Goal: Task Accomplishment & Management: Manage account settings

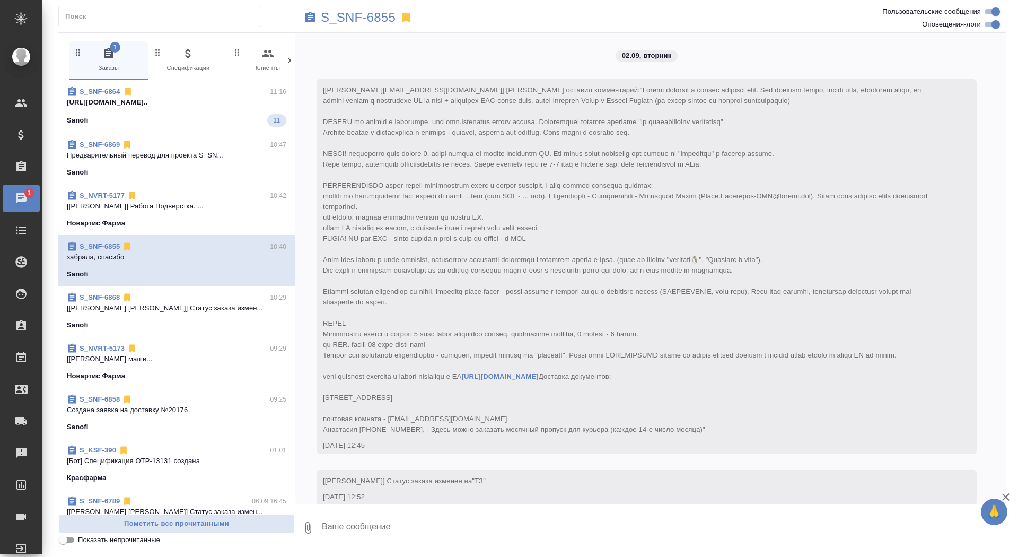
scroll to position [5214, 0]
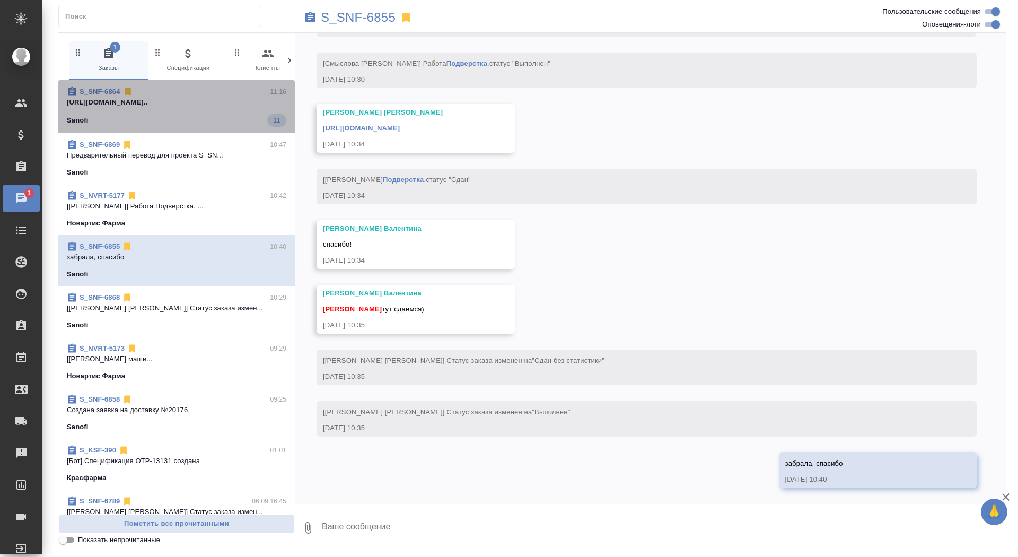
click at [235, 97] on span "S_SNF-6864 11:16 https://drive.awatera.com/apps/files/?di... Sanofi 11" at bounding box center [177, 106] width 220 height 40
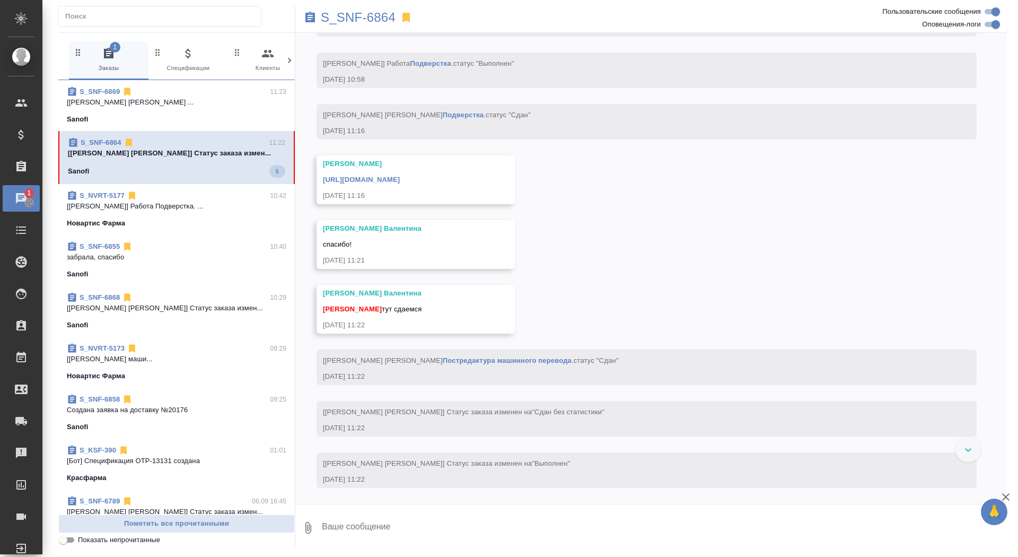
scroll to position [8425, 0]
click at [444, 530] on textarea at bounding box center [664, 528] width 686 height 36
type textarea "забрала, спасибо"
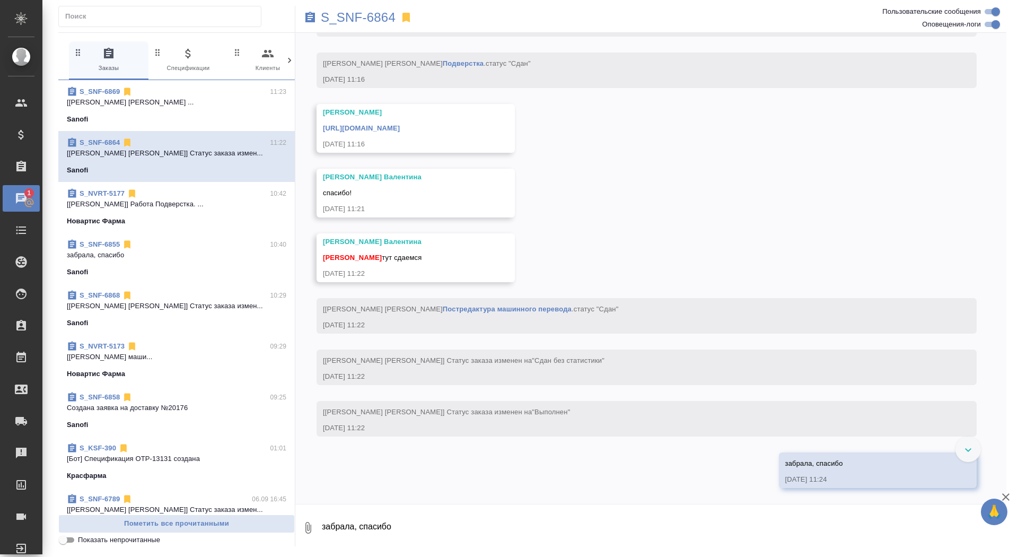
scroll to position [8477, 0]
click at [400, 126] on link "https://drive.awatera.com/apps/files/?dir=/Shares/Sanofi/Orders/S_SNF-6864/Final" at bounding box center [361, 128] width 77 height 8
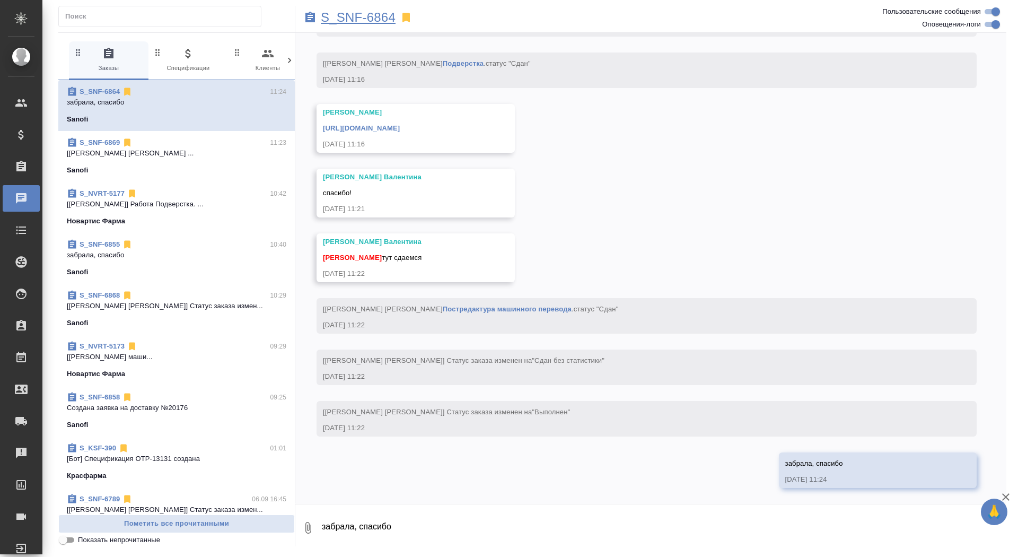
click at [377, 13] on p "S_SNF-6864" at bounding box center [358, 17] width 75 height 11
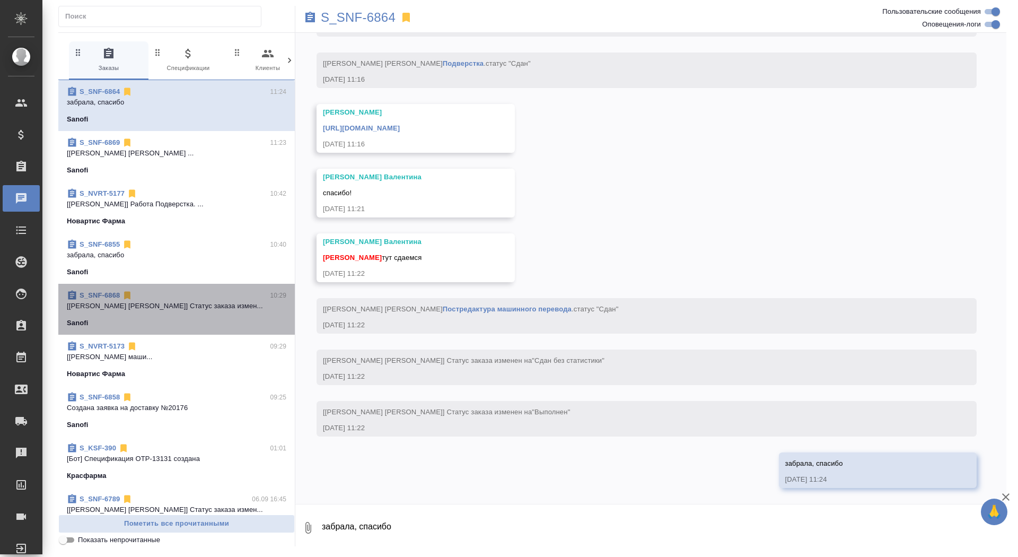
click at [202, 298] on div "S_SNF-6868 10:29" at bounding box center [177, 295] width 220 height 11
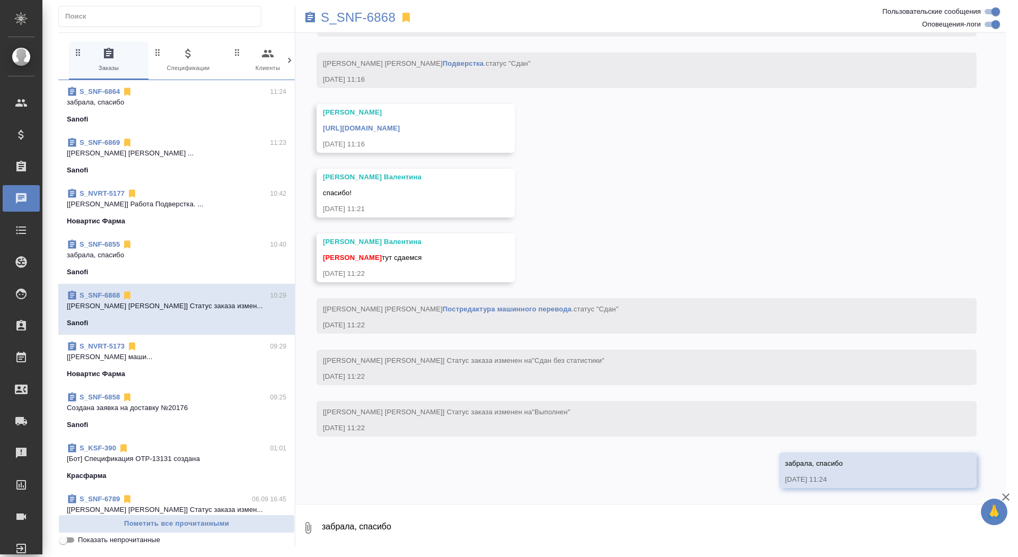
scroll to position [2948, 0]
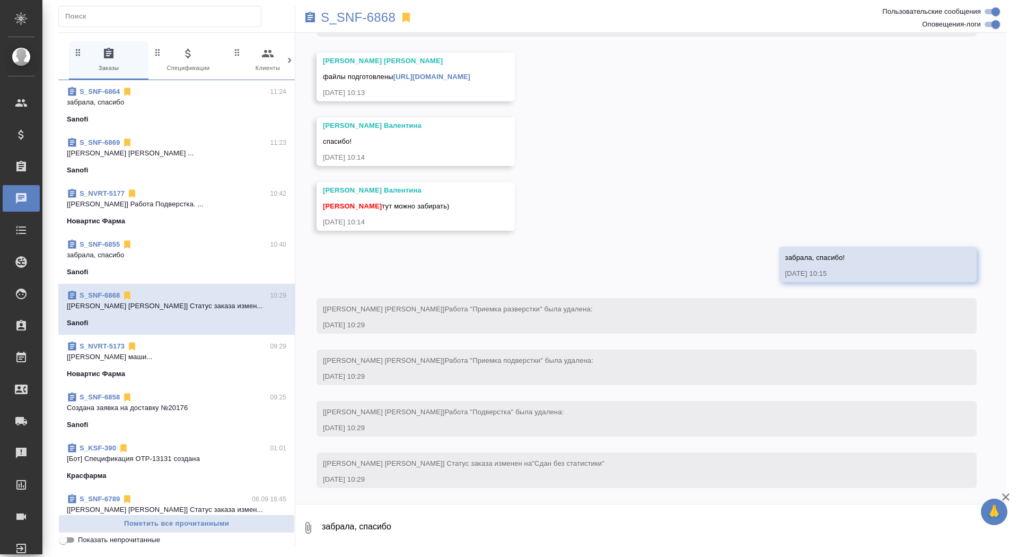
click at [453, 536] on textarea "забрала, спасибо" at bounding box center [664, 528] width 686 height 36
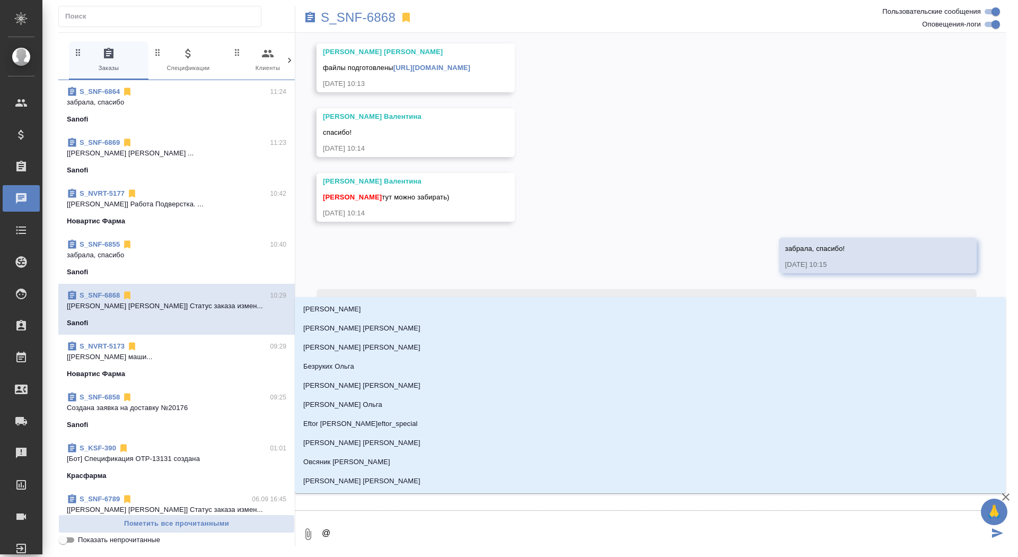
type textarea "@м"
type input "м"
type textarea "@ма"
type input "ма"
type textarea "@мао"
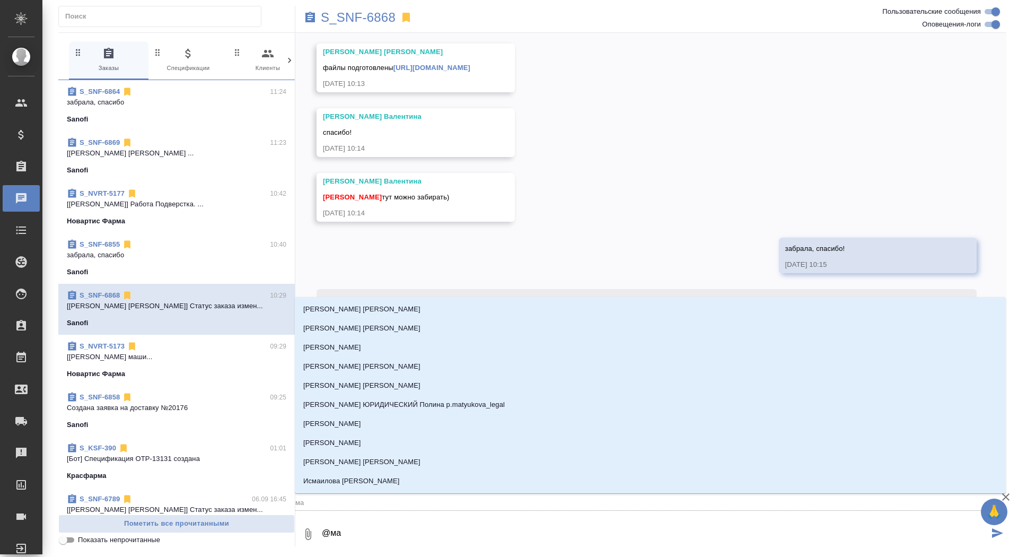
type input "мао"
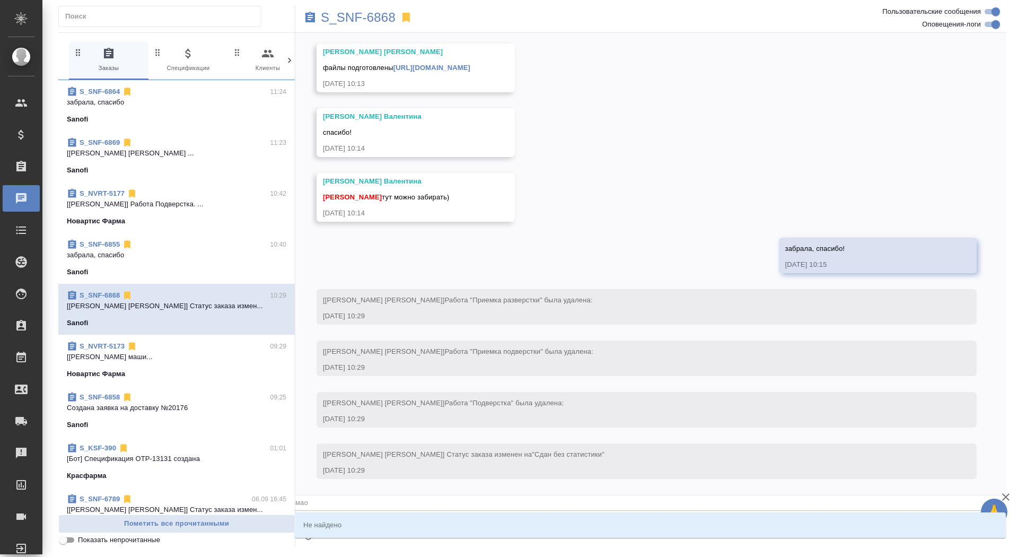
type textarea "@ма"
type input "ма"
type textarea "@м"
type input "м"
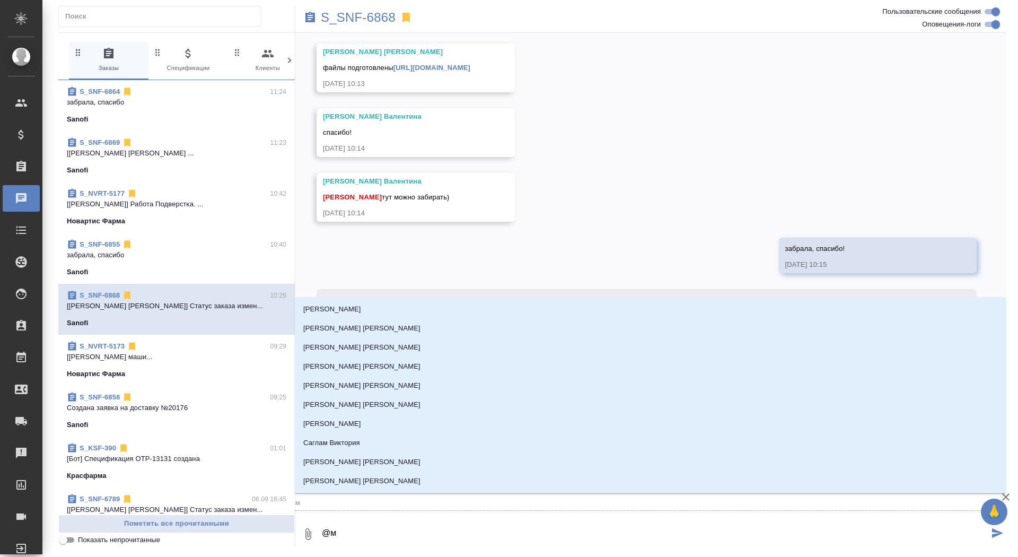
type textarea "@ма"
type input "ма"
type textarea "@мал"
type input "мал"
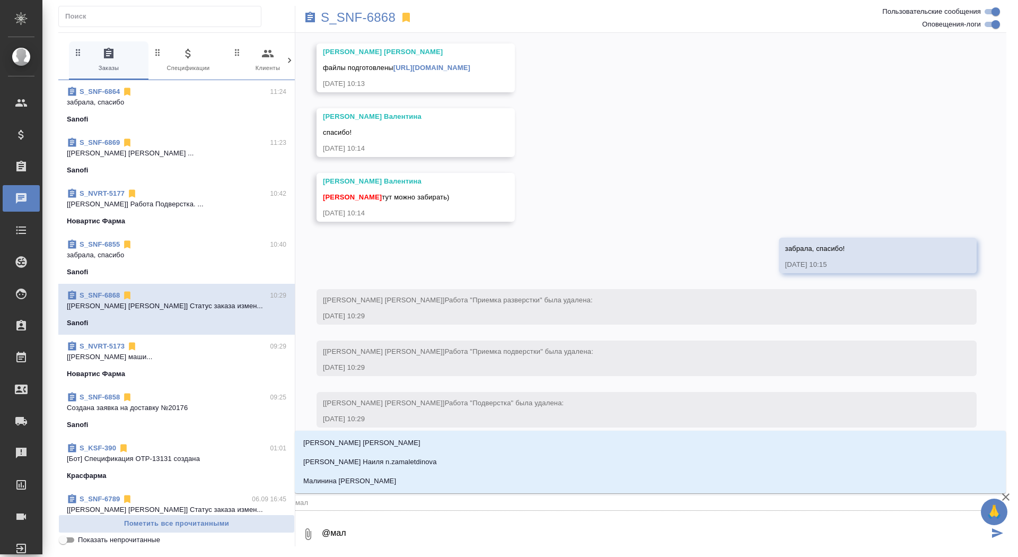
type textarea "@мало"
type input "мало"
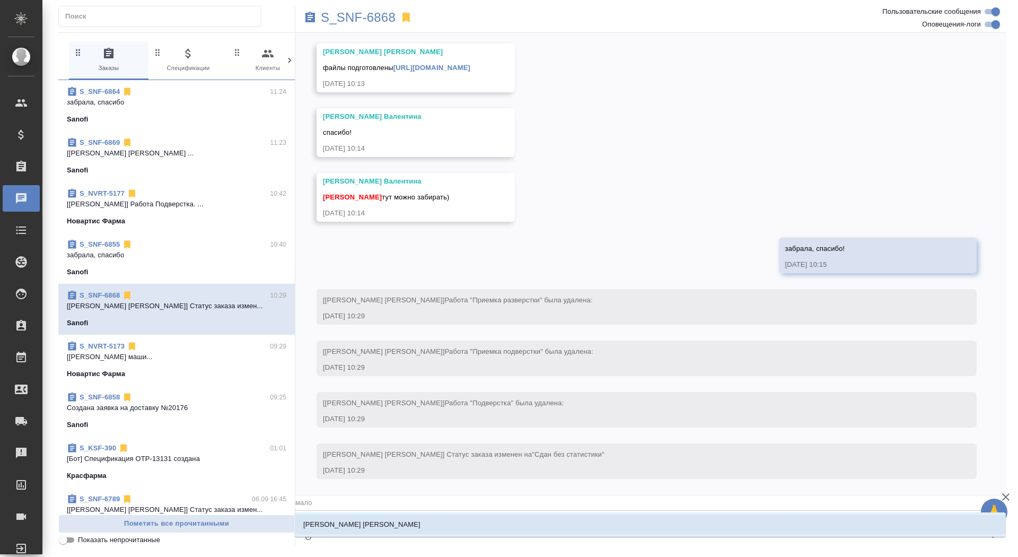
click at [467, 520] on li "Малофеева Екатерина" at bounding box center [650, 524] width 711 height 19
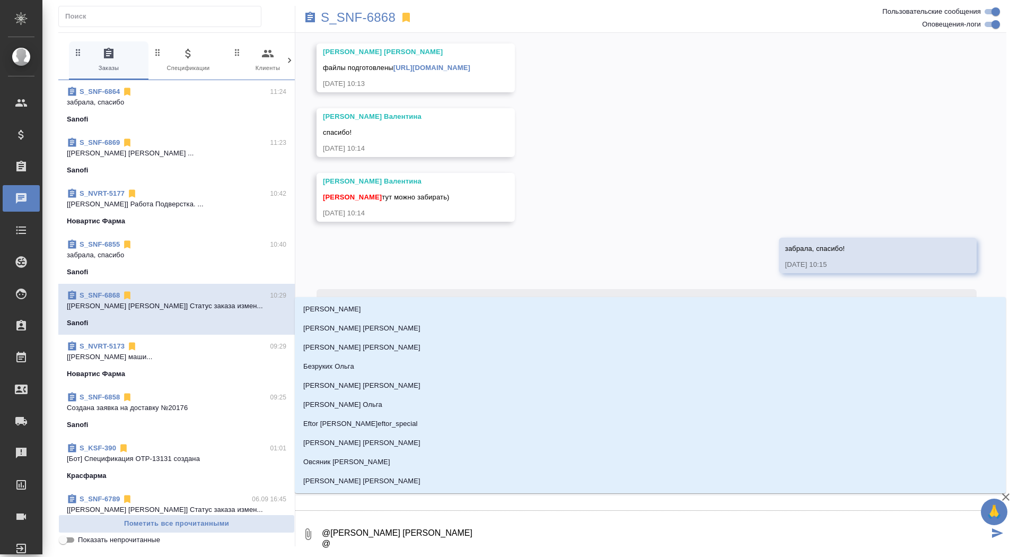
type textarea "@Малофеева Екатерина @г"
type input "г"
type textarea "@Малофеева Екатерина @го"
type input "го"
type textarea "@Малофеева Екатерина @гор"
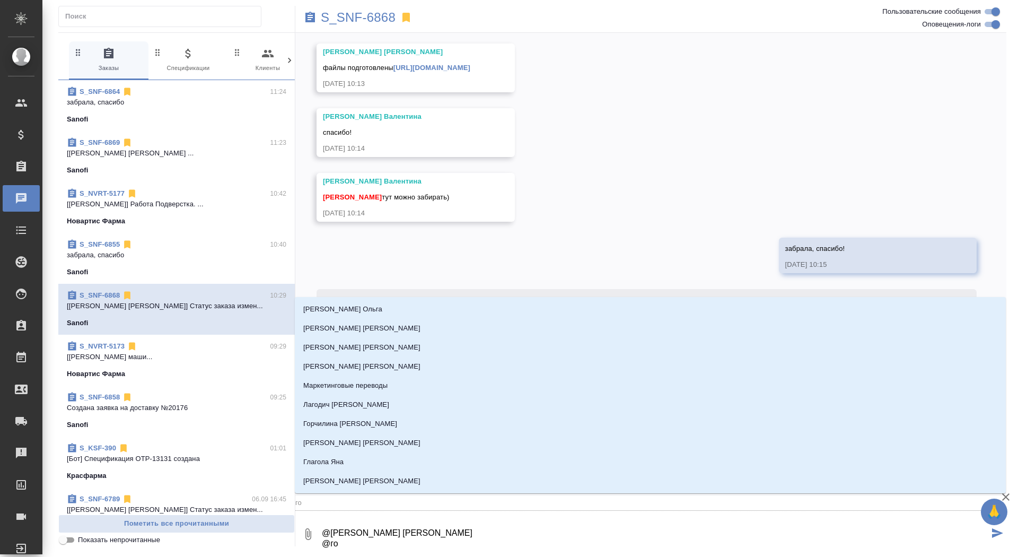
type input "гор"
type textarea "@Малофеева Екатерина @горш"
type input "горш"
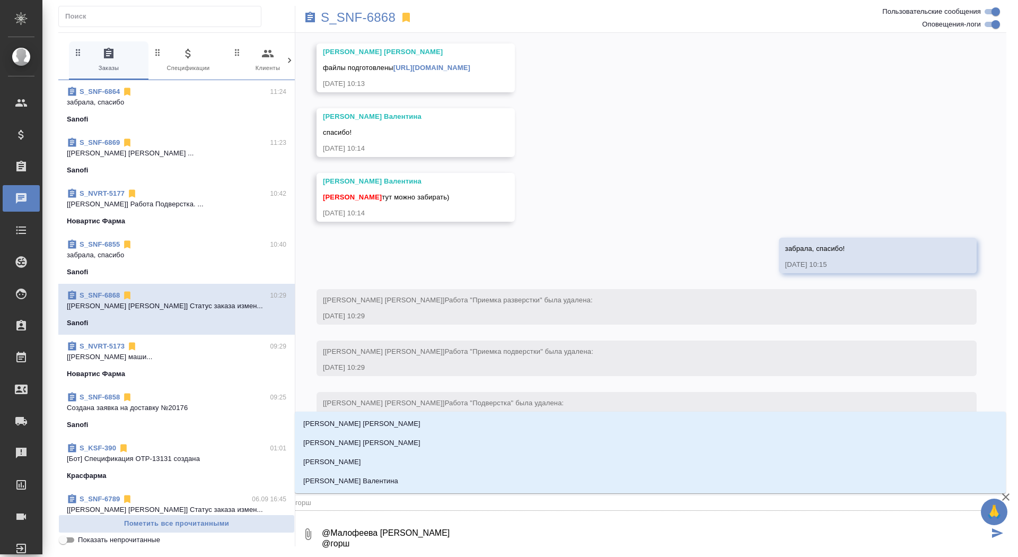
type textarea "@Малофеева Екатерина @горшк"
type input "горшк"
type textarea "@Малофеева Екатерина @горшко"
type input "горшко"
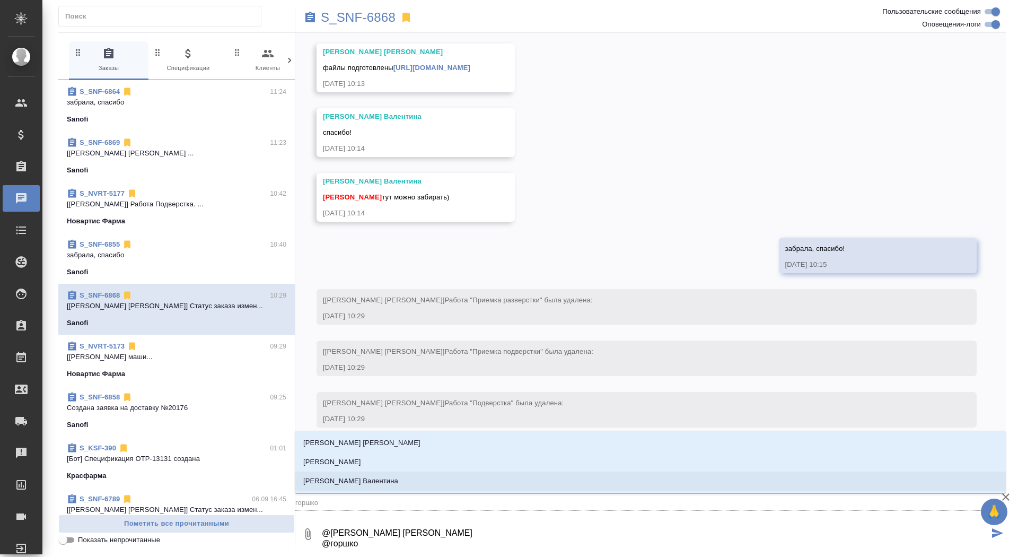
click at [484, 478] on li "[PERSON_NAME]" at bounding box center [650, 480] width 711 height 19
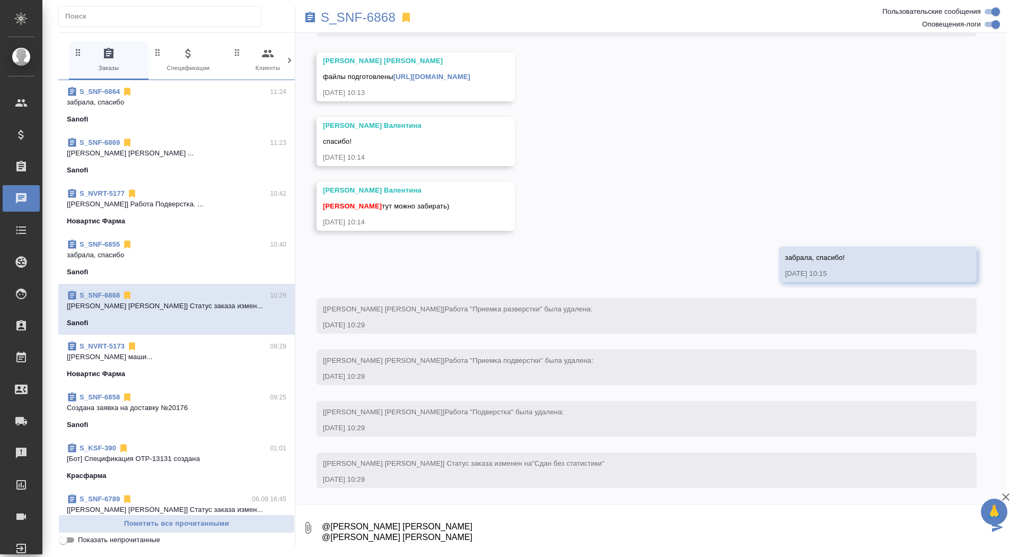
scroll to position [7, 0]
type textarea "@Малофеева Екатерина @Горшкова Валентина кидаю в аналайз правки от клиента"
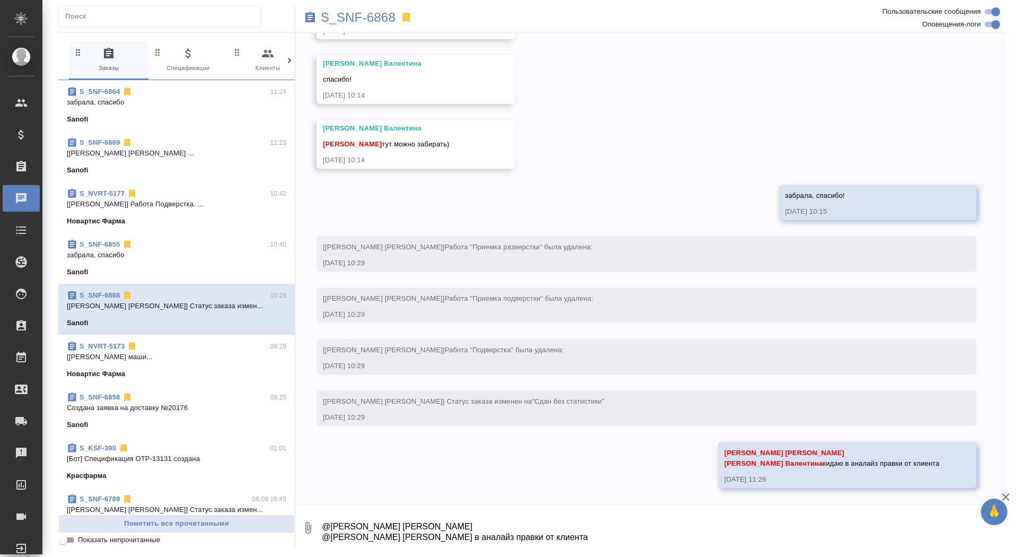
scroll to position [3058, 0]
click at [371, 16] on p "S_SNF-6868" at bounding box center [358, 17] width 75 height 11
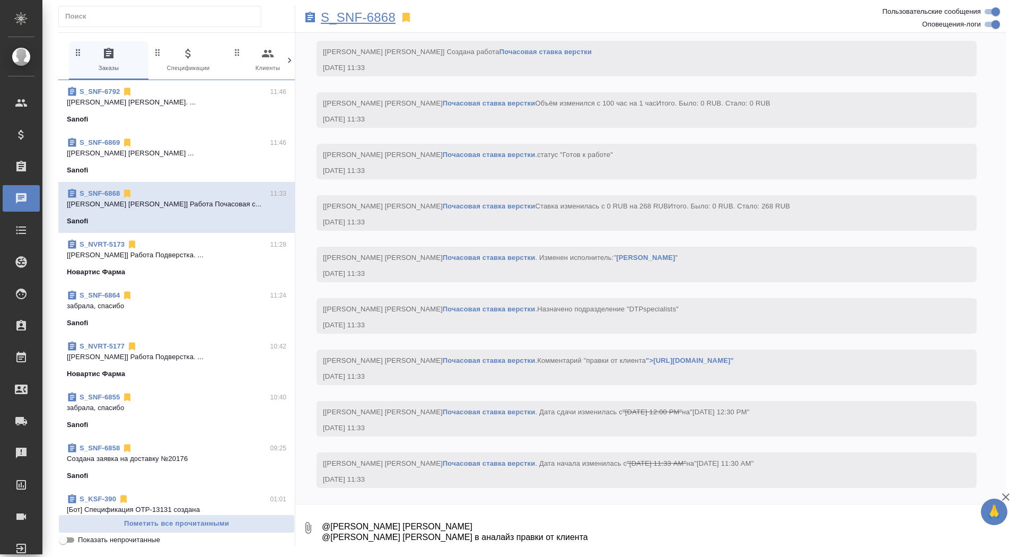
scroll to position [3604, 0]
click at [208, 93] on div "S_SNF-6869 11:49" at bounding box center [176, 91] width 217 height 11
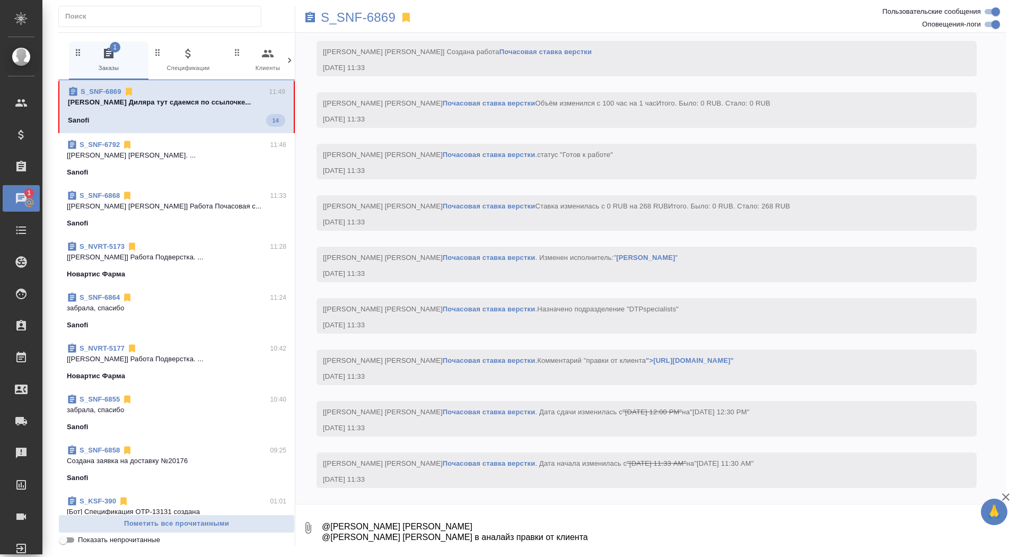
scroll to position [1866, 0]
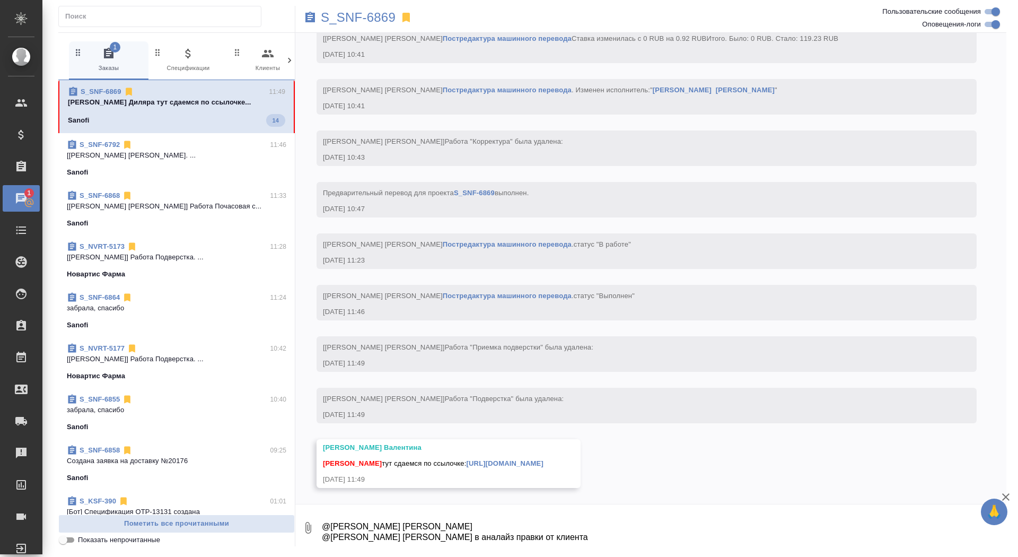
click at [571, 518] on textarea "@Малофеева Екатерина @Горшкова Валентина кидаю в аналайз правки от клиента" at bounding box center [664, 528] width 686 height 36
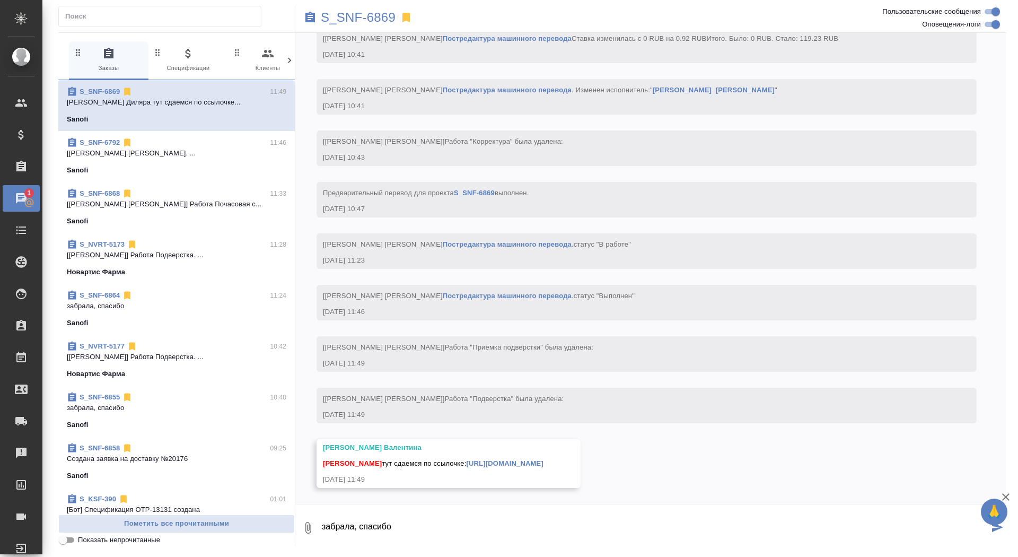
type textarea "забрала, спасибо"
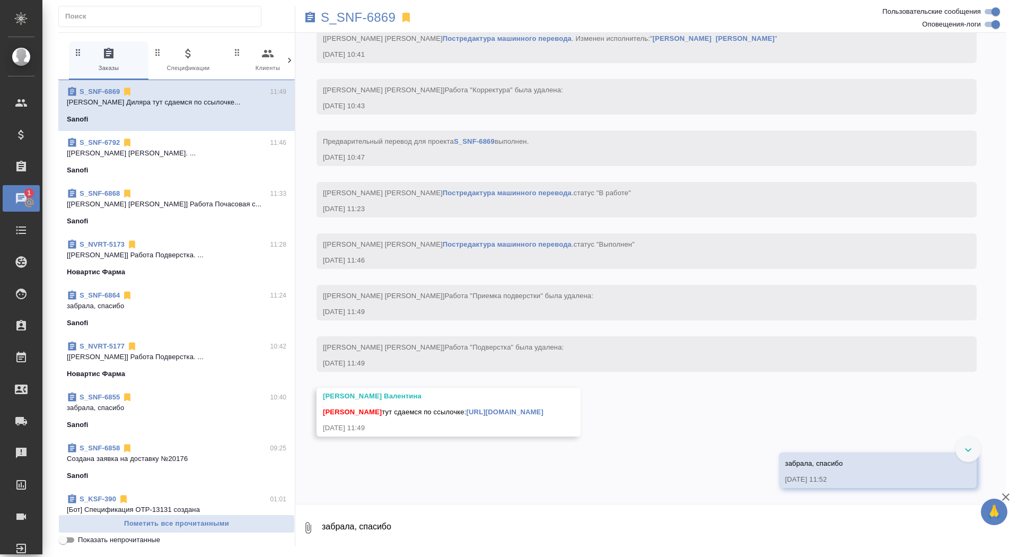
scroll to position [1917, 0]
click at [544, 408] on link "https://drive.awatera.com/apps/files/files/10311579?dir=/Shares/Sanofi/Orders/S…" at bounding box center [505, 412] width 77 height 8
click at [352, 19] on p "S_SNF-6869" at bounding box center [358, 17] width 75 height 11
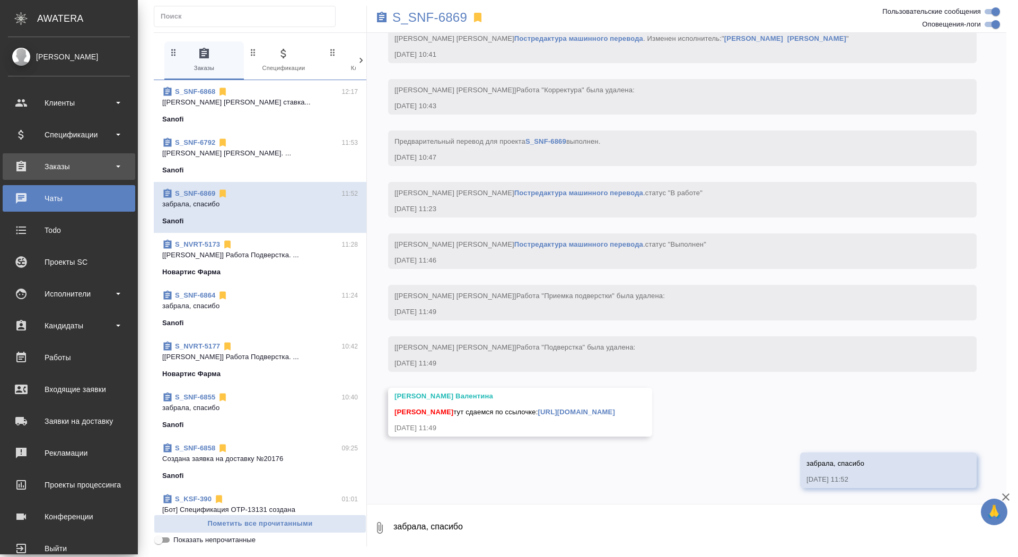
click at [23, 170] on div "Заказы" at bounding box center [69, 167] width 122 height 16
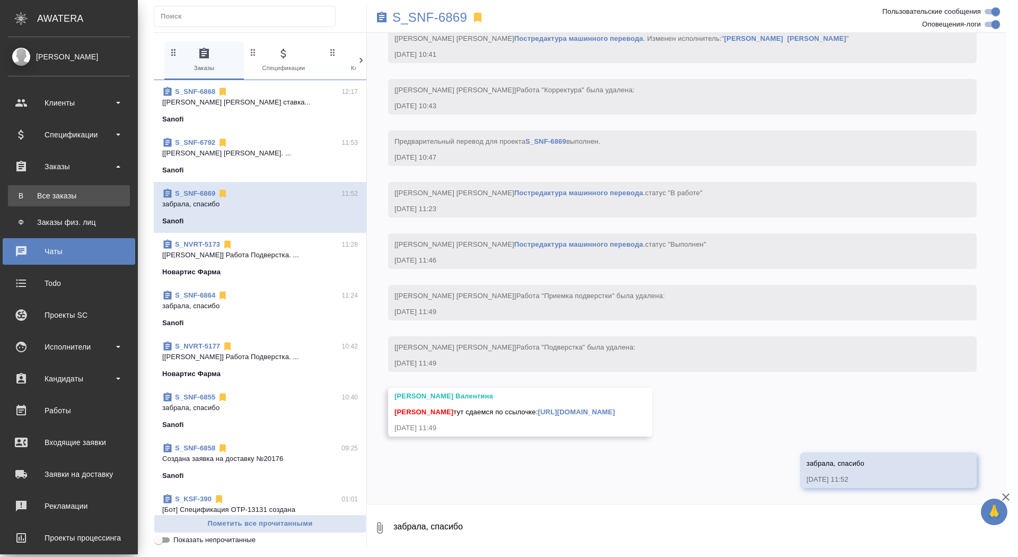
click at [25, 204] on link "В Все заказы" at bounding box center [69, 195] width 122 height 21
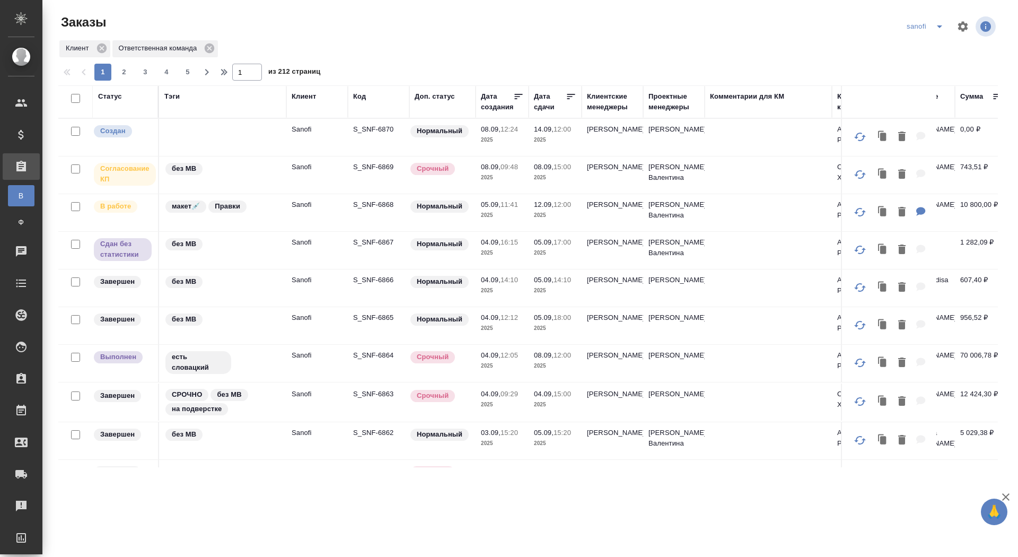
click at [371, 130] on p "S_SNF-6870" at bounding box center [378, 129] width 51 height 11
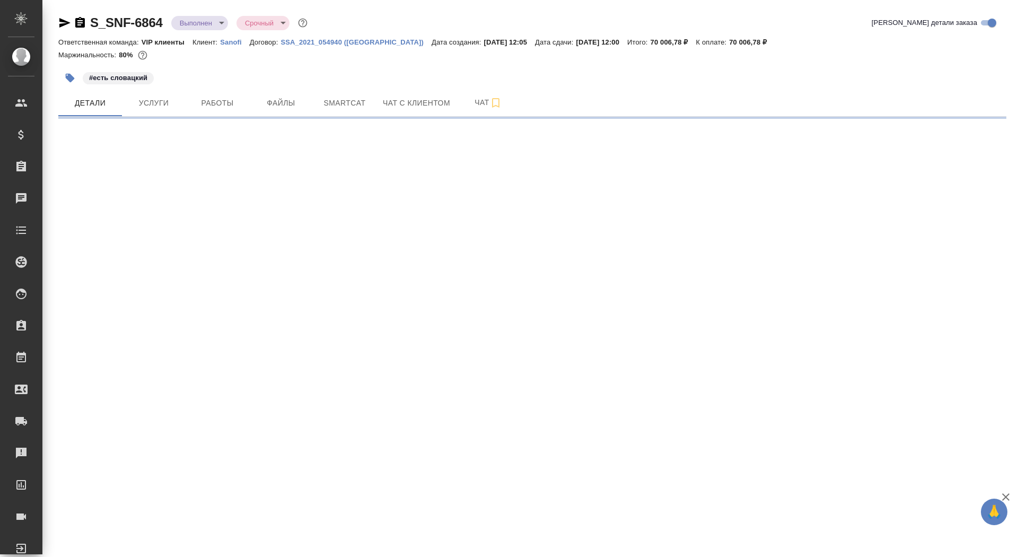
click at [83, 22] on icon "button" at bounding box center [80, 22] width 10 height 11
select select "RU"
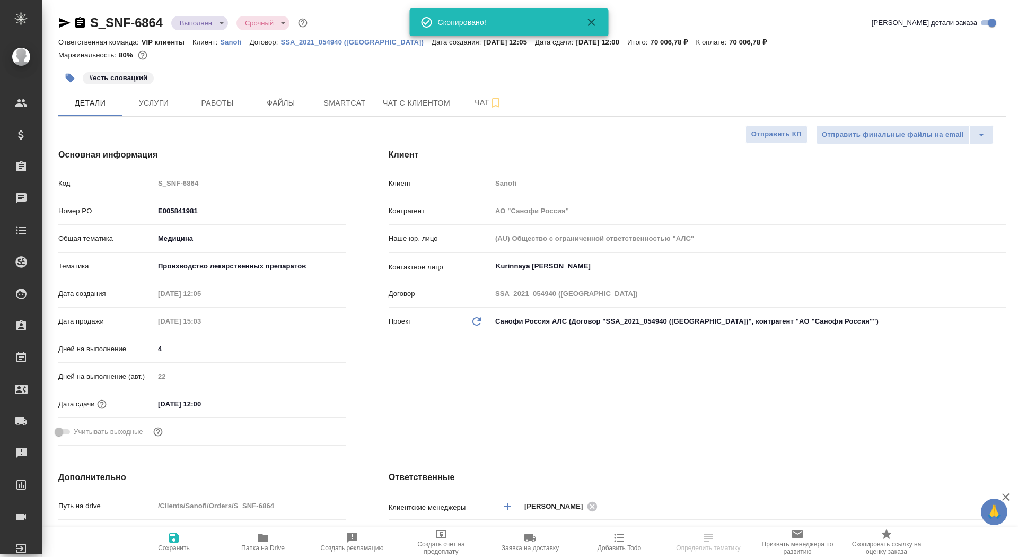
type textarea "x"
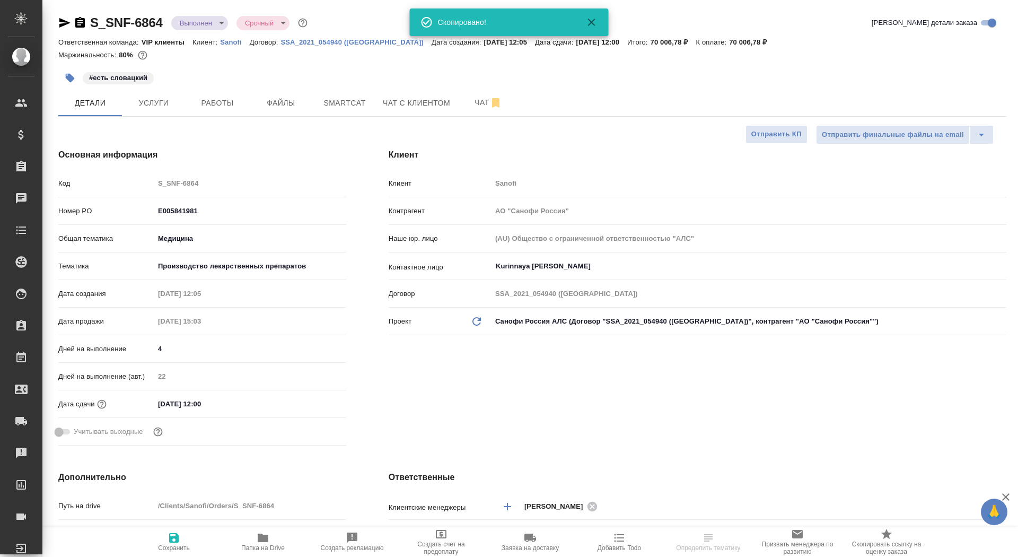
type textarea "x"
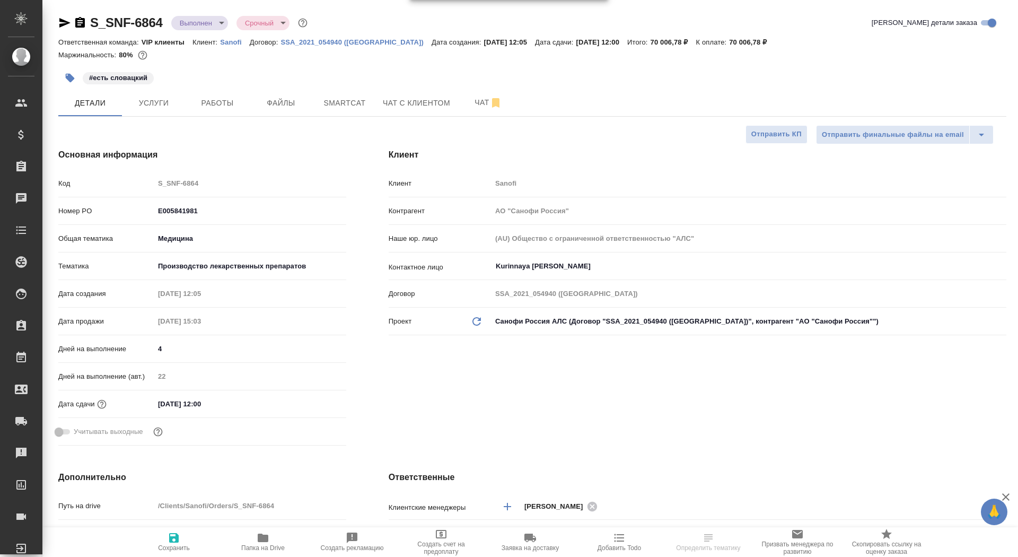
type textarea "x"
select select "RU"
type textarea "x"
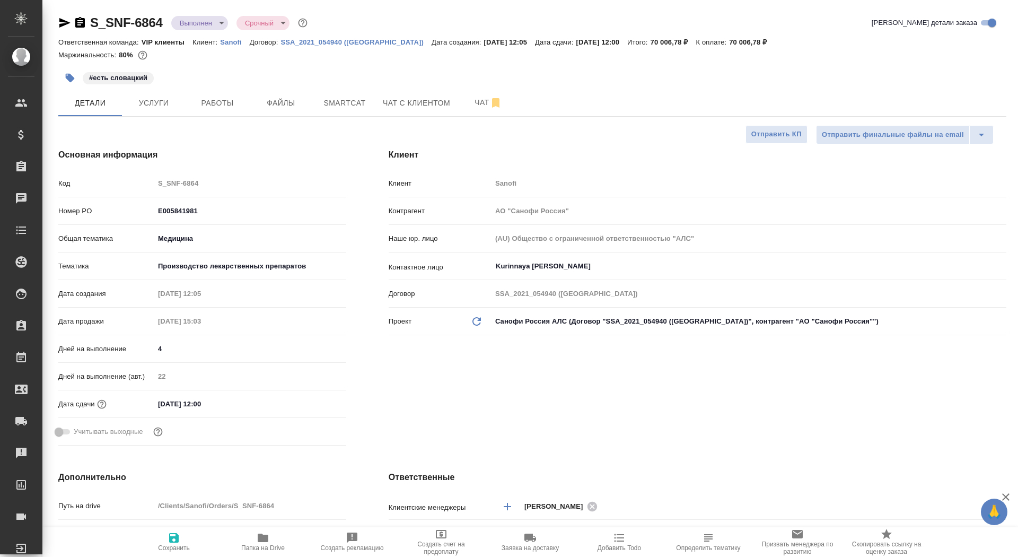
type textarea "x"
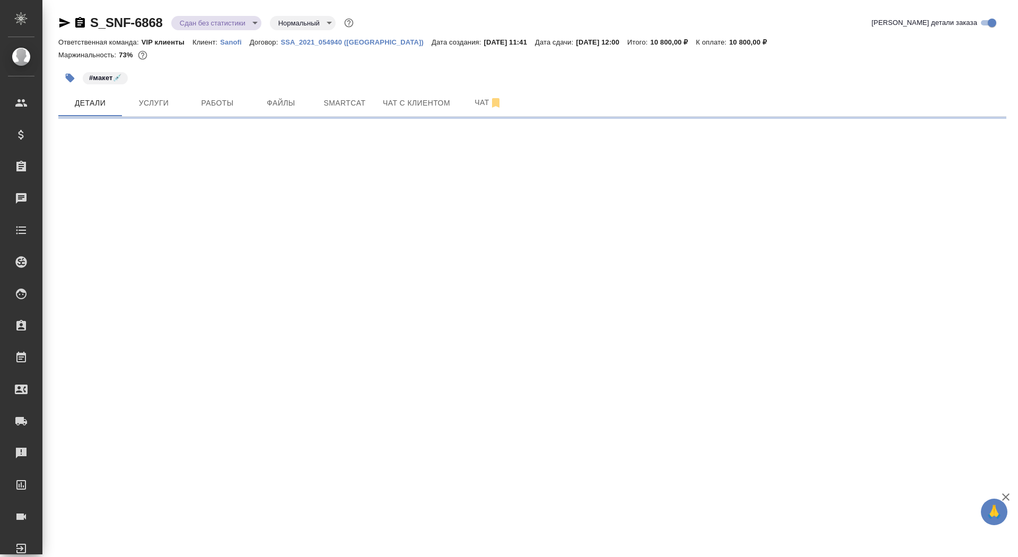
select select "RU"
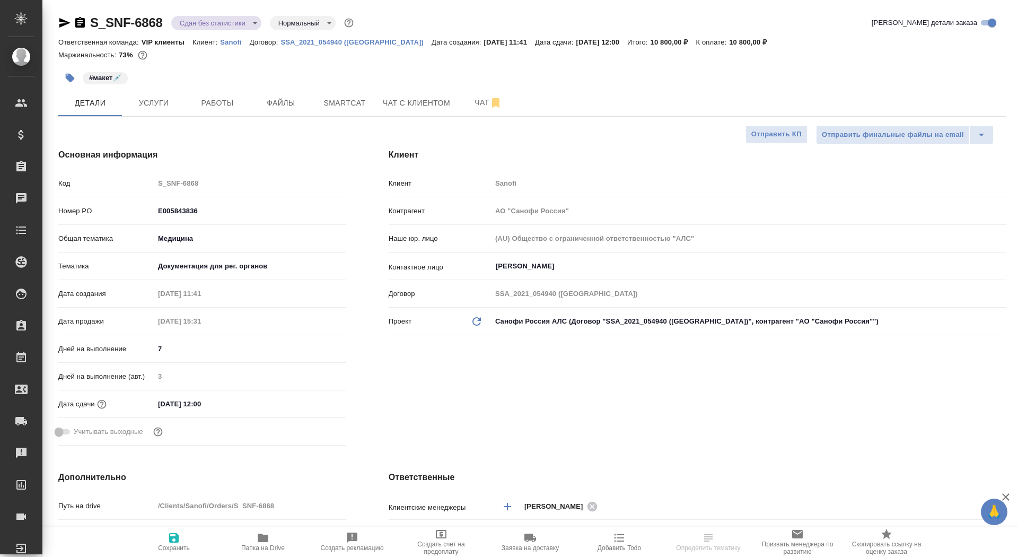
click at [256, 541] on span "Папка на Drive" at bounding box center [263, 541] width 76 height 20
type textarea "x"
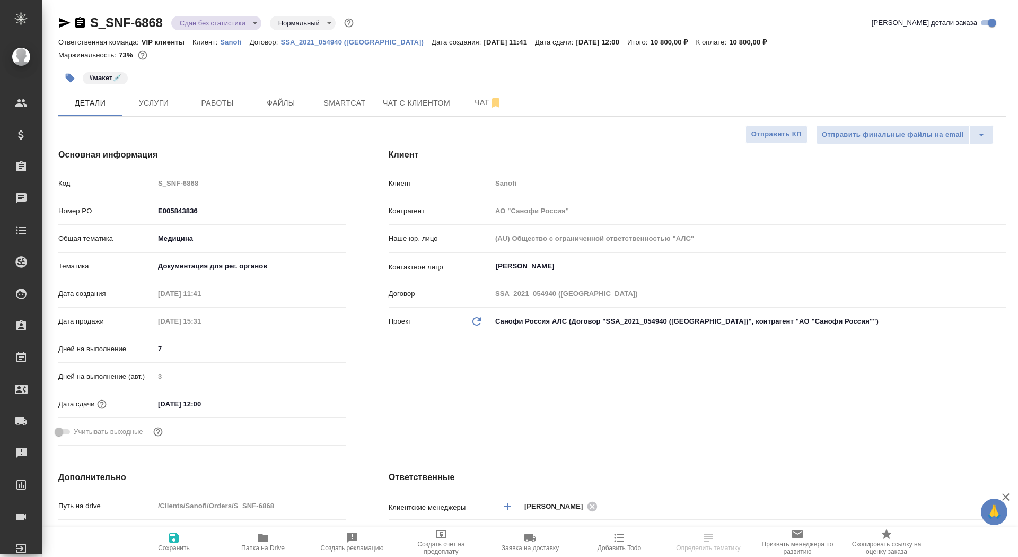
type textarea "x"
select select "RU"
type textarea "x"
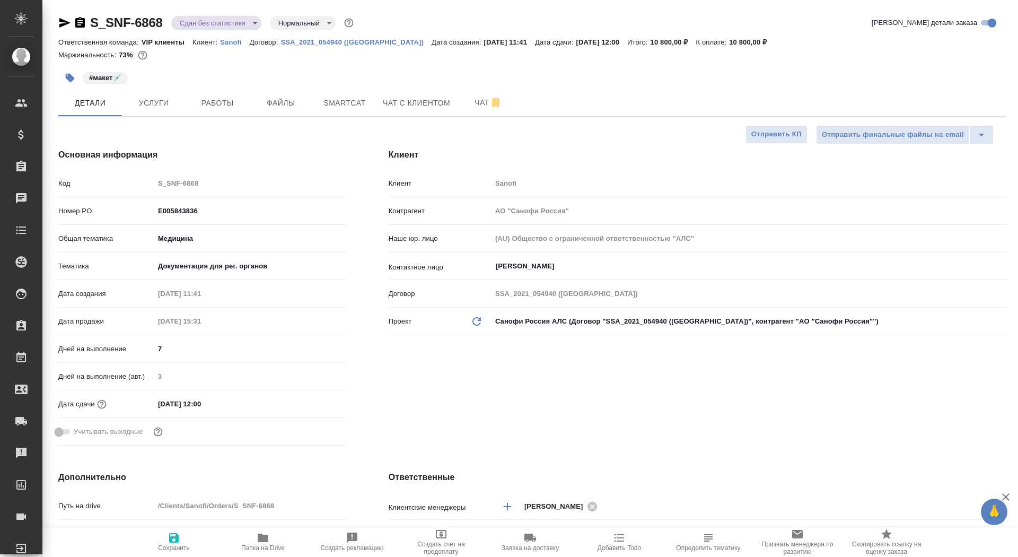
type textarea "x"
click at [476, 96] on span "Чат" at bounding box center [488, 102] width 51 height 13
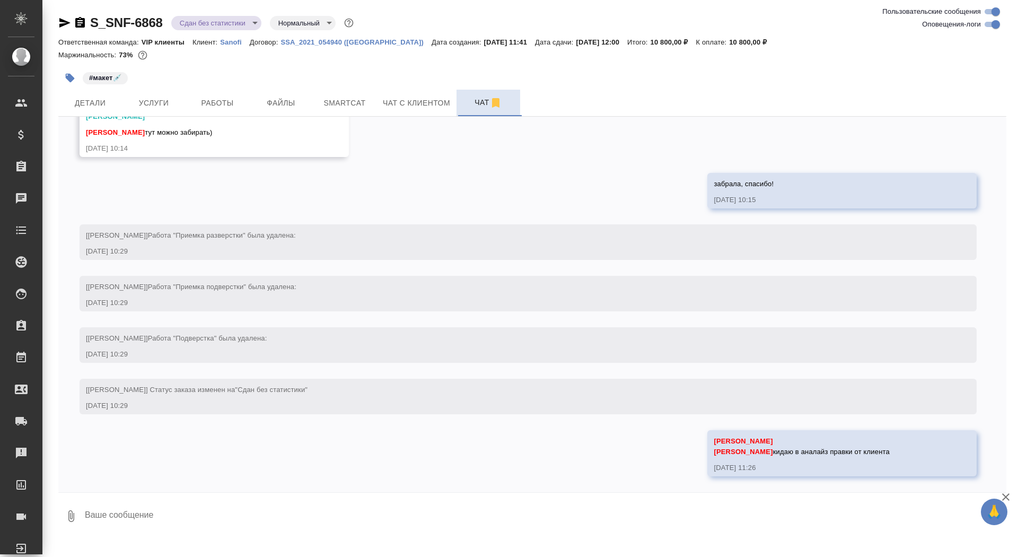
scroll to position [3100, 0]
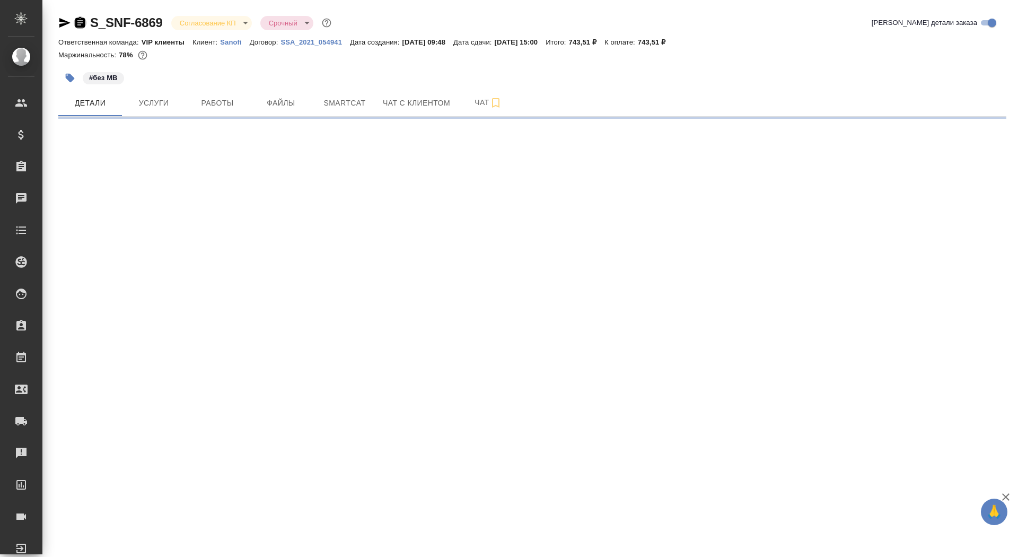
click at [85, 20] on icon "button" at bounding box center [80, 22] width 13 height 13
select select "RU"
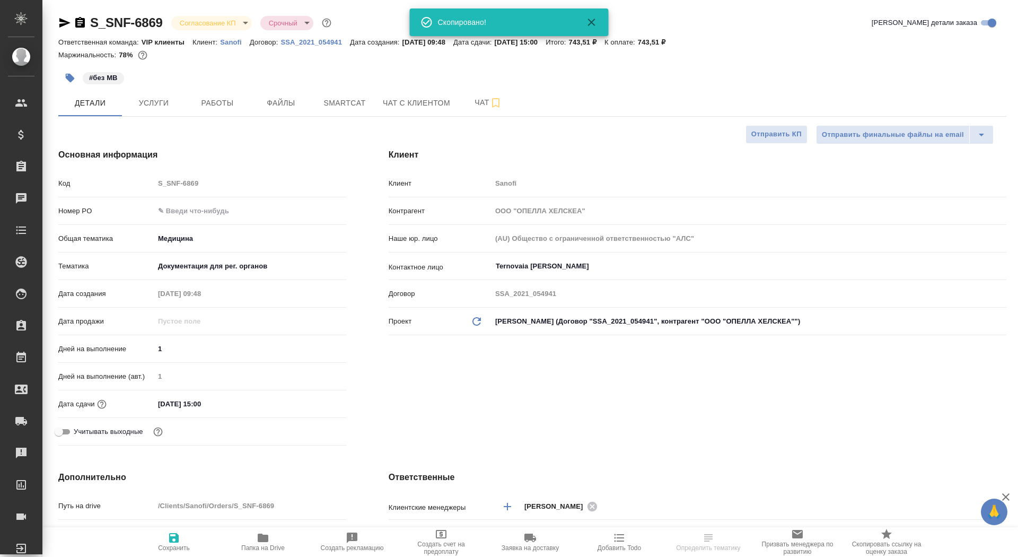
type textarea "x"
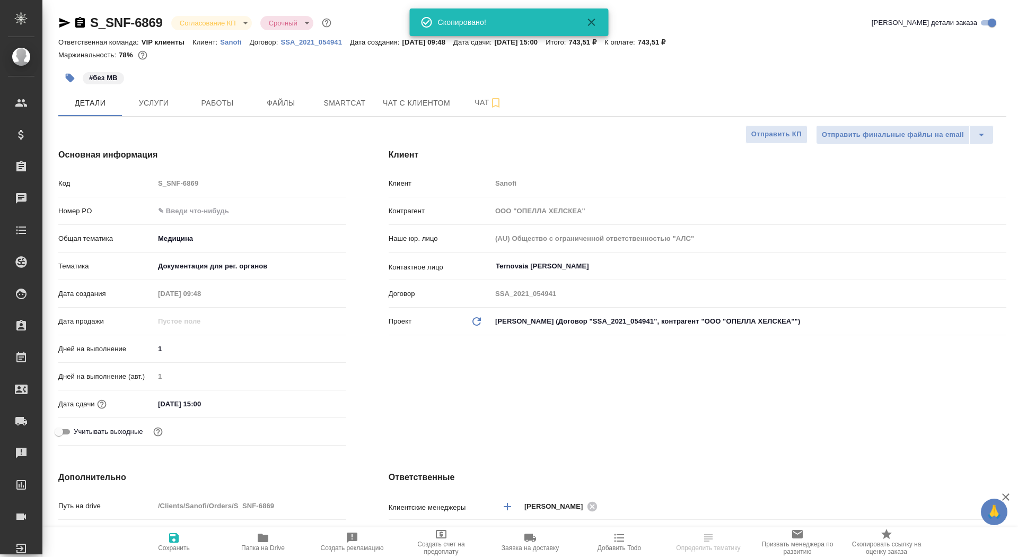
type textarea "x"
type input "[PERSON_NAME]"
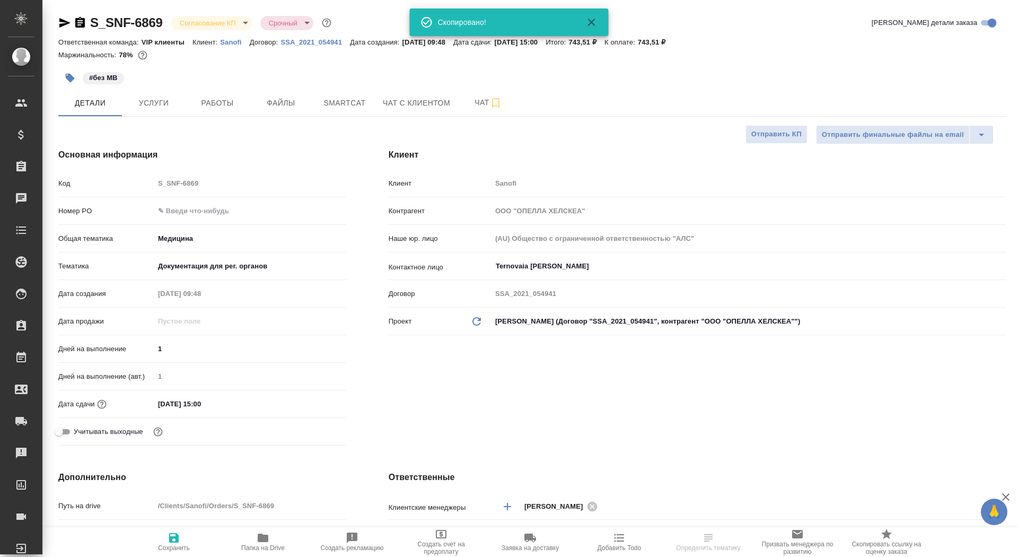
type input "[PERSON_NAME]"
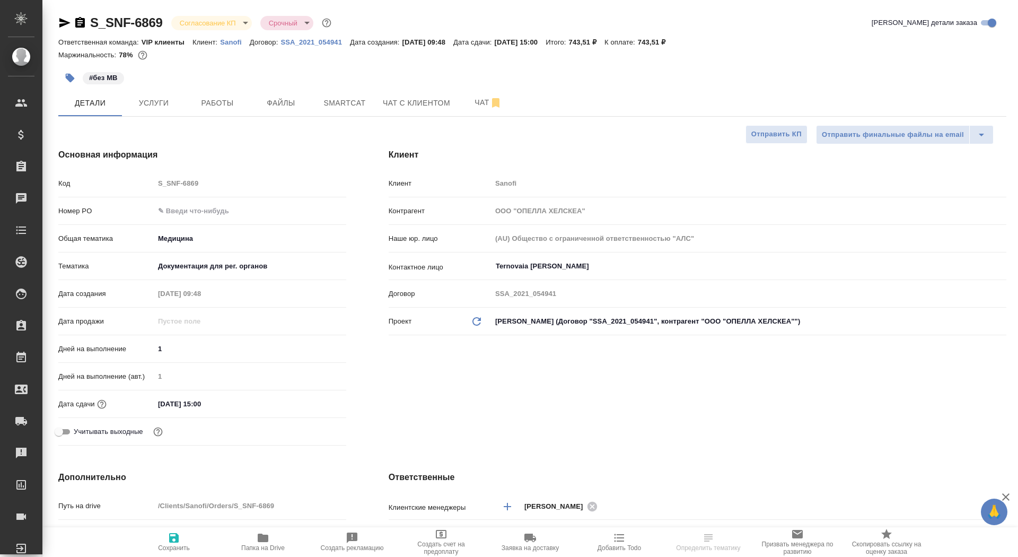
type textarea "x"
select select "RU"
type textarea "x"
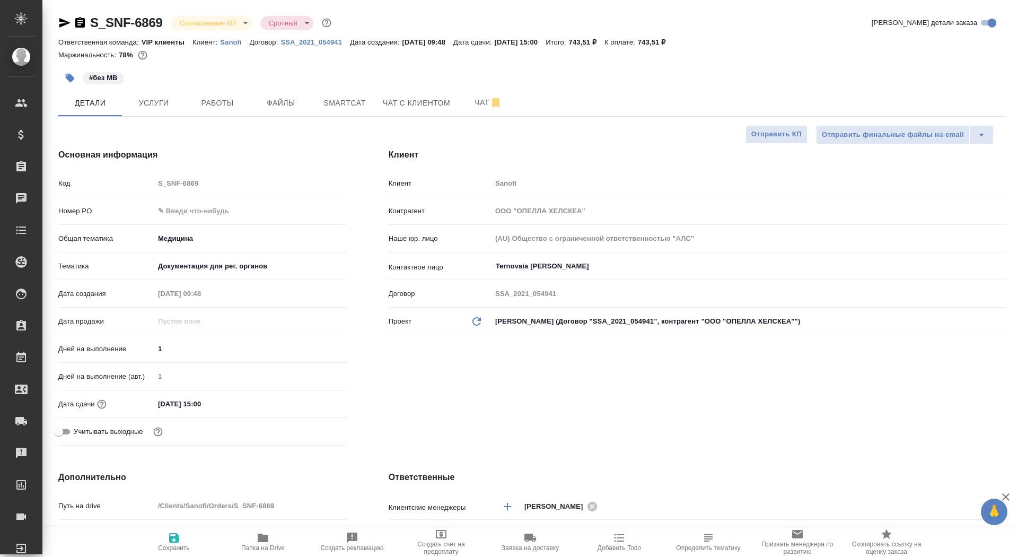
type textarea "x"
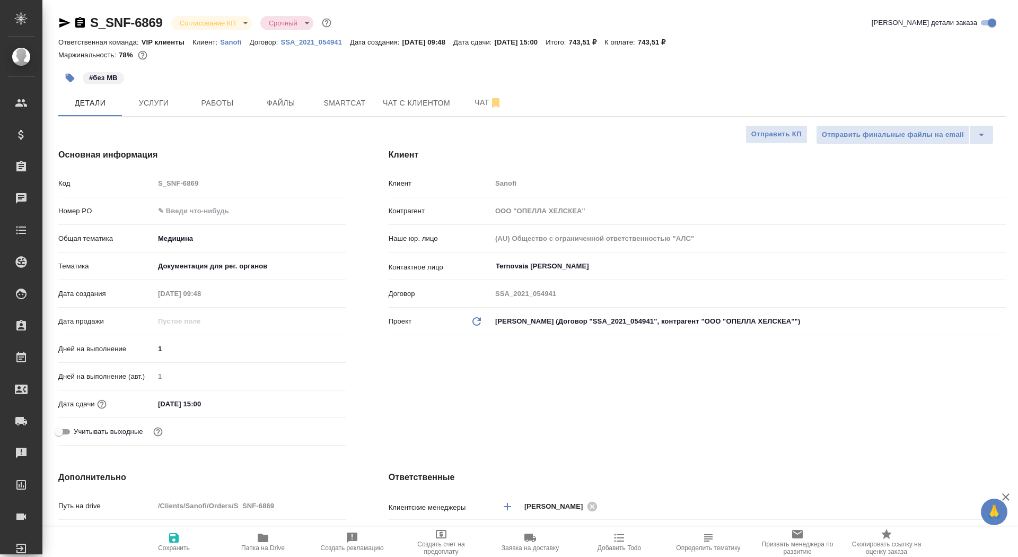
type textarea "x"
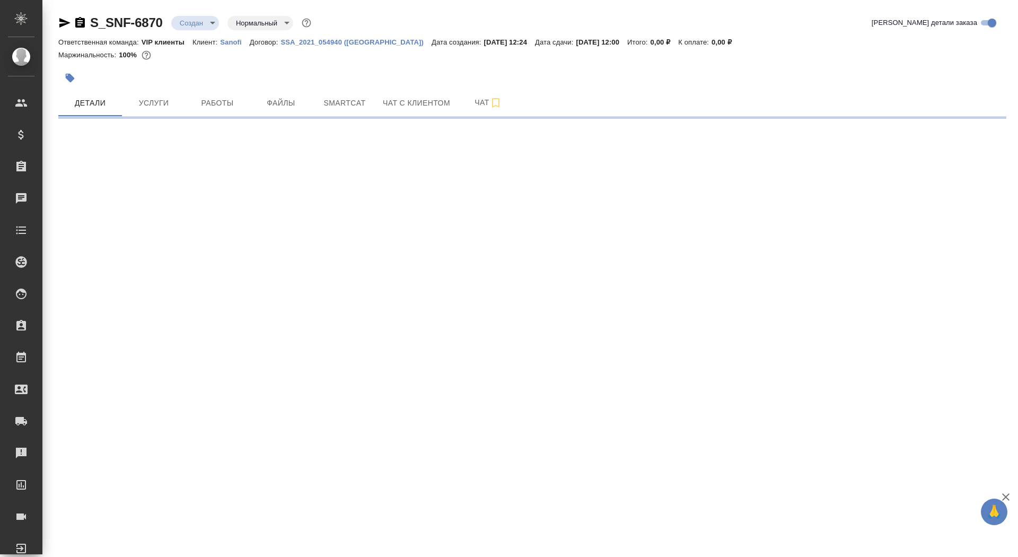
select select "RU"
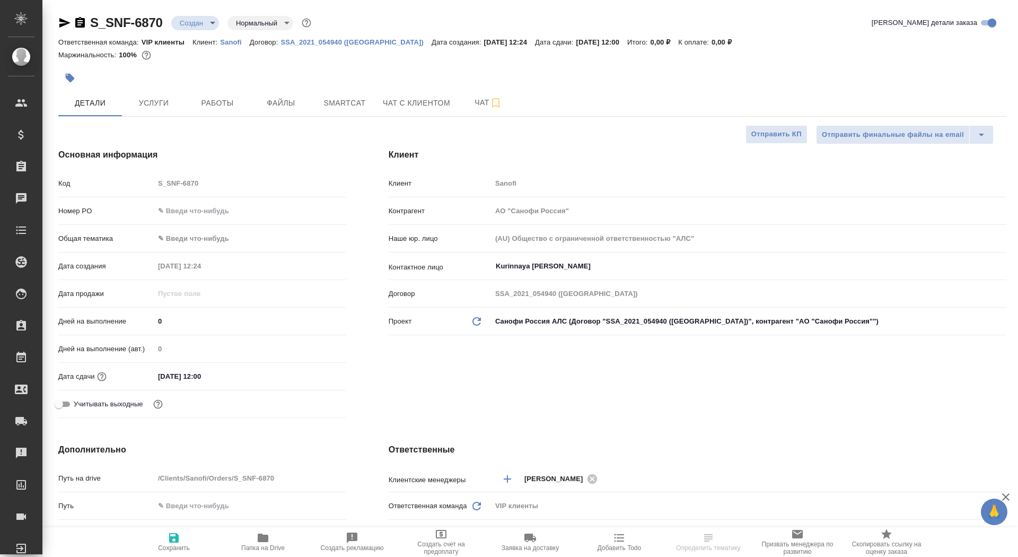
type textarea "x"
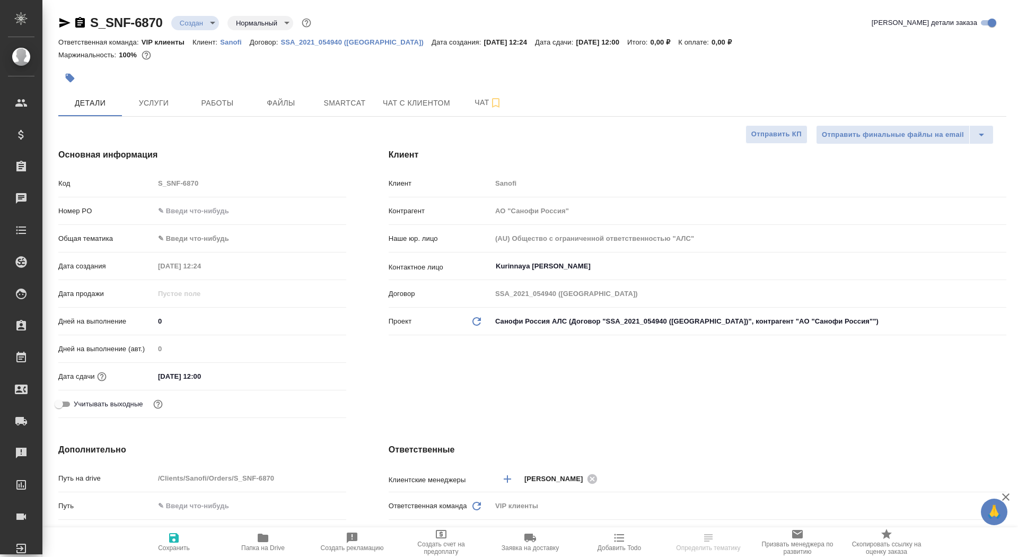
type textarea "x"
drag, startPoint x: 172, startPoint y: 317, endPoint x: 117, endPoint y: 316, distance: 55.7
click at [116, 316] on div "Дней на выполнение 0" at bounding box center [202, 321] width 288 height 19
type input "6"
type textarea "x"
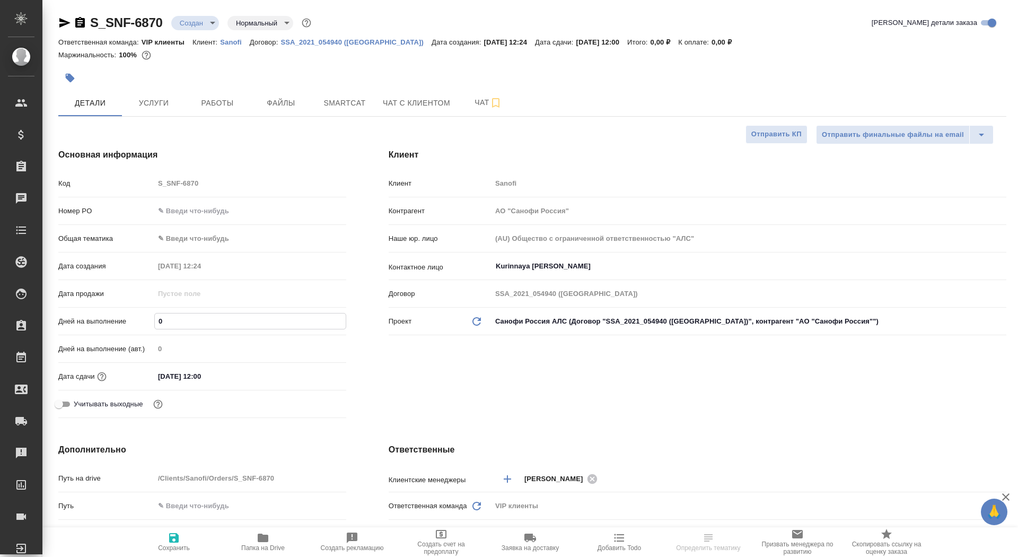
type textarea "x"
type input "6"
click at [164, 553] on button "Сохранить" at bounding box center [173, 542] width 89 height 30
type textarea "x"
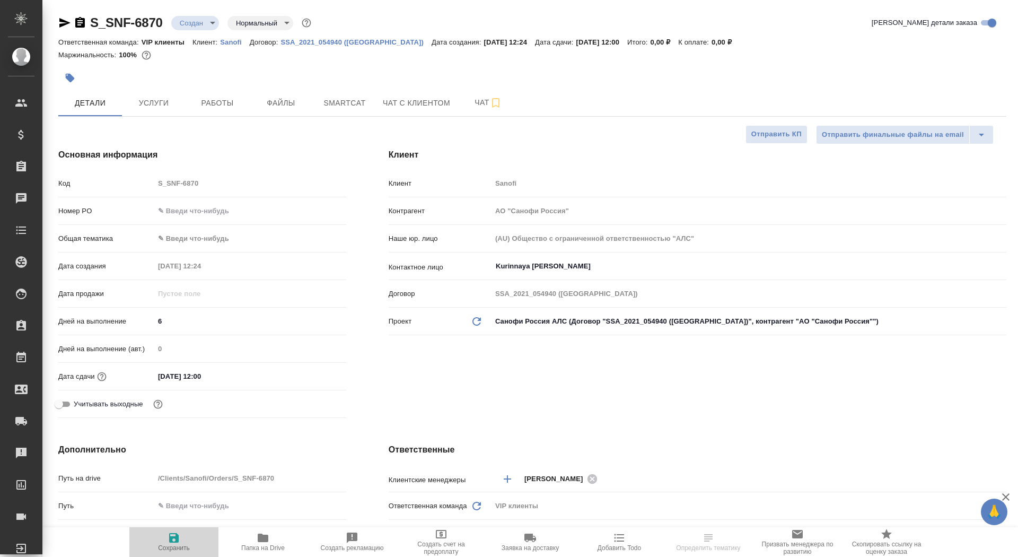
type textarea "x"
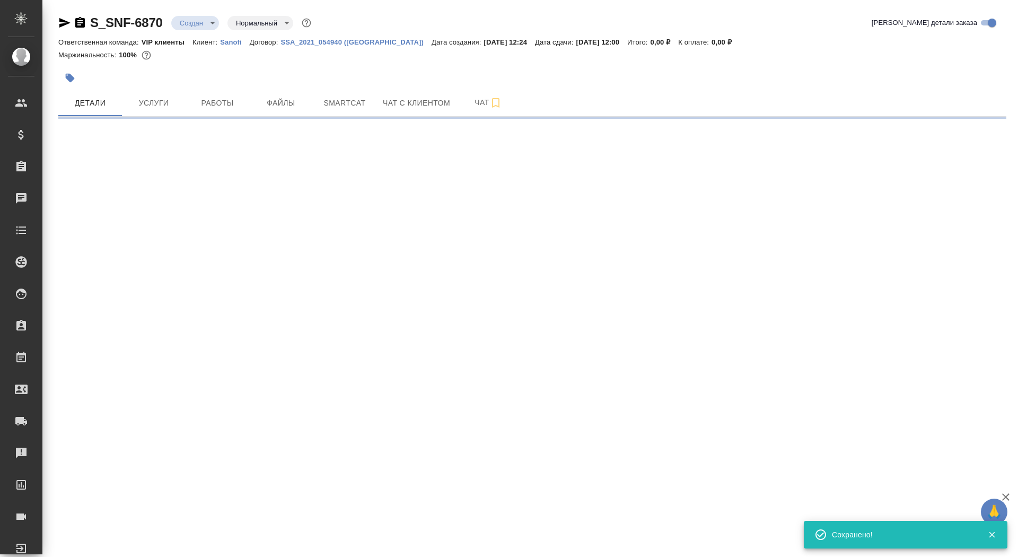
select select "RU"
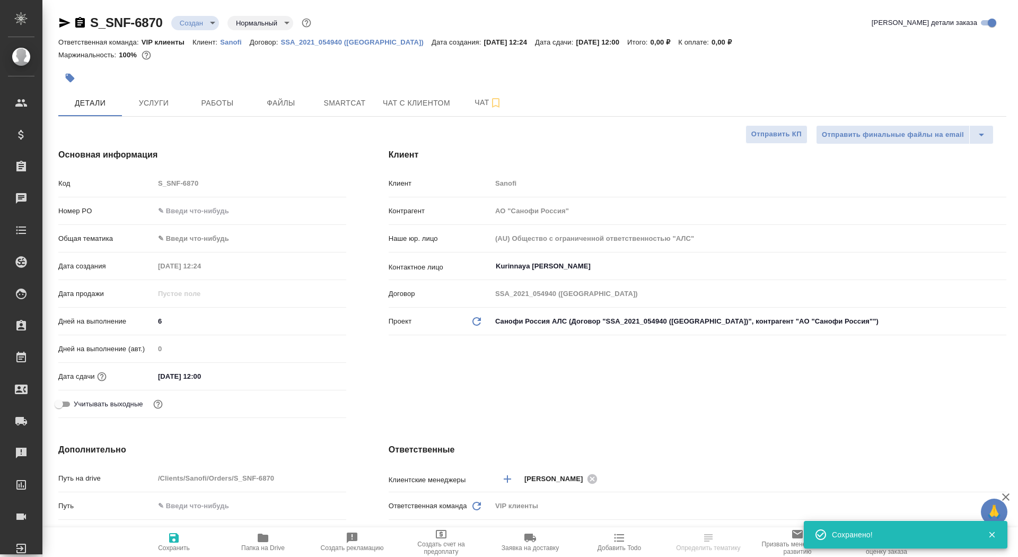
type textarea "x"
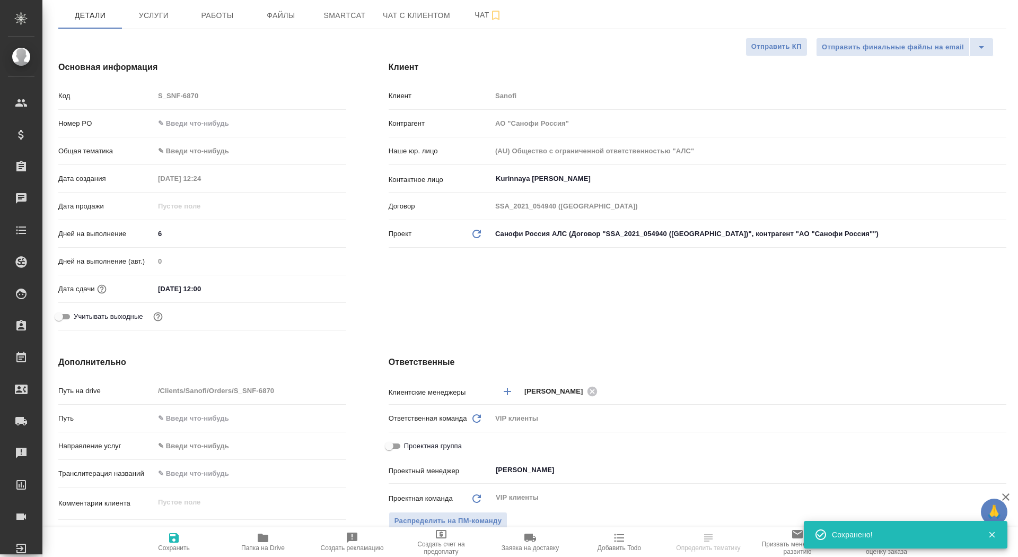
scroll to position [238, 0]
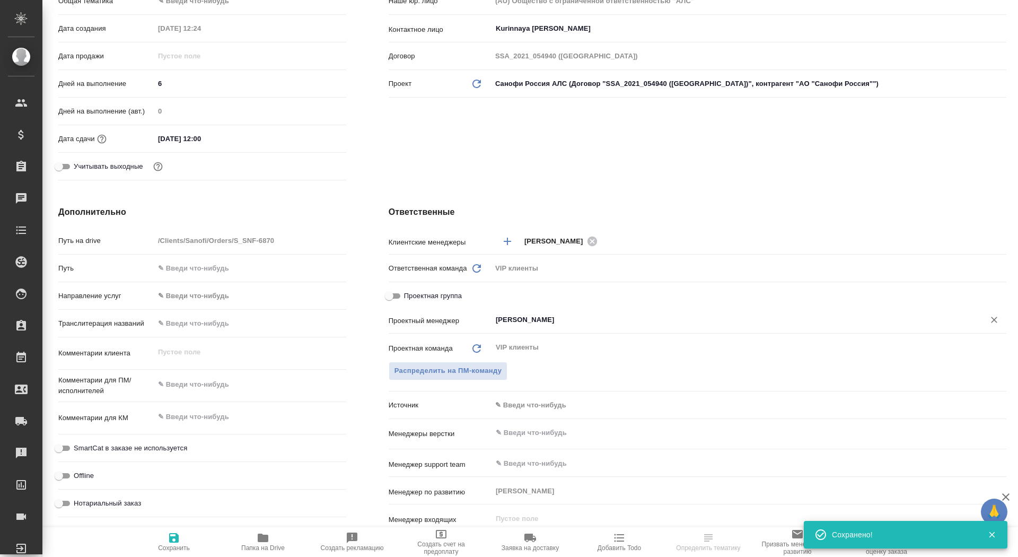
click at [539, 312] on div "Сайдашева Диляра ​" at bounding box center [749, 319] width 515 height 19
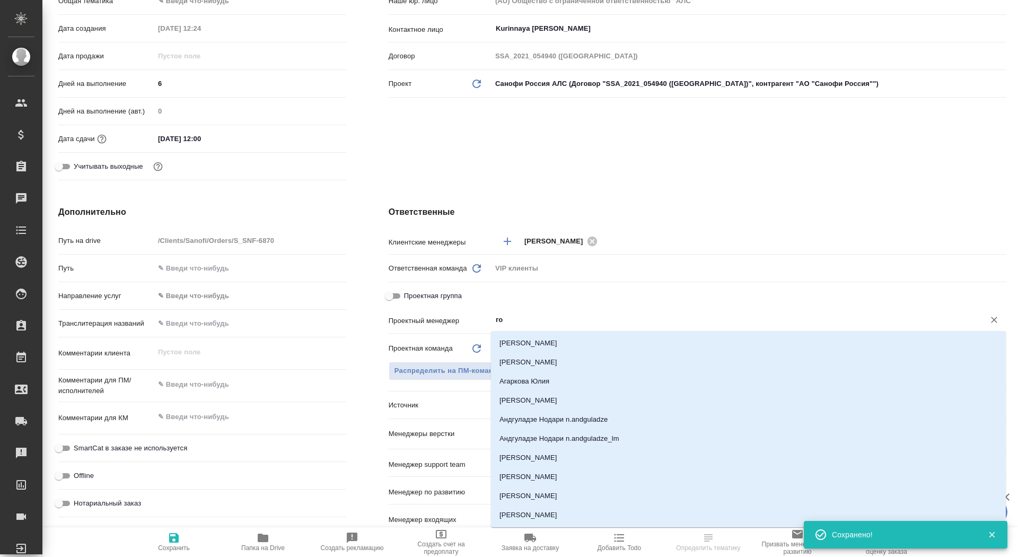
type input "гор"
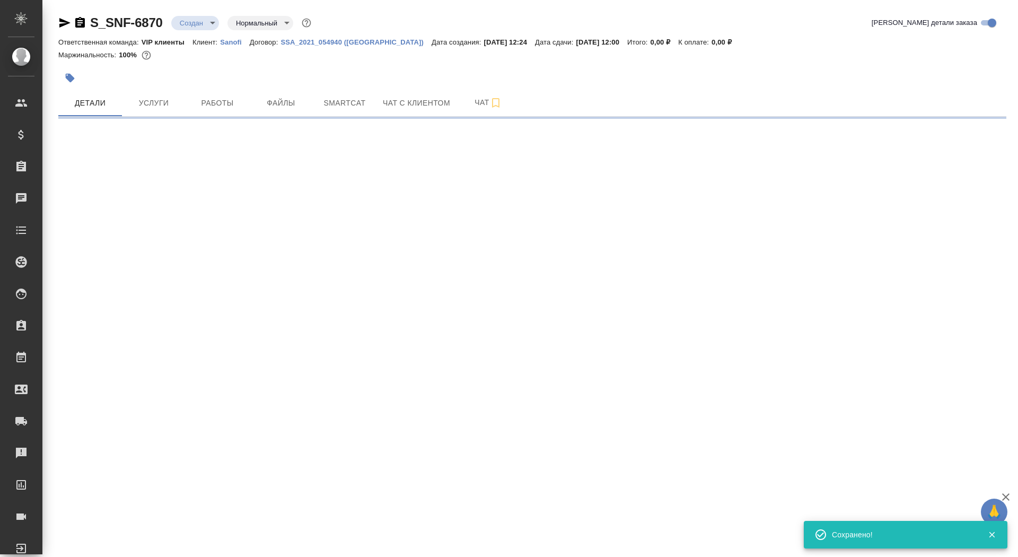
select select "RU"
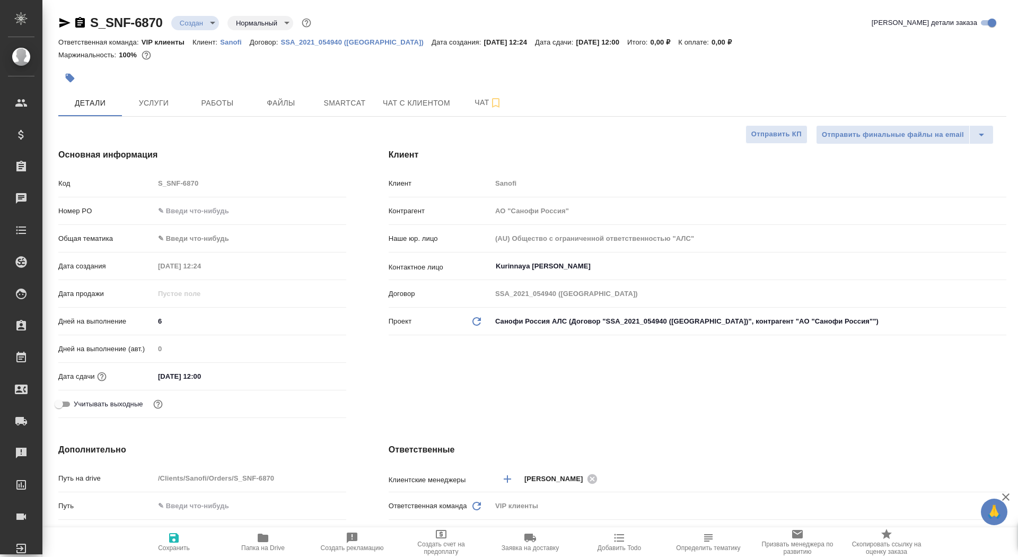
type textarea "x"
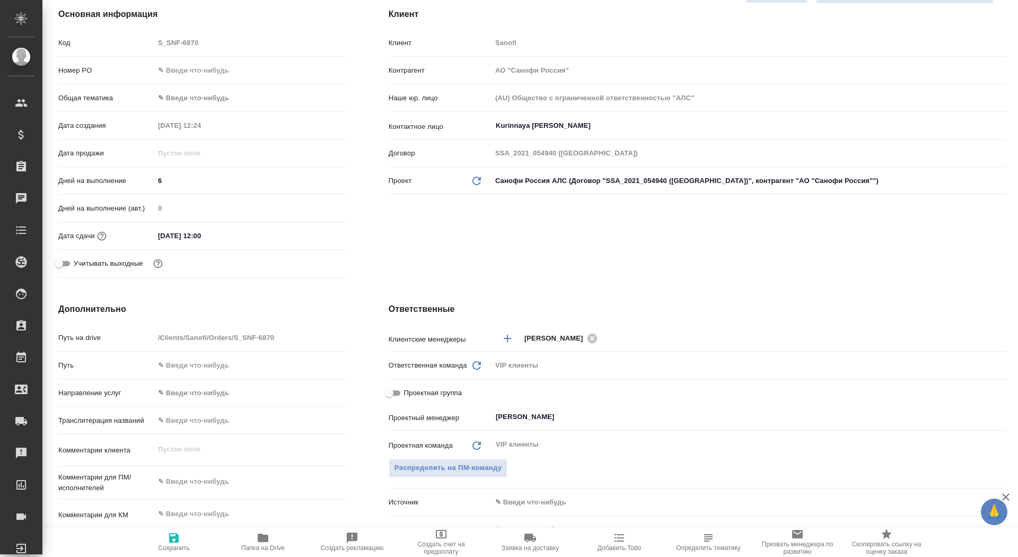
scroll to position [148, 0]
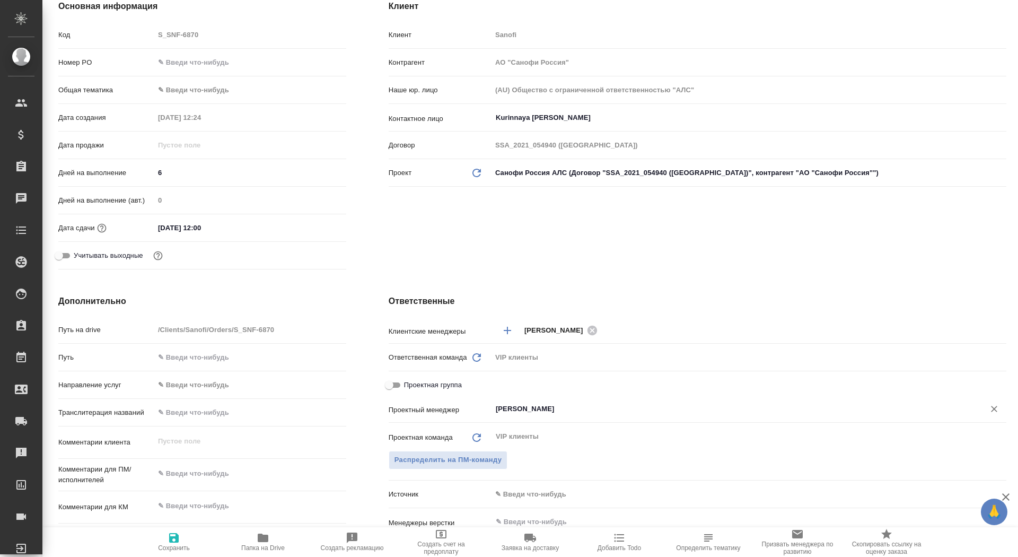
click at [540, 409] on input "[PERSON_NAME]" at bounding box center [731, 409] width 473 height 13
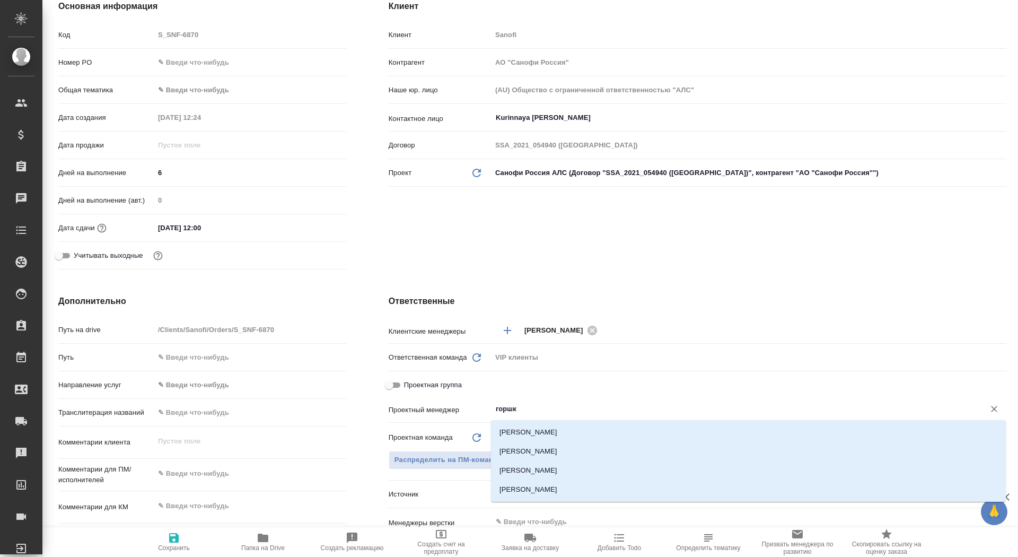
type input "горшко"
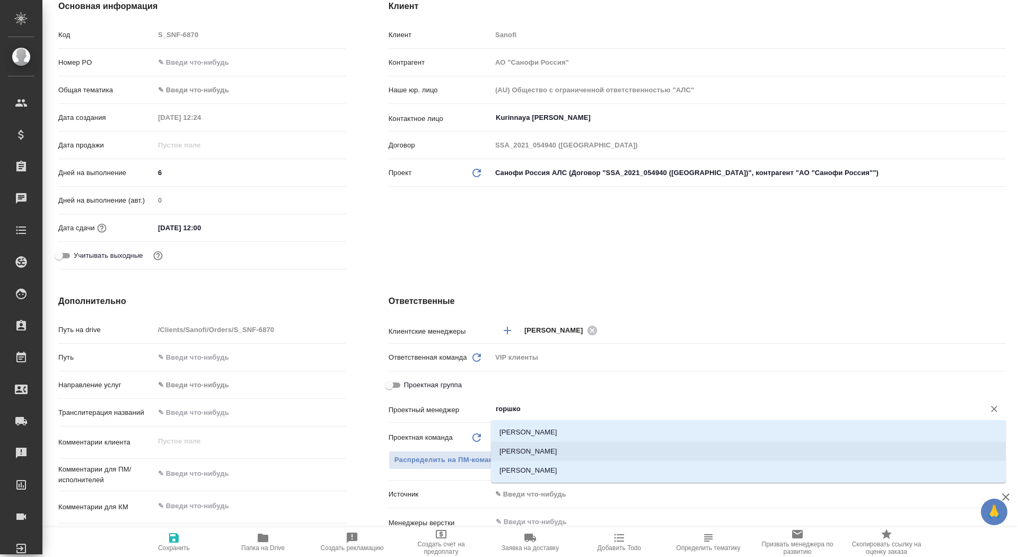
click at [579, 455] on li "[PERSON_NAME]" at bounding box center [748, 451] width 515 height 19
type textarea "x"
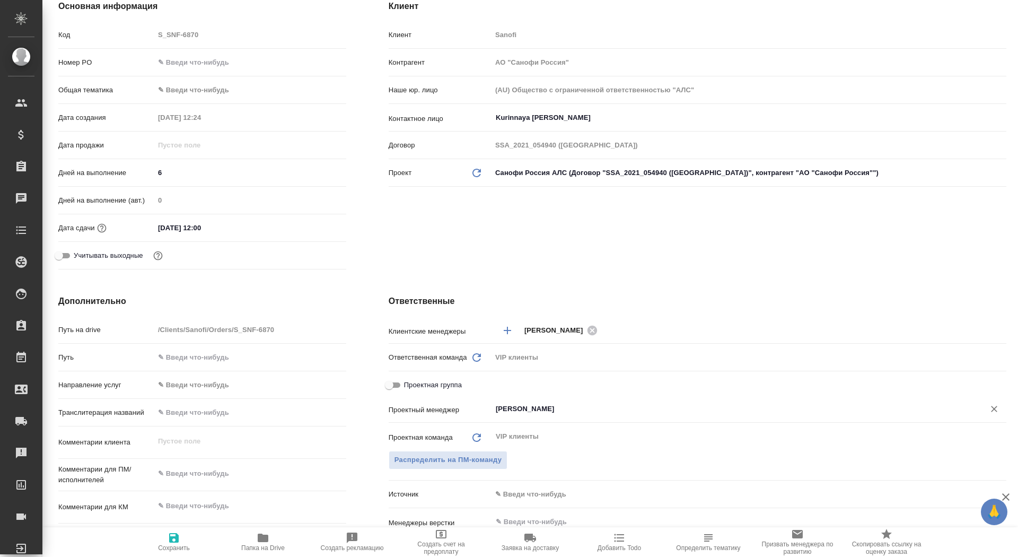
type input "[PERSON_NAME]"
click at [181, 539] on span "Сохранить" at bounding box center [174, 541] width 76 height 20
type textarea "x"
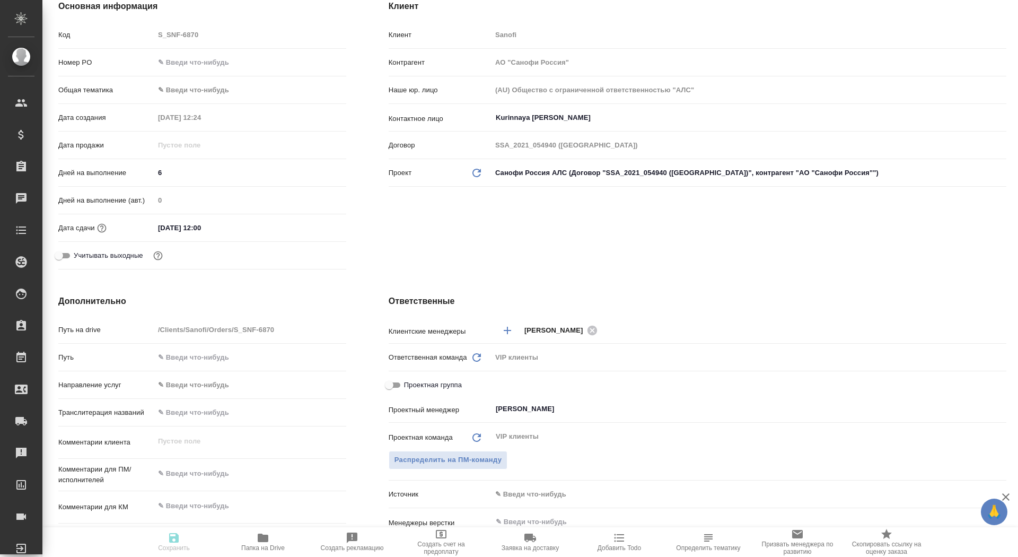
type textarea "x"
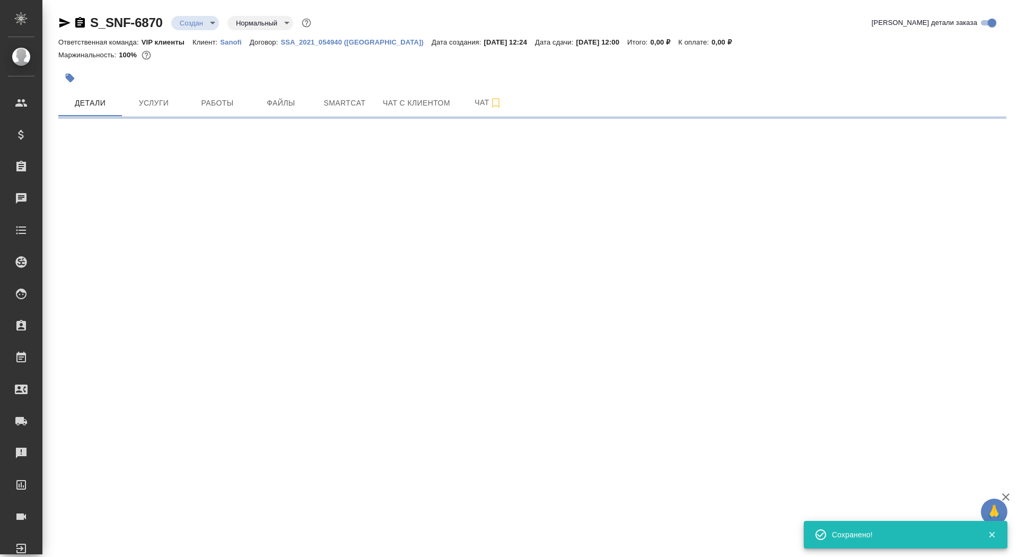
scroll to position [0, 0]
select select "RU"
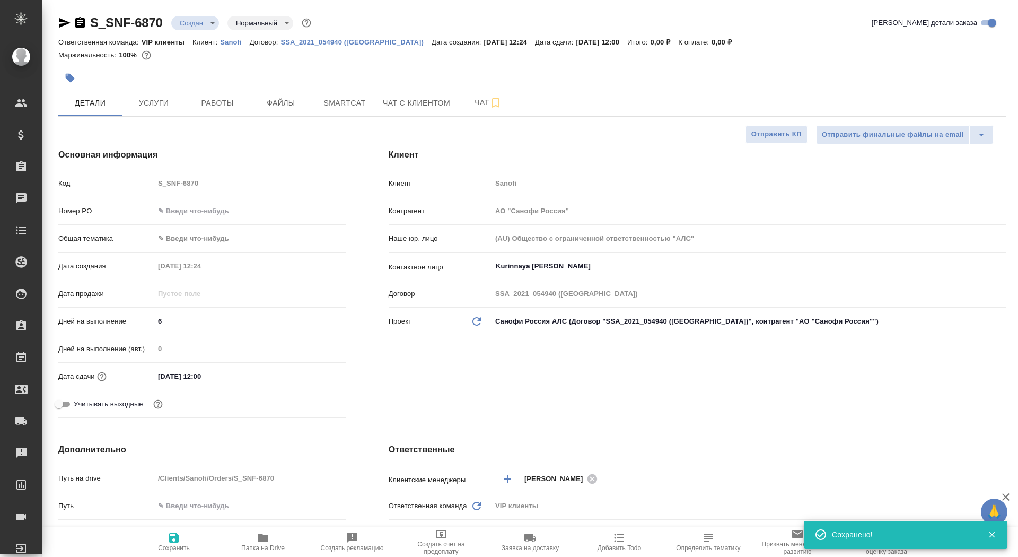
type textarea "x"
click at [279, 543] on span "Папка на Drive" at bounding box center [263, 541] width 76 height 20
type textarea "x"
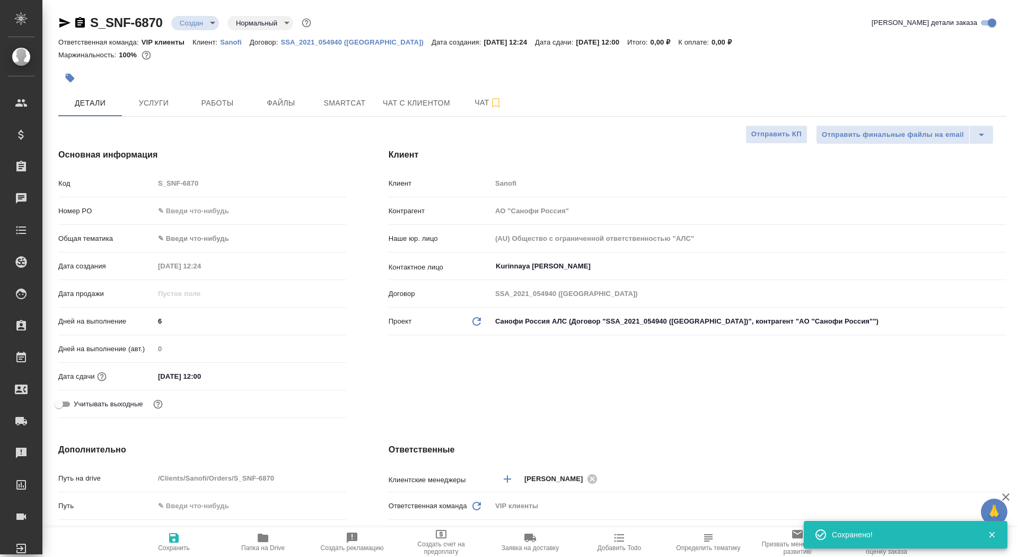
type textarea "x"
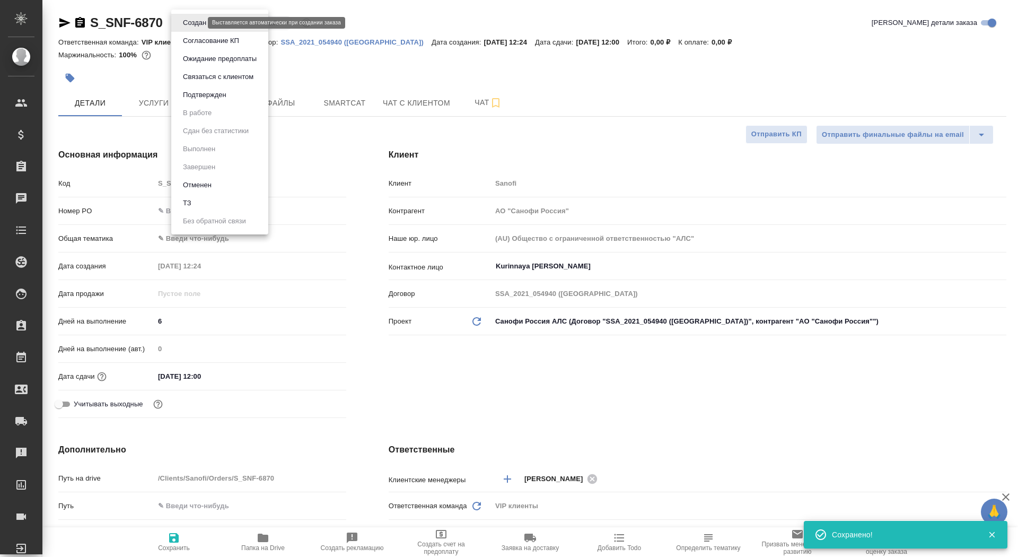
click at [199, 19] on body "🙏 .cls-1 fill:#fff; AWATERA Saydasheva Dilyara Клиенты Спецификации Заказы 0 Ча…" at bounding box center [509, 278] width 1018 height 557
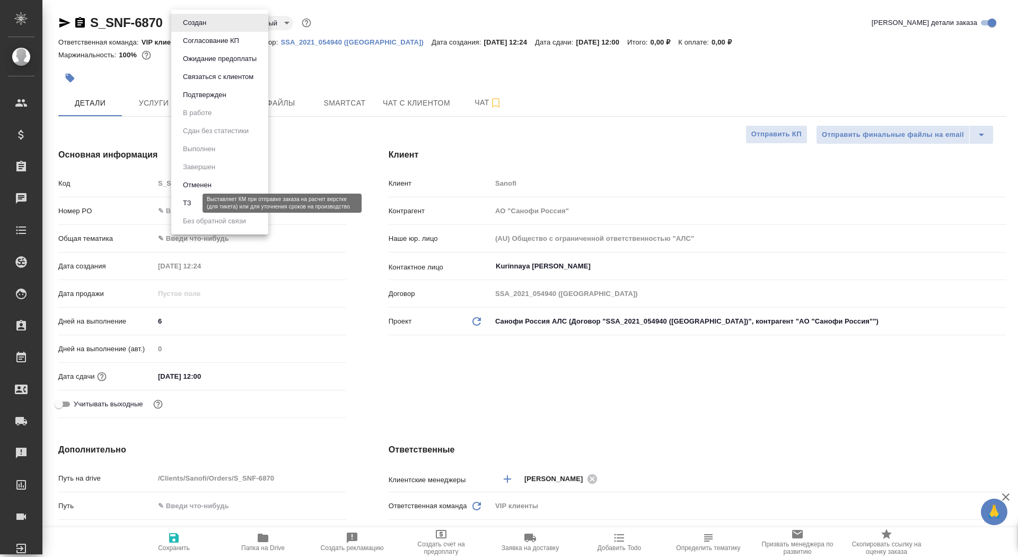
click at [194, 198] on button "ТЗ" at bounding box center [187, 203] width 15 height 12
type textarea "x"
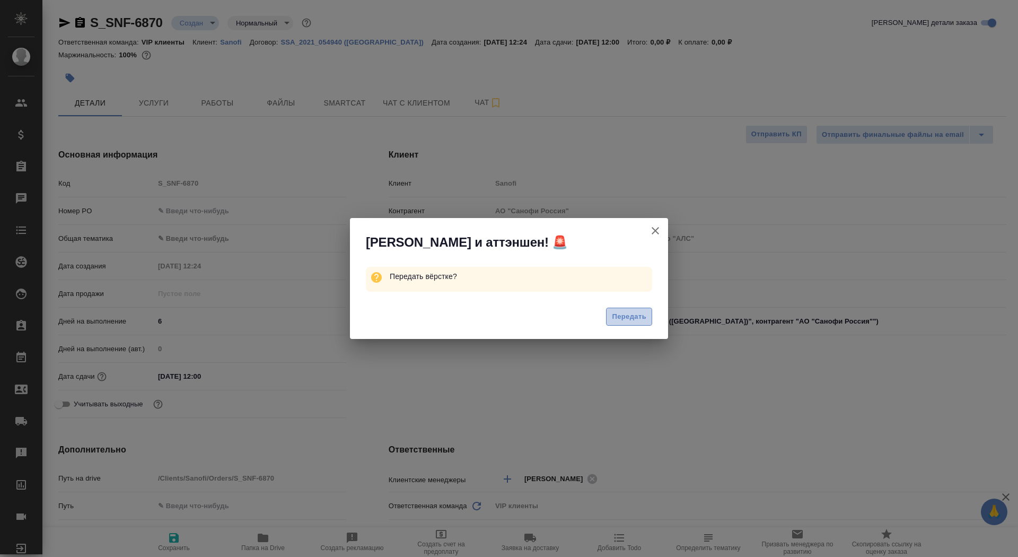
click at [629, 315] on span "Передать" at bounding box center [629, 317] width 34 height 12
type textarea "x"
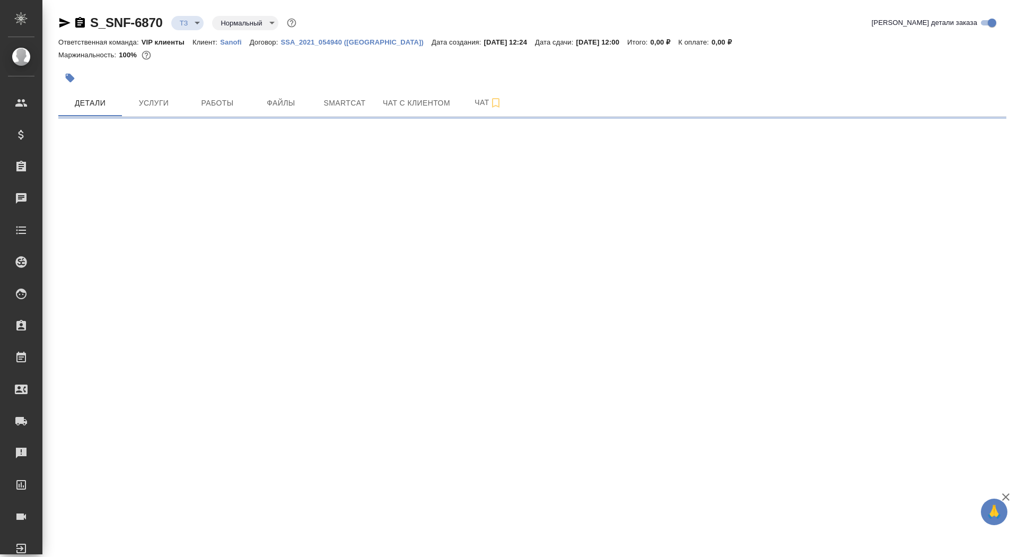
select select "RU"
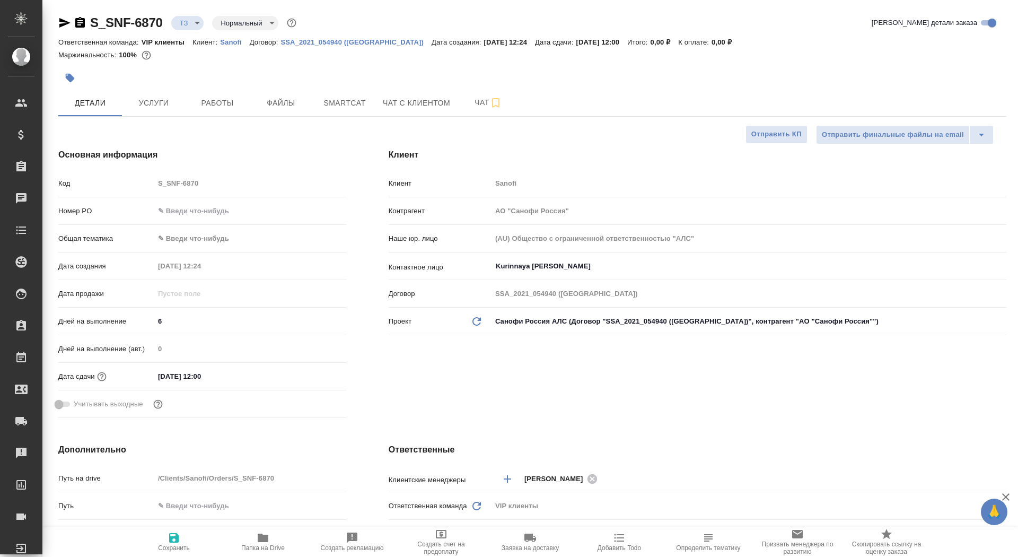
type textarea "x"
click at [166, 103] on span "Услуги" at bounding box center [153, 103] width 51 height 13
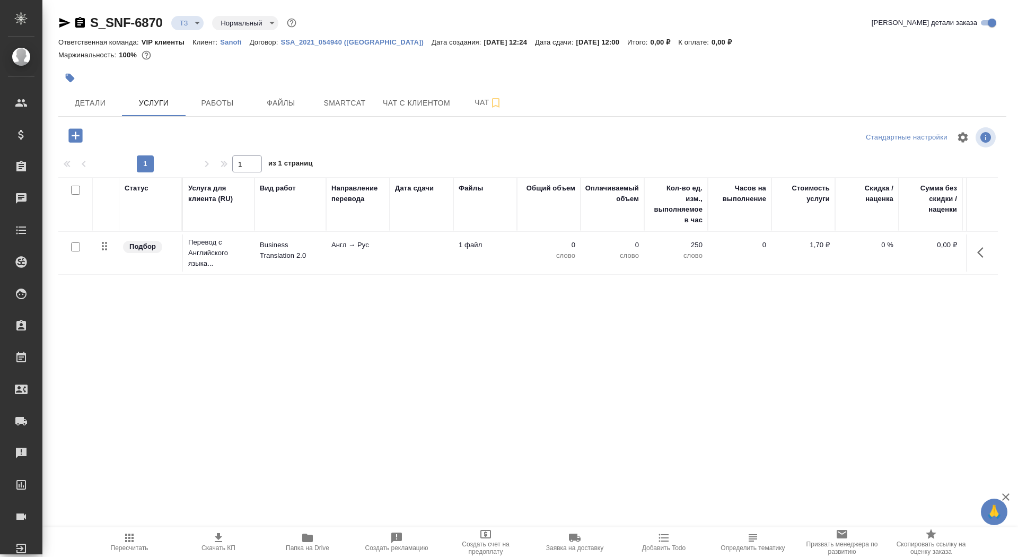
click at [375, 270] on td "Англ → Рус" at bounding box center [358, 252] width 64 height 37
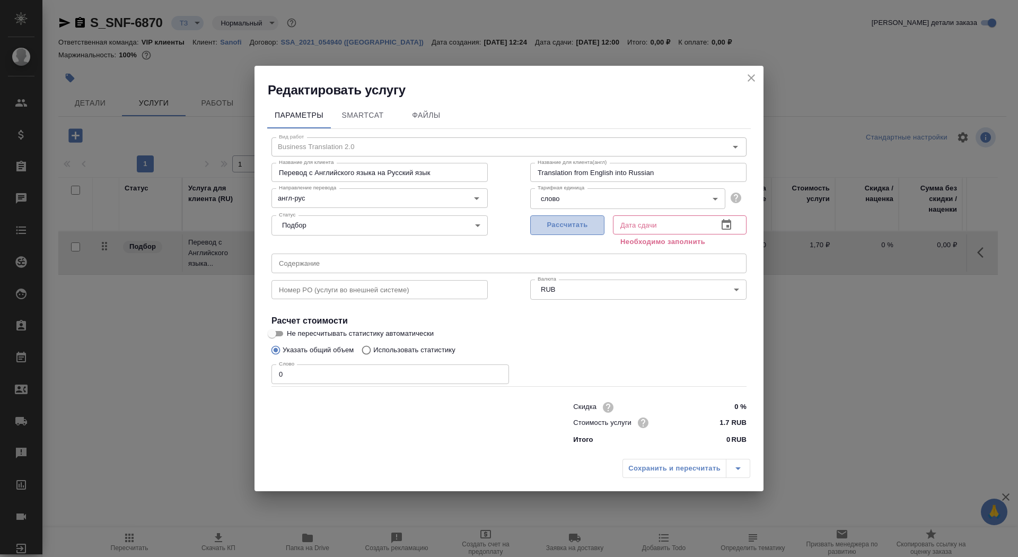
click at [553, 228] on span "Рассчитать" at bounding box center [567, 225] width 63 height 12
type input "14.09.2025 12:00"
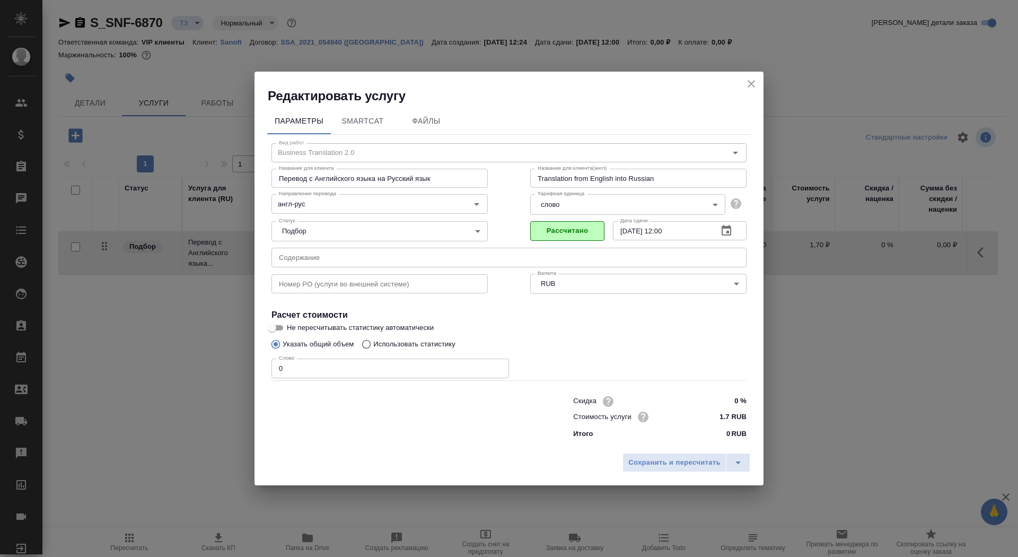
click at [281, 331] on input "Не пересчитывать статистику автоматически" at bounding box center [272, 327] width 38 height 13
checkbox input "true"
click at [298, 373] on input "0" at bounding box center [391, 368] width 238 height 19
type input "01"
click at [653, 469] on button "Сохранить и пересчитать" at bounding box center [675, 462] width 104 height 19
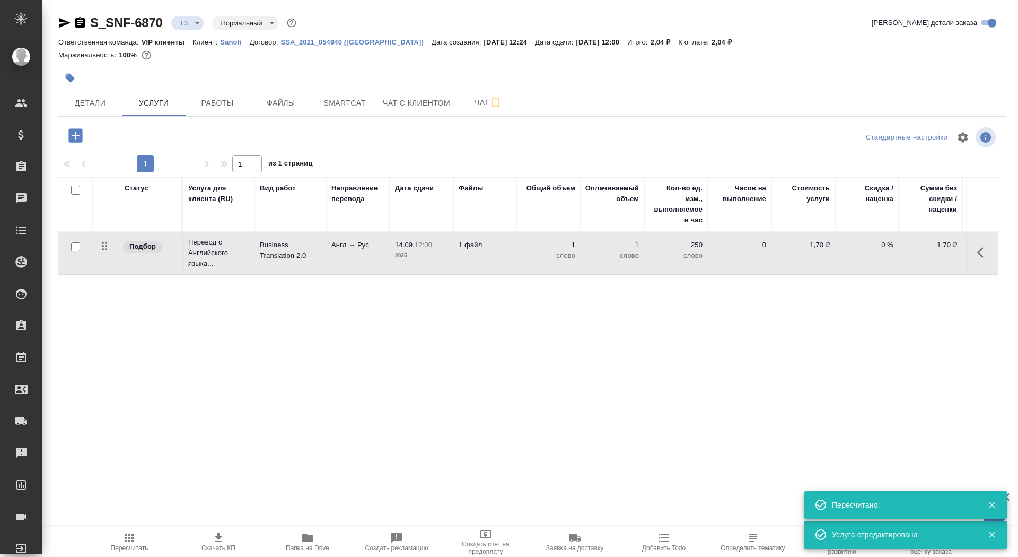
click at [75, 246] on input "checkbox" at bounding box center [75, 246] width 9 height 9
checkbox input "true"
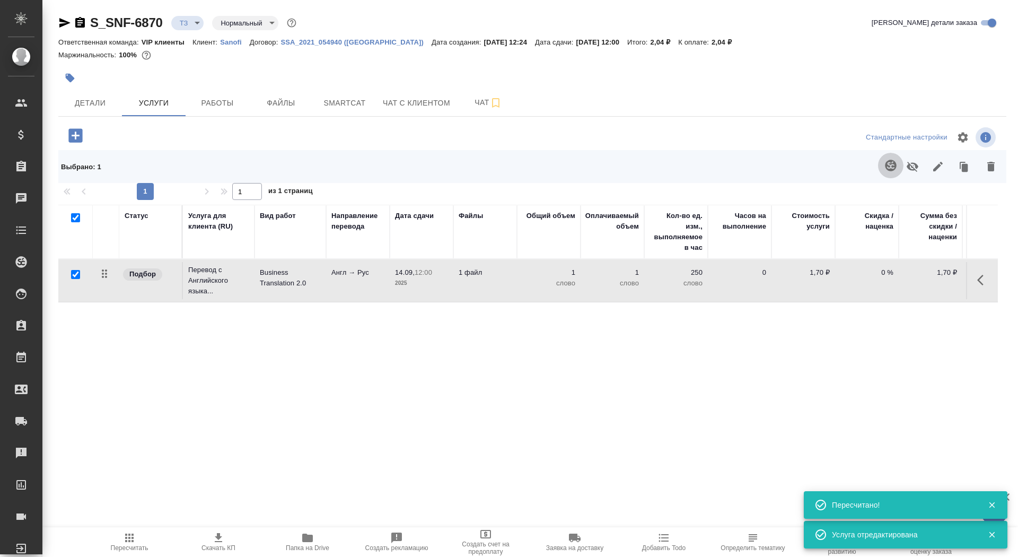
click at [890, 161] on icon "button" at bounding box center [890, 165] width 11 height 11
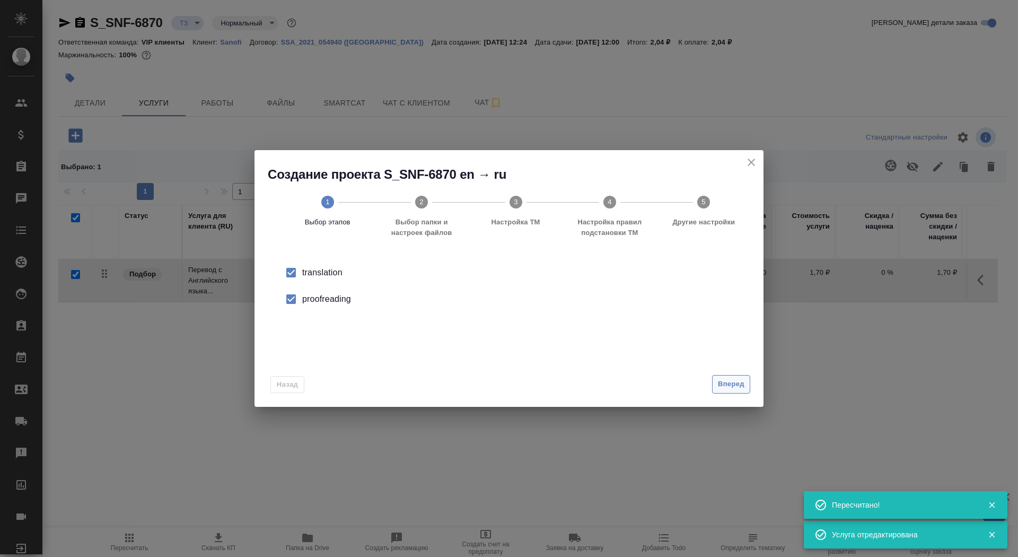
click at [724, 389] on span "Вперед" at bounding box center [731, 384] width 27 height 12
click at [618, 286] on div "Папка с файлами для перевода" at bounding box center [509, 273] width 475 height 28
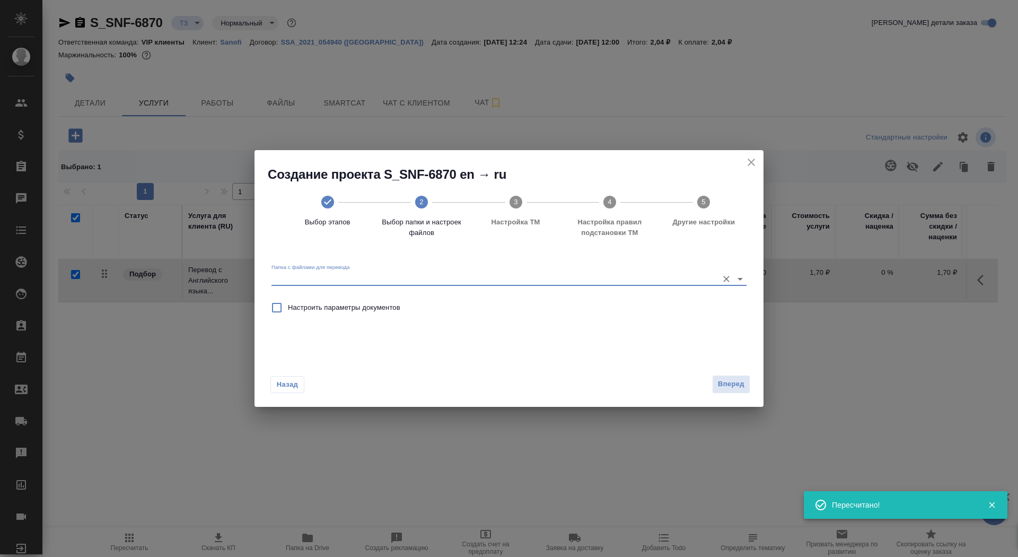
click at [618, 277] on input "Папка с файлами для перевода" at bounding box center [492, 278] width 441 height 13
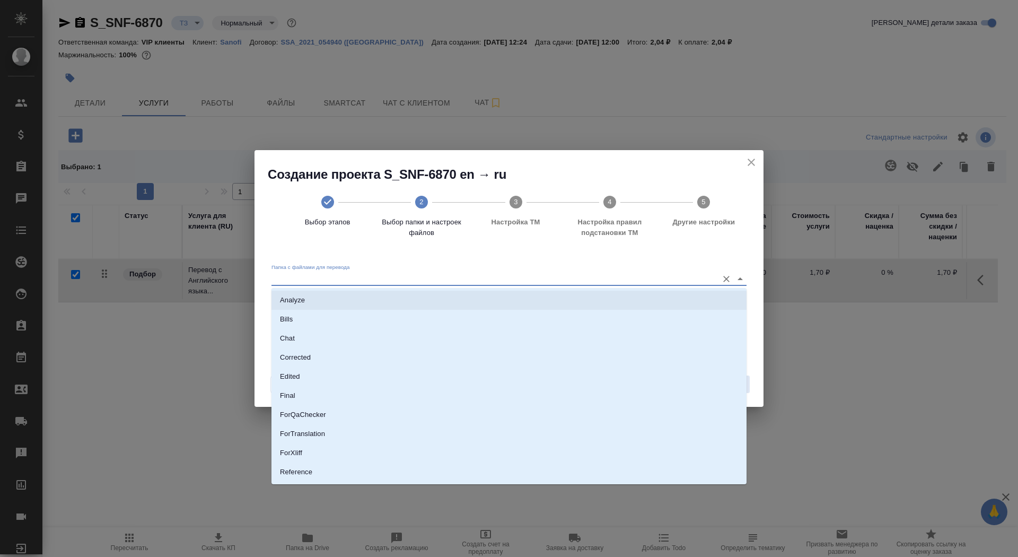
click at [613, 301] on li "Analyze" at bounding box center [509, 300] width 475 height 19
type input "Analyze"
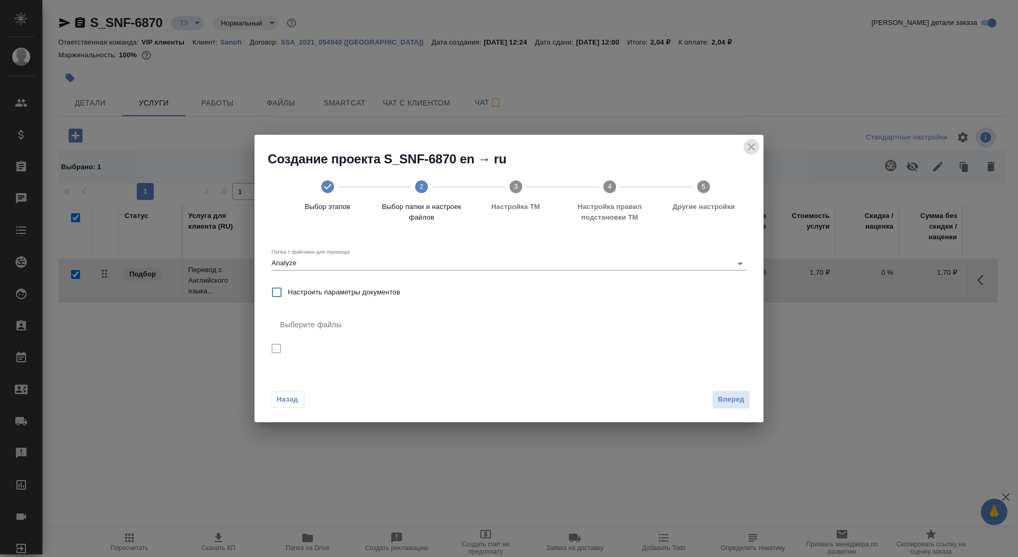
click at [750, 152] on icon "close" at bounding box center [751, 147] width 13 height 13
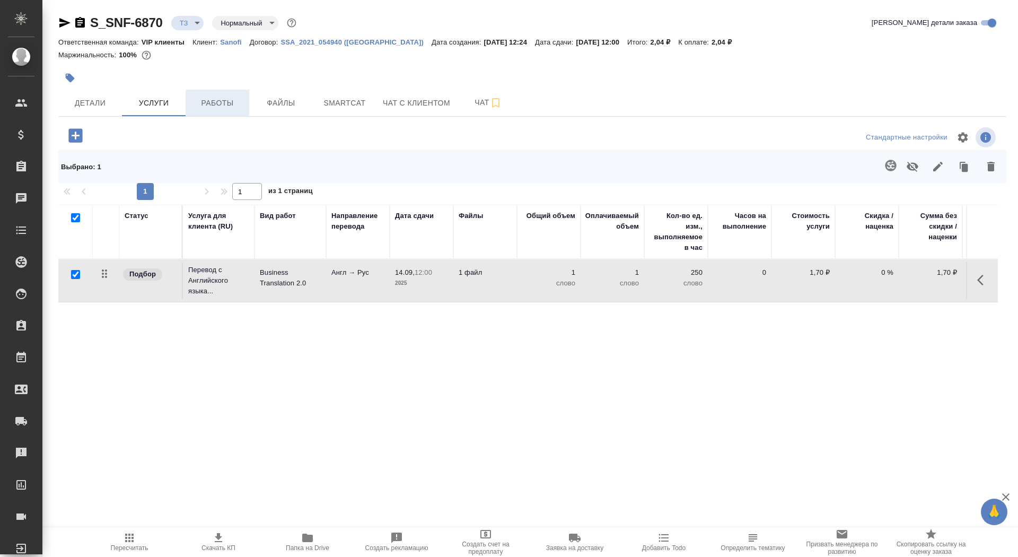
click at [228, 105] on span "Работы" at bounding box center [217, 103] width 51 height 13
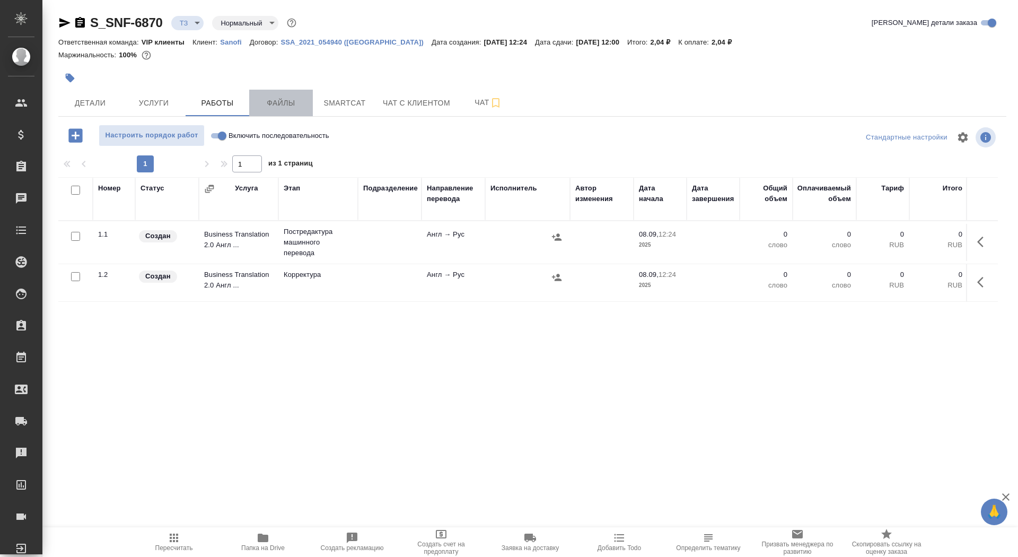
click at [273, 105] on span "Файлы" at bounding box center [281, 103] width 51 height 13
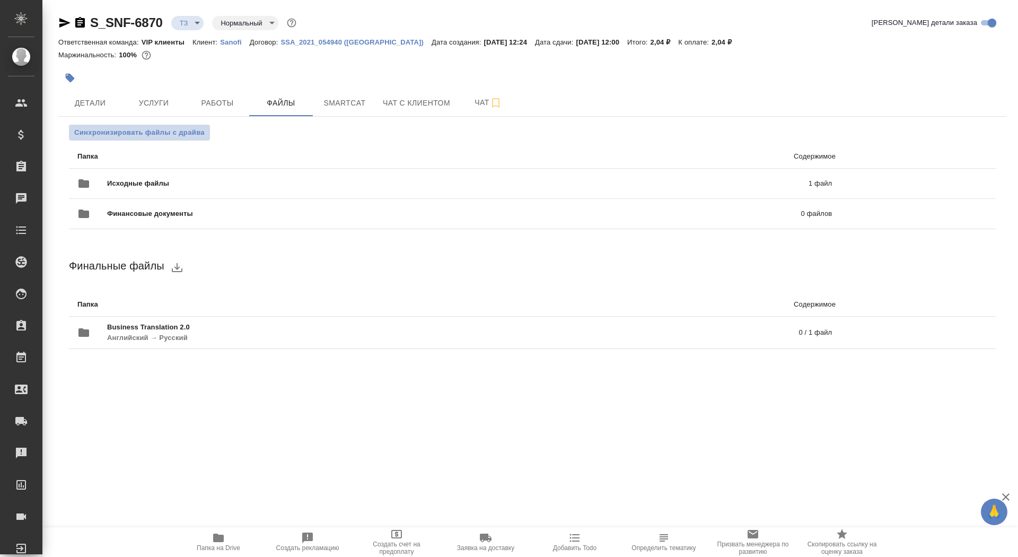
click at [182, 137] on span "Синхронизировать файлы с драйва" at bounding box center [139, 132] width 130 height 11
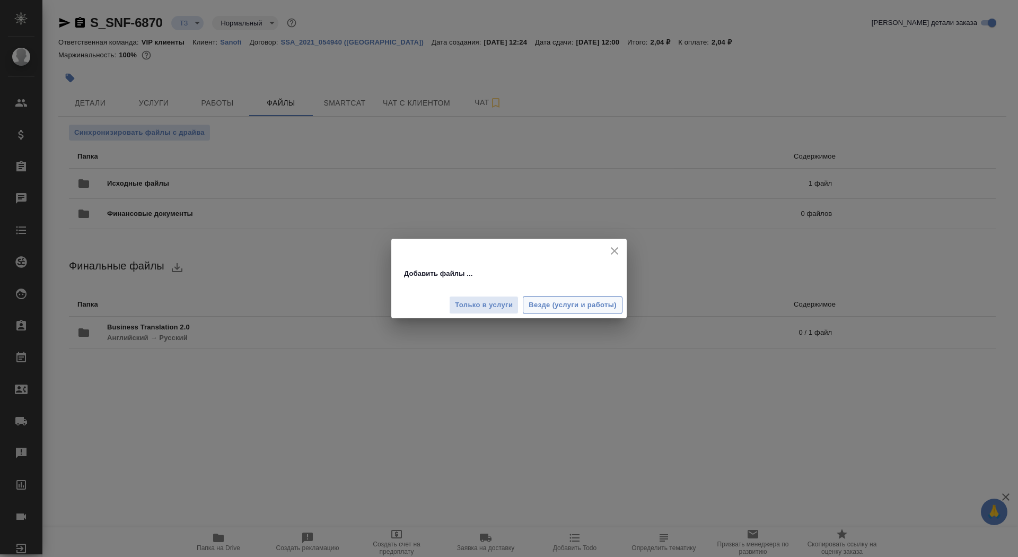
click at [555, 308] on span "Везде (услуги и работы)" at bounding box center [573, 305] width 88 height 12
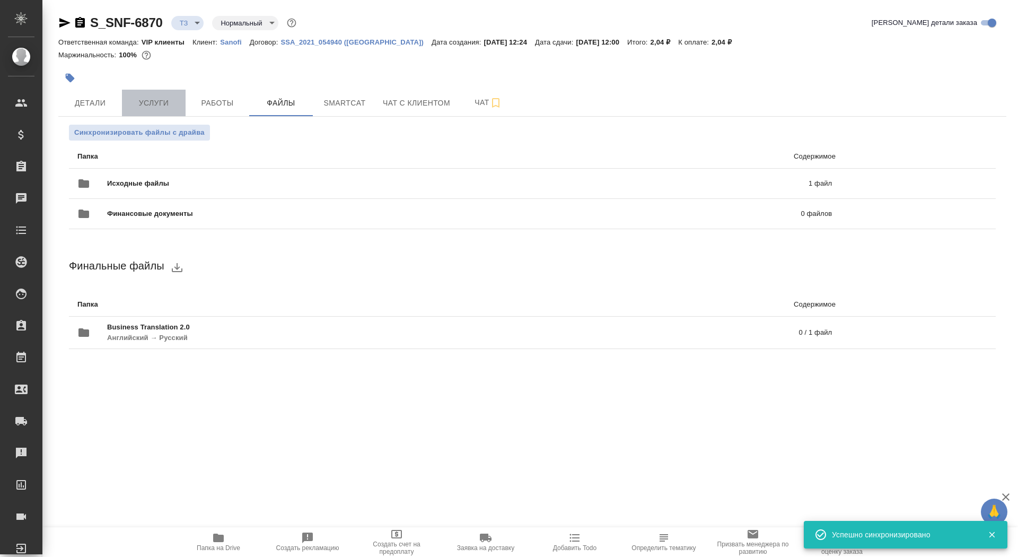
click at [150, 111] on button "Услуги" at bounding box center [154, 103] width 64 height 27
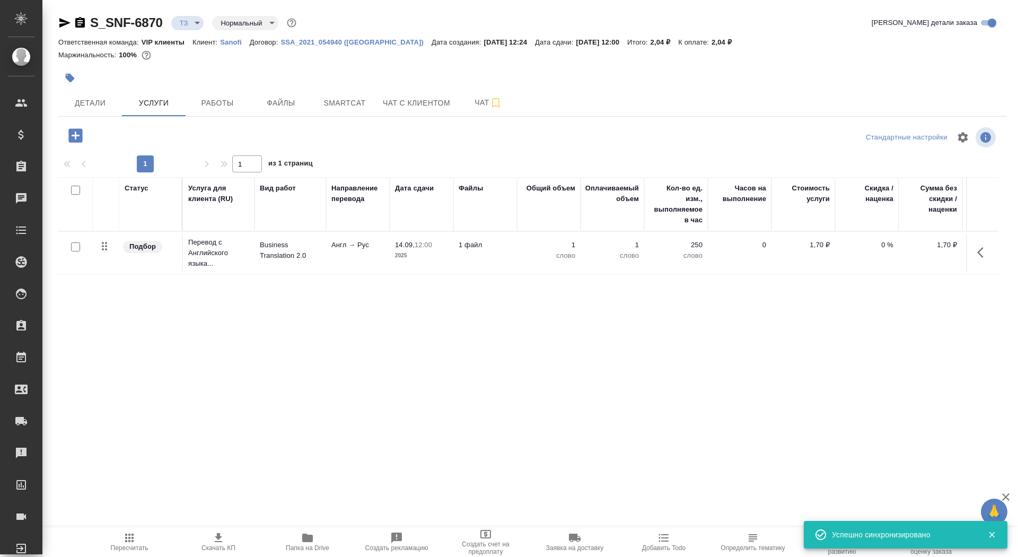
click at [75, 252] on div at bounding box center [76, 247] width 24 height 15
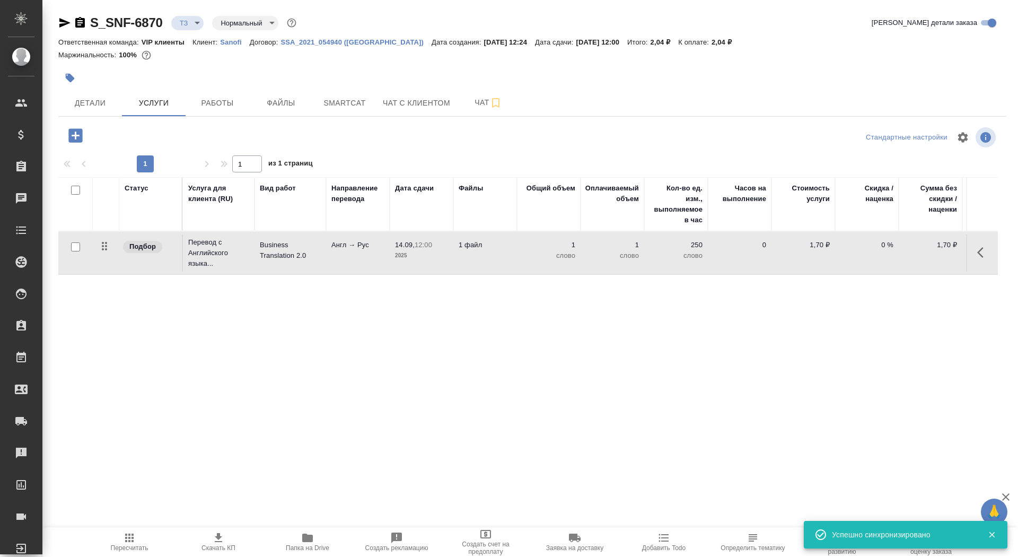
click at [76, 250] on input "checkbox" at bounding box center [75, 246] width 9 height 9
checkbox input "true"
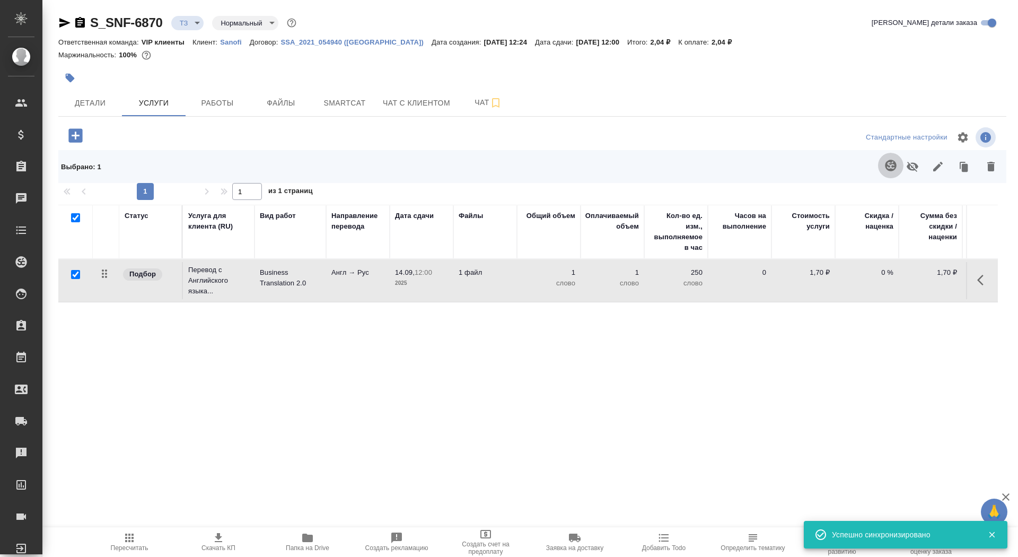
click at [895, 165] on icon "button" at bounding box center [890, 165] width 11 height 11
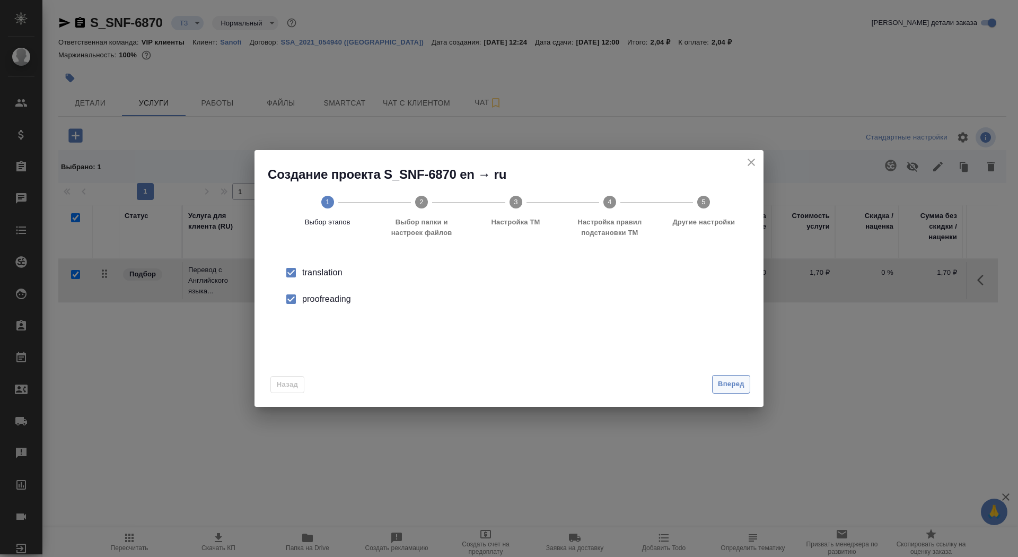
click at [750, 388] on button "Вперед" at bounding box center [731, 384] width 38 height 19
click at [582, 279] on input "Папка с файлами для перевода" at bounding box center [492, 278] width 441 height 13
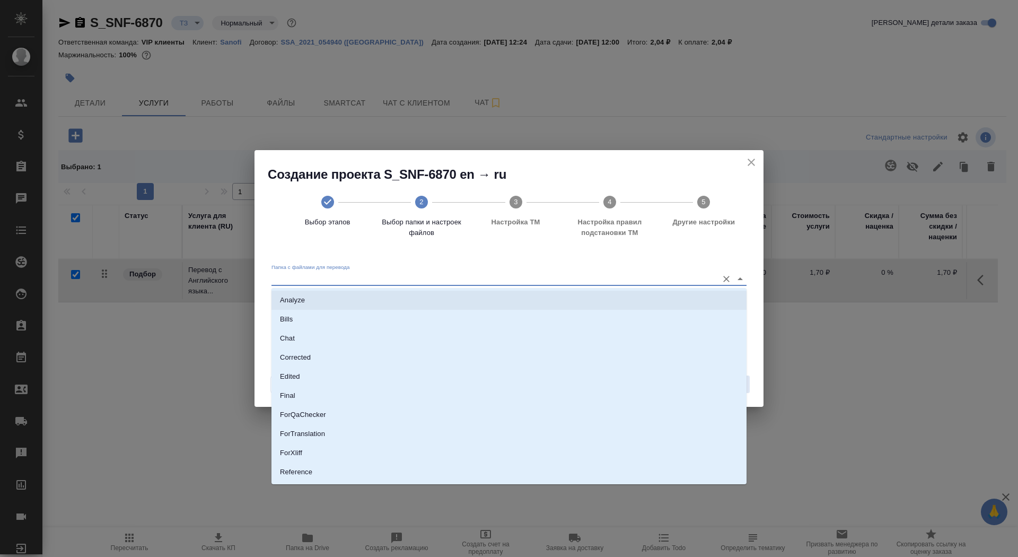
click at [583, 295] on li "Analyze" at bounding box center [509, 300] width 475 height 19
type input "Analyze"
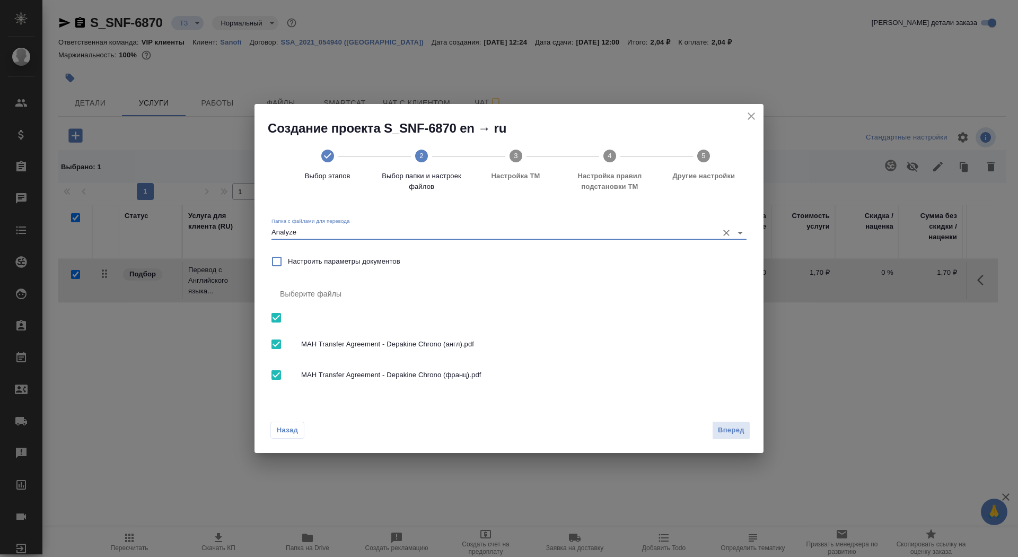
click at [275, 319] on input "checkbox" at bounding box center [276, 318] width 22 height 22
checkbox input "false"
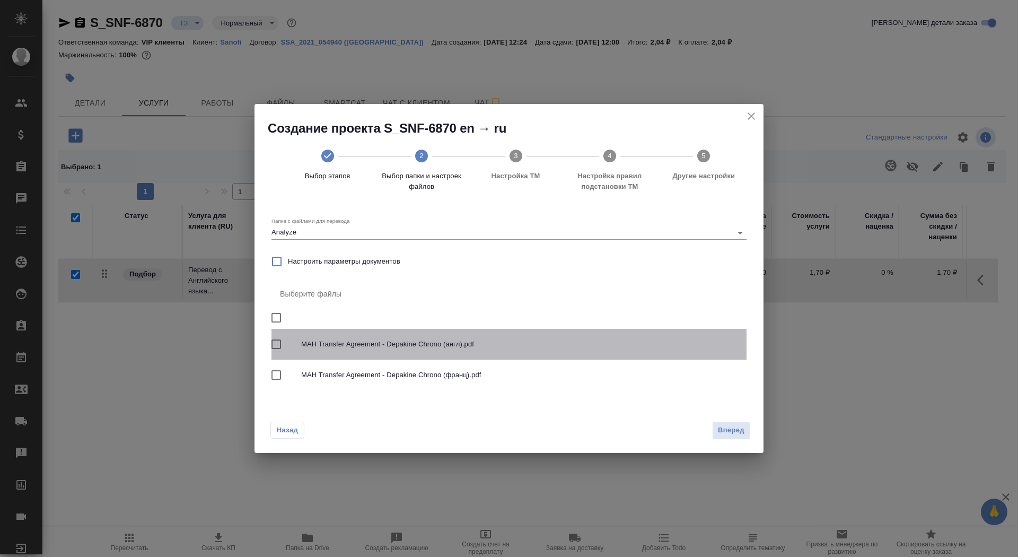
click at [277, 347] on input "checkbox" at bounding box center [276, 344] width 22 height 22
checkbox input "true"
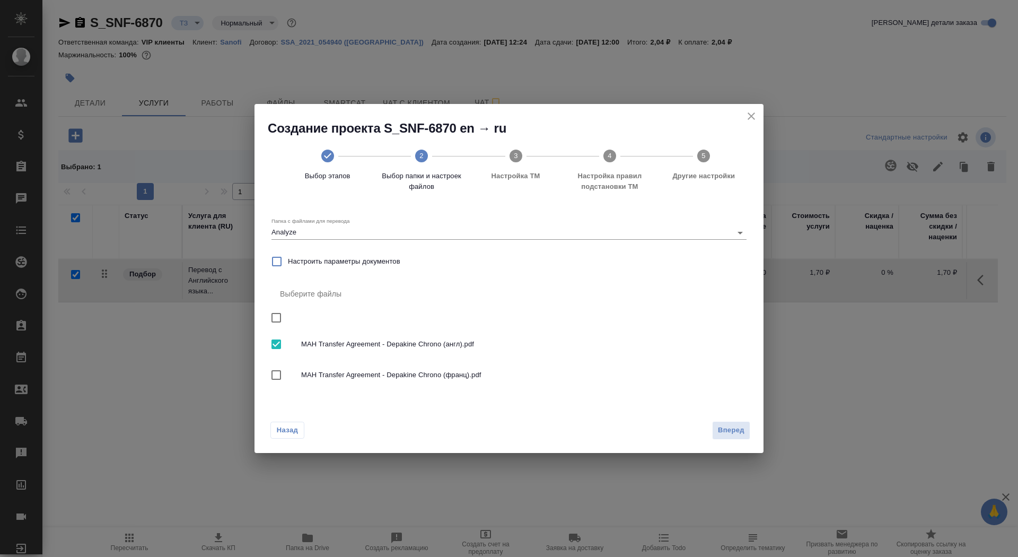
click at [712, 434] on div "Вперед" at bounding box center [729, 430] width 42 height 19
click at [744, 429] on span "Вперед" at bounding box center [731, 430] width 27 height 12
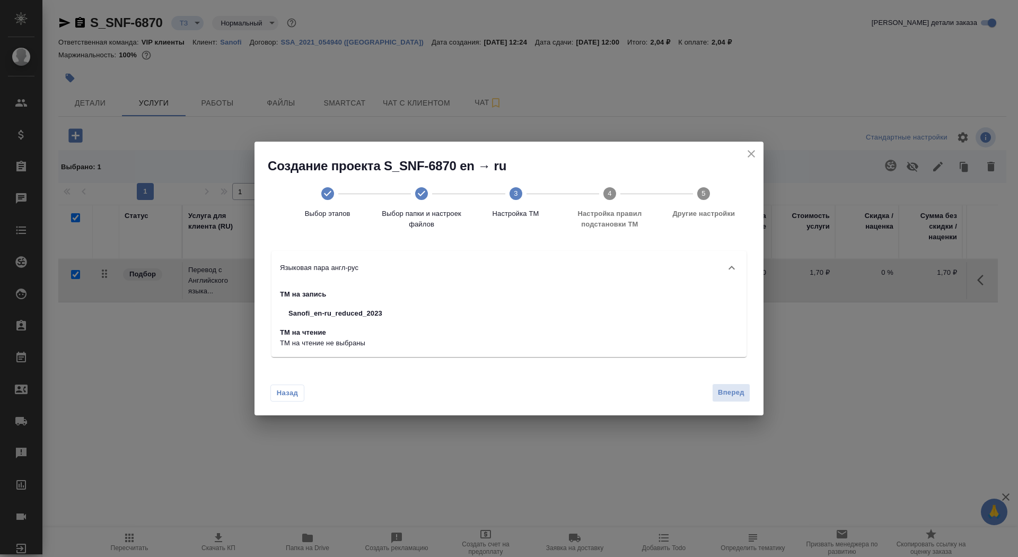
click at [737, 412] on div "Назад Вперед" at bounding box center [509, 390] width 509 height 50
click at [736, 385] on button "Вперед" at bounding box center [731, 392] width 38 height 19
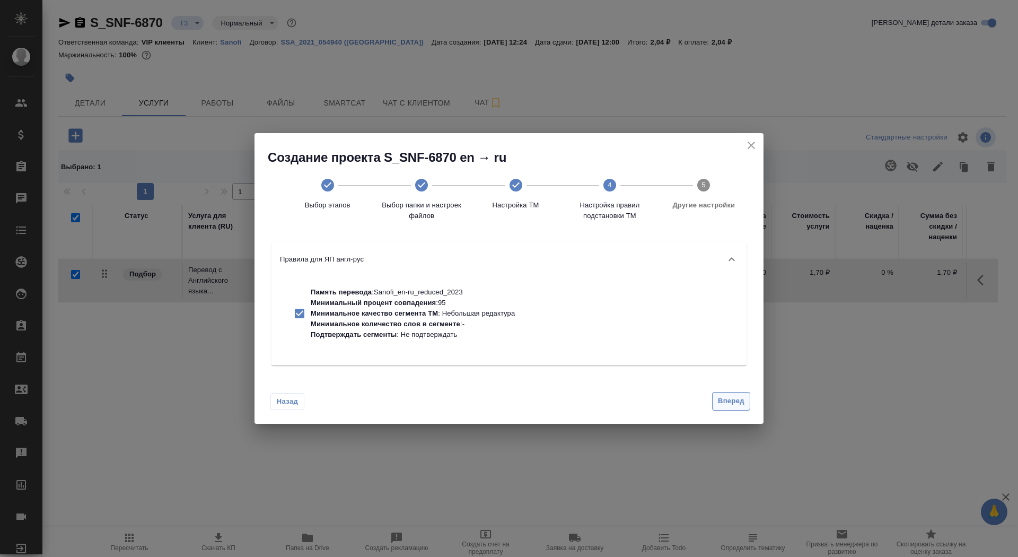
click at [738, 404] on span "Вперед" at bounding box center [731, 401] width 27 height 12
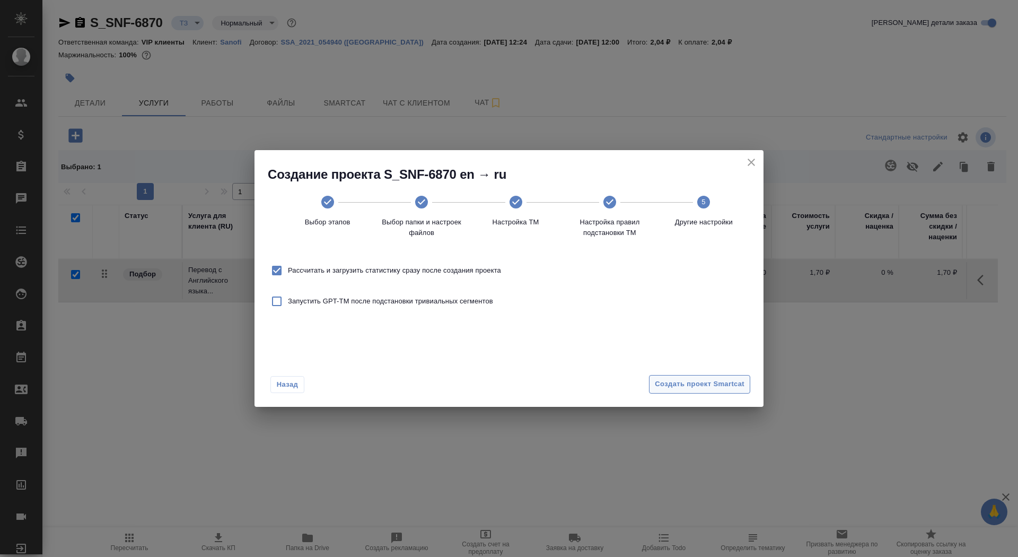
click at [732, 376] on button "Создать проект Smartcat" at bounding box center [699, 384] width 101 height 19
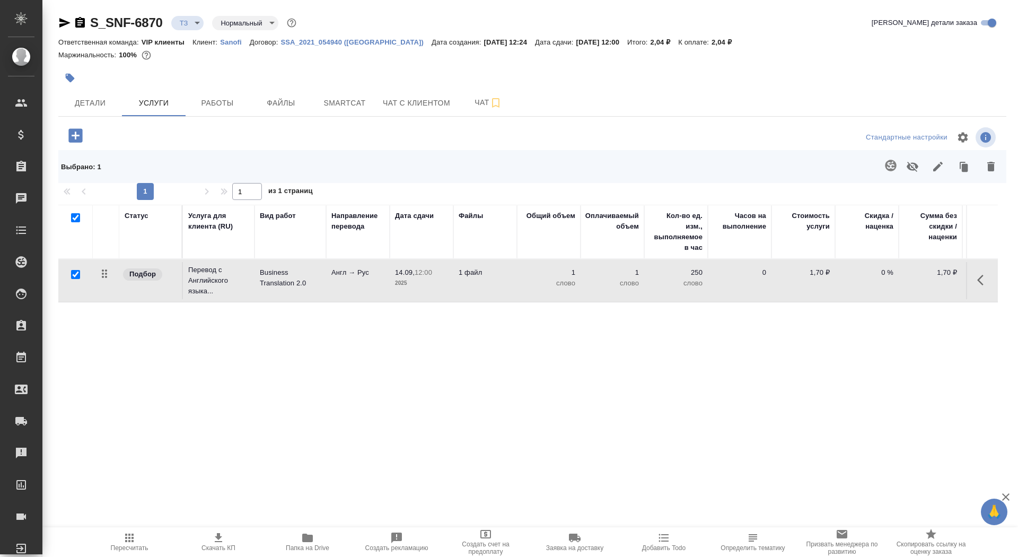
click at [76, 272] on input "checkbox" at bounding box center [75, 274] width 9 height 9
checkbox input "false"
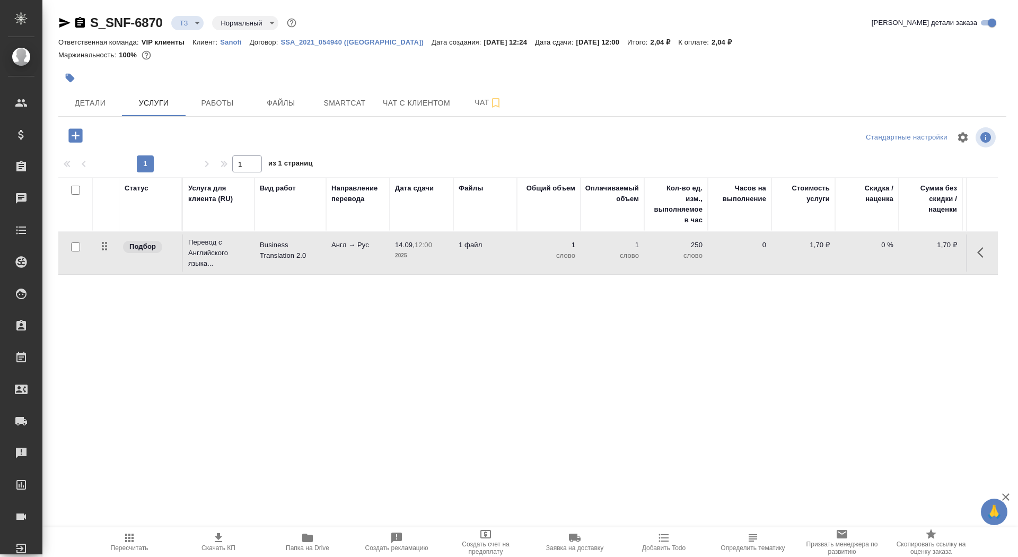
click at [77, 135] on icon "button" at bounding box center [75, 135] width 19 height 19
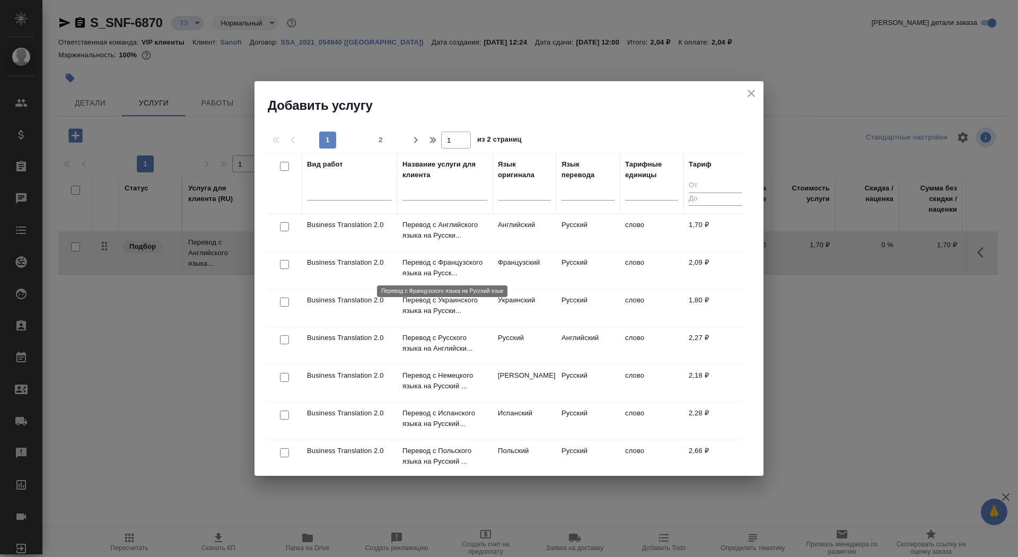
click at [437, 268] on p "Перевод с Французского языка на Русск..." at bounding box center [445, 267] width 85 height 21
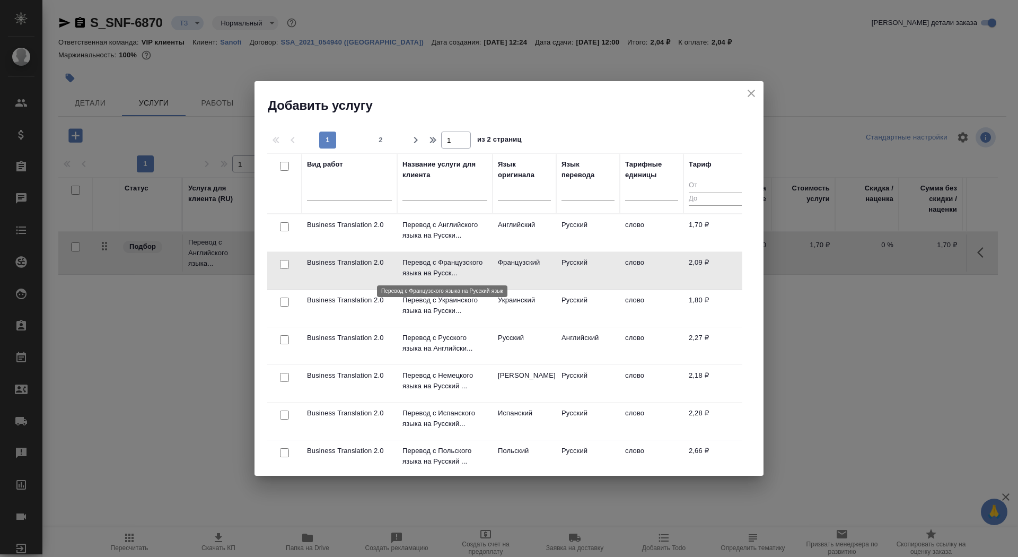
click at [437, 268] on p "Перевод с Французского языка на Русск..." at bounding box center [445, 267] width 85 height 21
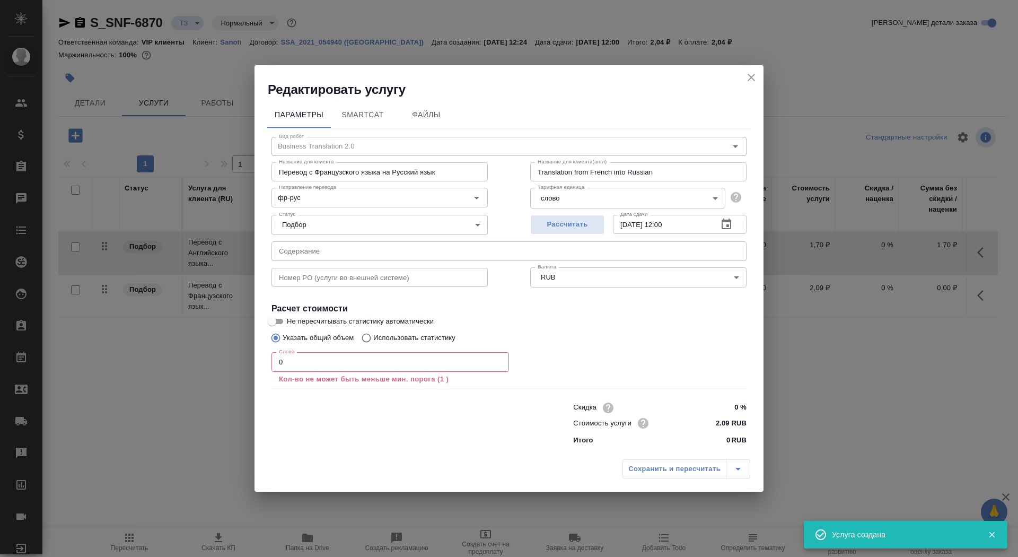
click at [344, 373] on div "Слово 0 Слово Кол-во не может быть меньше мин. порога (1 )" at bounding box center [391, 368] width 238 height 32
click at [336, 360] on input "0" at bounding box center [391, 361] width 238 height 19
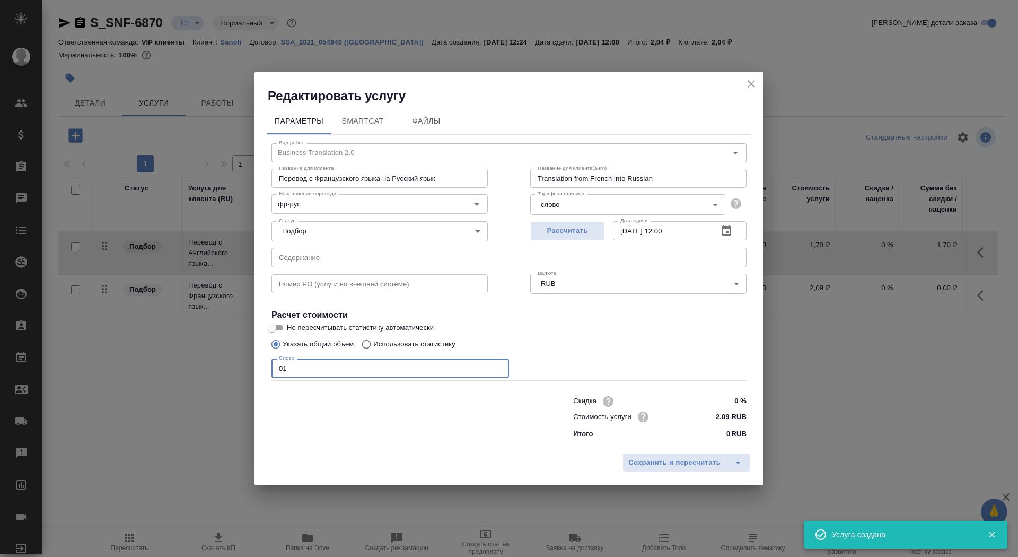
type input "01"
click at [281, 325] on input "Не пересчитывать статистику автоматически" at bounding box center [272, 327] width 38 height 13
checkbox input "true"
click at [639, 459] on span "Сохранить и пересчитать" at bounding box center [674, 463] width 92 height 12
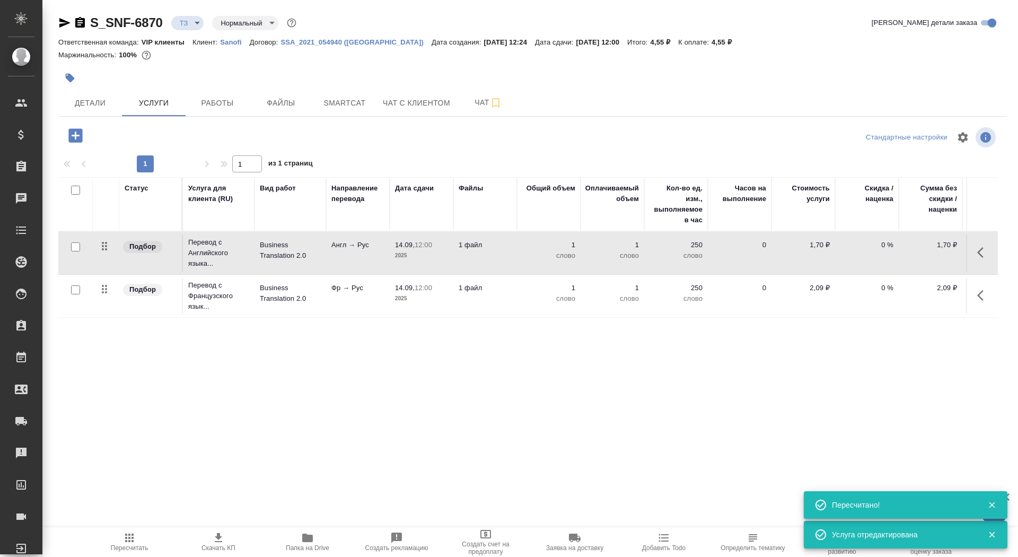
click at [74, 294] on div at bounding box center [76, 290] width 24 height 15
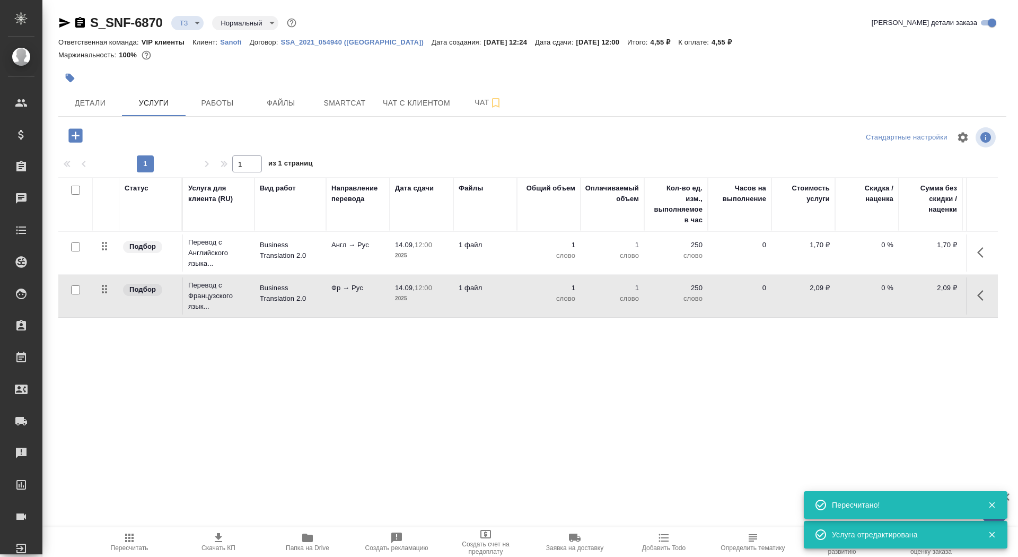
click at [75, 290] on input "checkbox" at bounding box center [75, 289] width 9 height 9
checkbox input "true"
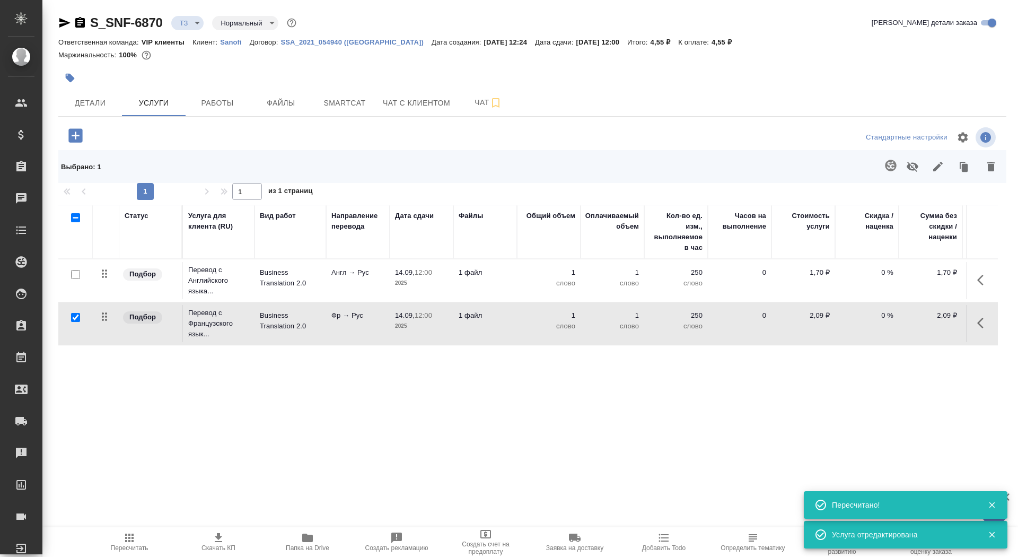
click at [897, 162] on icon "button" at bounding box center [891, 165] width 13 height 13
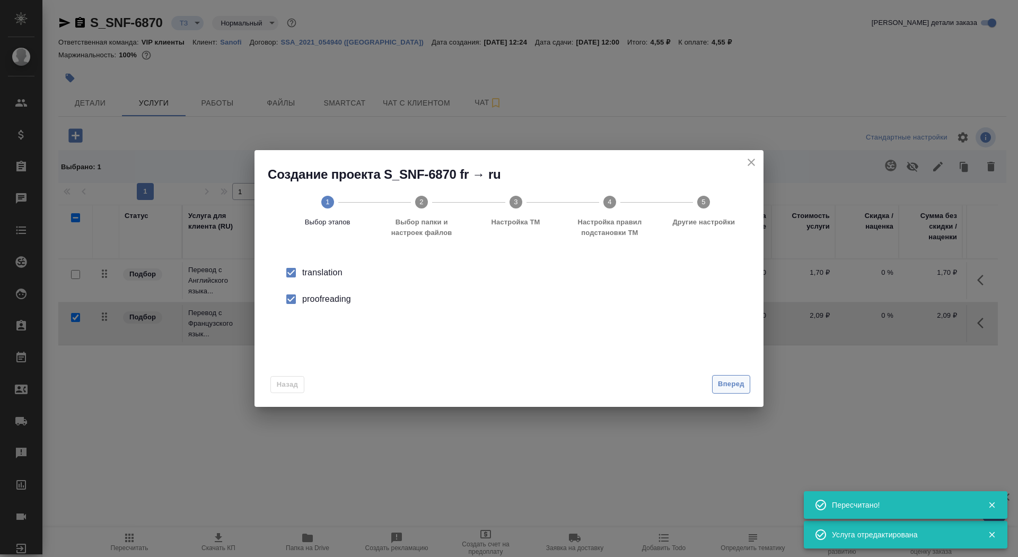
click at [722, 383] on span "Вперед" at bounding box center [731, 384] width 27 height 12
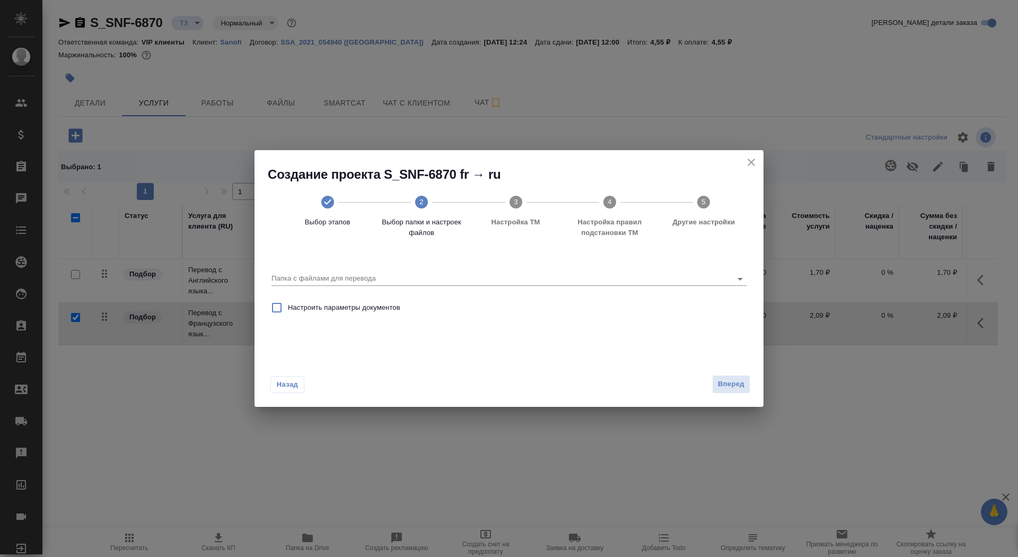
click at [626, 288] on div "Папка с файлами для перевода" at bounding box center [509, 273] width 484 height 37
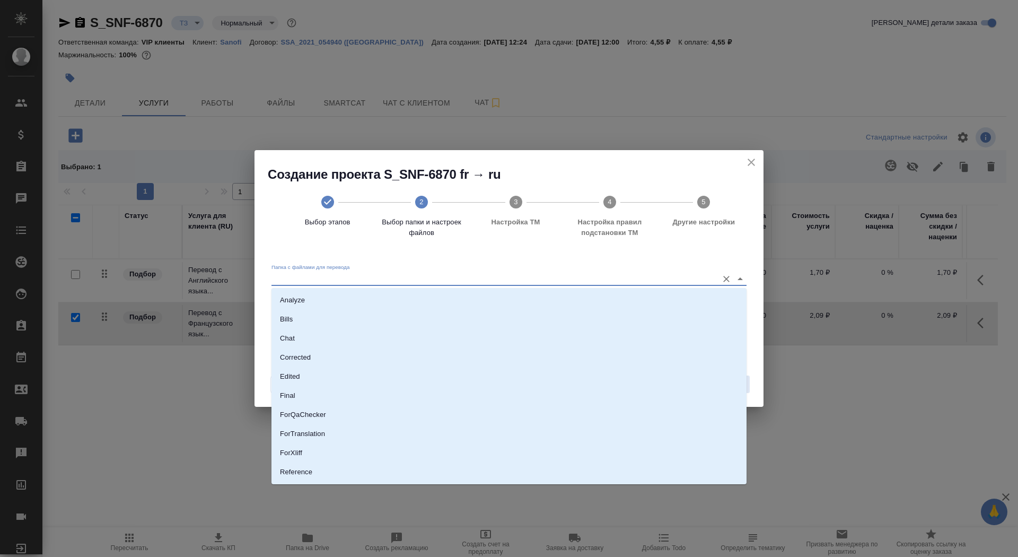
click at [626, 280] on input "Папка с файлами для перевода" at bounding box center [492, 278] width 441 height 13
click at [610, 307] on li "Analyze" at bounding box center [509, 300] width 475 height 19
type input "Analyze"
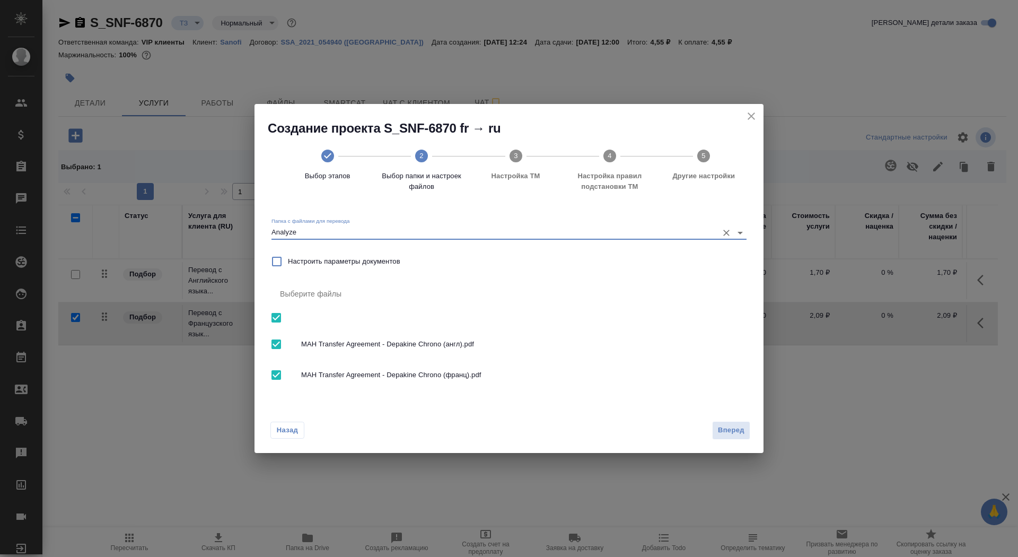
click at [281, 325] on input "checkbox" at bounding box center [276, 318] width 22 height 22
checkbox input "false"
click at [275, 374] on input "checkbox" at bounding box center [276, 375] width 22 height 22
checkbox input "true"
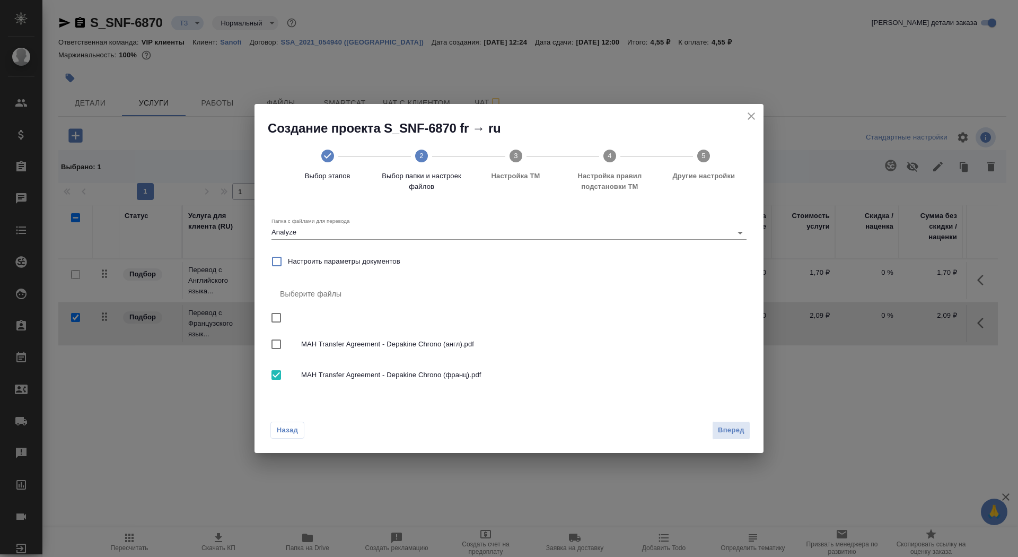
click at [696, 421] on div "Назад Вперед" at bounding box center [509, 428] width 509 height 50
click at [718, 423] on button "Вперед" at bounding box center [731, 430] width 38 height 19
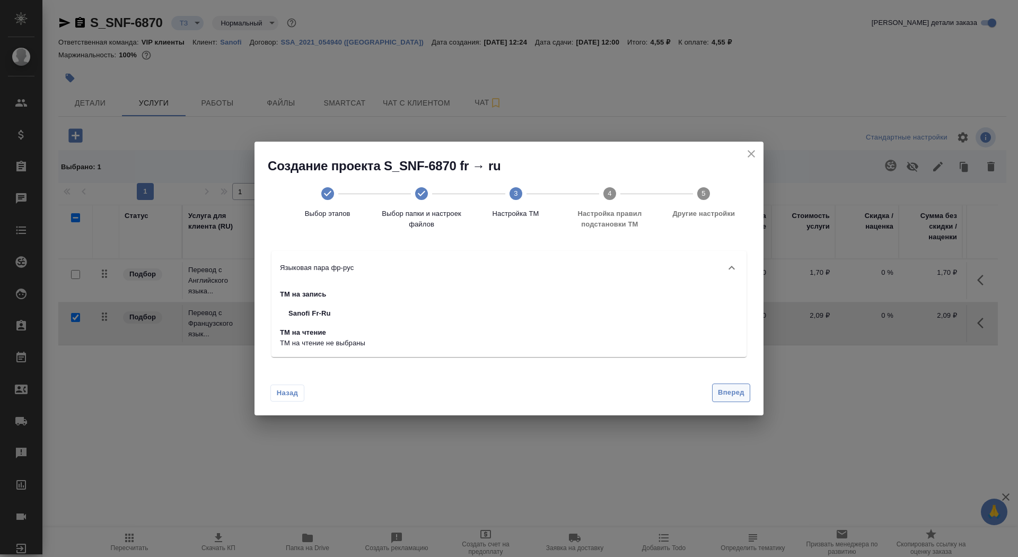
click at [732, 393] on span "Вперед" at bounding box center [731, 393] width 27 height 12
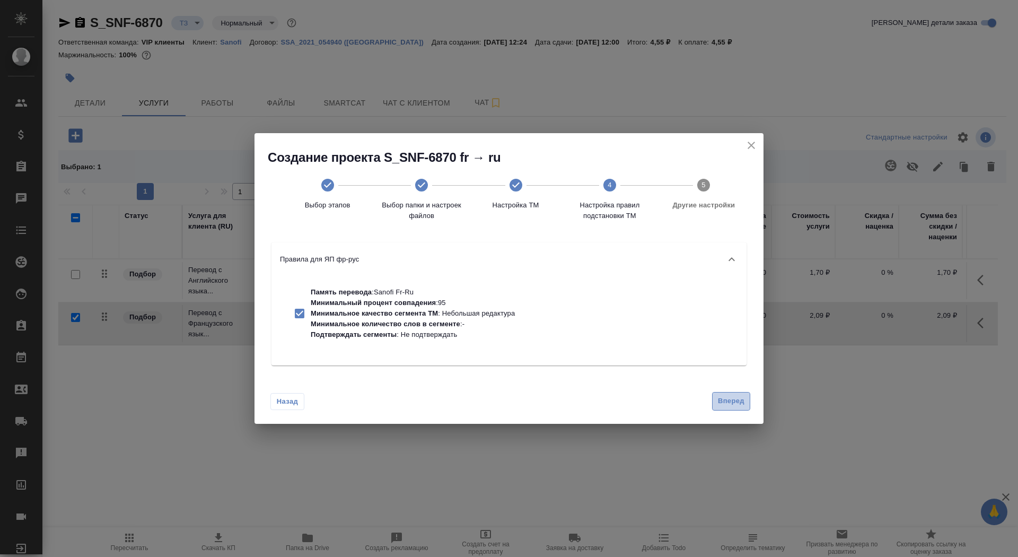
click at [737, 404] on span "Вперед" at bounding box center [731, 401] width 27 height 12
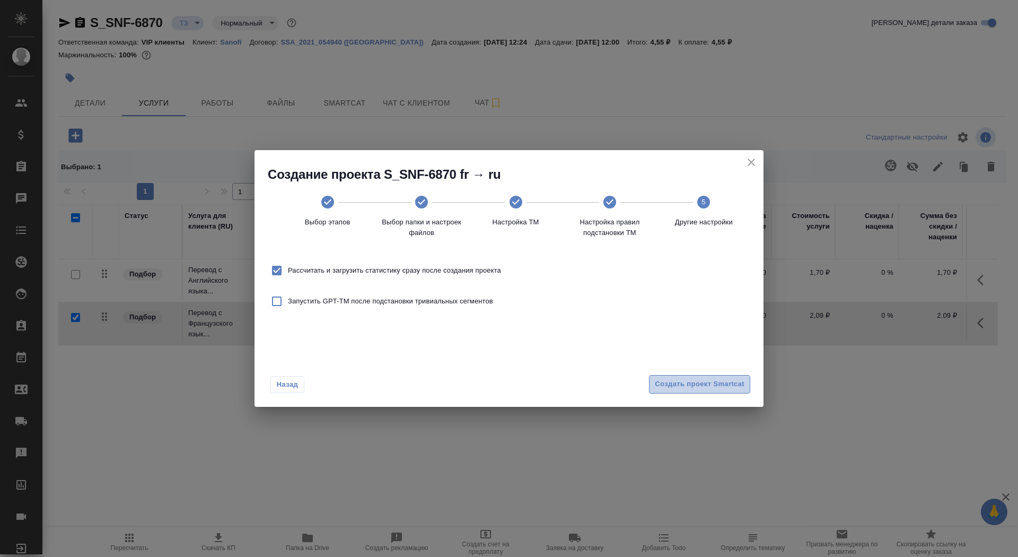
click at [736, 386] on span "Создать проект Smartcat" at bounding box center [700, 384] width 90 height 12
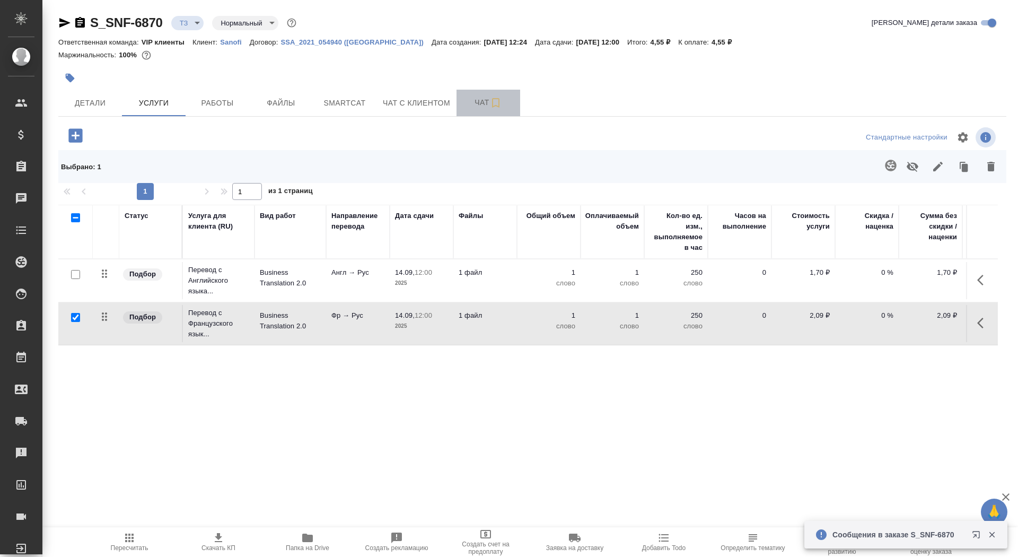
click at [466, 99] on span "Чат" at bounding box center [488, 102] width 51 height 13
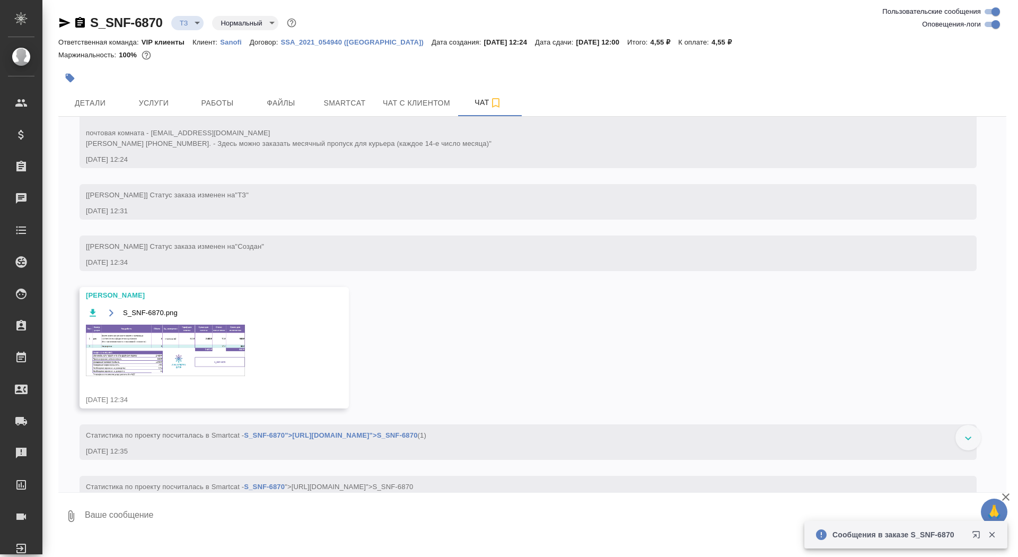
scroll to position [374, 0]
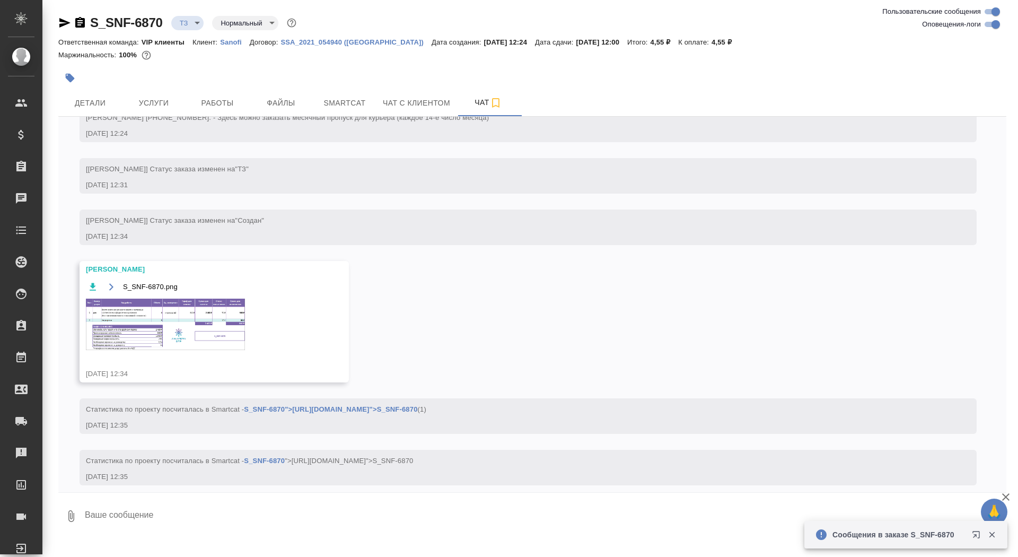
click at [249, 528] on textarea at bounding box center [545, 516] width 923 height 36
type textarea "спасибочки"
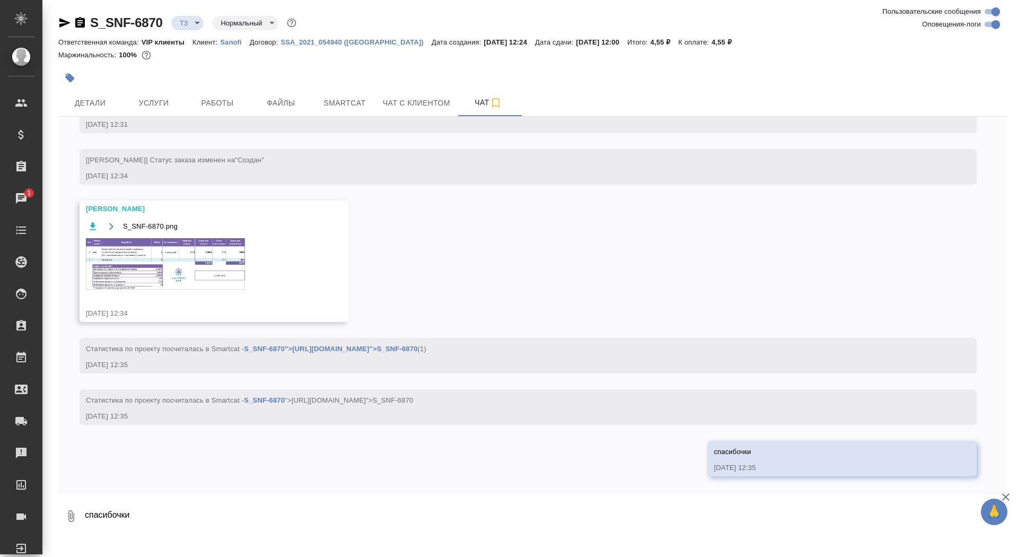
scroll to position [477, 0]
click at [178, 281] on img at bounding box center [165, 263] width 159 height 51
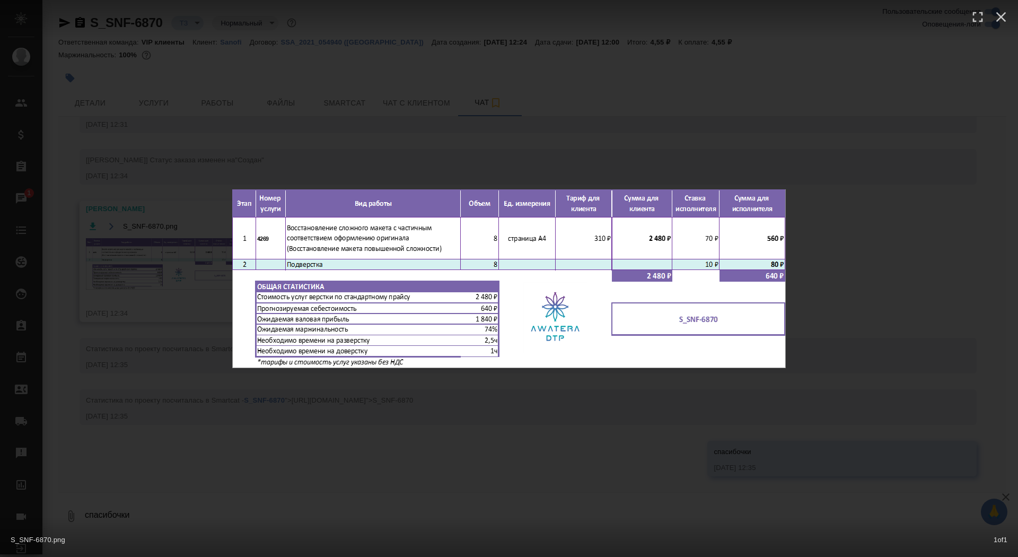
click at [167, 278] on div "S_SNF-6870.png 1 of 1" at bounding box center [509, 278] width 1018 height 557
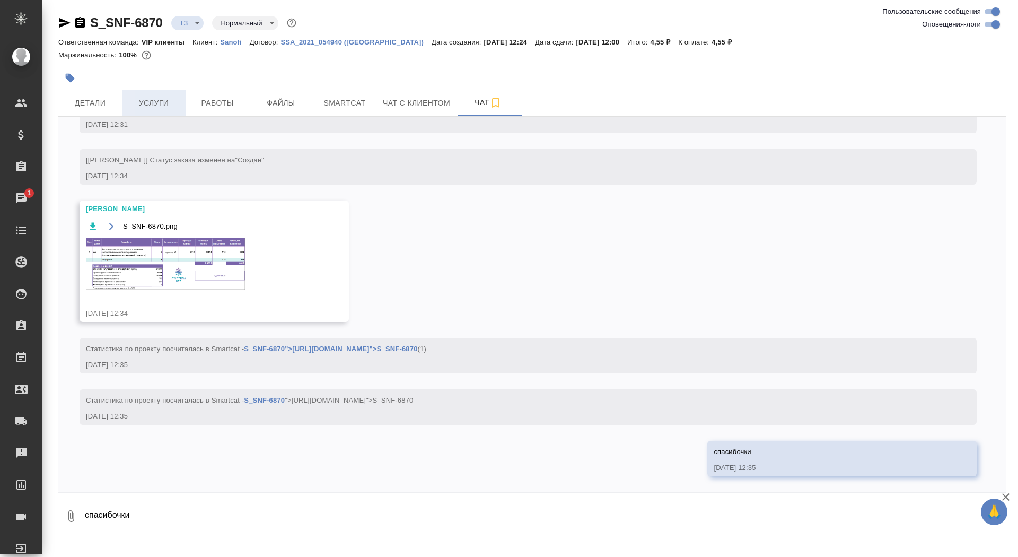
click at [145, 109] on span "Услуги" at bounding box center [153, 103] width 51 height 13
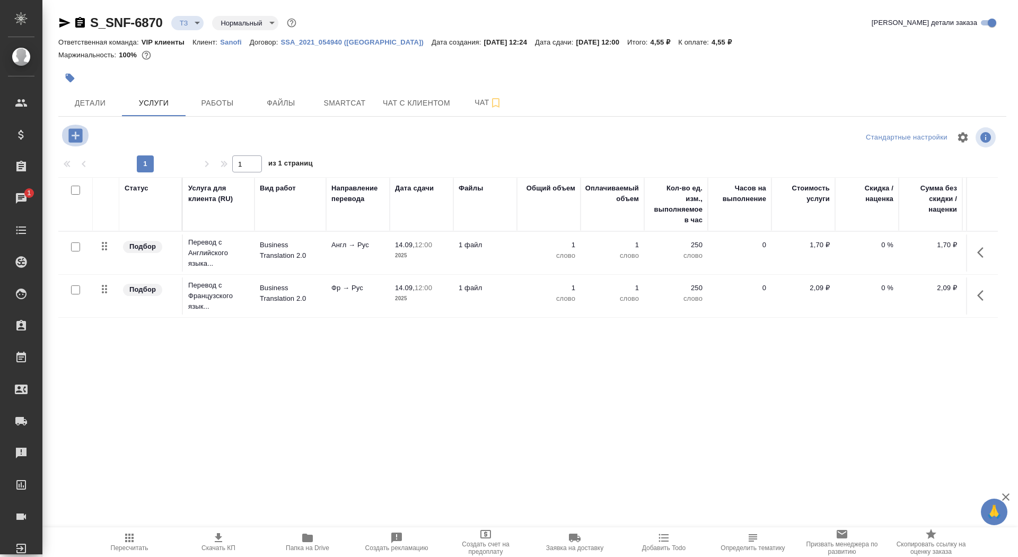
click at [76, 136] on icon "button" at bounding box center [75, 135] width 14 height 14
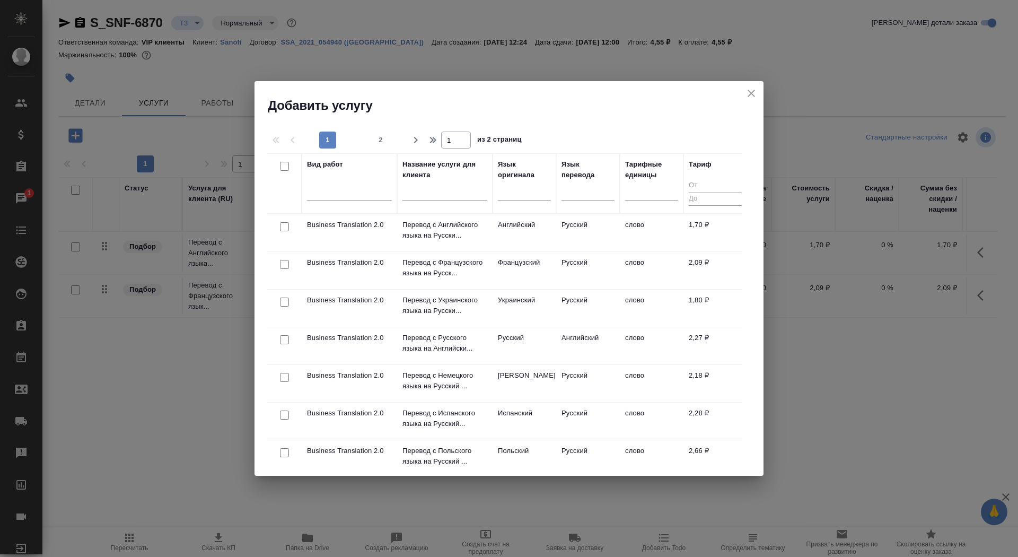
click at [417, 194] on input "text" at bounding box center [445, 193] width 85 height 13
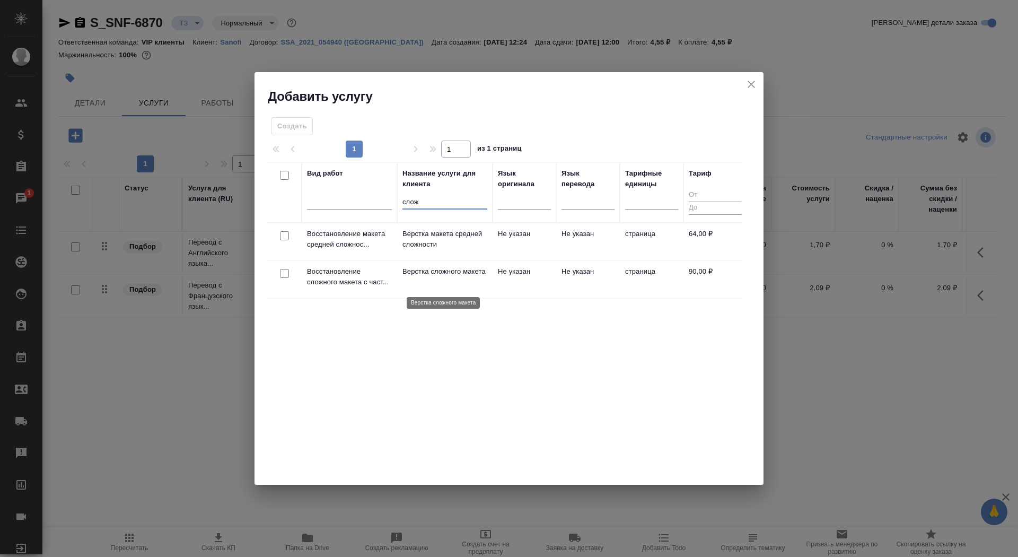
type input "слож"
click at [436, 277] on p "Верстка сложного макета" at bounding box center [445, 271] width 85 height 11
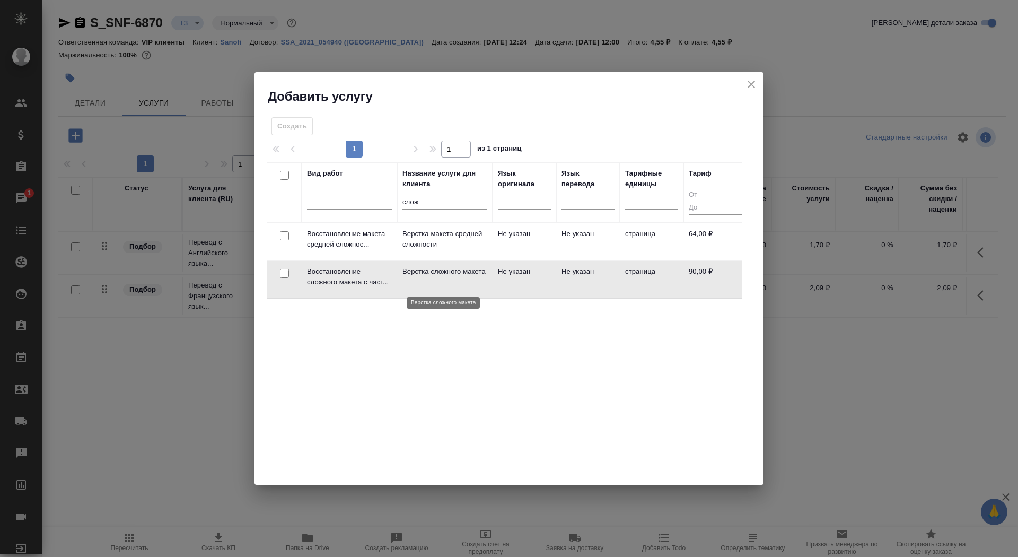
click at [436, 277] on p "Верстка сложного макета" at bounding box center [445, 271] width 85 height 11
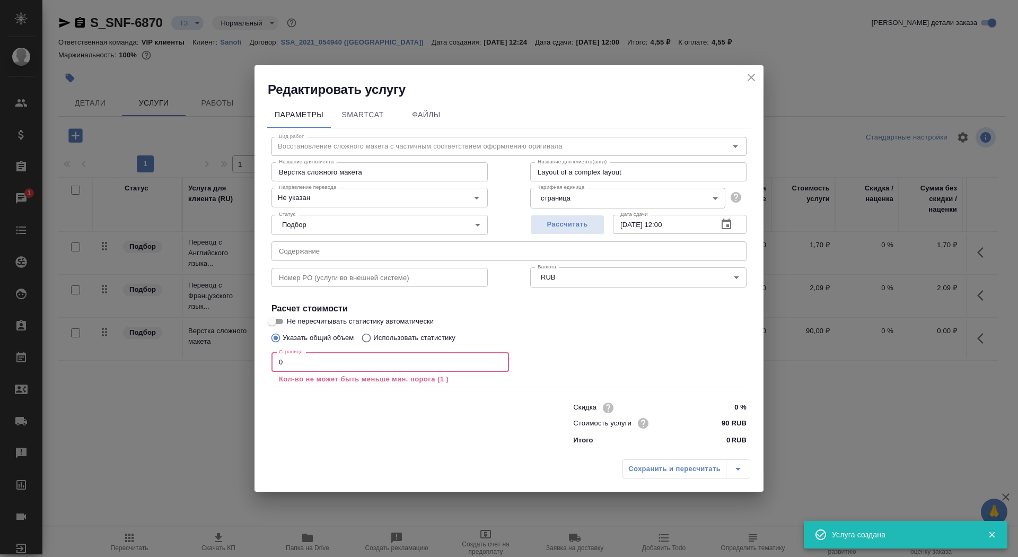
click at [343, 368] on input "0" at bounding box center [391, 361] width 238 height 19
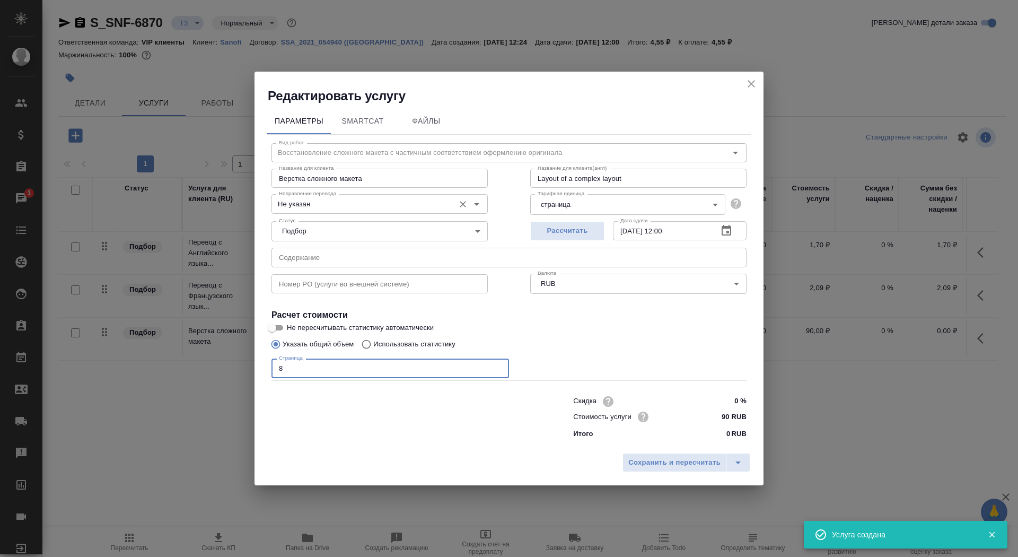
type input "8"
click at [343, 209] on input "Не указан" at bounding box center [362, 203] width 174 height 13
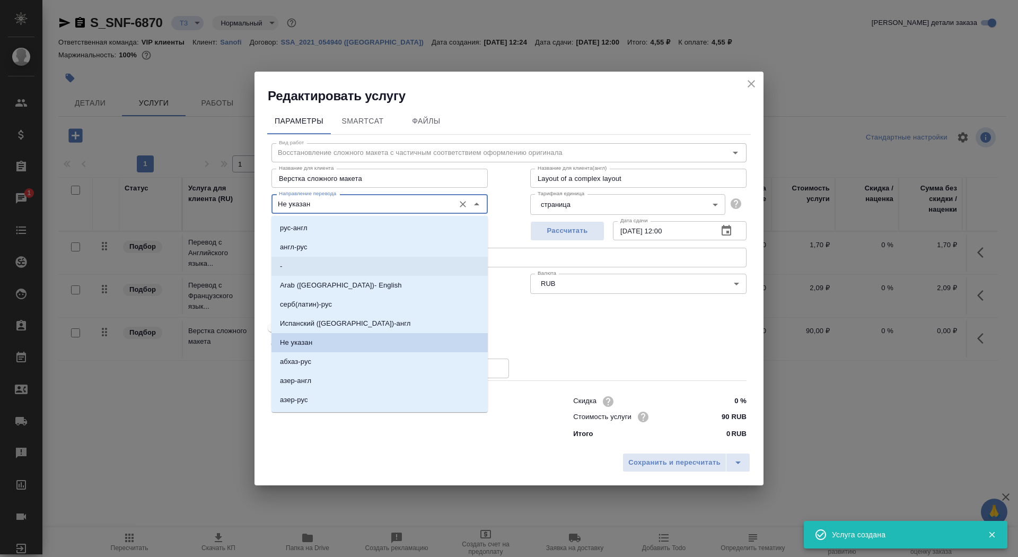
click at [343, 258] on li "-" at bounding box center [380, 266] width 216 height 19
type input "-"
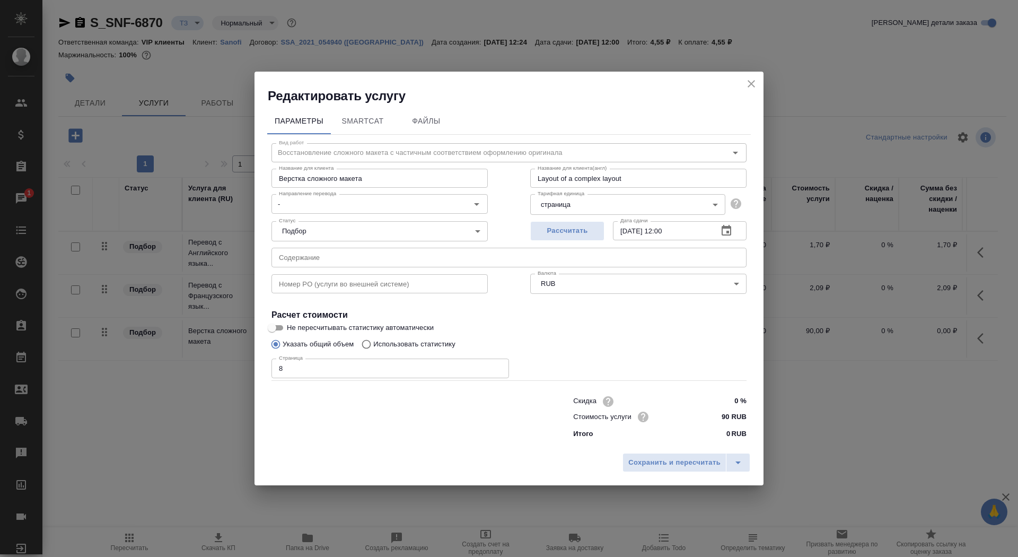
click at [654, 478] on div "Сохранить и пересчитать" at bounding box center [509, 467] width 509 height 38
click at [654, 457] on span "Сохранить и пересчитать" at bounding box center [674, 463] width 92 height 12
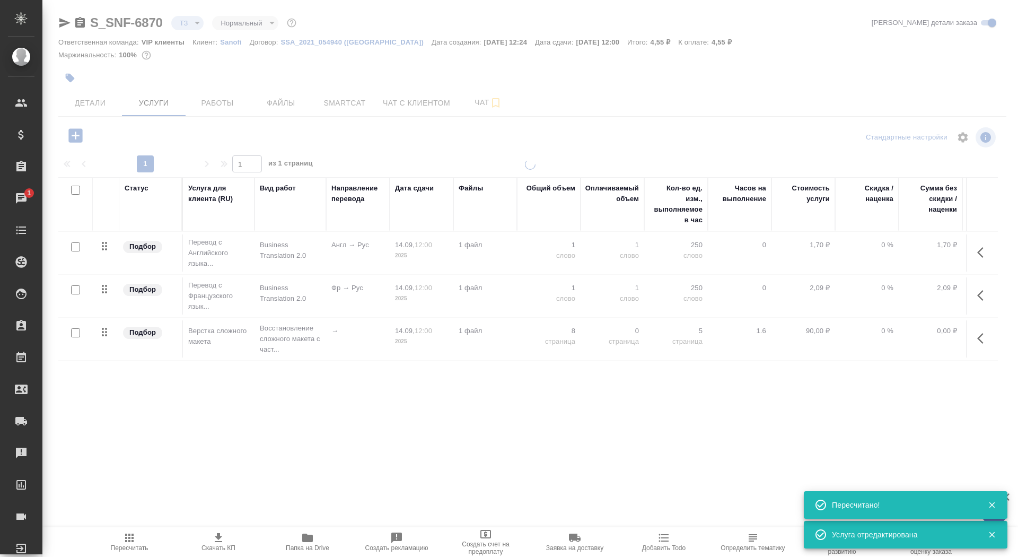
type input "new"
click at [421, 298] on div at bounding box center [530, 295] width 976 height 273
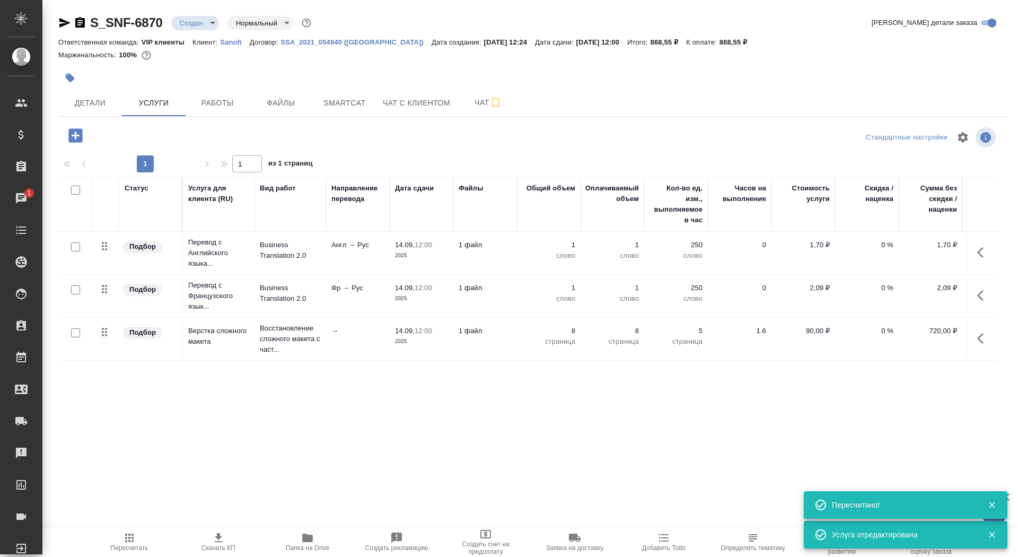
click at [421, 298] on p "2025" at bounding box center [421, 298] width 53 height 11
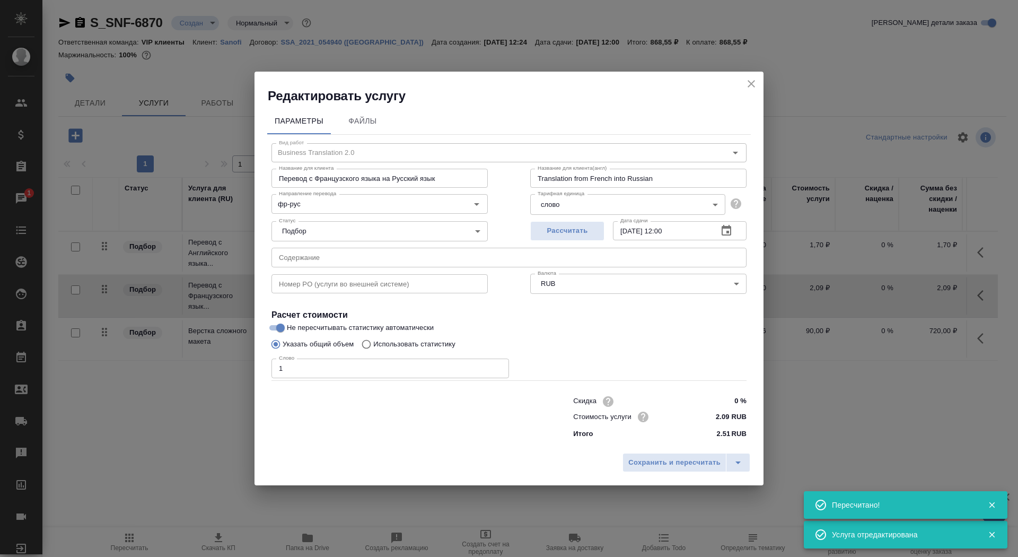
click at [406, 328] on span "Не пересчитывать статистику автоматически" at bounding box center [360, 327] width 147 height 11
click at [300, 328] on input "Не пересчитывать статистику автоматически" at bounding box center [280, 327] width 38 height 13
click at [401, 322] on span "Не пересчитывать статистику автоматически" at bounding box center [360, 327] width 147 height 11
click at [281, 328] on input "Не пересчитывать статистику автоматически" at bounding box center [272, 327] width 38 height 13
checkbox input "true"
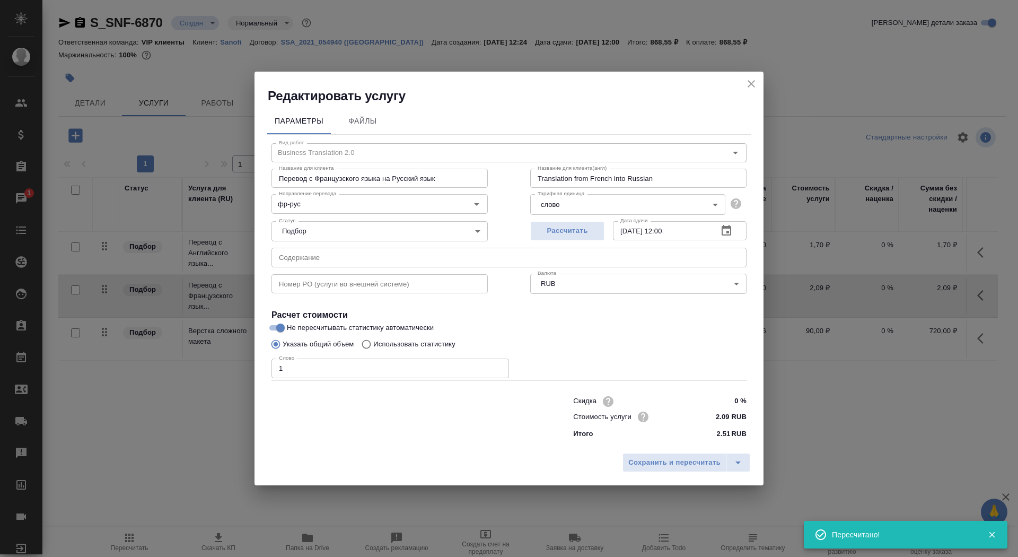
click at [398, 343] on p "Использовать статистику" at bounding box center [414, 344] width 82 height 11
click at [373, 343] on input "Использовать статистику" at bounding box center [364, 344] width 17 height 20
radio input "true"
radio input "false"
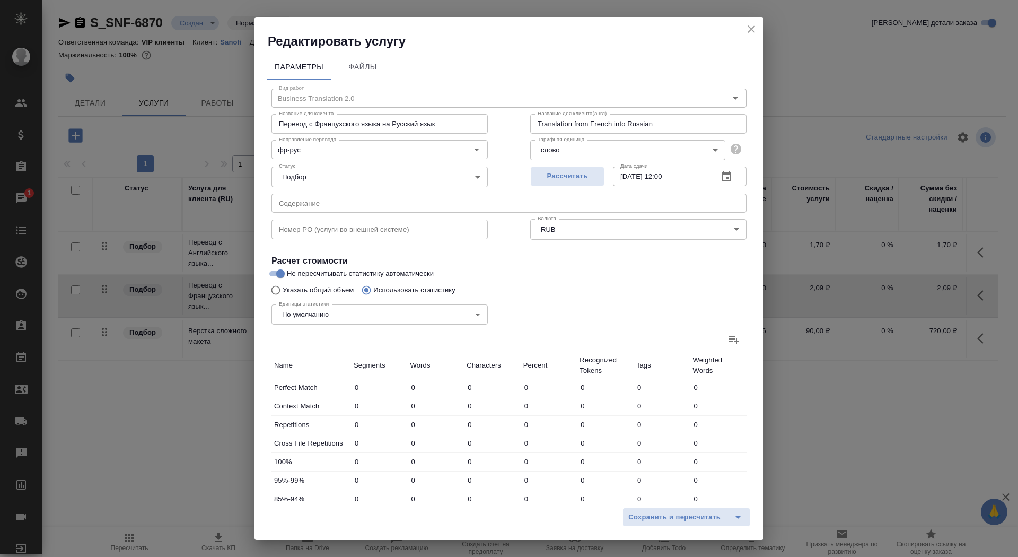
click at [734, 338] on icon at bounding box center [734, 339] width 13 height 13
click at [0, 0] on input "file" at bounding box center [0, 0] width 0 height 0
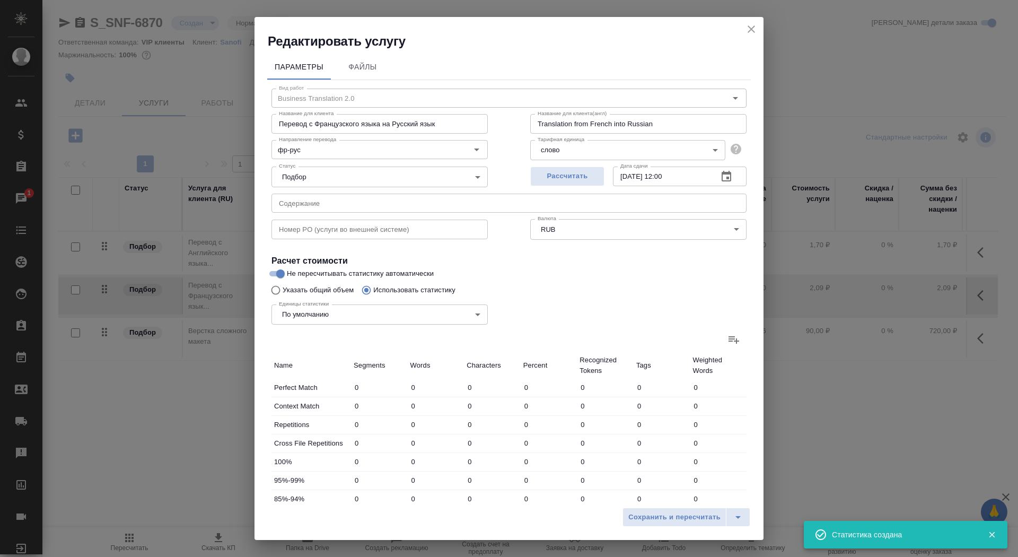
type input "4"
type input "11"
type input "66"
type input "13"
type input "22"
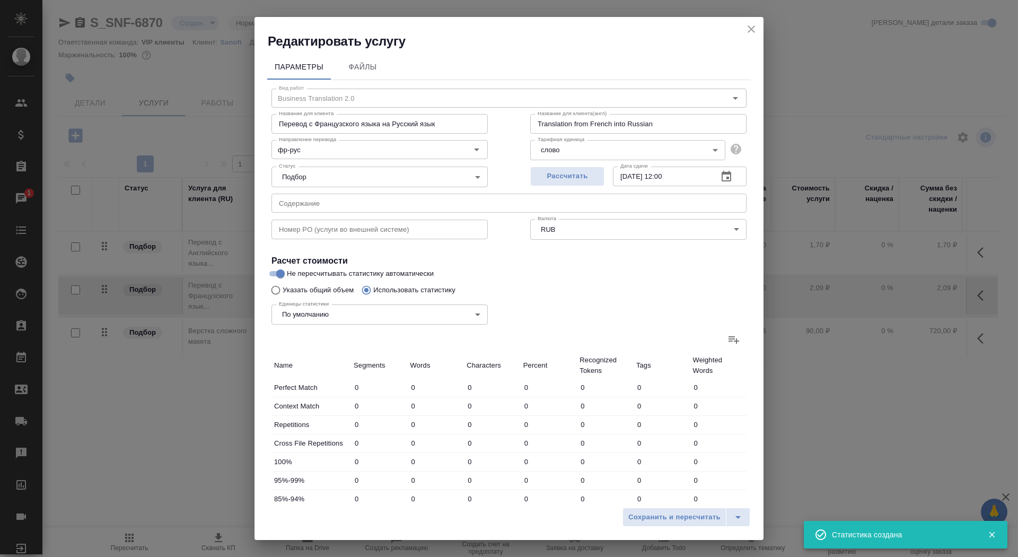
type input "146"
type input "37"
type input "40"
type input "145"
type input "8"
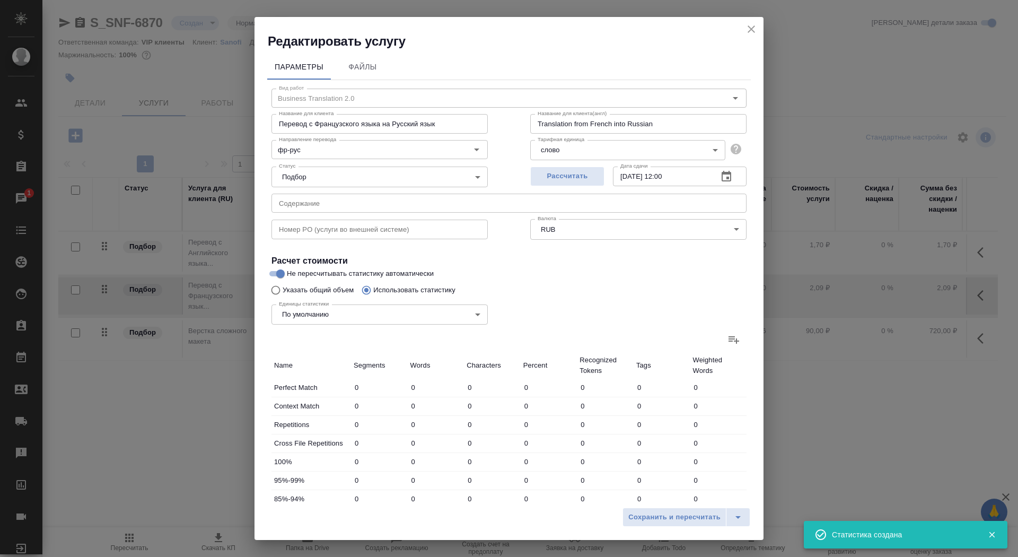
type input "15"
type input "81"
type input "3"
type input "9"
type input "46"
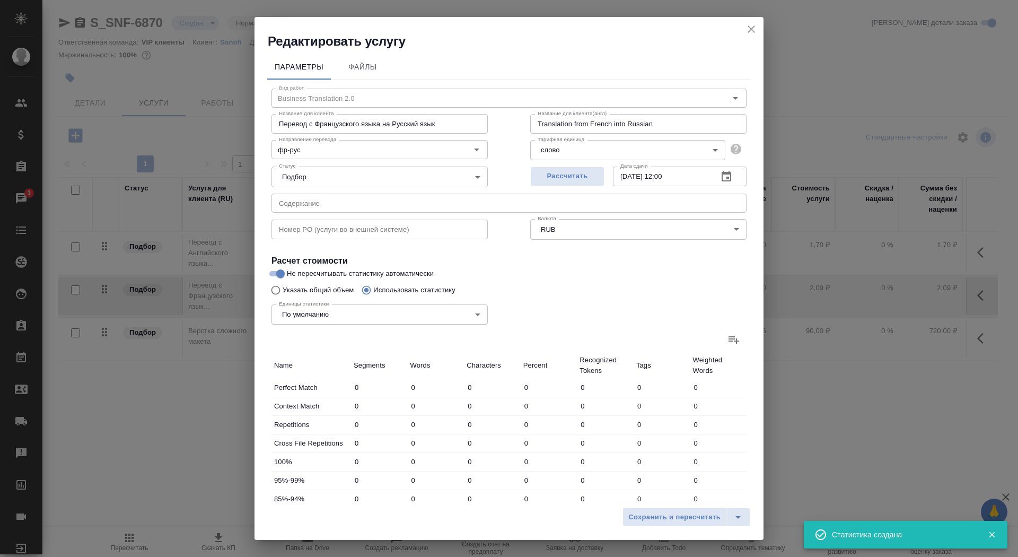
type input "3"
type input "15"
type input "112"
type input "104"
type input "1000"
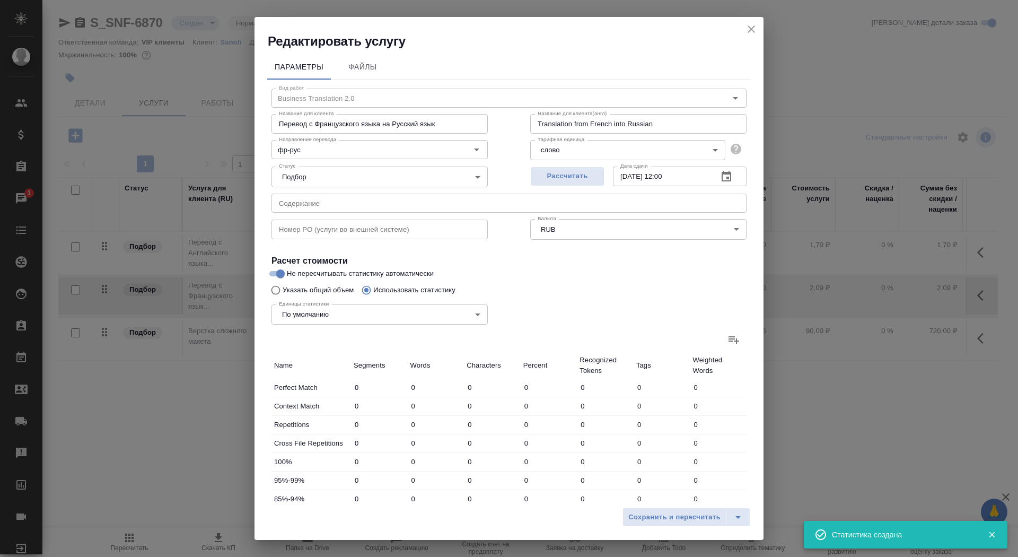
type input "6627"
type input "155"
type input "1088"
type input "7073"
type input "168"
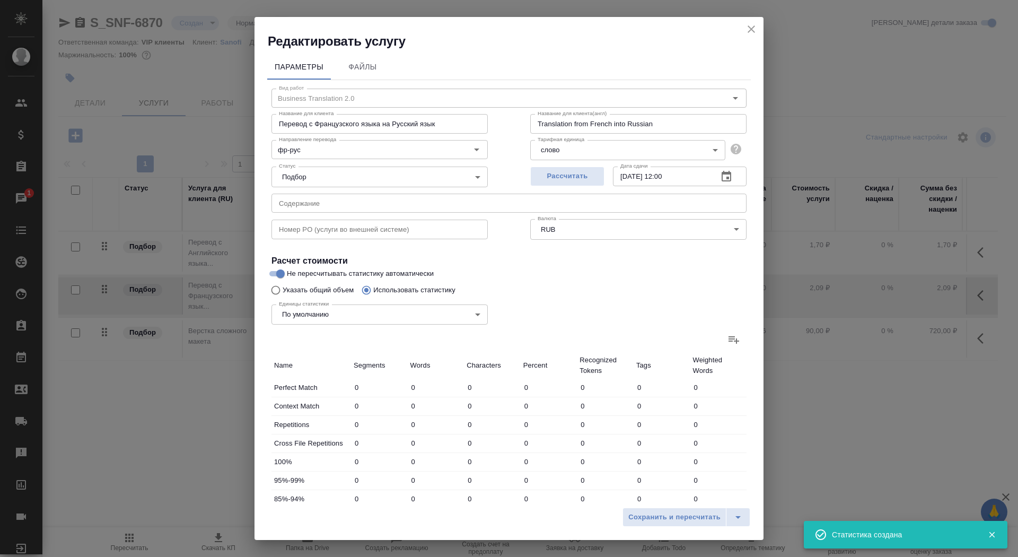
type input "1110"
type input "7219"
click at [645, 524] on button "Сохранить и пересчитать" at bounding box center [675, 517] width 104 height 19
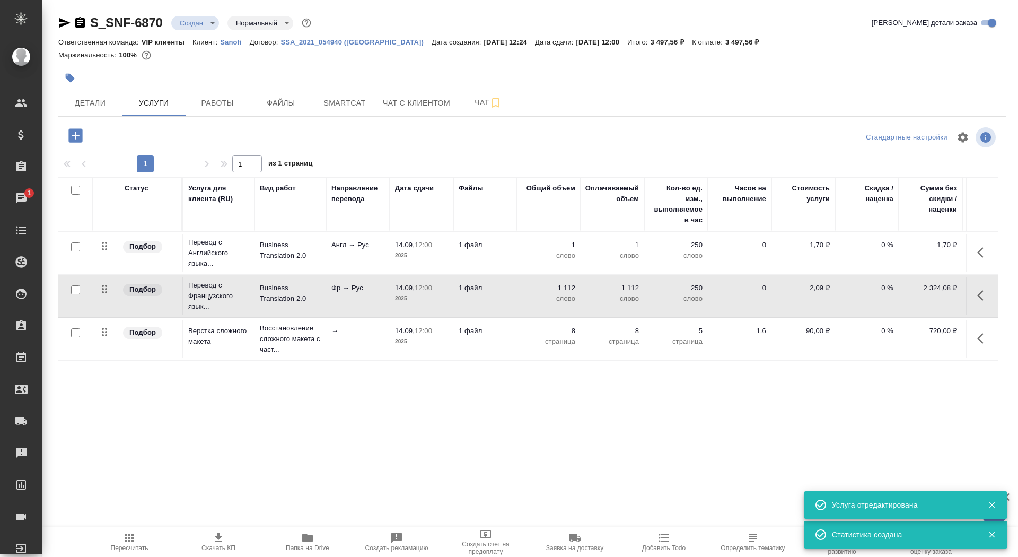
click at [344, 253] on td "Англ → Рус" at bounding box center [358, 252] width 64 height 37
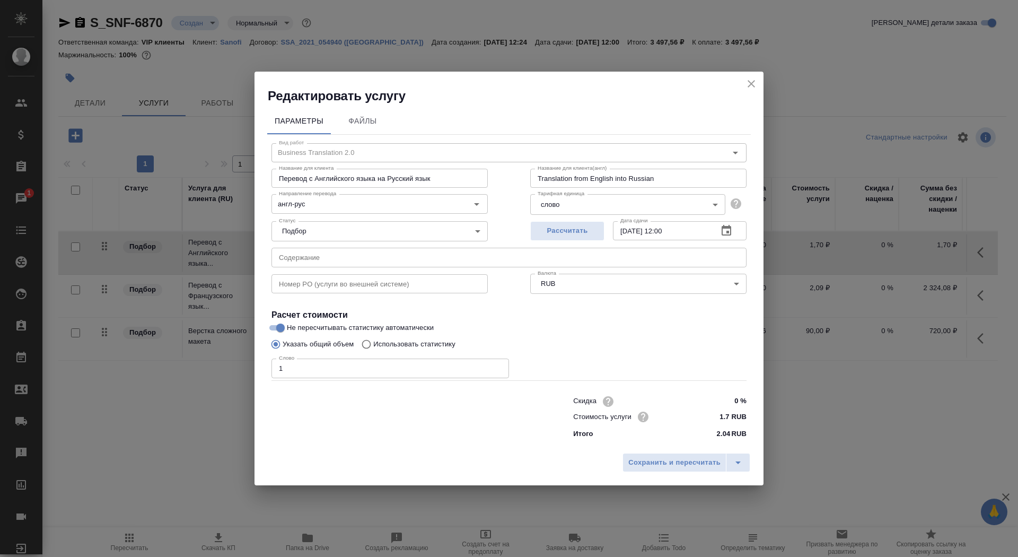
click at [408, 344] on p "Использовать статистику" at bounding box center [414, 344] width 82 height 11
click at [373, 344] on input "Использовать статистику" at bounding box center [364, 344] width 17 height 20
radio input "true"
radio input "false"
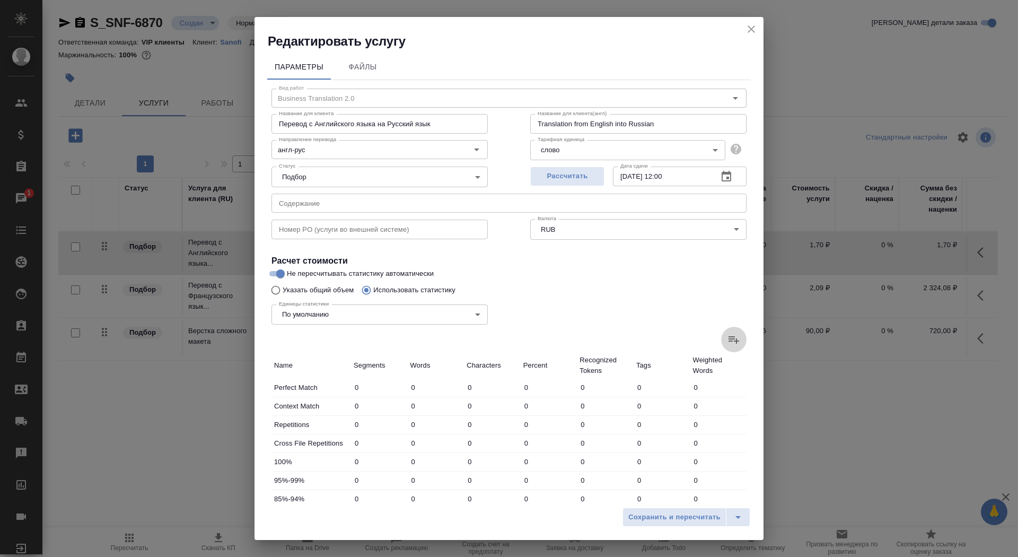
click at [740, 343] on icon at bounding box center [734, 339] width 13 height 13
click at [0, 0] on input "file" at bounding box center [0, 0] width 0 height 0
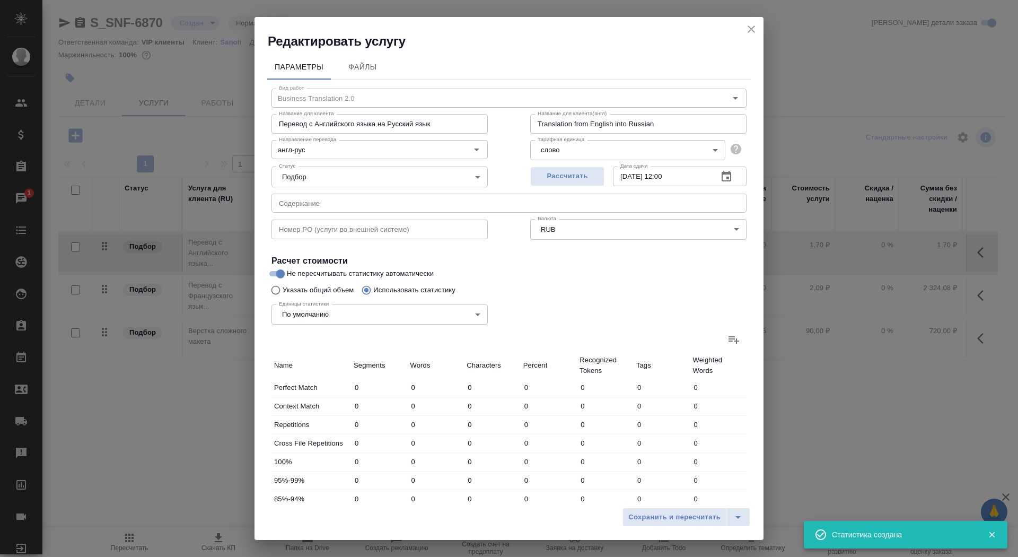
type input "3"
type input "6"
type input "35"
type input "2"
type input "8"
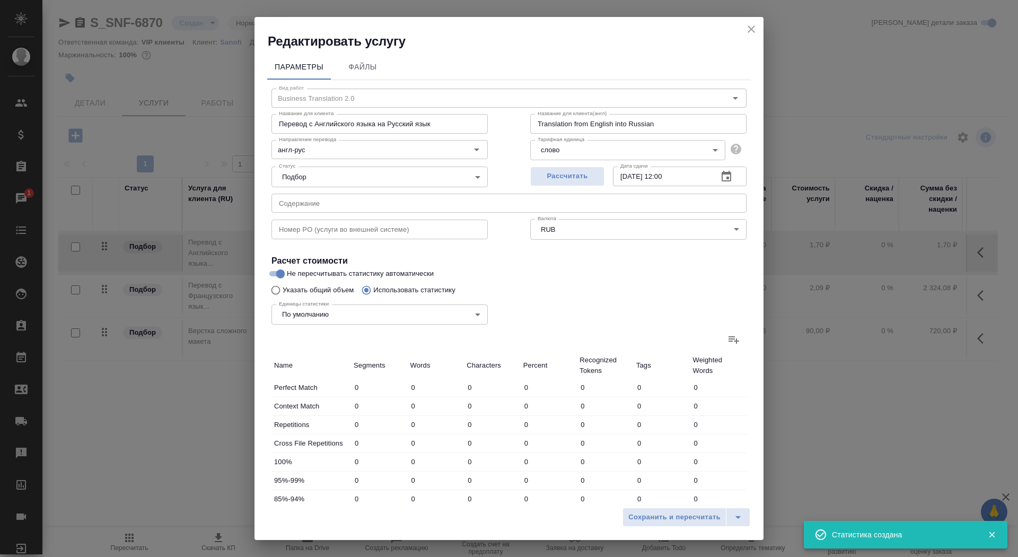
type input "51"
type input "20"
type input "108"
type input "660"
type input "10"
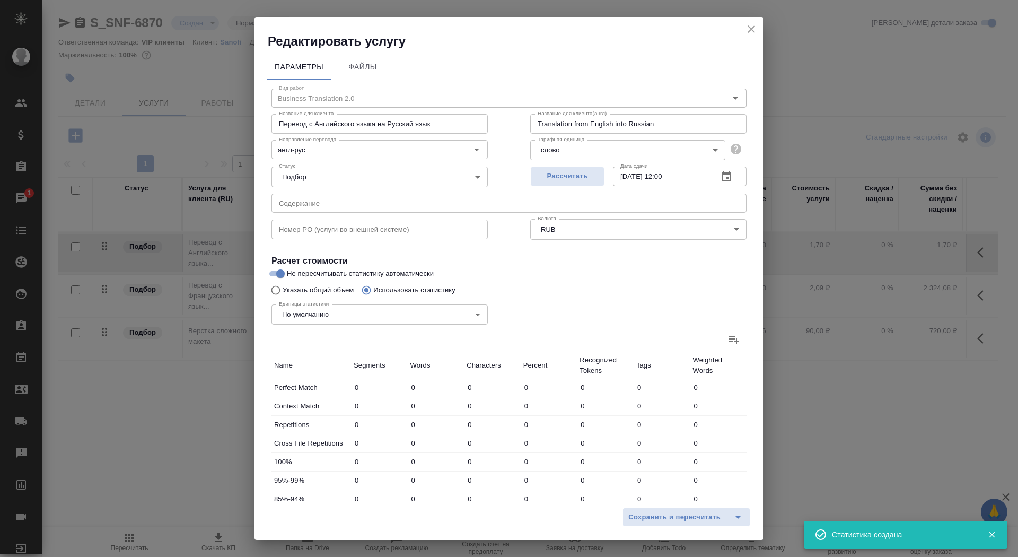
type input "109"
type input "718"
type input "4"
type input "31"
type input "207"
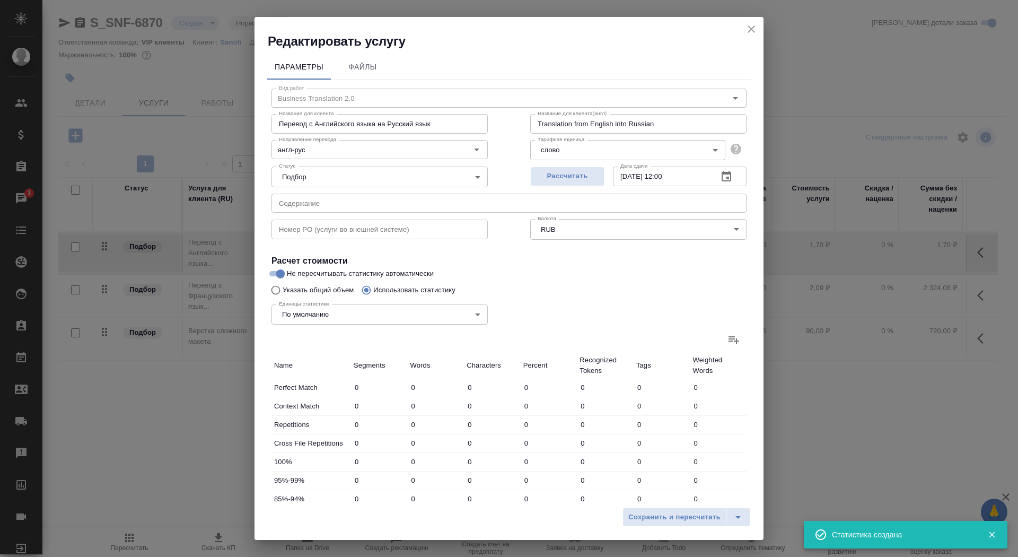
type input "8"
type input "47"
type input "325"
type input "63"
type input "663"
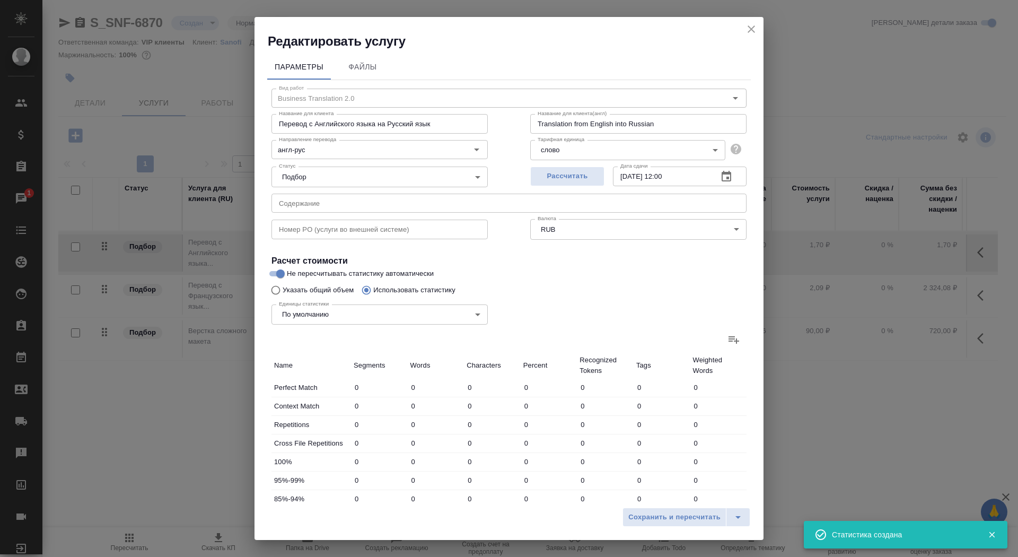
type input "4413"
type input "105"
type input "962"
type input "6355"
type input "107"
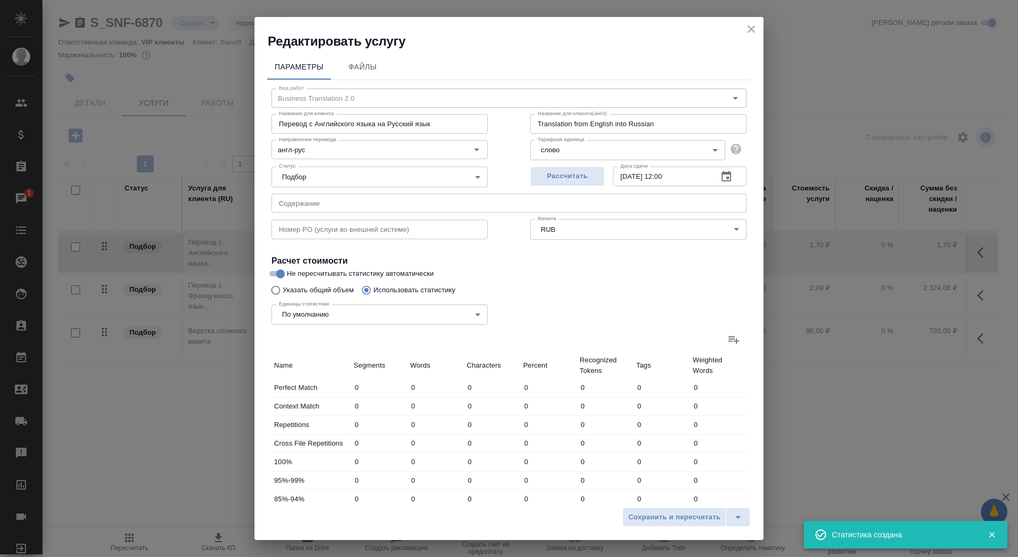
type input "970"
type input "6406"
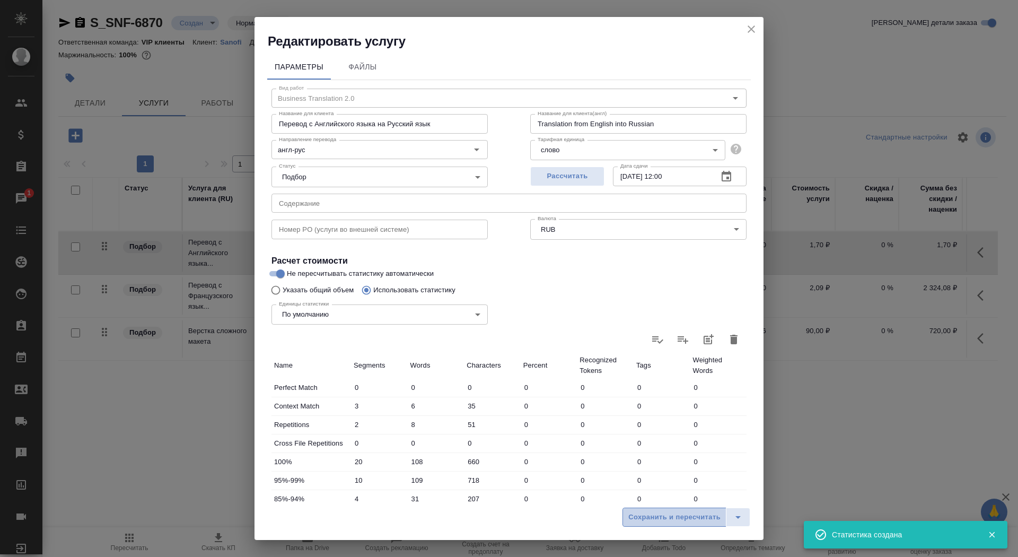
click at [645, 514] on span "Сохранить и пересчитать" at bounding box center [674, 517] width 92 height 12
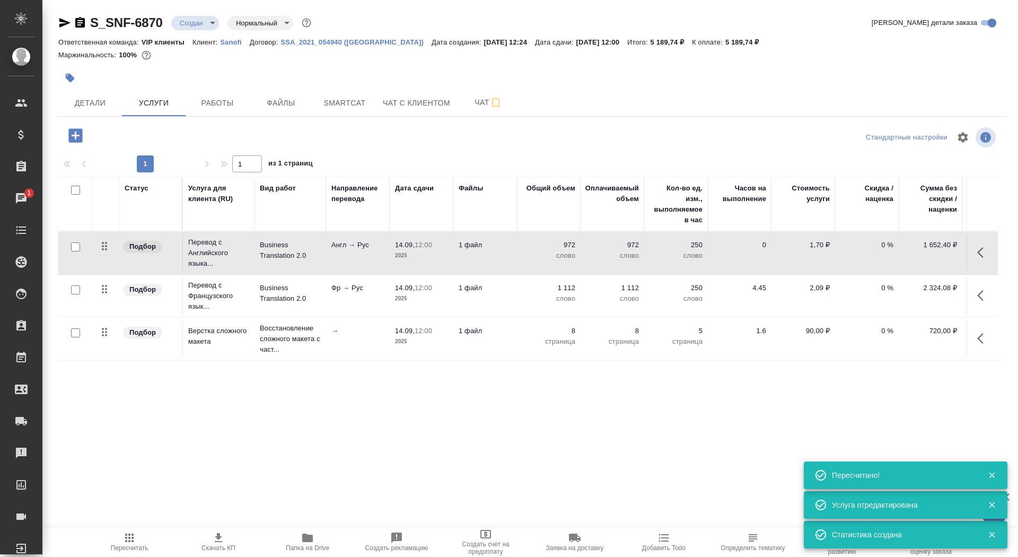
click at [515, 249] on td "1 файл" at bounding box center [485, 252] width 64 height 37
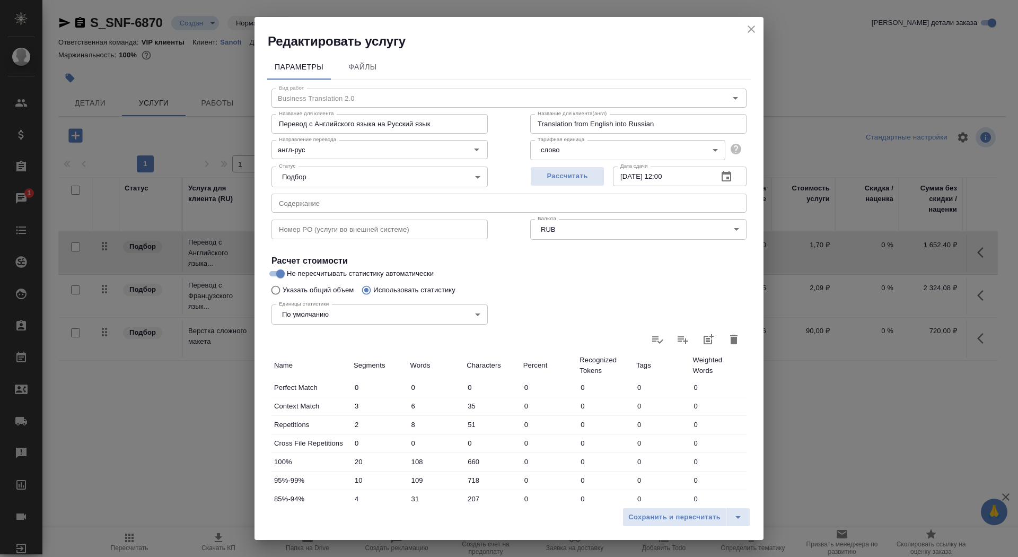
scroll to position [164, 0]
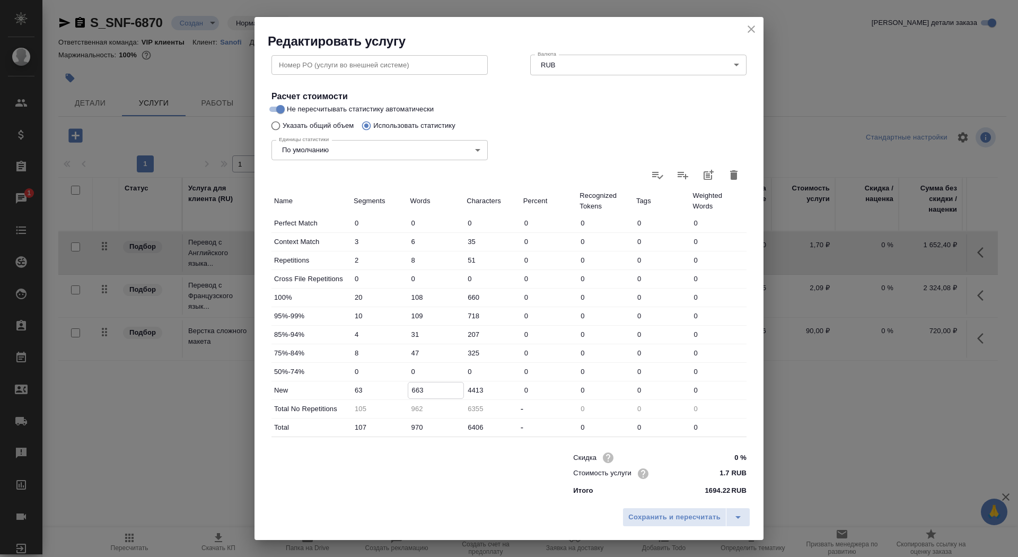
click at [413, 389] on input "663" at bounding box center [436, 389] width 56 height 15
type input "1163"
click at [698, 522] on span "Сохранить и пересчитать" at bounding box center [674, 517] width 92 height 12
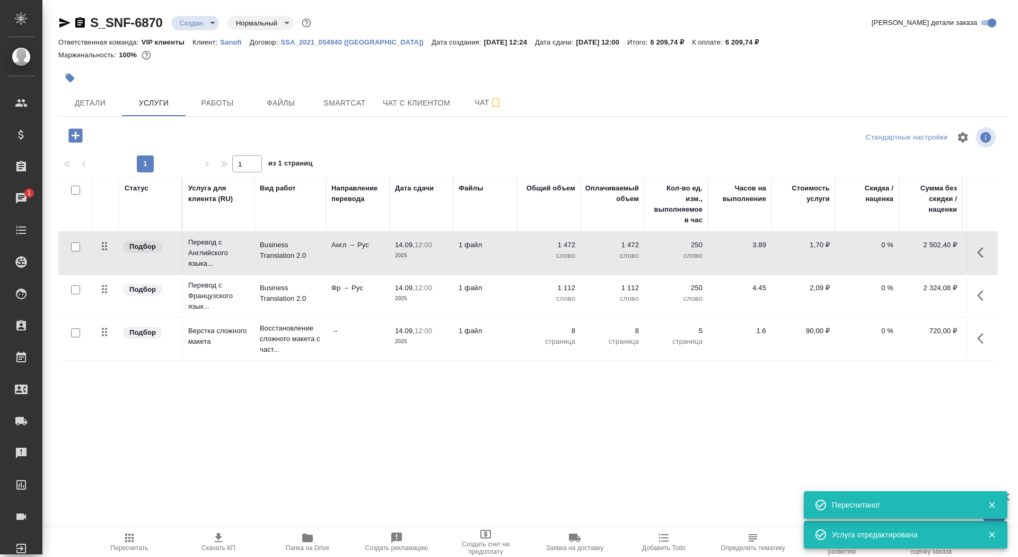
click at [214, 543] on icon "button" at bounding box center [218, 537] width 13 height 13
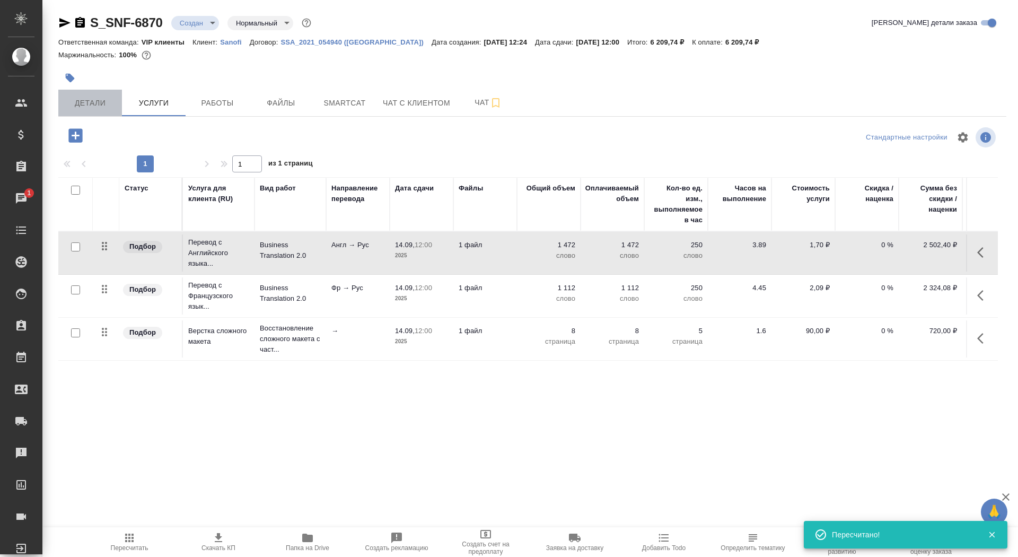
click at [93, 100] on span "Детали" at bounding box center [90, 103] width 51 height 13
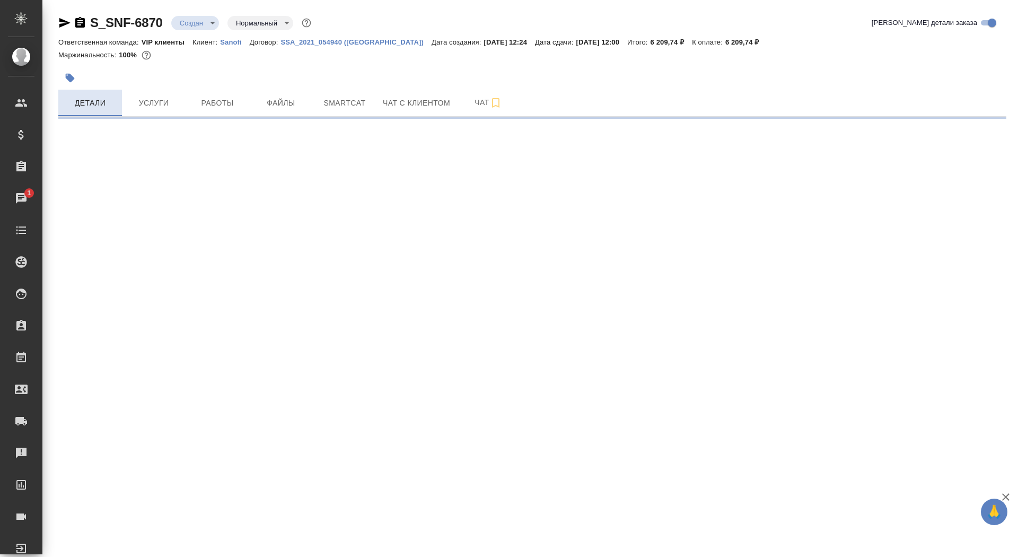
select select "RU"
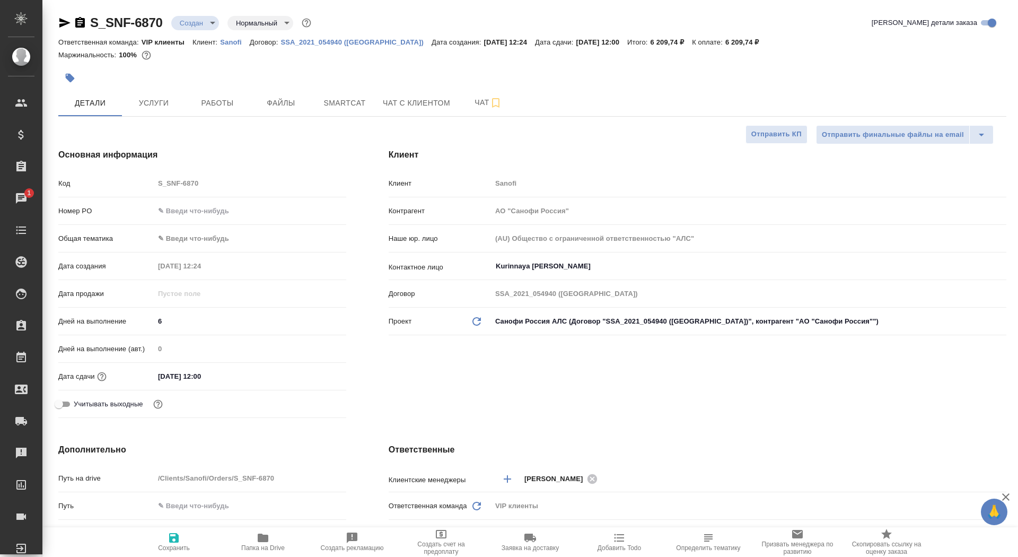
type textarea "x"
click at [167, 542] on span "Сохранить" at bounding box center [174, 541] width 76 height 20
type textarea "x"
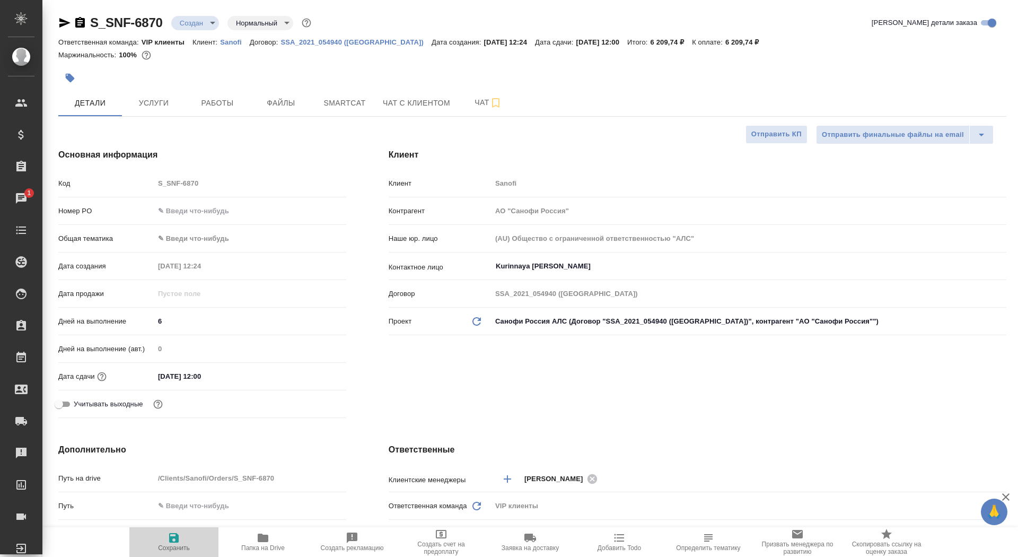
type textarea "x"
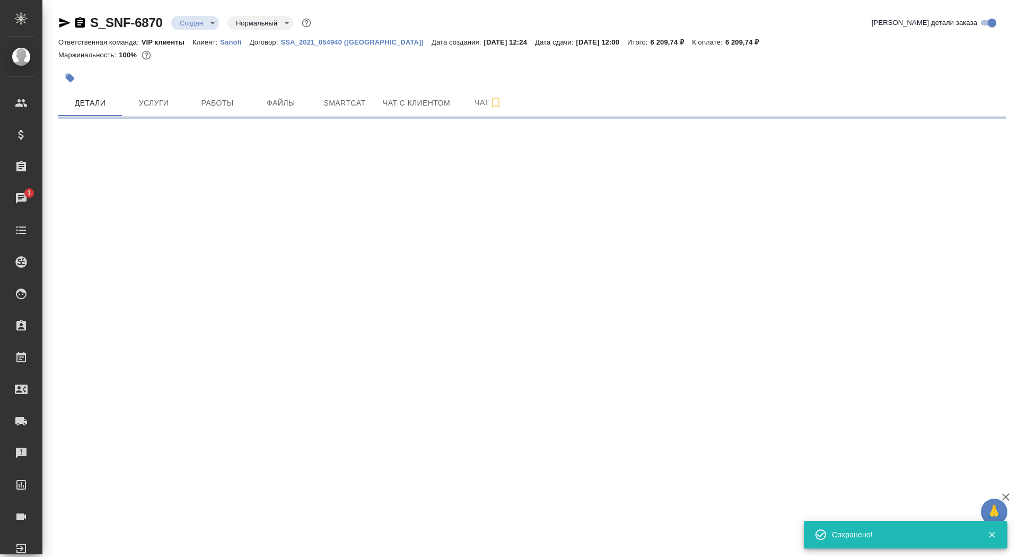
select select "RU"
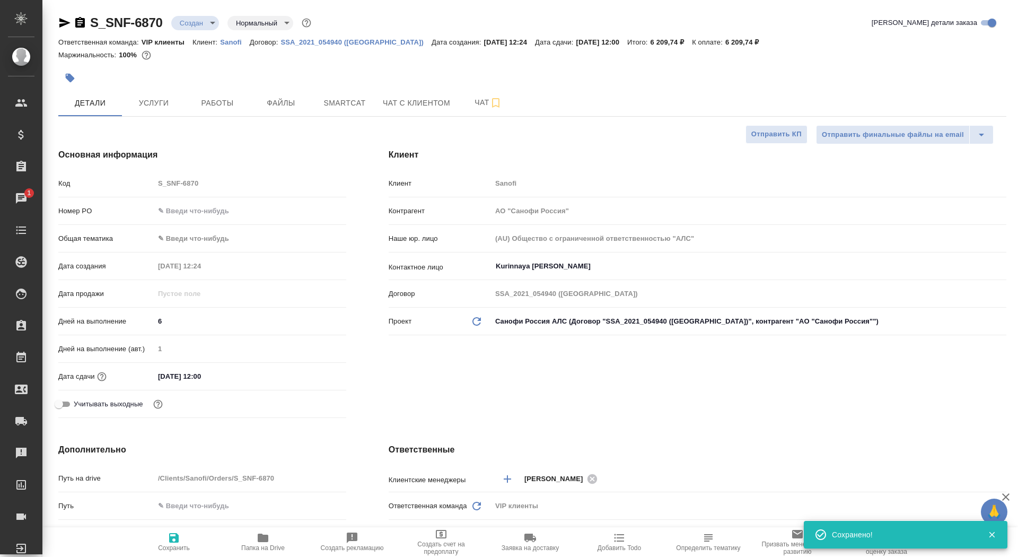
type textarea "x"
click at [167, 542] on span "Сохранить" at bounding box center [174, 541] width 76 height 20
type textarea "x"
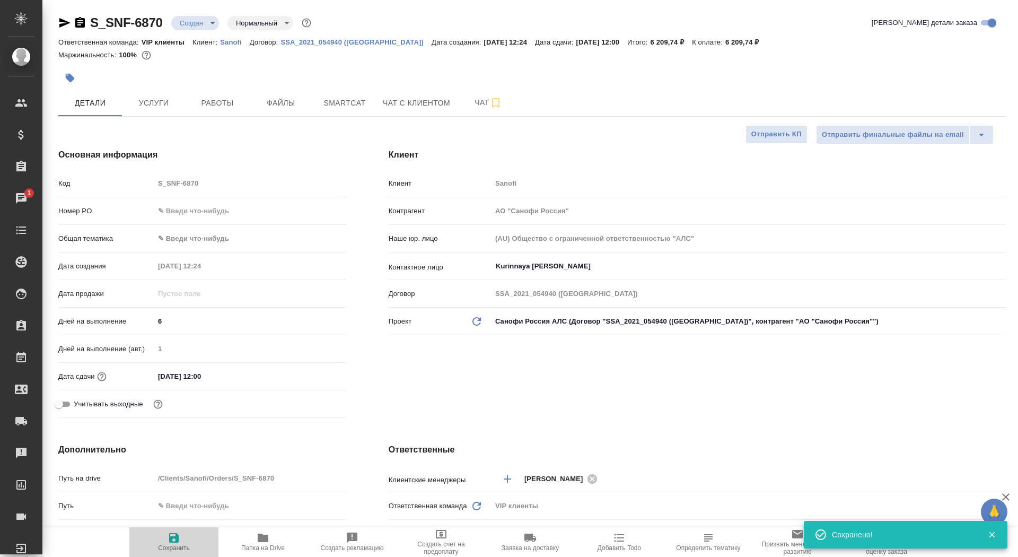
type textarea "x"
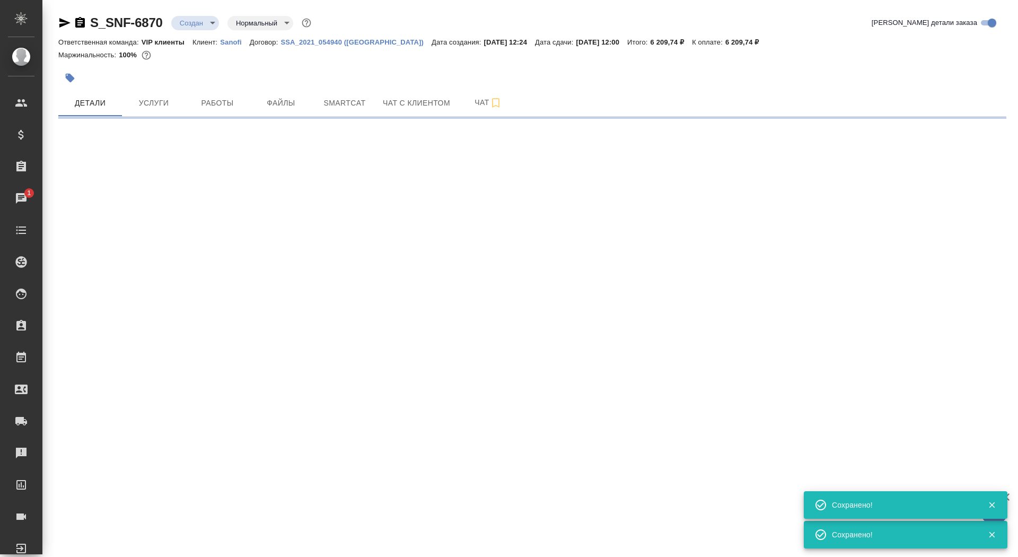
select select "RU"
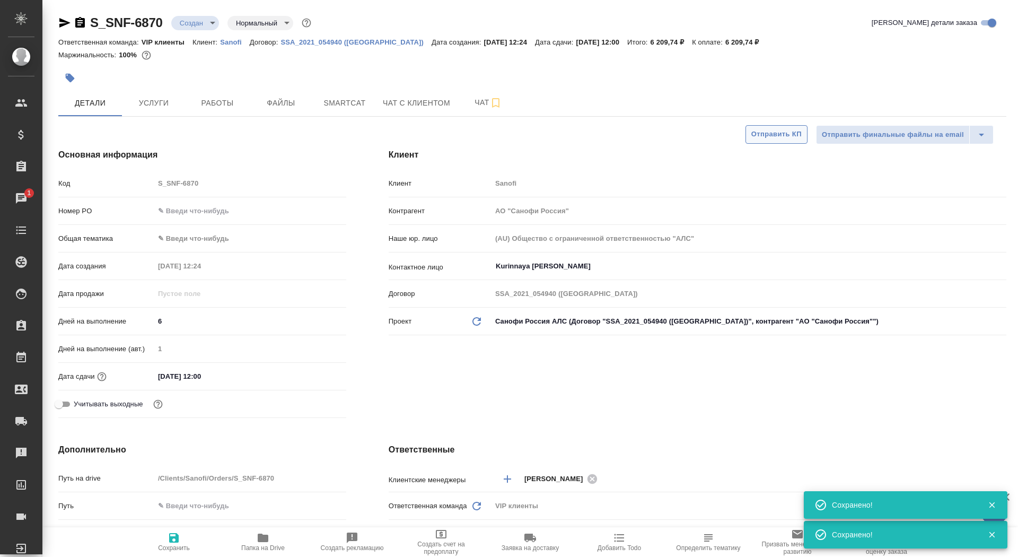
type textarea "x"
click at [773, 136] on span "Отправить КП" at bounding box center [776, 134] width 50 height 12
type textarea "x"
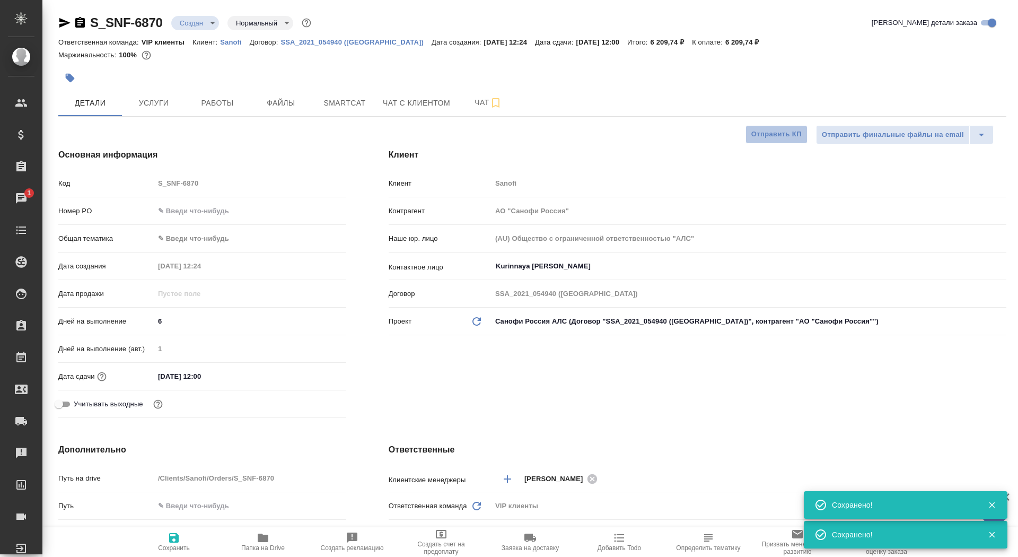
type textarea "x"
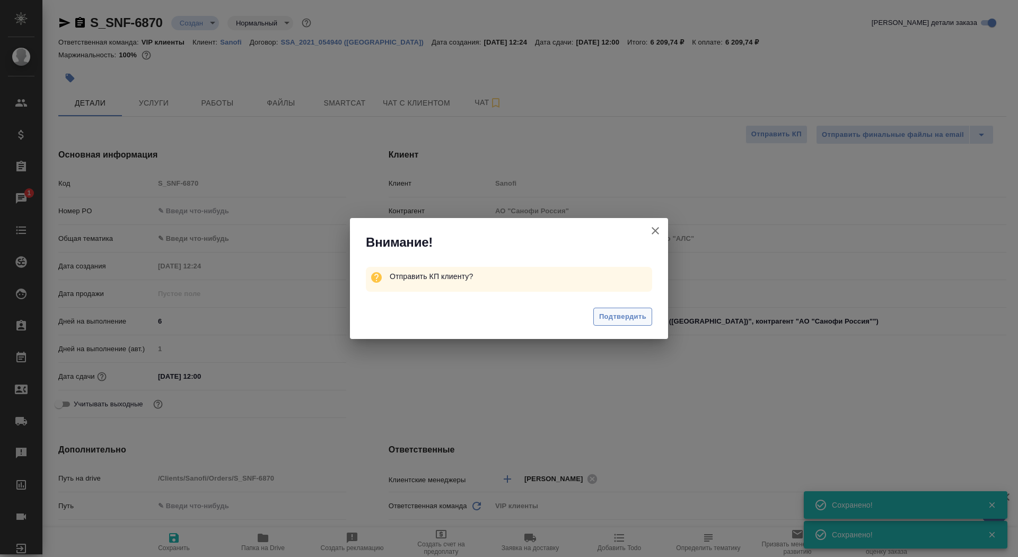
click at [610, 316] on span "Подтвердить" at bounding box center [622, 317] width 47 height 12
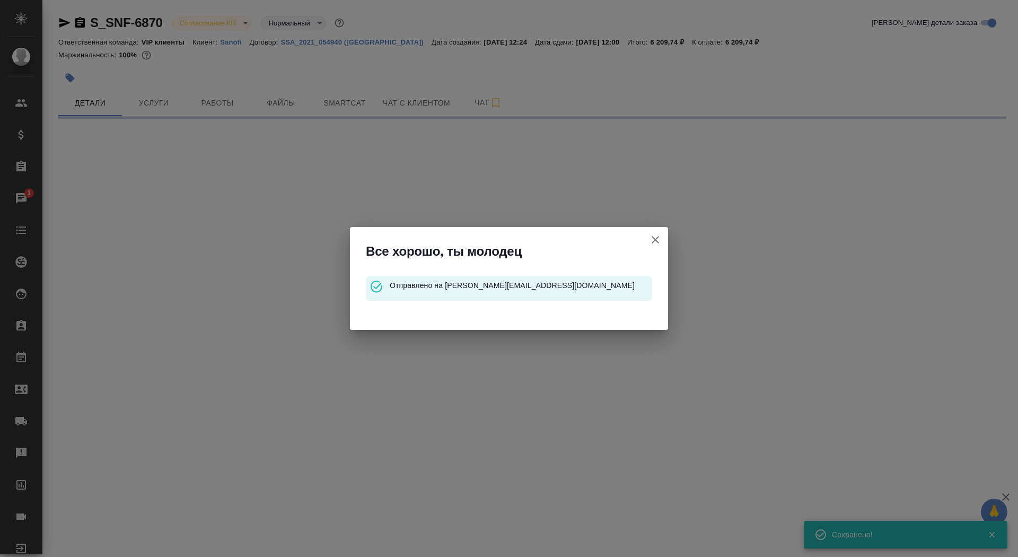
select select "RU"
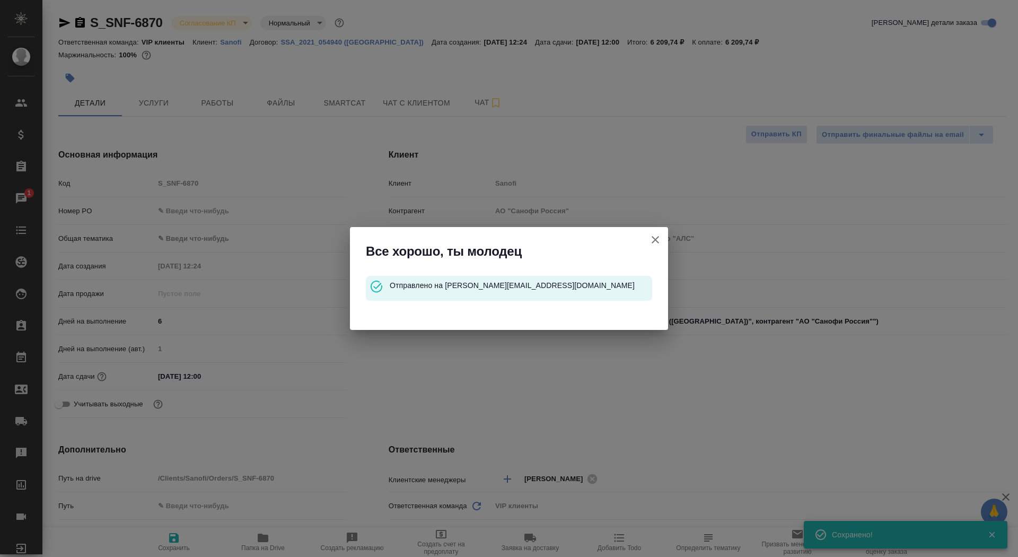
type textarea "x"
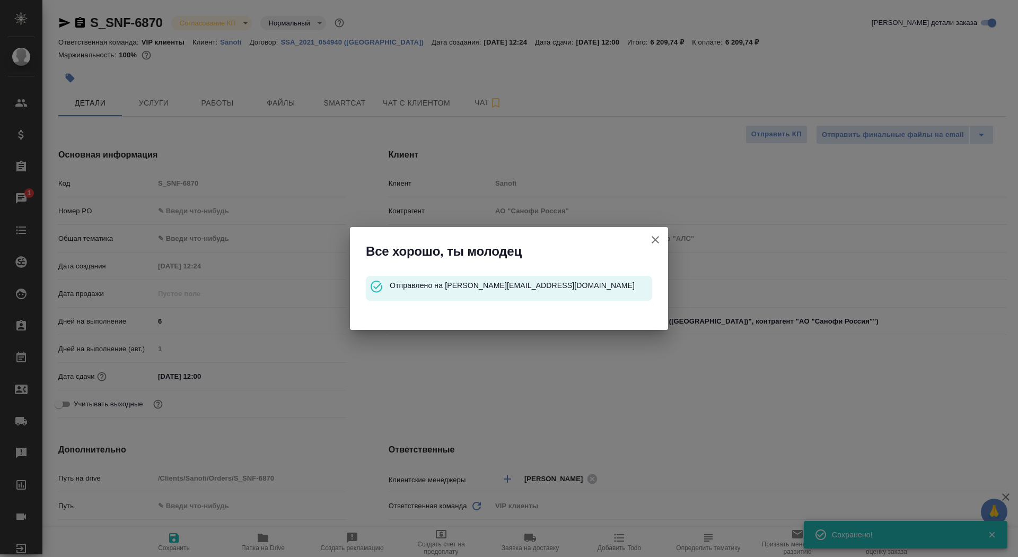
type textarea "x"
click at [653, 240] on icon "button" at bounding box center [655, 239] width 13 height 13
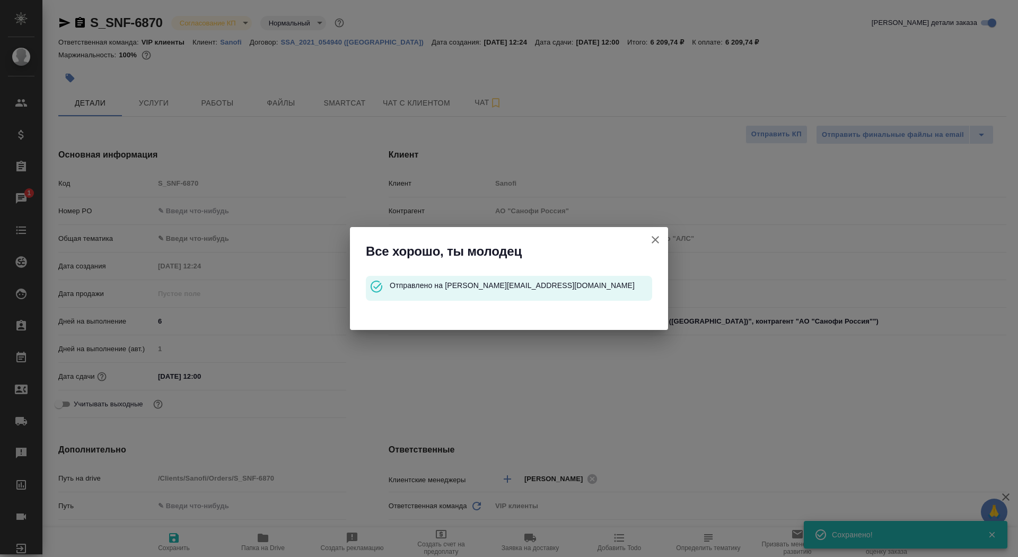
type textarea "x"
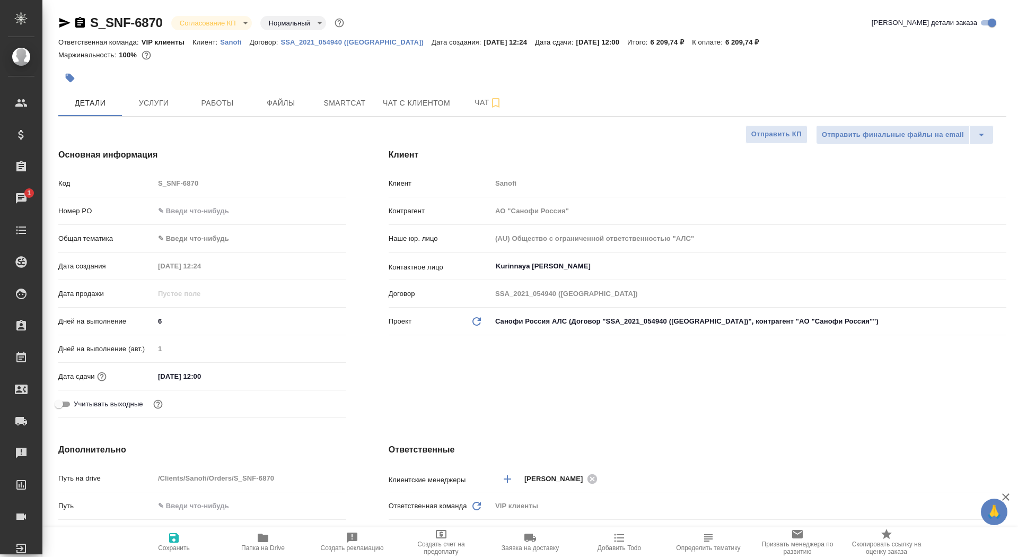
click at [75, 26] on icon "button" at bounding box center [80, 22] width 10 height 11
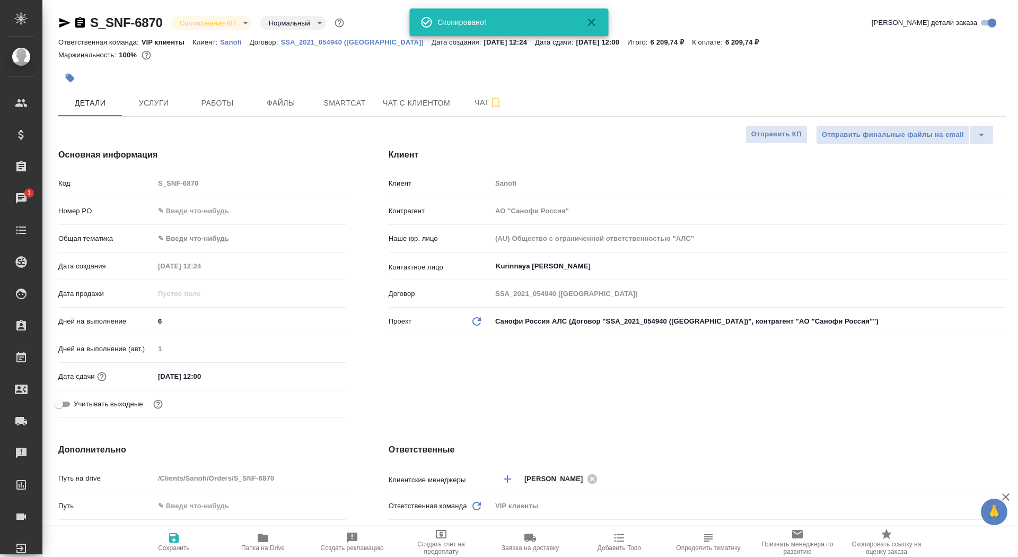
type textarea "x"
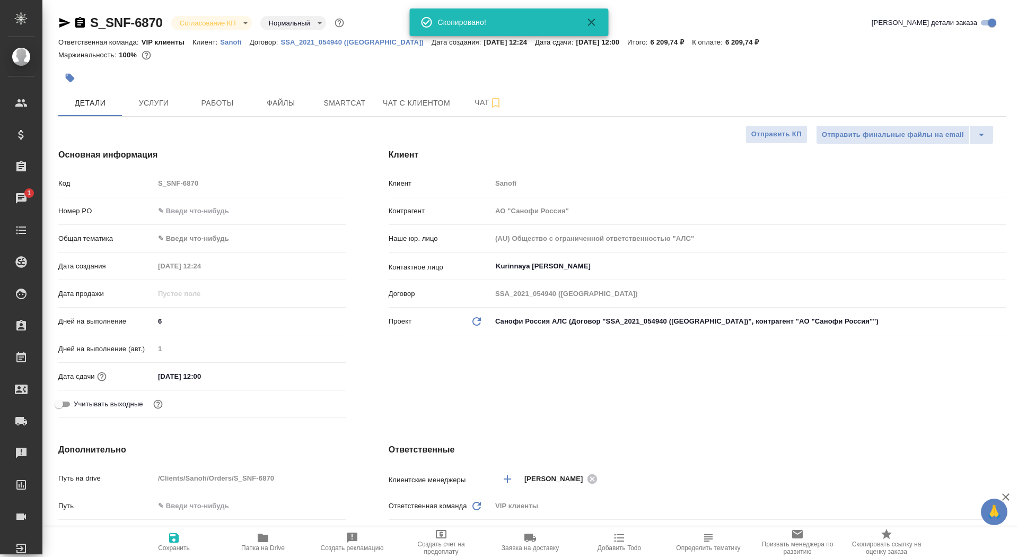
type textarea "x"
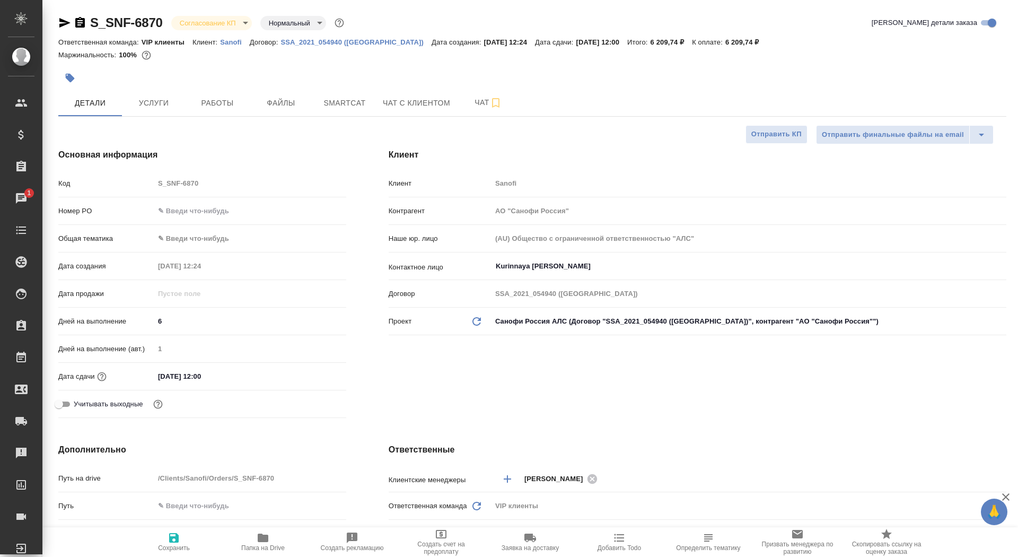
type textarea "x"
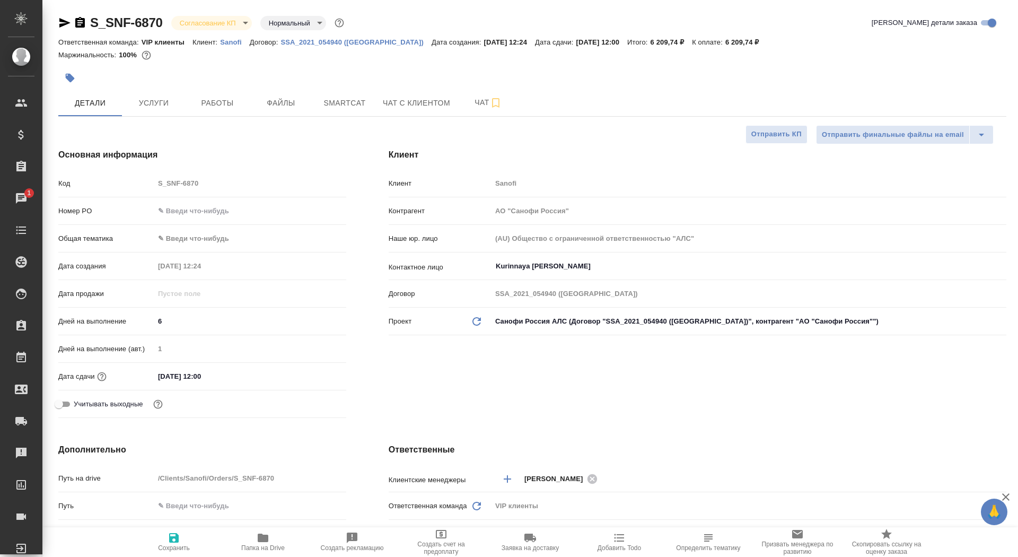
type textarea "x"
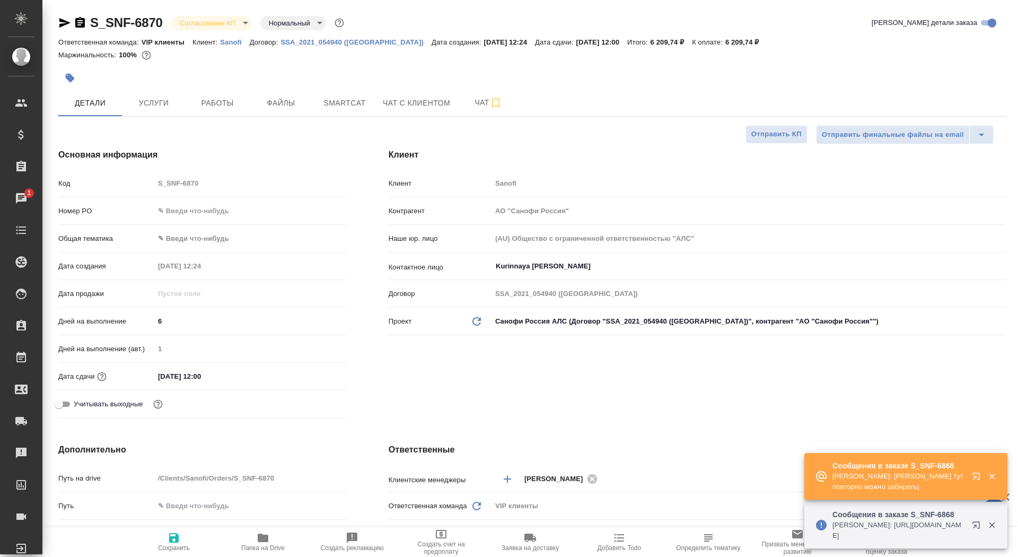
click at [206, 206] on input "text" at bounding box center [250, 210] width 192 height 15
paste input "E005845665"
type input "E005845665"
type textarea "x"
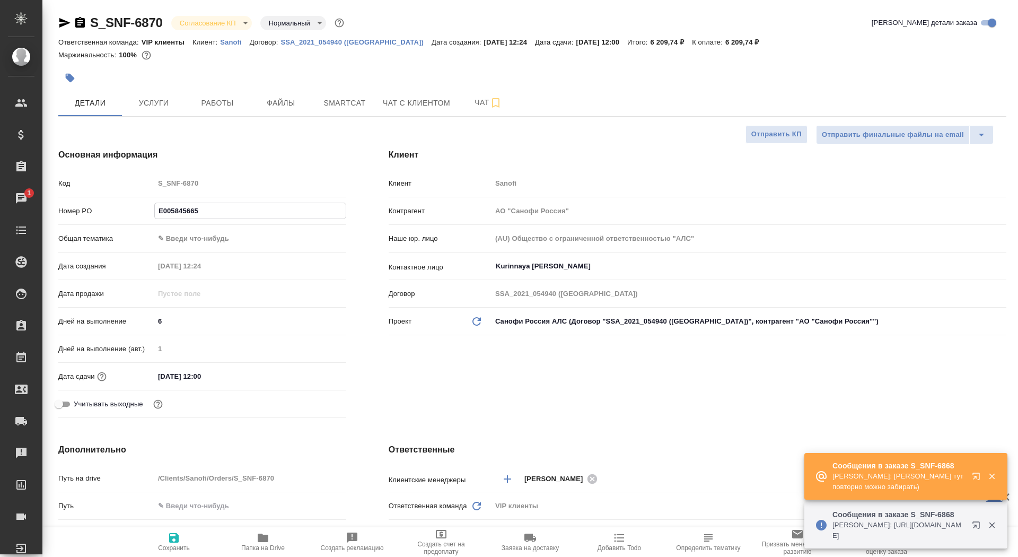
click at [177, 554] on button "Сохранить" at bounding box center [173, 542] width 89 height 30
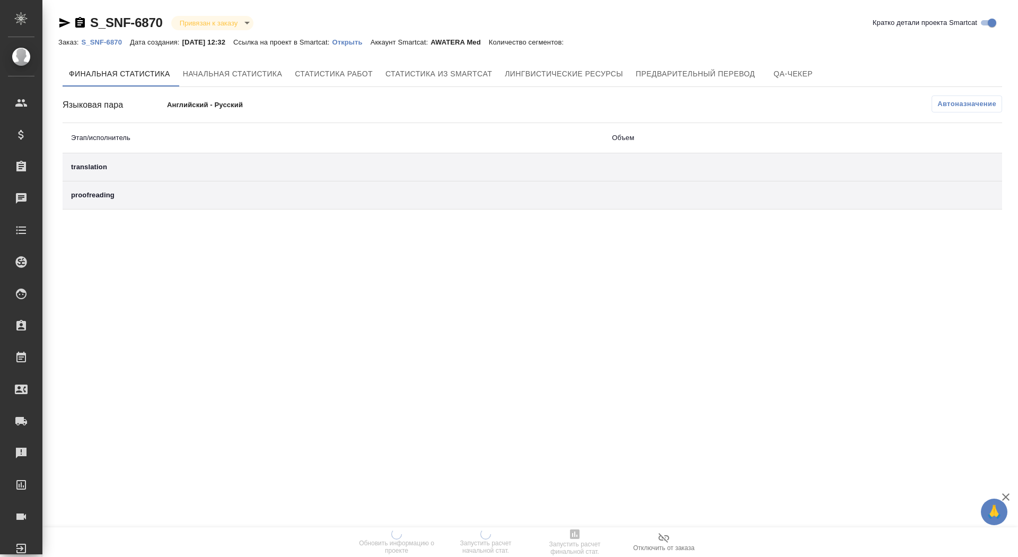
click at [364, 44] on p "Открыть" at bounding box center [351, 42] width 38 height 8
click at [363, 40] on p "Открыть" at bounding box center [351, 42] width 38 height 8
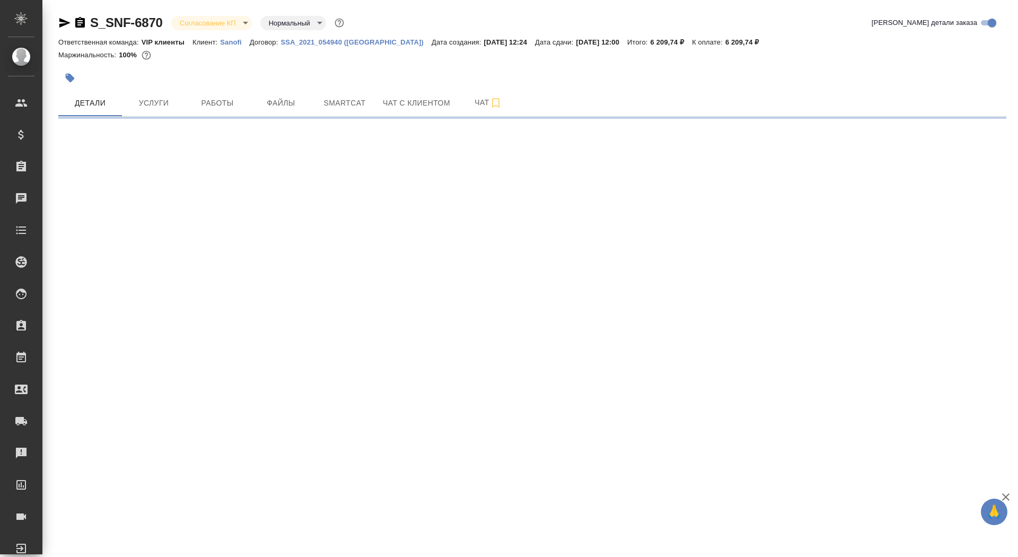
select select "RU"
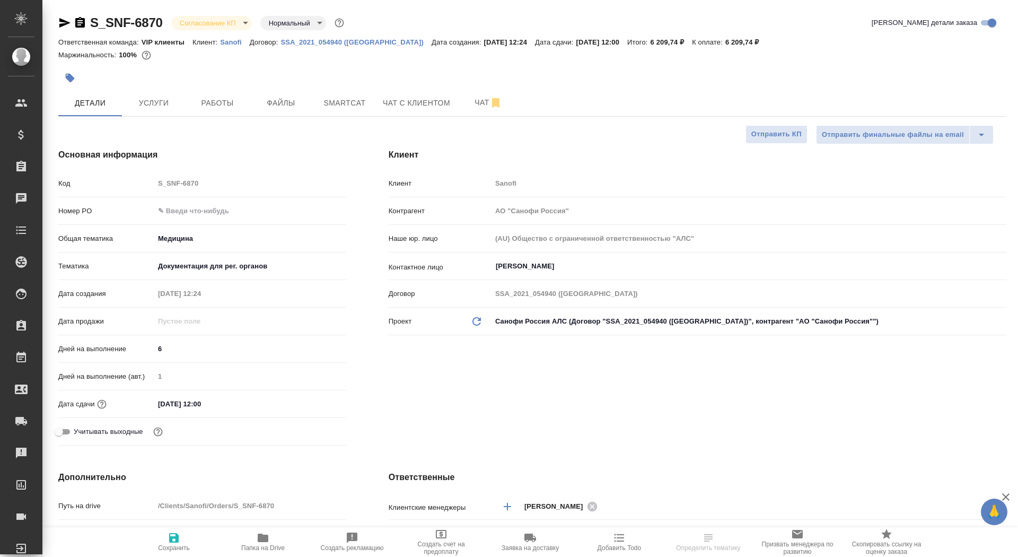
type textarea "x"
type input "[PERSON_NAME] Валентина"
type input "[PERSON_NAME]"
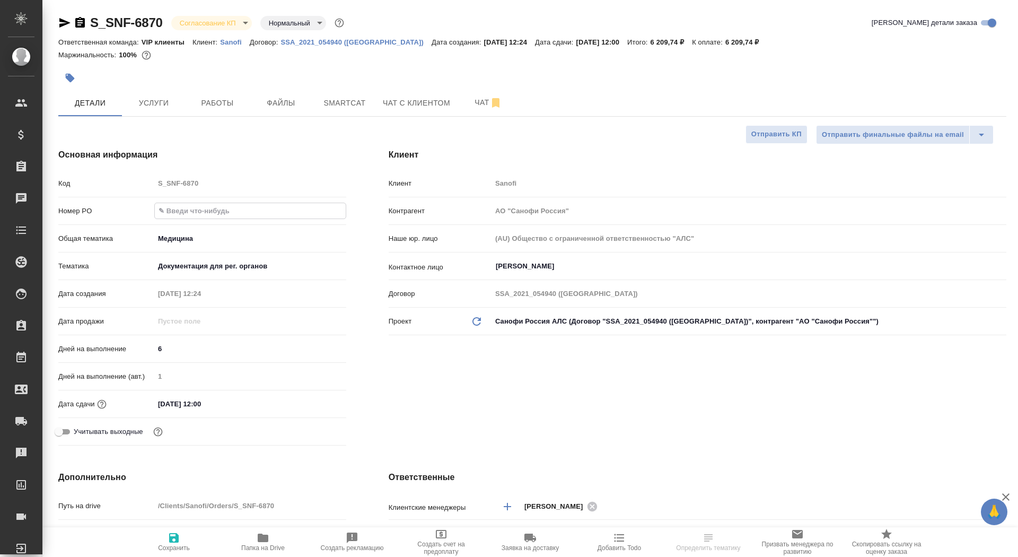
click at [193, 207] on input "text" at bounding box center [250, 210] width 191 height 15
paste input "E005845665"
type input "E005845665"
type textarea "x"
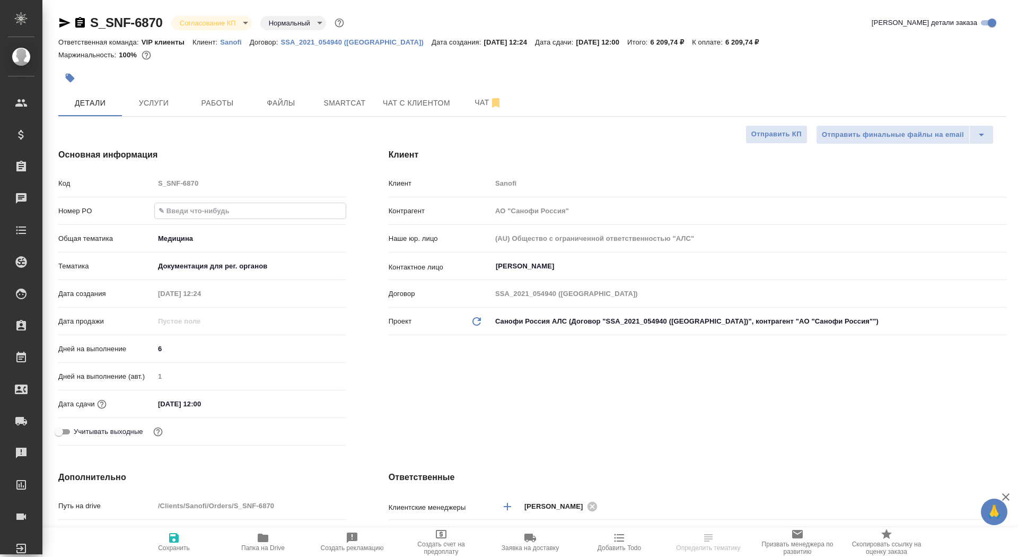
type textarea "x"
type input "E005845665"
click at [165, 556] on button "Сохранить" at bounding box center [173, 542] width 89 height 30
type textarea "x"
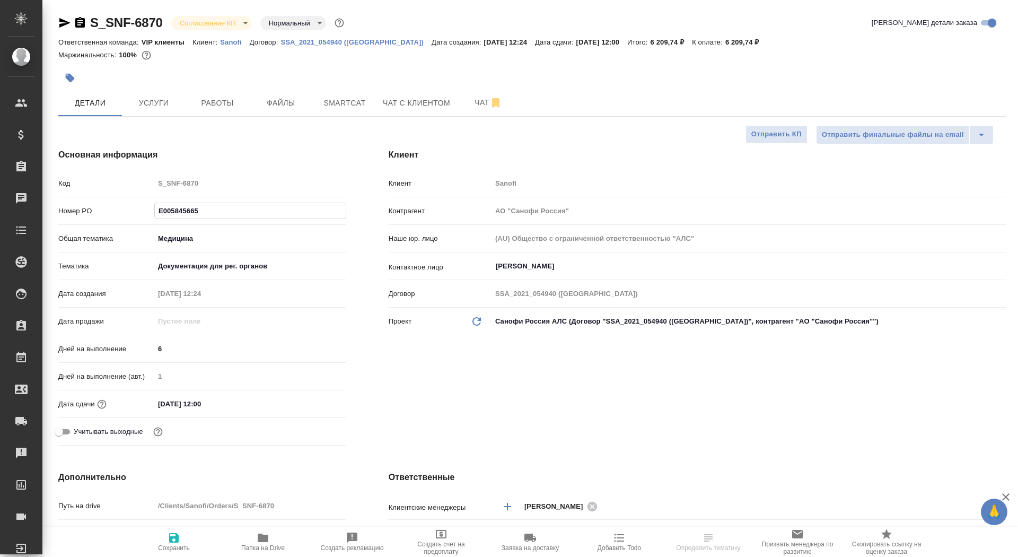
type textarea "x"
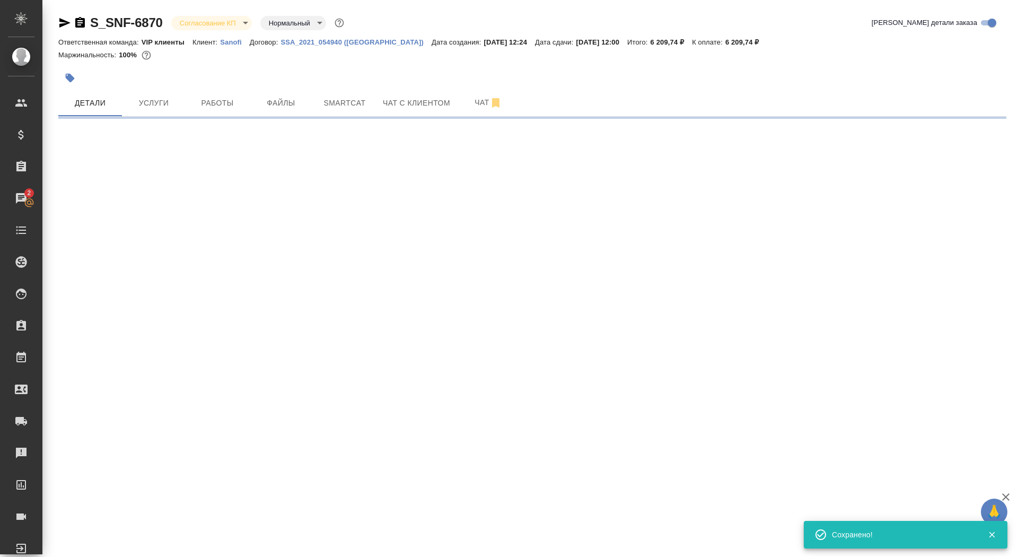
select select "RU"
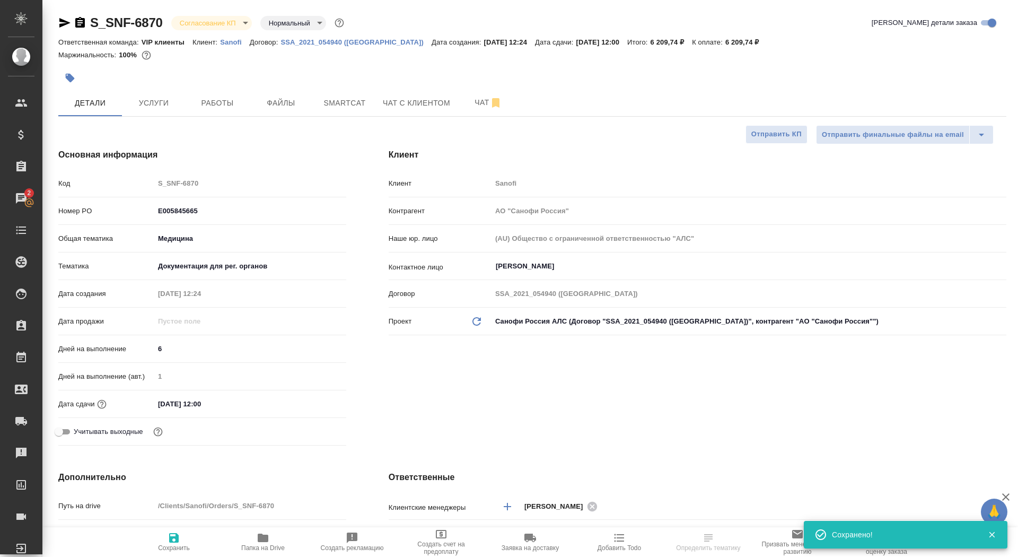
type textarea "x"
click at [175, 549] on span "Сохранить" at bounding box center [174, 547] width 32 height 7
type textarea "x"
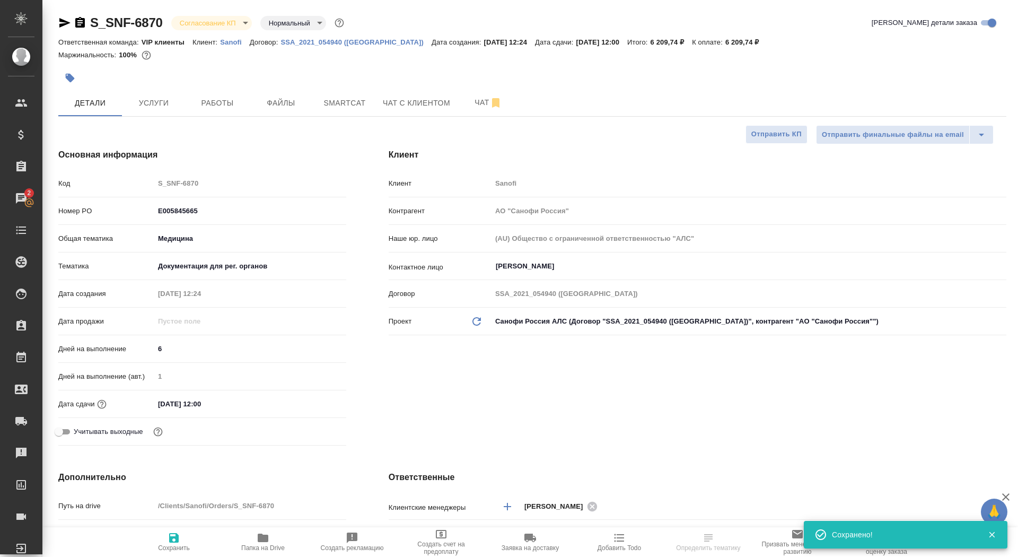
type textarea "x"
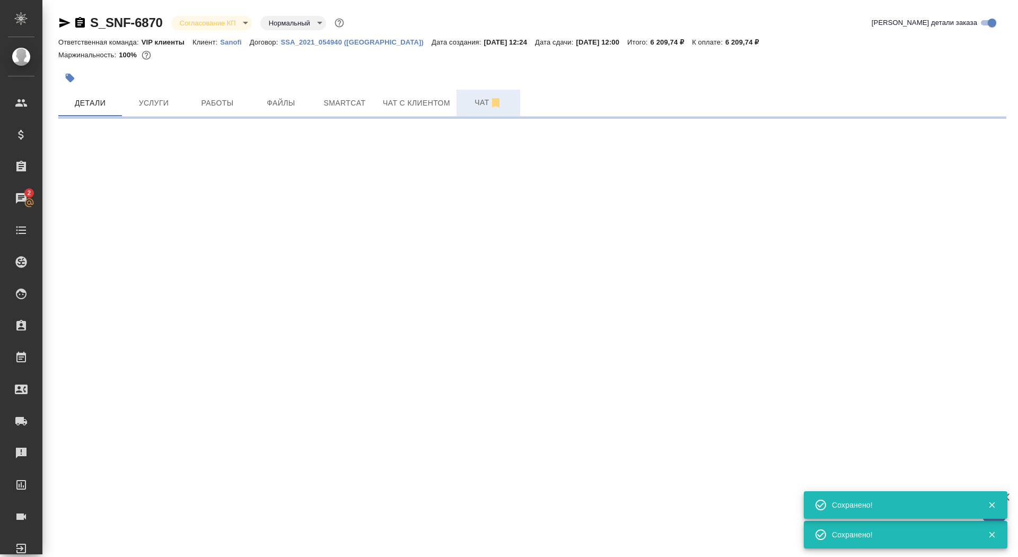
click at [459, 108] on button "Чат" at bounding box center [489, 103] width 64 height 27
select select "RU"
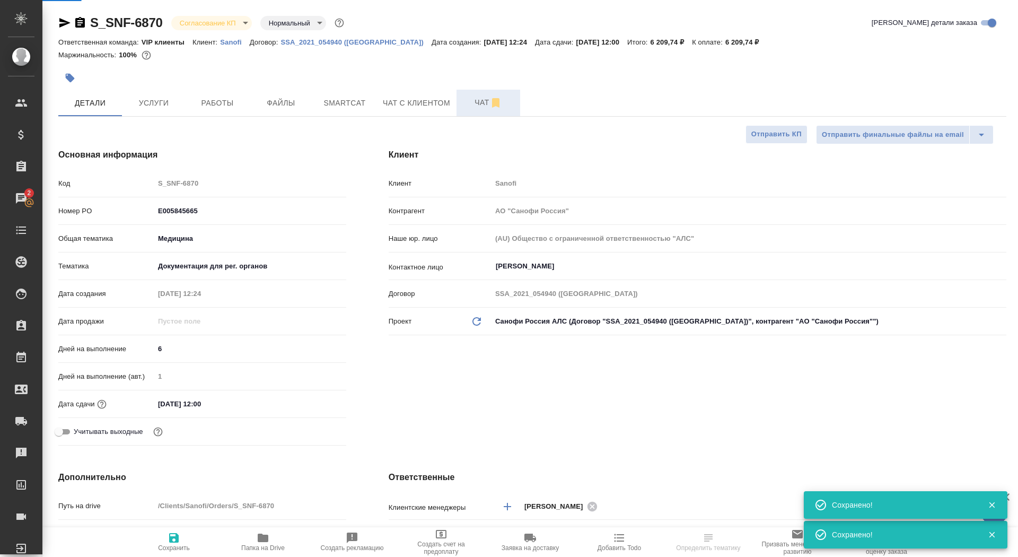
type textarea "x"
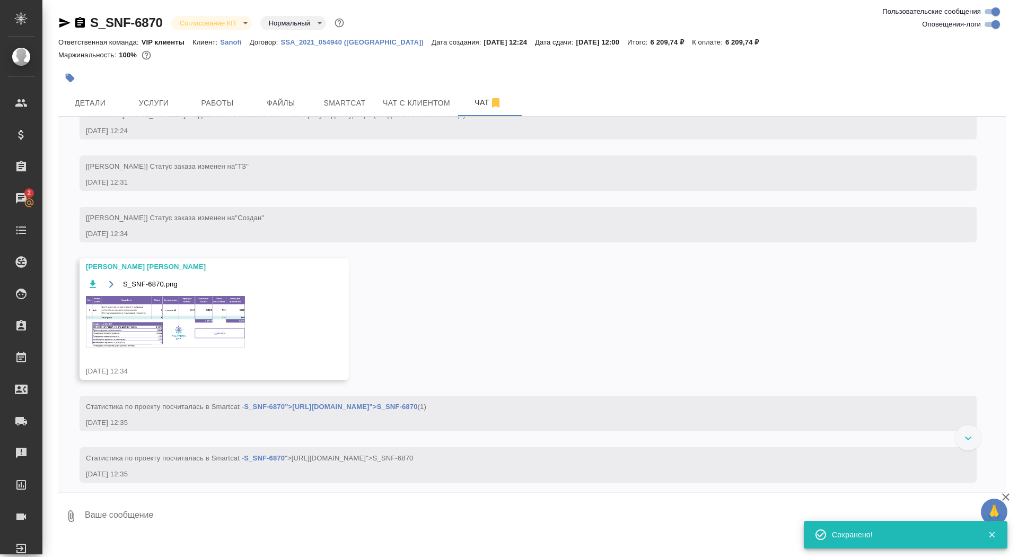
scroll to position [361, 0]
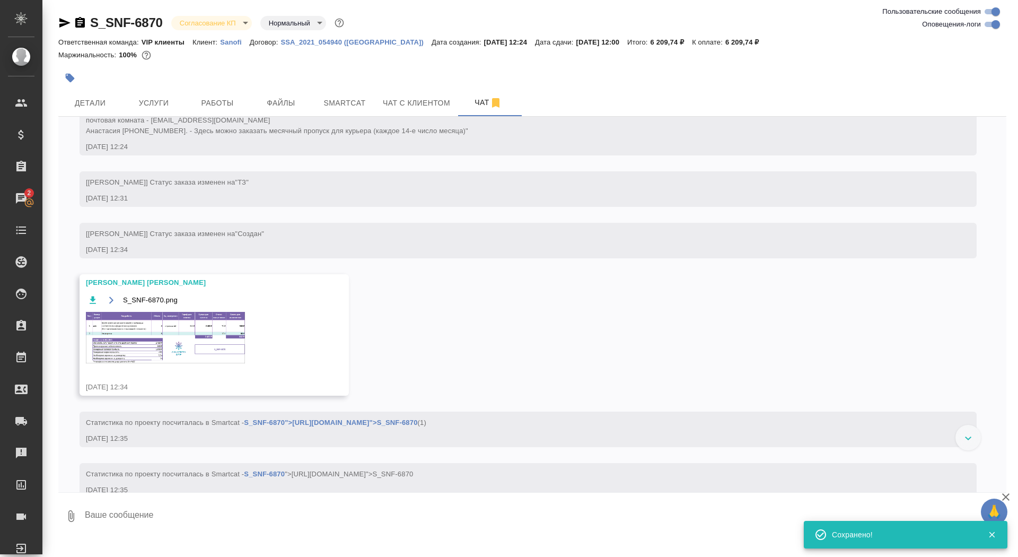
click at [162, 363] on img at bounding box center [165, 337] width 159 height 51
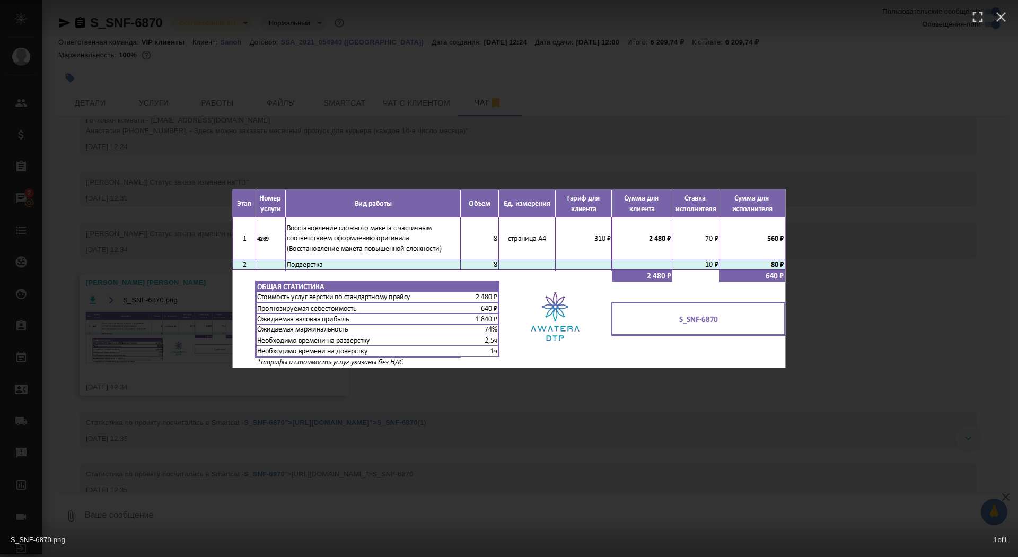
click at [162, 365] on div "S_SNF-6870.png 1 of 1" at bounding box center [509, 278] width 1018 height 557
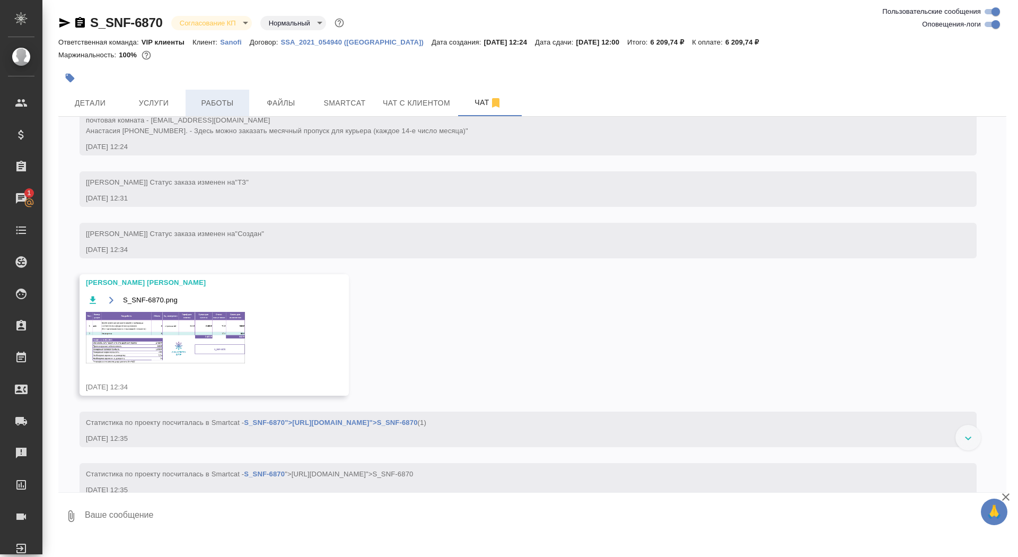
click at [224, 102] on span "Работы" at bounding box center [217, 103] width 51 height 13
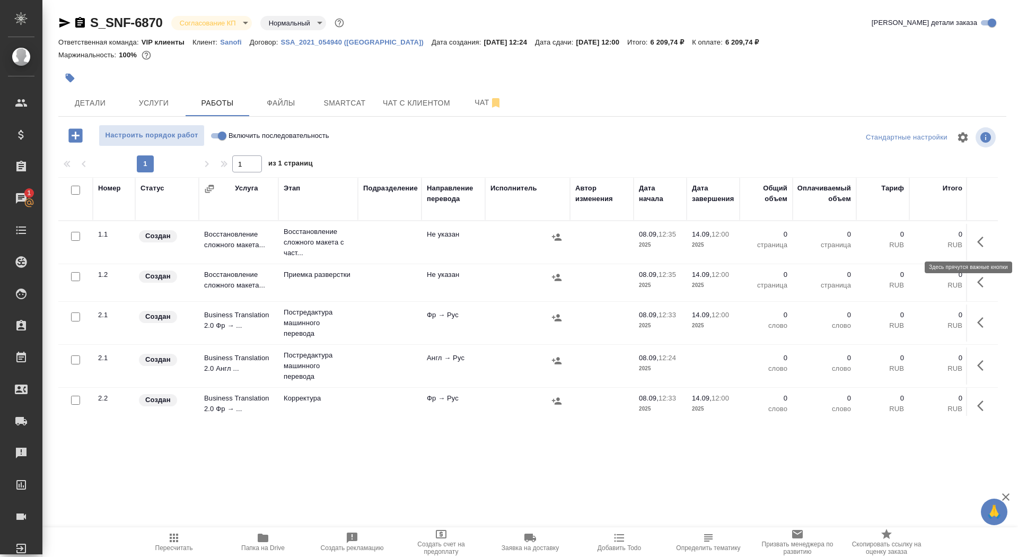
click at [986, 242] on icon "button" at bounding box center [983, 241] width 13 height 13
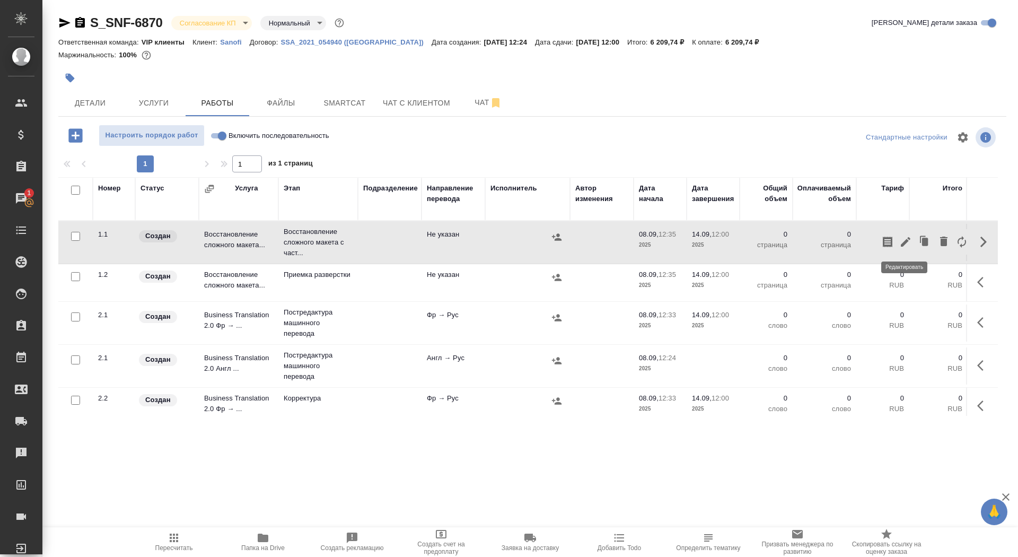
click at [906, 244] on icon "button" at bounding box center [905, 241] width 13 height 13
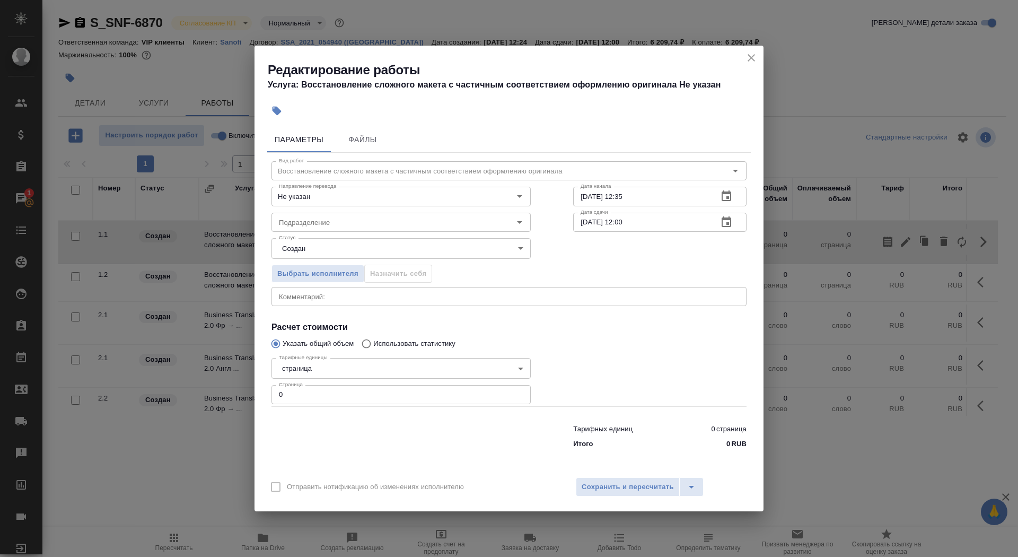
click at [746, 60] on icon "close" at bounding box center [751, 57] width 13 height 13
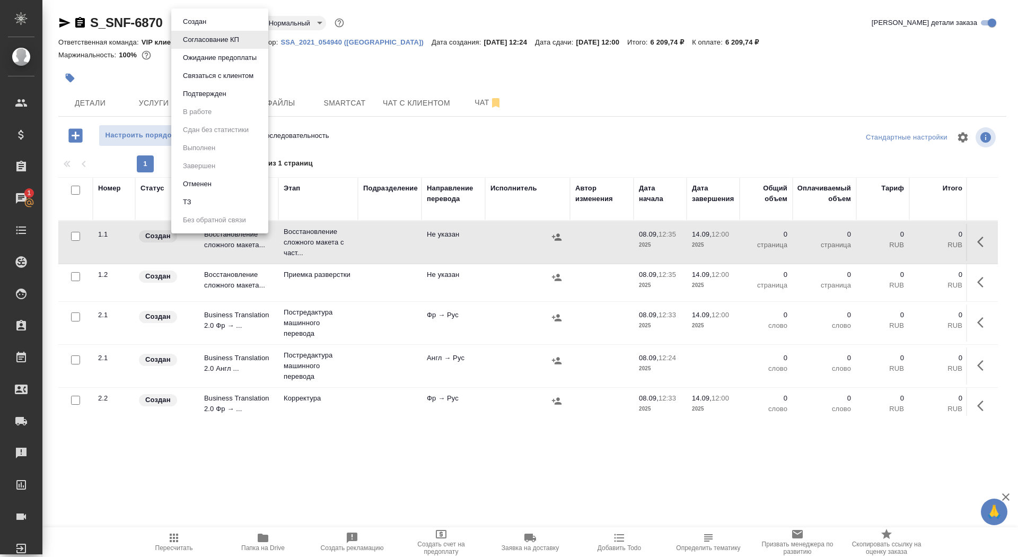
click at [214, 22] on body "🙏 .cls-1 fill:#fff; AWATERA Saydasheva Dilyara Клиенты Спецификации Заказы 1 Ча…" at bounding box center [509, 278] width 1018 height 557
click at [216, 95] on button "Подтвержден" at bounding box center [205, 94] width 50 height 12
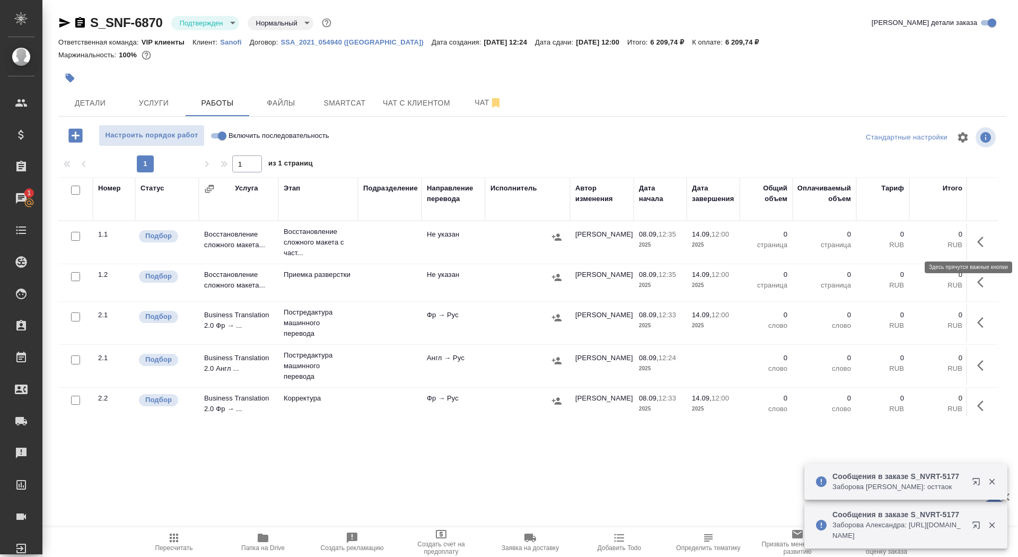
click at [984, 239] on icon "button" at bounding box center [983, 241] width 13 height 13
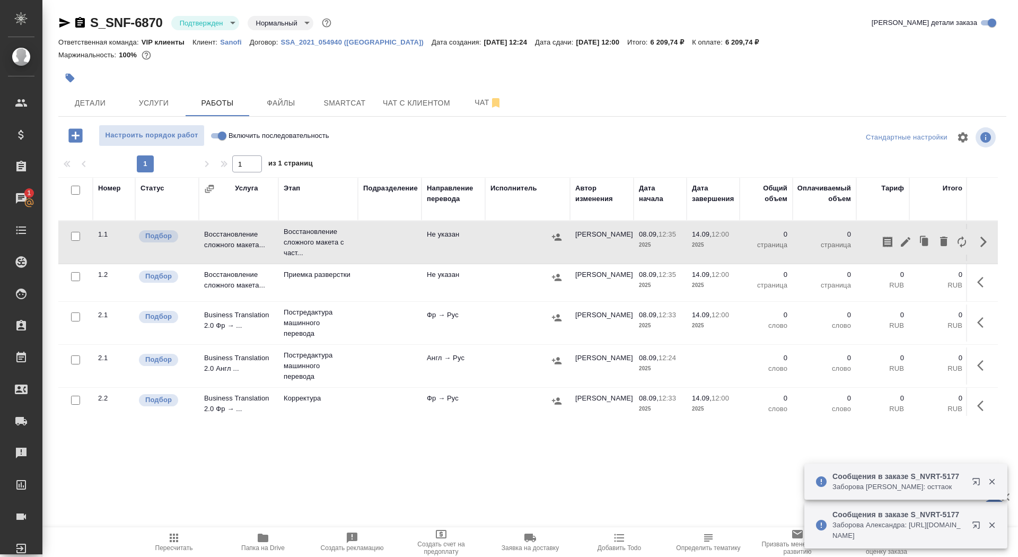
click at [899, 250] on div at bounding box center [925, 241] width 92 height 25
click at [903, 241] on icon "button" at bounding box center [905, 241] width 13 height 13
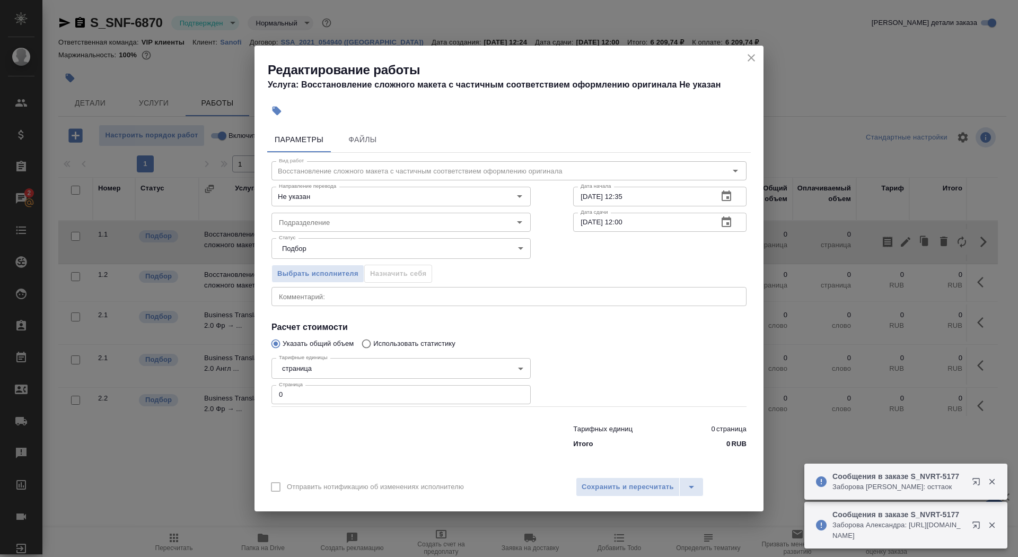
click at [371, 207] on div "Подразделение Подразделение" at bounding box center [401, 221] width 302 height 68
click at [371, 199] on input "Не указан" at bounding box center [383, 196] width 217 height 13
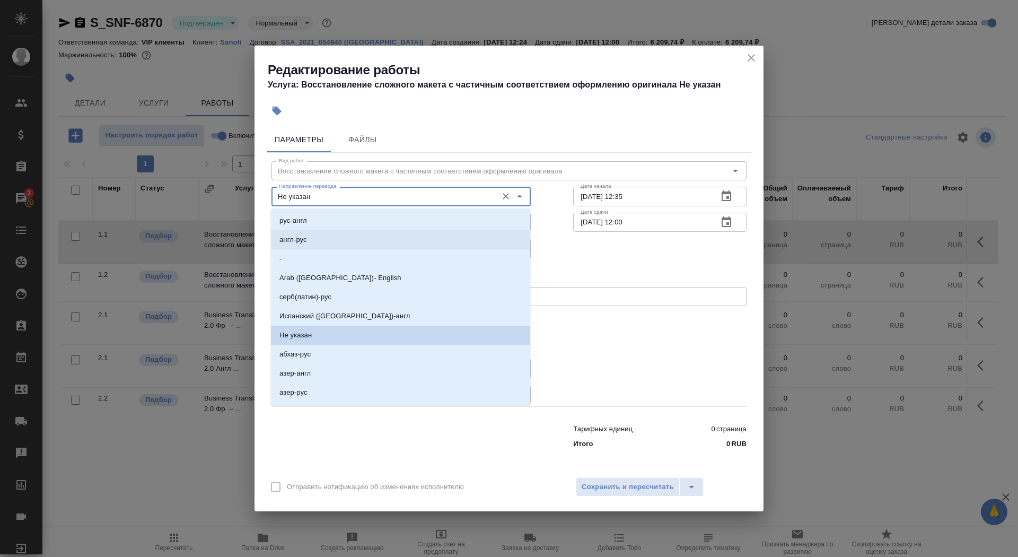
click at [358, 244] on li "англ-рус" at bounding box center [400, 239] width 259 height 19
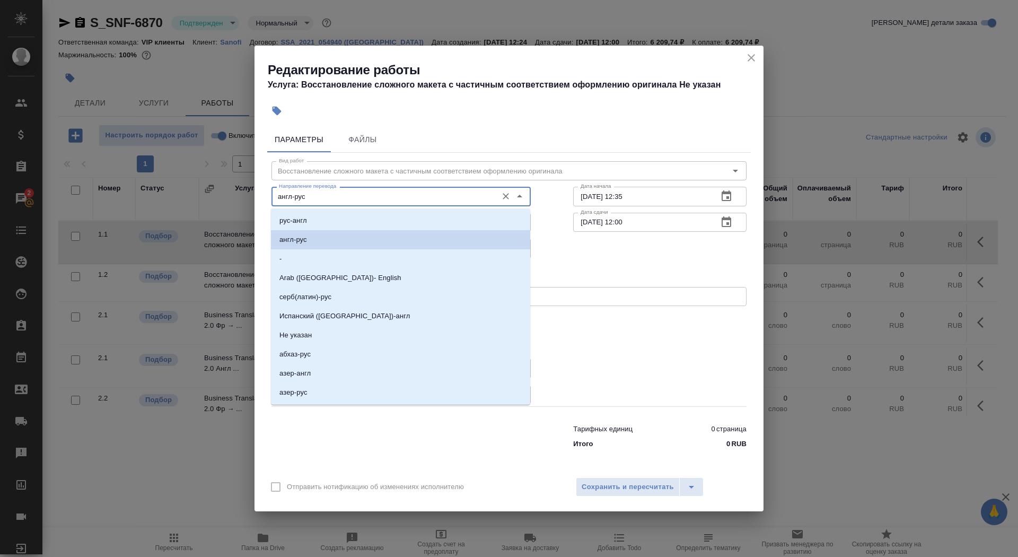
click at [345, 197] on input "англ-рус" at bounding box center [383, 196] width 217 height 13
click at [345, 261] on li "-" at bounding box center [400, 258] width 259 height 19
type input "-"
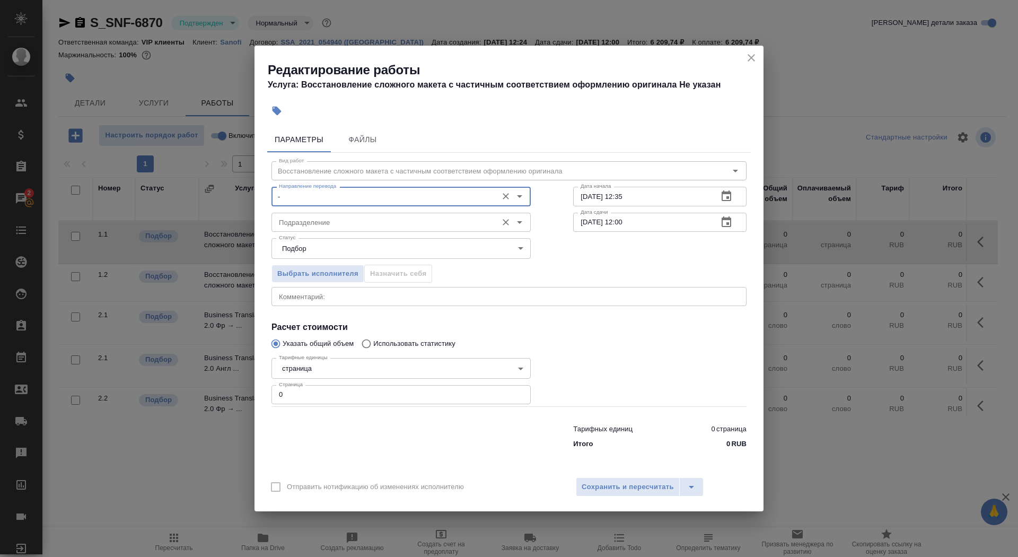
click at [331, 227] on input "Подразделение" at bounding box center [383, 222] width 217 height 13
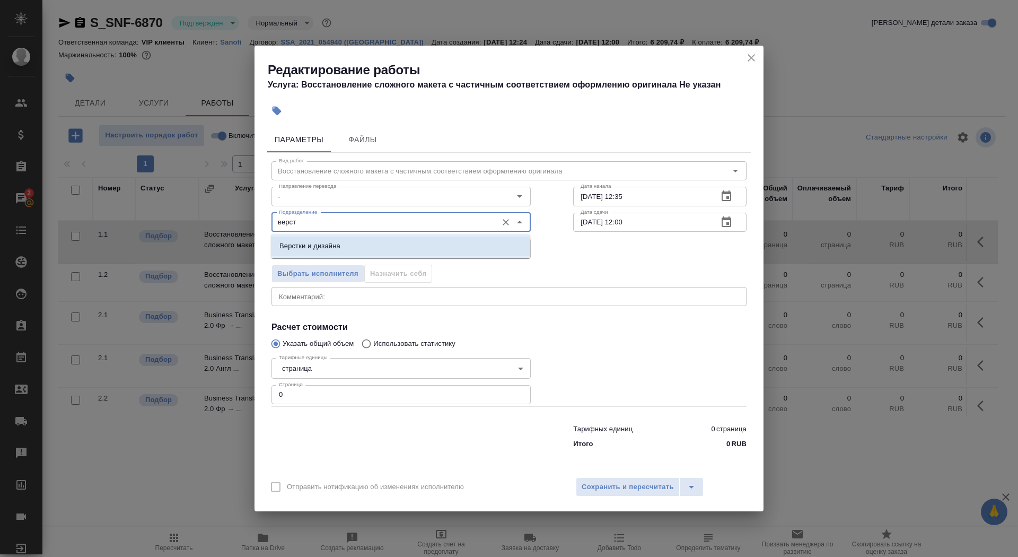
click at [335, 251] on li "Верстки и дизайна" at bounding box center [400, 246] width 259 height 19
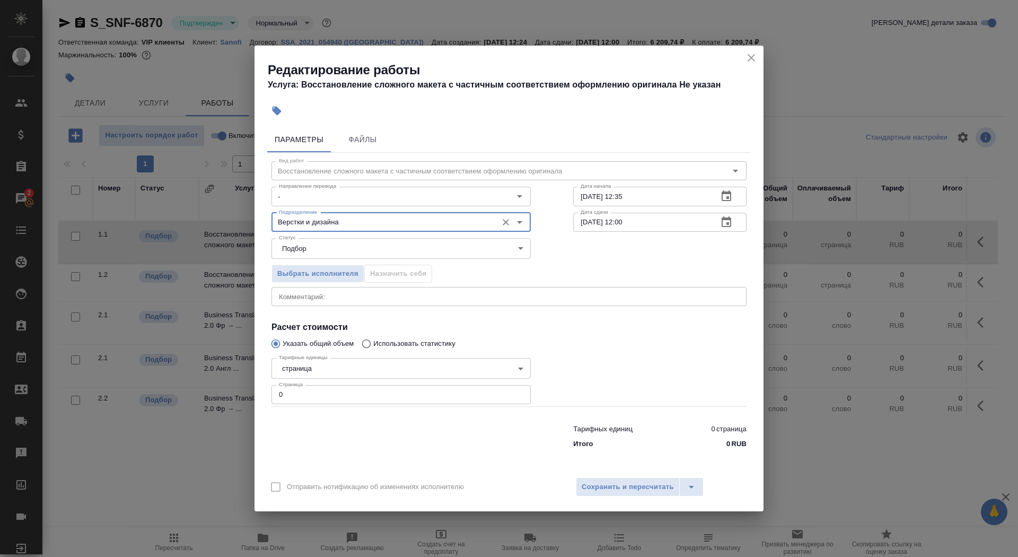
type input "Верстки и дизайна"
click at [327, 363] on body "🙏 .cls-1 fill:#fff; AWATERA Saydasheva Dilyara Клиенты Спецификации Заказы 2 Ча…" at bounding box center [509, 278] width 1018 height 557
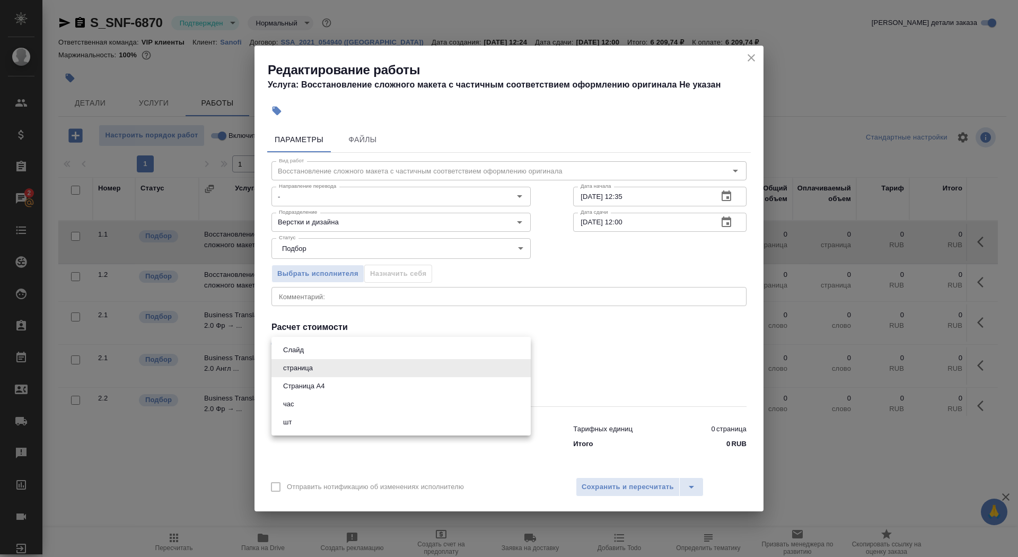
click at [328, 388] on button "Страница А4" at bounding box center [304, 386] width 48 height 12
type input "5f036ec4e16dec2d6b59c8ff"
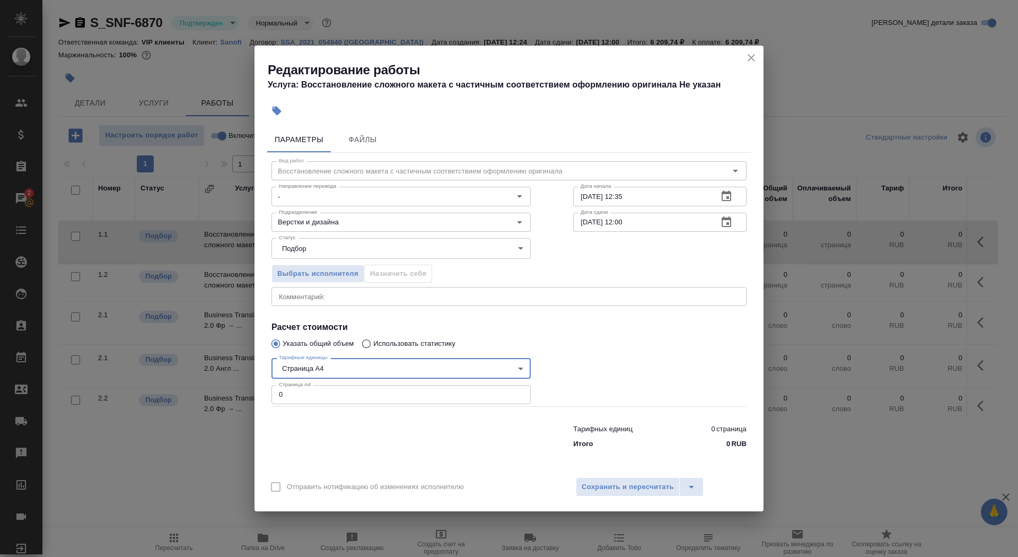
click at [318, 401] on input "0" at bounding box center [401, 394] width 259 height 19
type input "8"
drag, startPoint x: 643, startPoint y: 200, endPoint x: 623, endPoint y: 198, distance: 19.7
click at [623, 198] on input "08.09.2025 12:35" at bounding box center [641, 196] width 136 height 19
type input "08.09.2025 13:05"
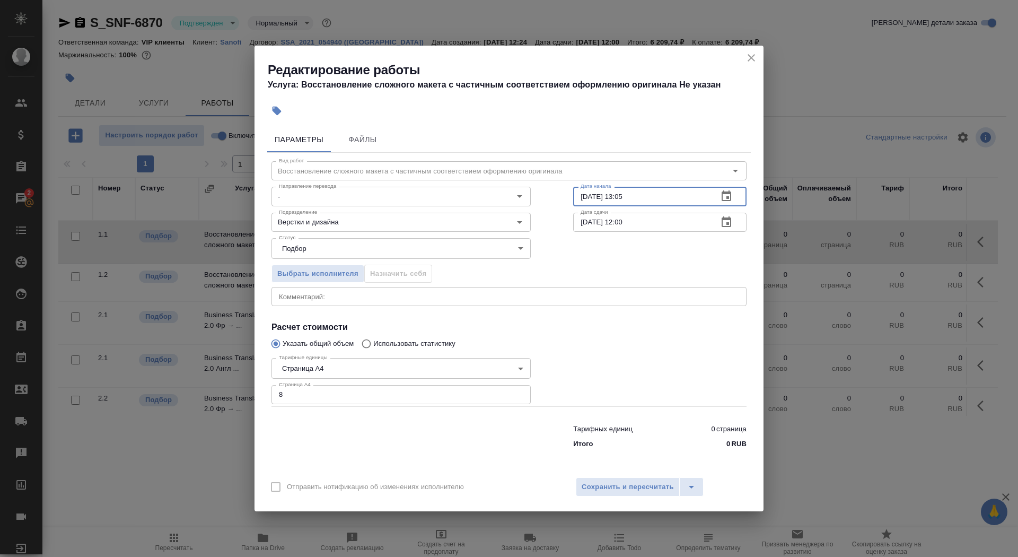
click at [731, 233] on button "button" at bounding box center [726, 221] width 25 height 25
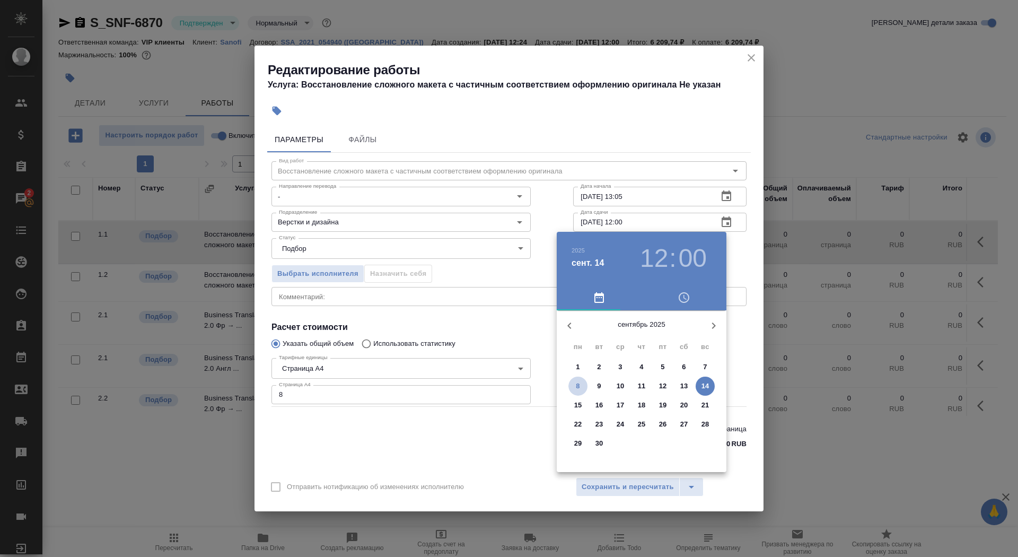
click at [582, 386] on span "8" at bounding box center [578, 386] width 19 height 11
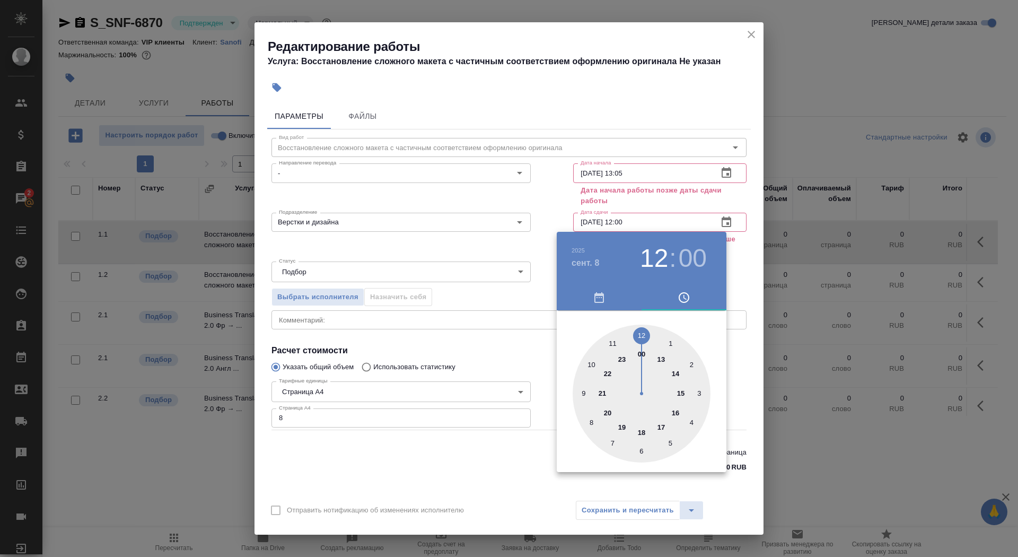
click at [676, 413] on div at bounding box center [642, 394] width 138 height 138
type input "08.09.2025 16:00"
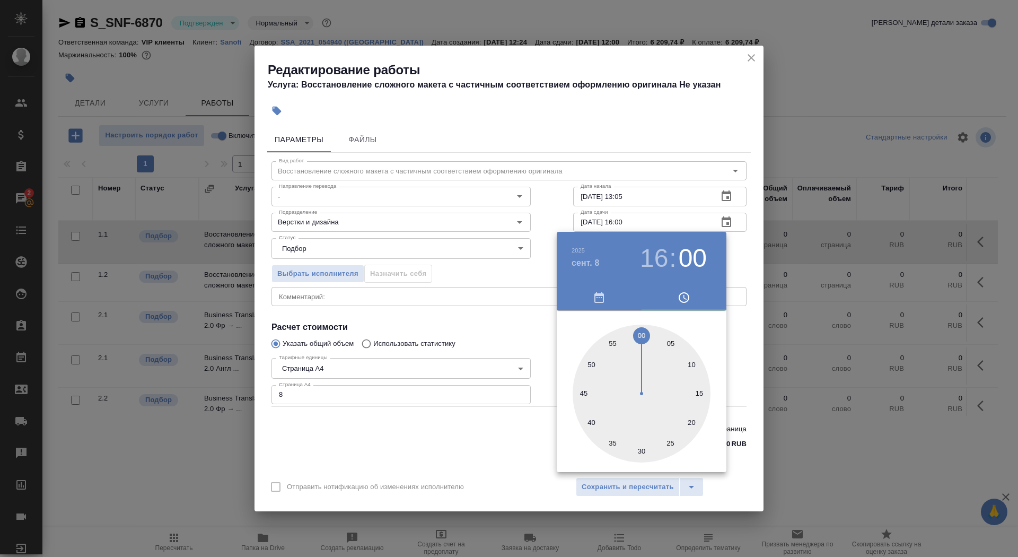
click at [509, 319] on div at bounding box center [509, 278] width 1018 height 557
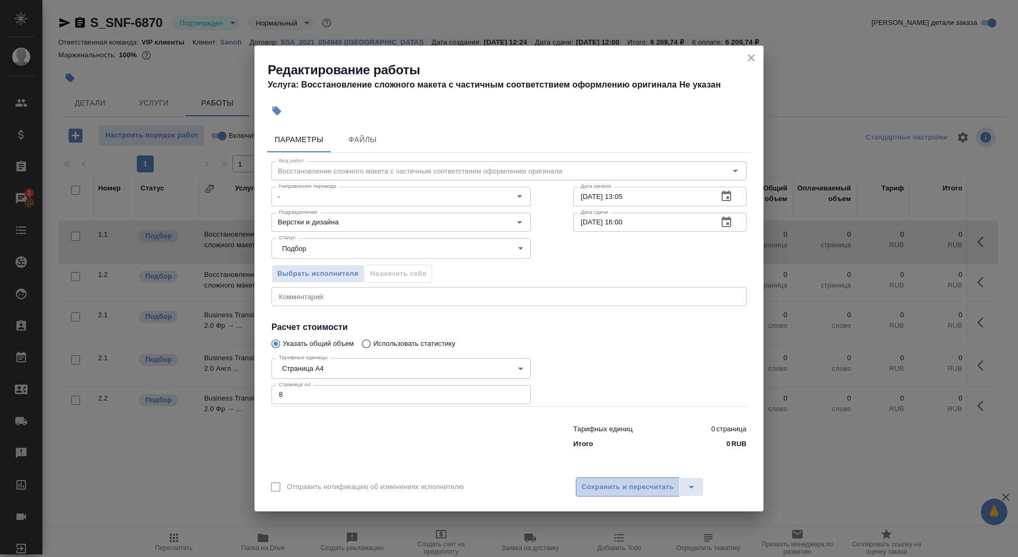
click at [588, 485] on span "Сохранить и пересчитать" at bounding box center [628, 487] width 92 height 12
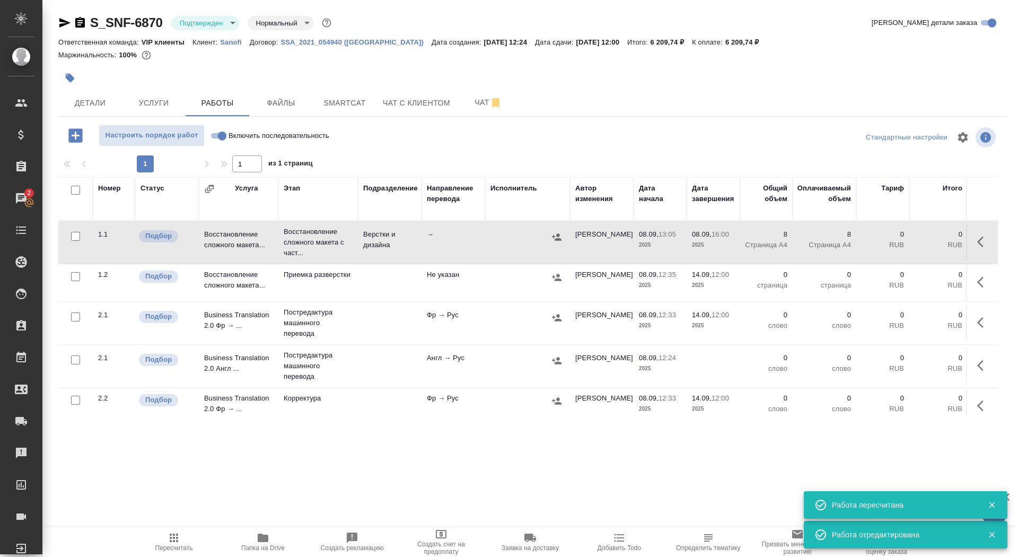
click at [71, 77] on icon "button" at bounding box center [70, 78] width 9 height 9
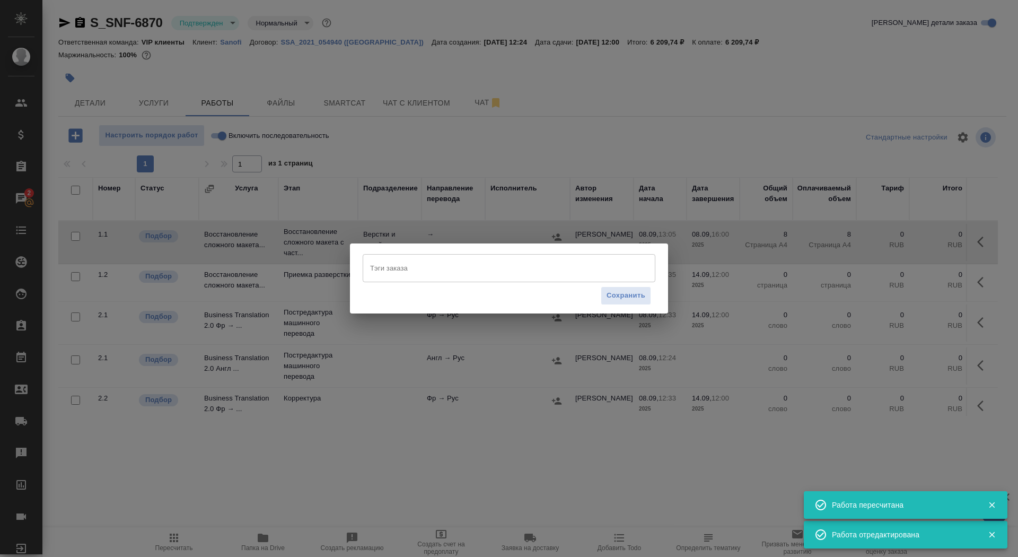
click at [409, 268] on input "Тэги заказа" at bounding box center [499, 268] width 263 height 18
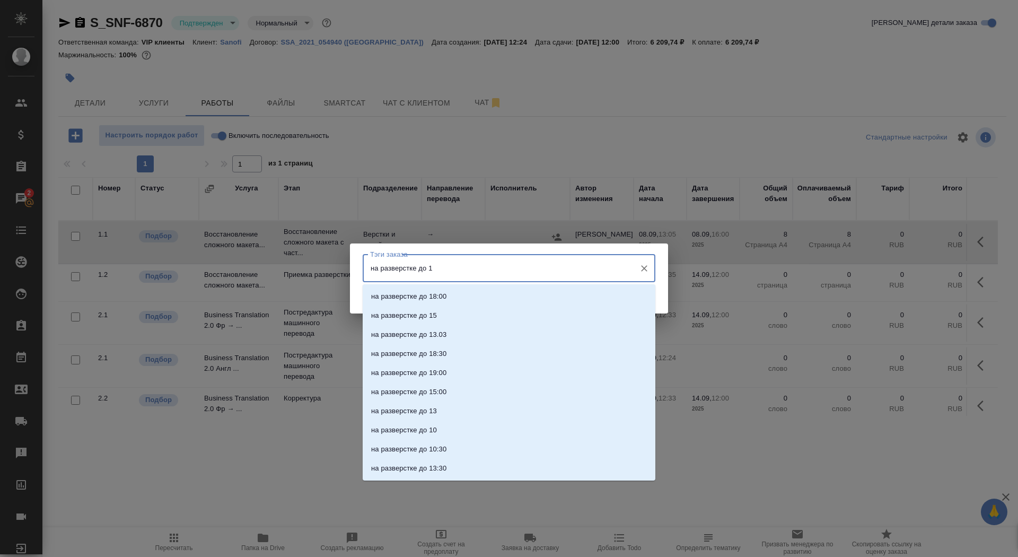
type input "на разверстке до 16"
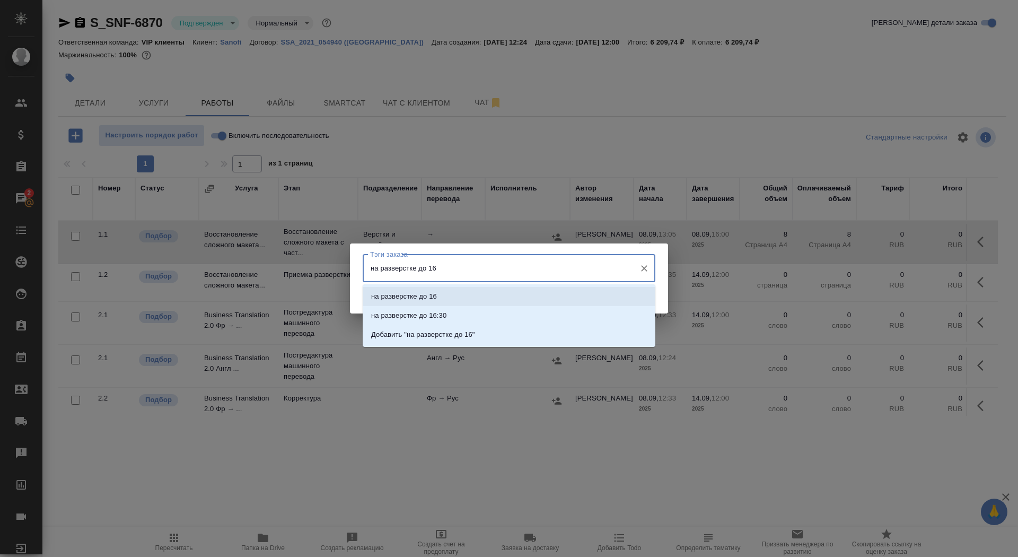
click at [454, 300] on li "на разверстке до 16" at bounding box center [509, 296] width 293 height 19
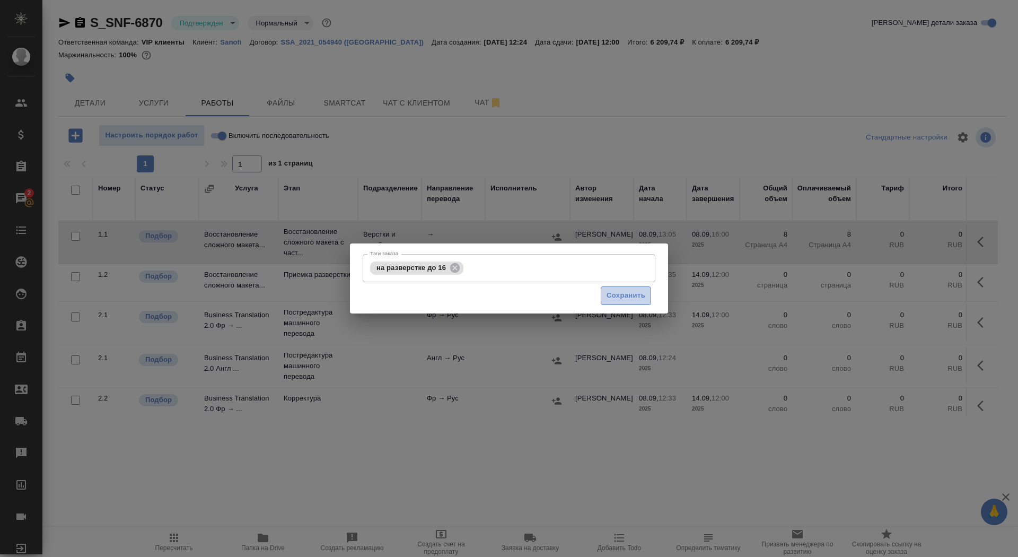
click at [633, 296] on span "Сохранить" at bounding box center [626, 296] width 39 height 12
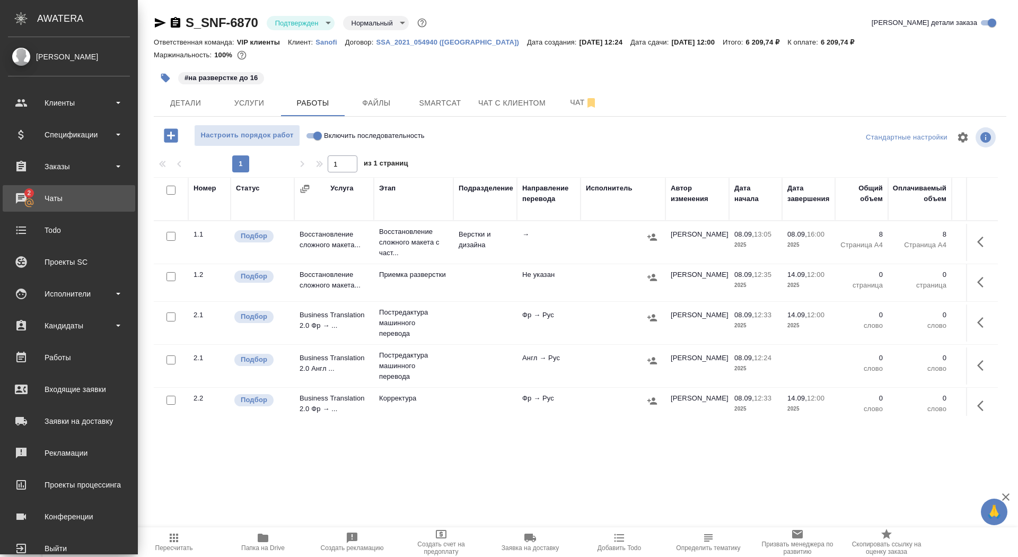
click at [41, 196] on div "Чаты" at bounding box center [69, 198] width 122 height 16
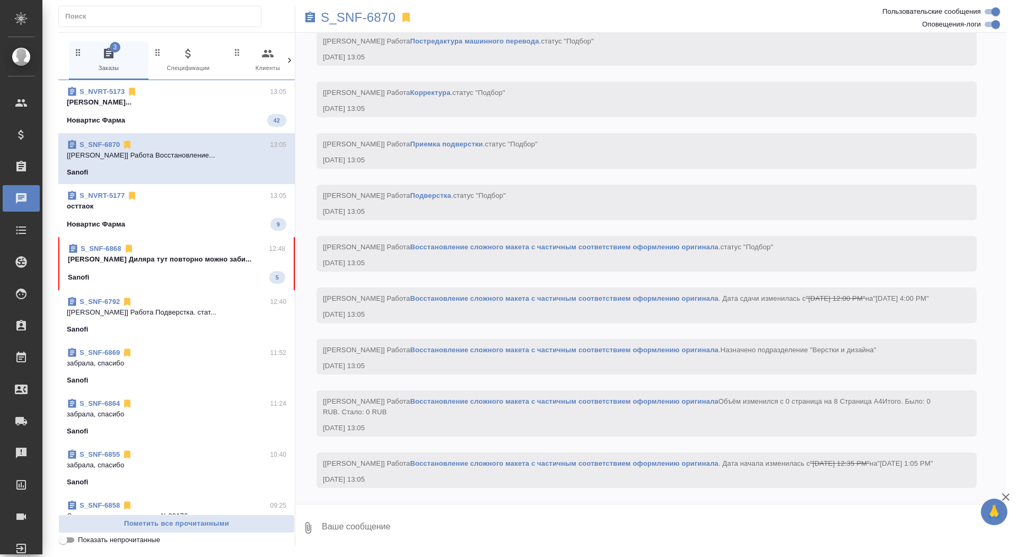
scroll to position [1422, 0]
click at [193, 104] on p "Кабаргина Анна..." at bounding box center [177, 102] width 220 height 11
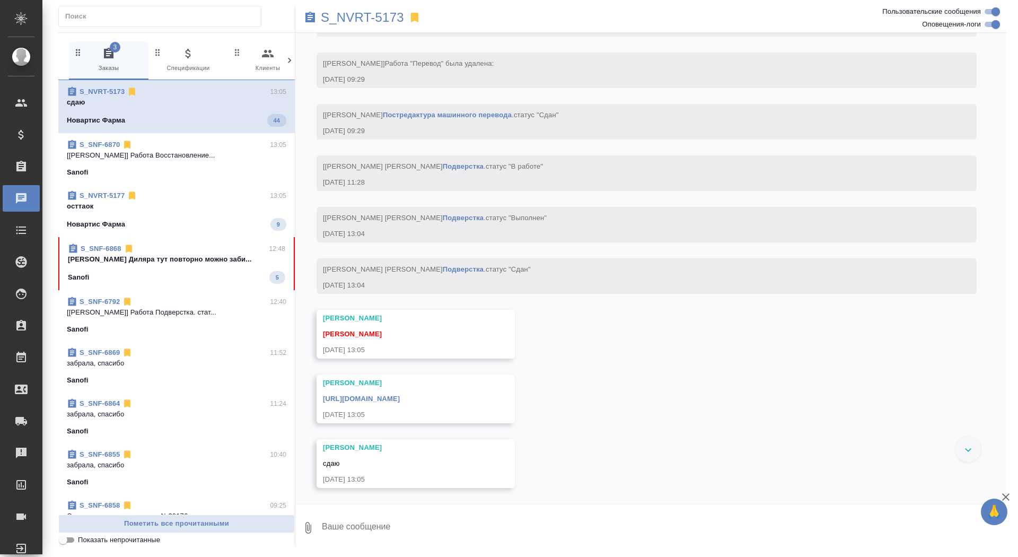
scroll to position [5657, 0]
click at [150, 207] on p "осттаок" at bounding box center [177, 206] width 220 height 11
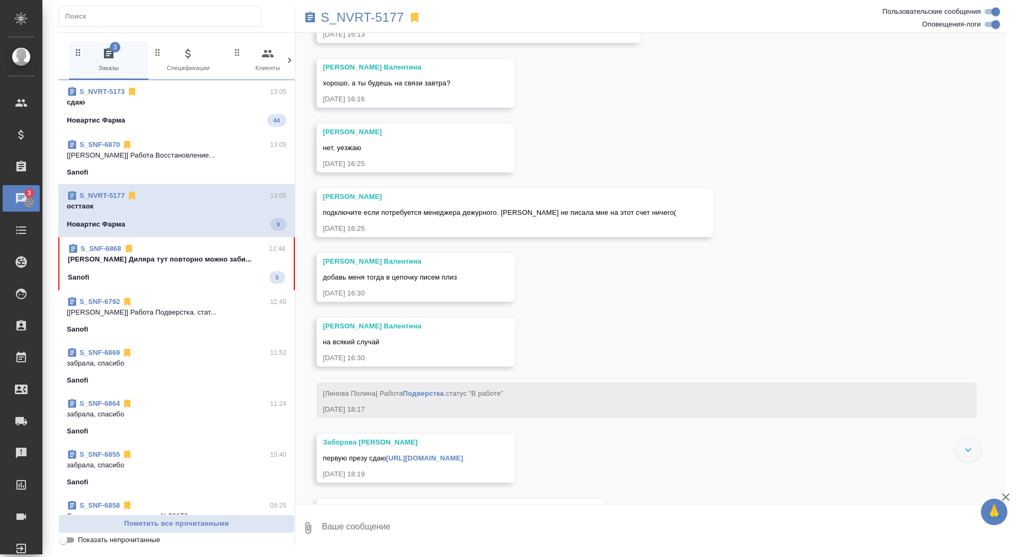
scroll to position [11676, 0]
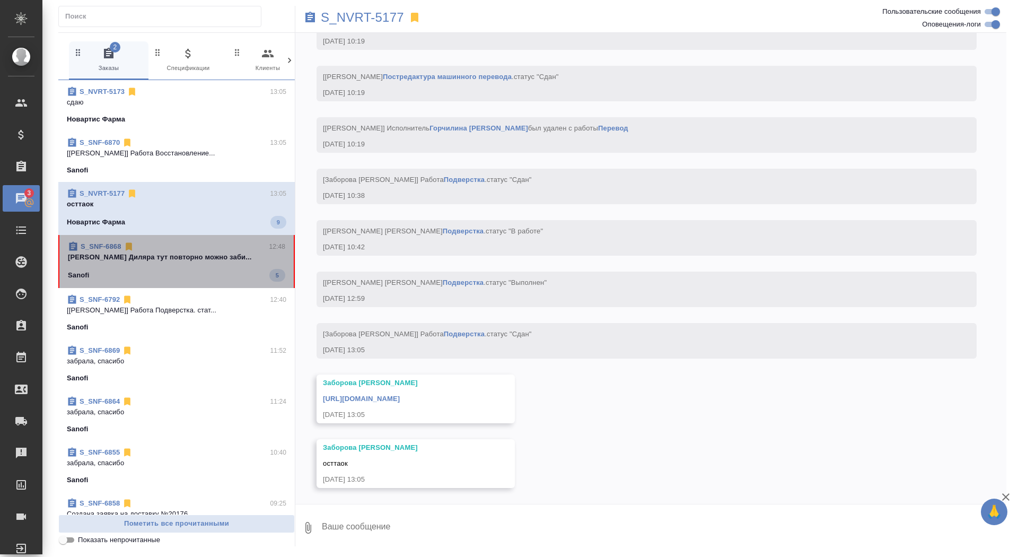
click at [155, 256] on p "Сайдашева Диляра тут повторно можно заби..." at bounding box center [176, 257] width 217 height 11
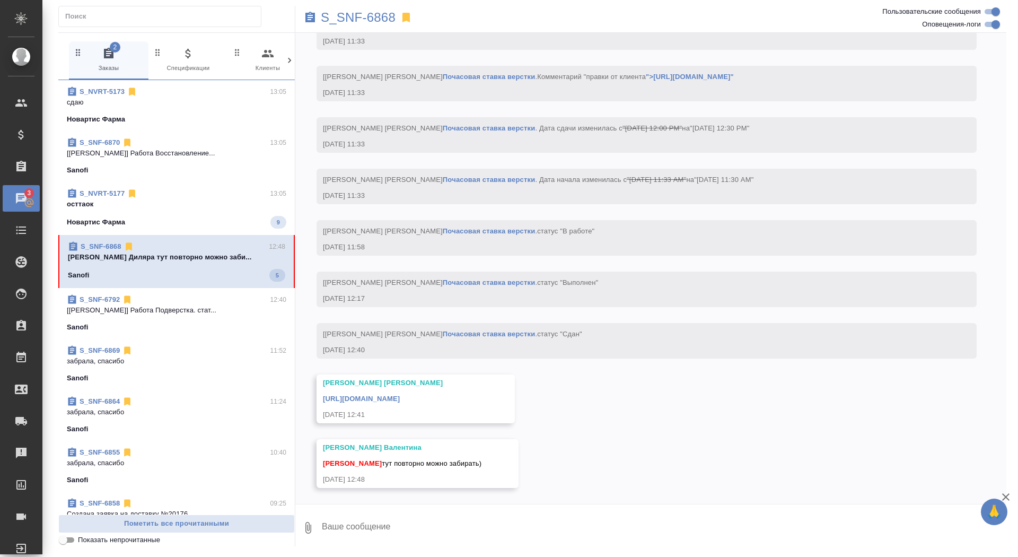
scroll to position [3887, 0]
click at [447, 524] on textarea at bounding box center [664, 528] width 686 height 36
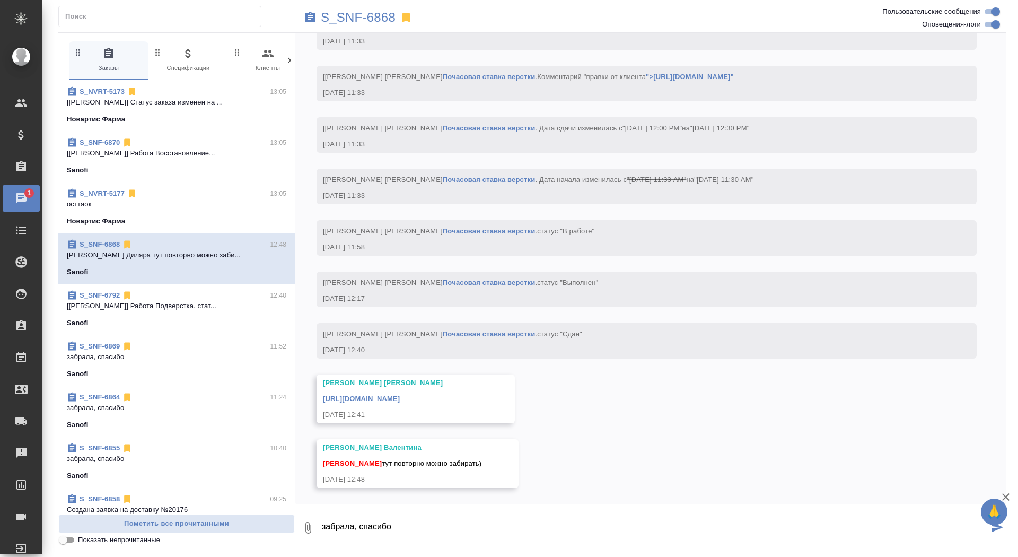
type textarea "забрала, спасибо"
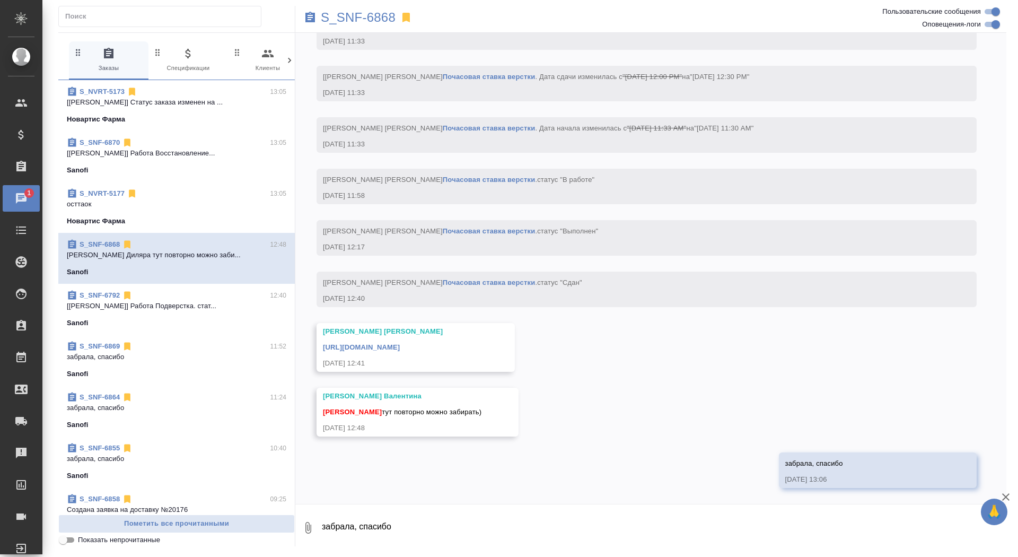
scroll to position [3939, 0]
click at [400, 348] on link "https://drive.awatera.com/apps/files/files/10315411?dir=/Shares/Sanofi/Orders/S…" at bounding box center [361, 347] width 77 height 8
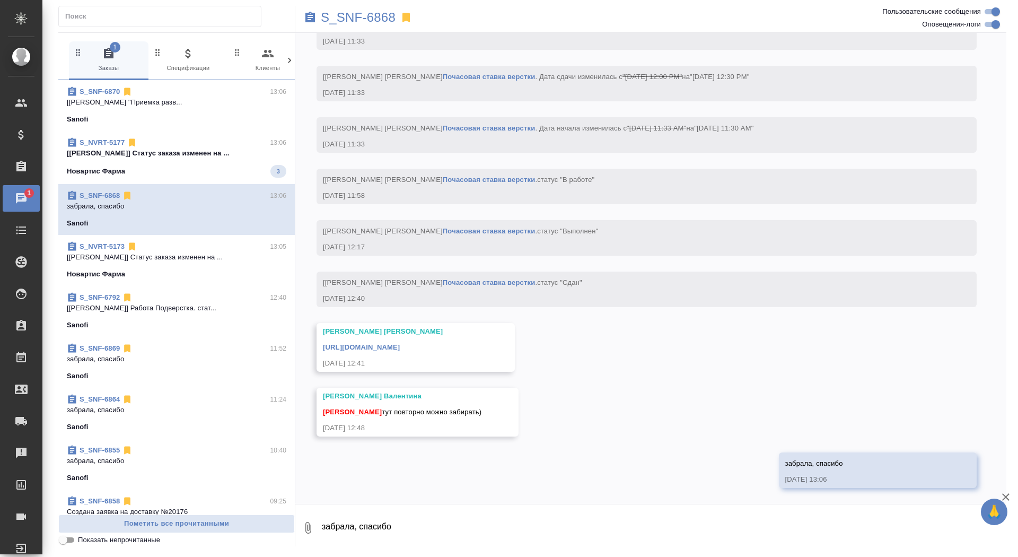
click at [130, 164] on span "S_NVRT-5177 13:06 [Грабко Мария] Статус заказа изменен на ... Новартис Фарма 3" at bounding box center [177, 157] width 220 height 40
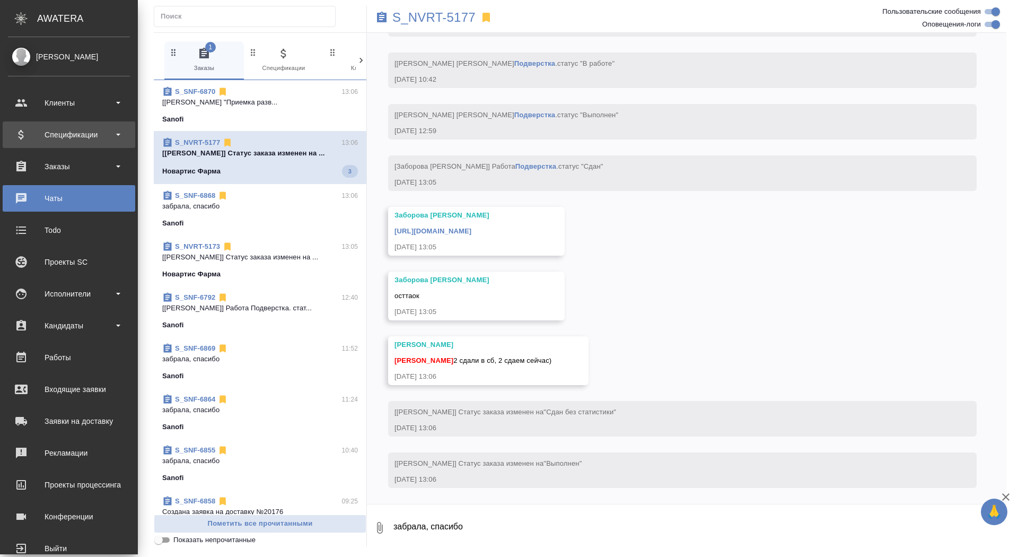
scroll to position [12087, 0]
click at [24, 158] on div "Заказы" at bounding box center [69, 166] width 133 height 27
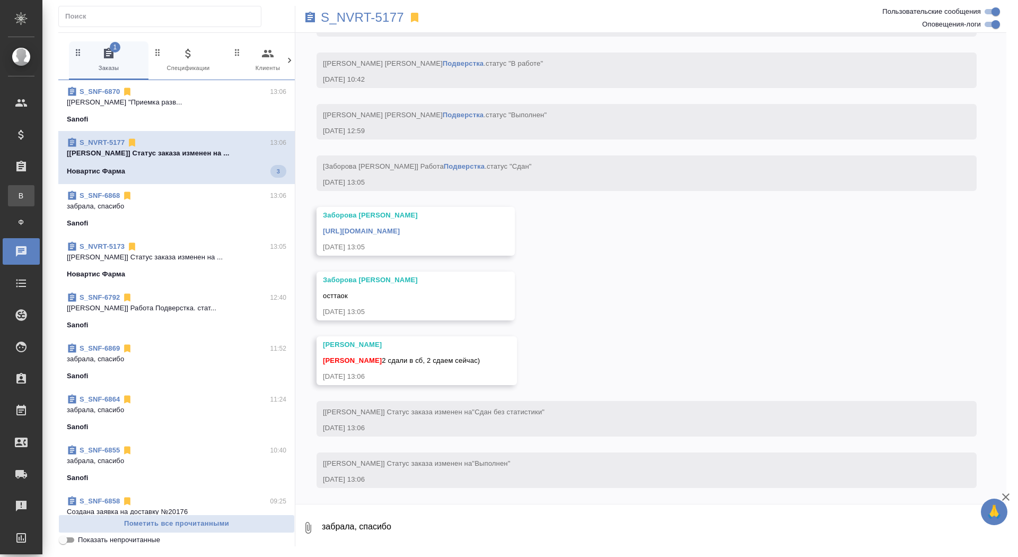
click at [16, 190] on div "Все заказы" at bounding box center [8, 195] width 16 height 11
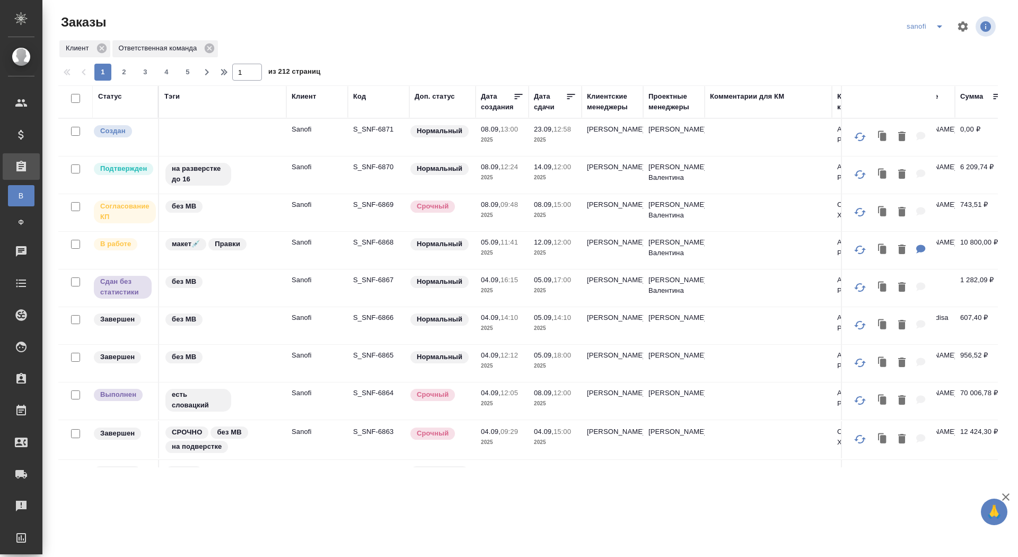
click at [382, 127] on p "S_SNF-6871" at bounding box center [378, 129] width 51 height 11
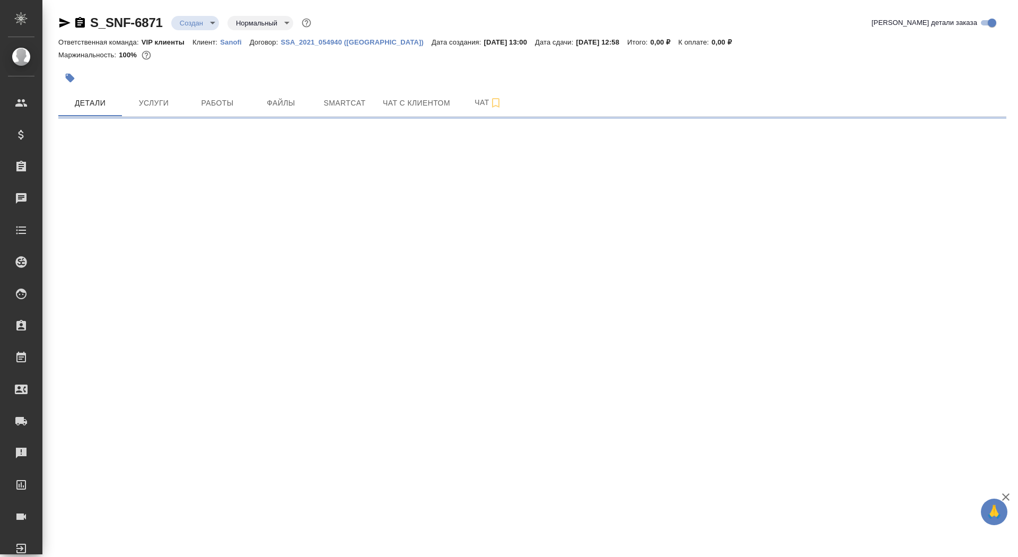
select select "RU"
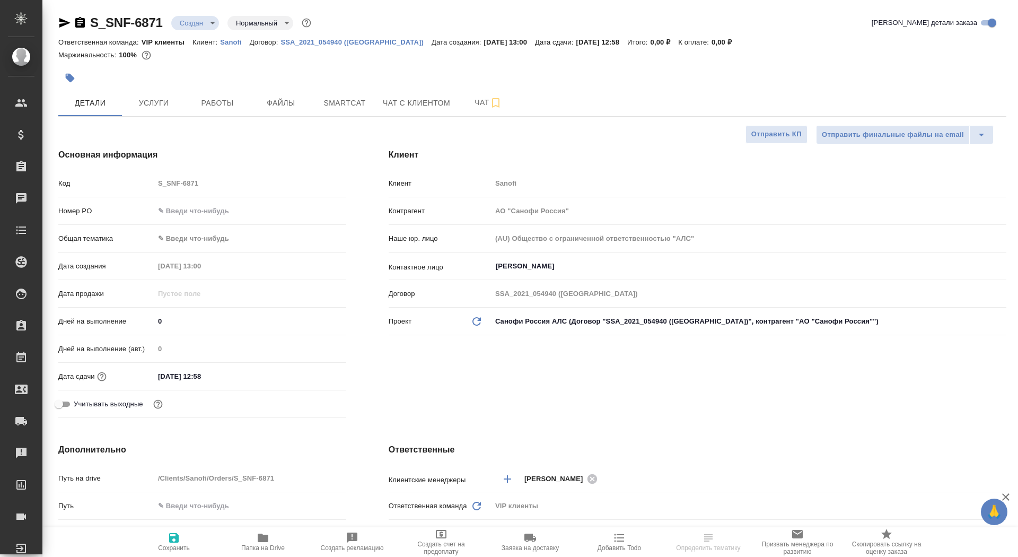
type textarea "x"
drag, startPoint x: 168, startPoint y: 317, endPoint x: 139, endPoint y: 316, distance: 28.7
click at [139, 316] on div "Дней на выполнение 0" at bounding box center [202, 321] width 288 height 19
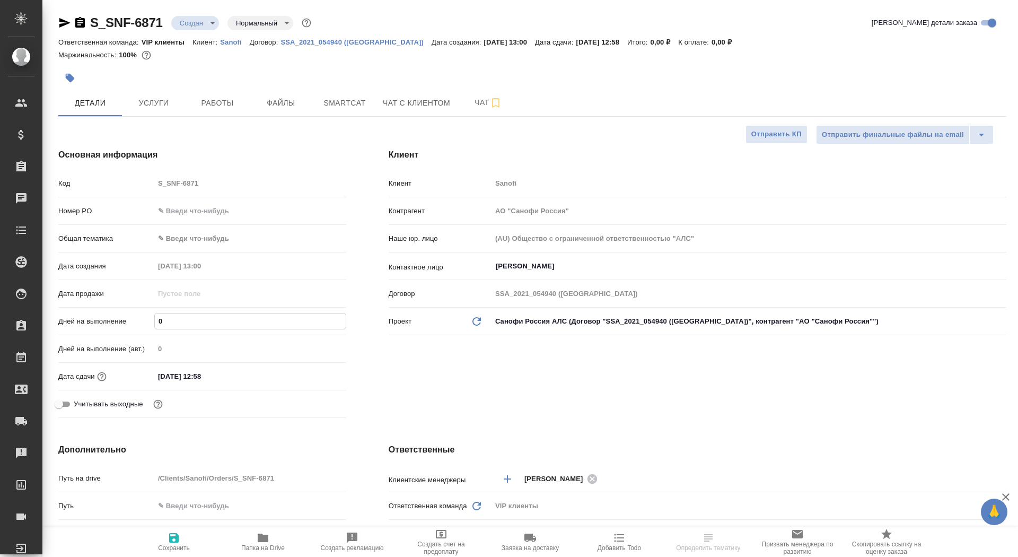
type input "1"
type textarea "x"
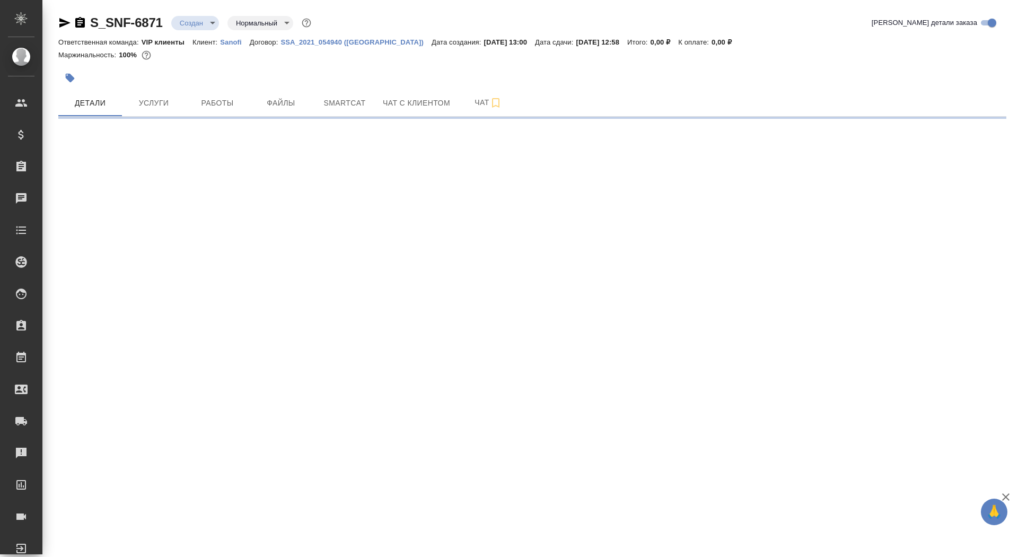
select select "RU"
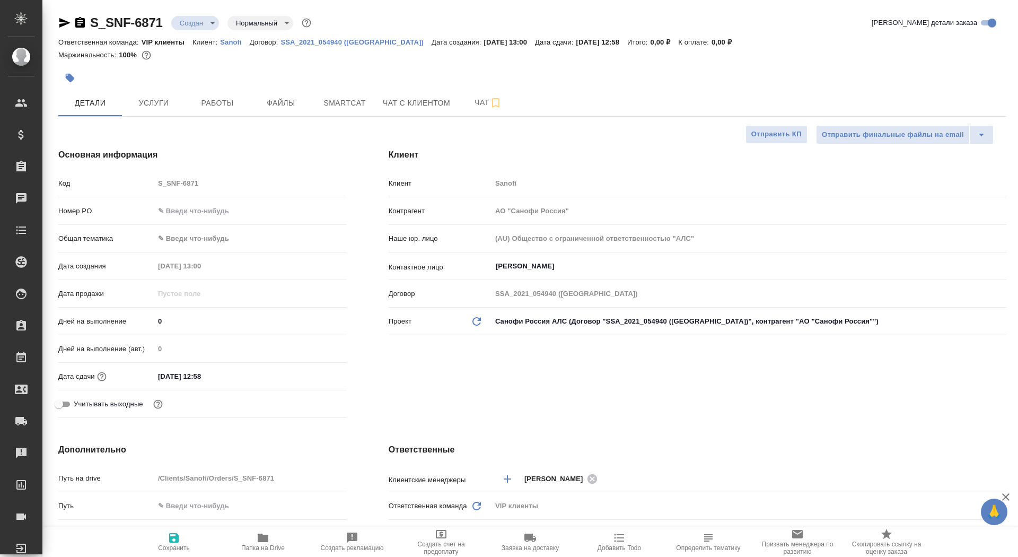
type textarea "x"
drag, startPoint x: 168, startPoint y: 326, endPoint x: 145, endPoint y: 322, distance: 23.6
click at [145, 323] on div "Дней на выполнение 0" at bounding box center [202, 321] width 288 height 19
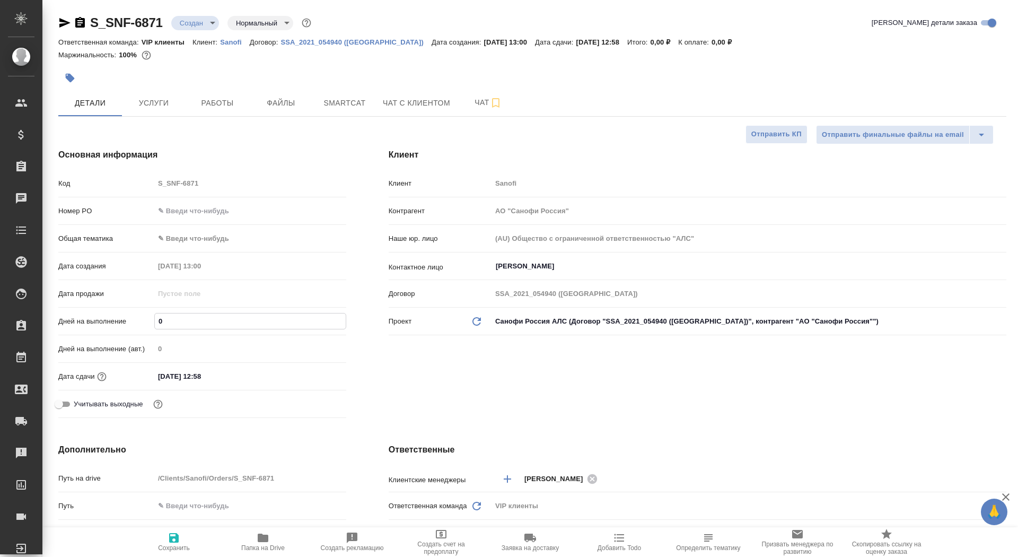
type input "1"
type textarea "x"
type input "15"
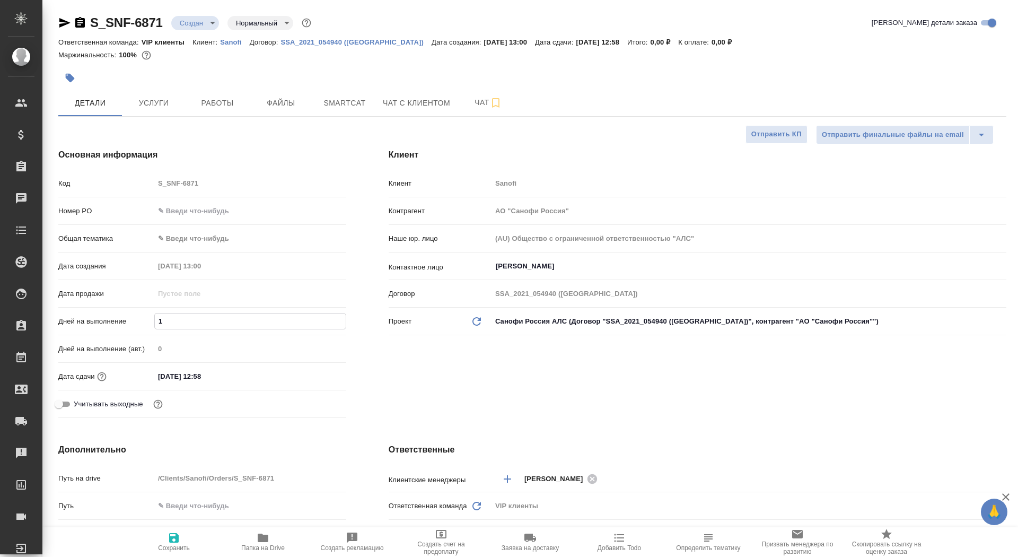
type textarea "x"
type input "15"
click at [178, 553] on button "Сохранить" at bounding box center [173, 542] width 89 height 30
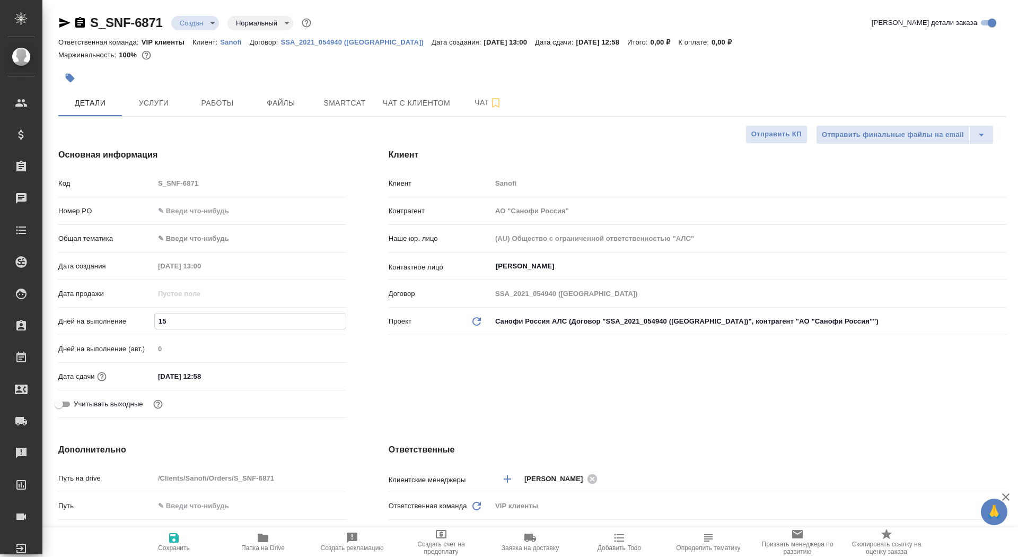
type textarea "x"
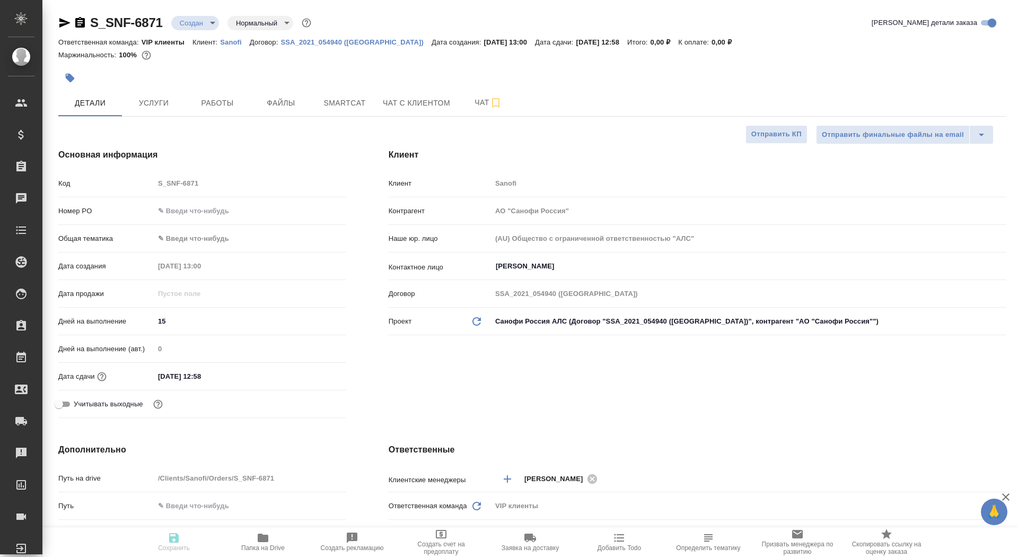
type textarea "x"
click at [174, 545] on span "Сохранить" at bounding box center [174, 547] width 32 height 7
type textarea "x"
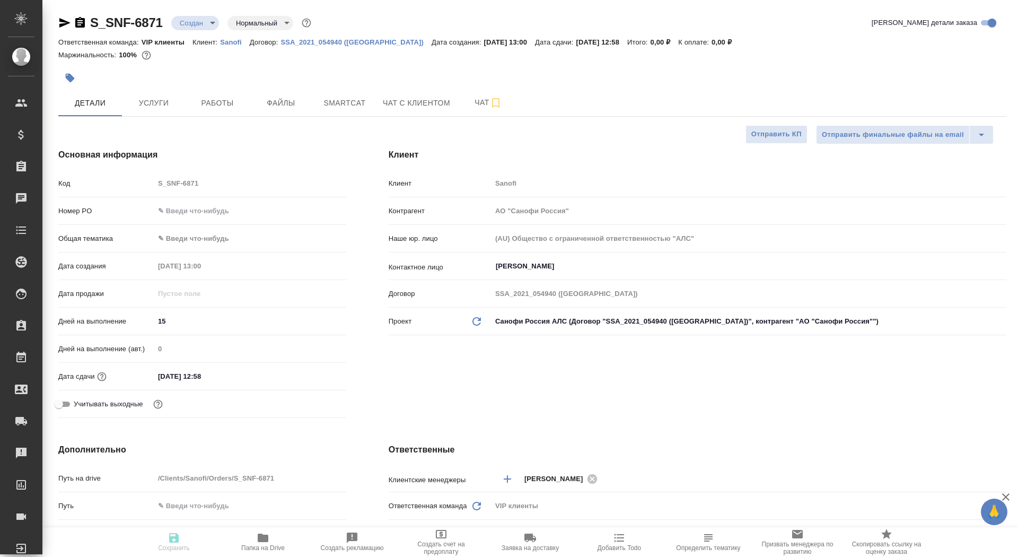
type textarea "x"
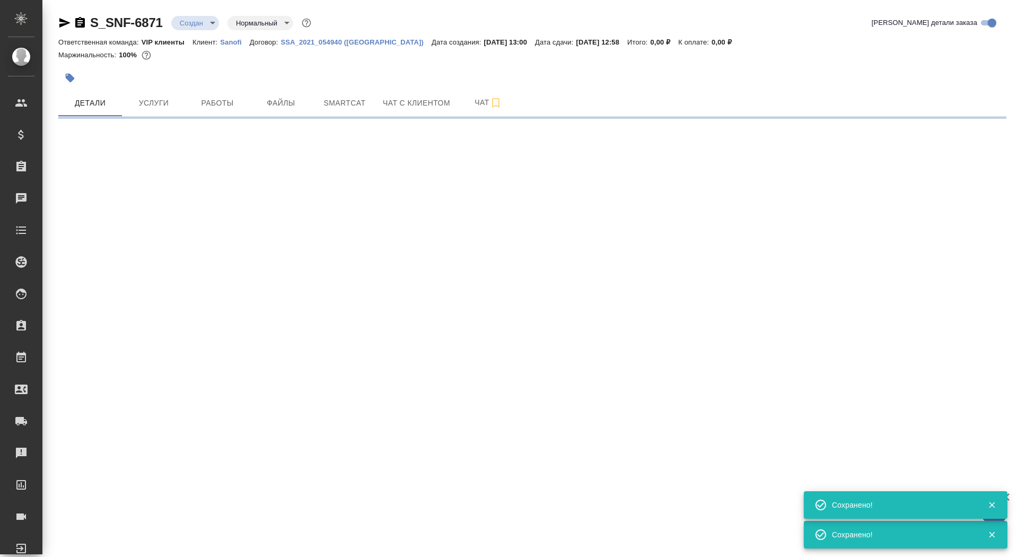
select select "RU"
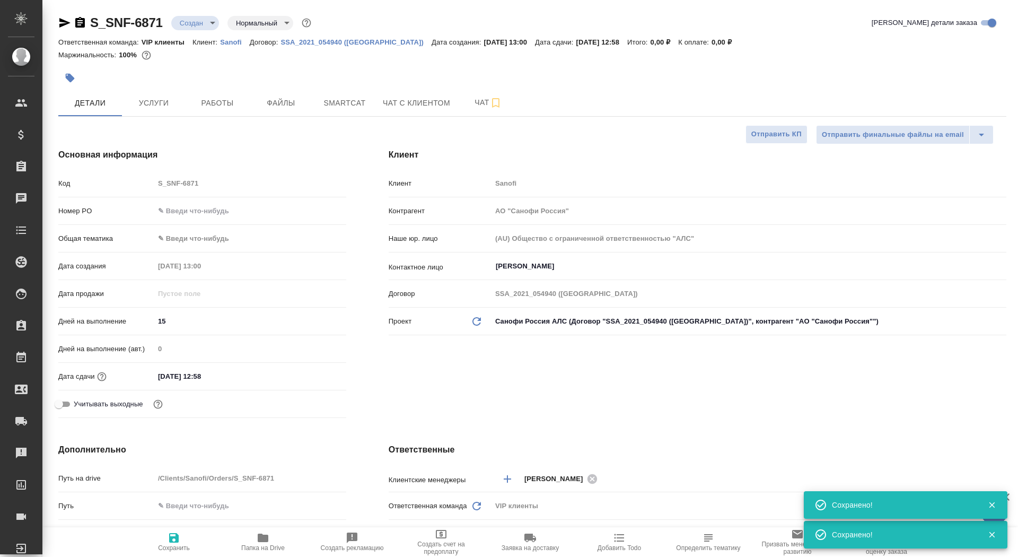
type textarea "x"
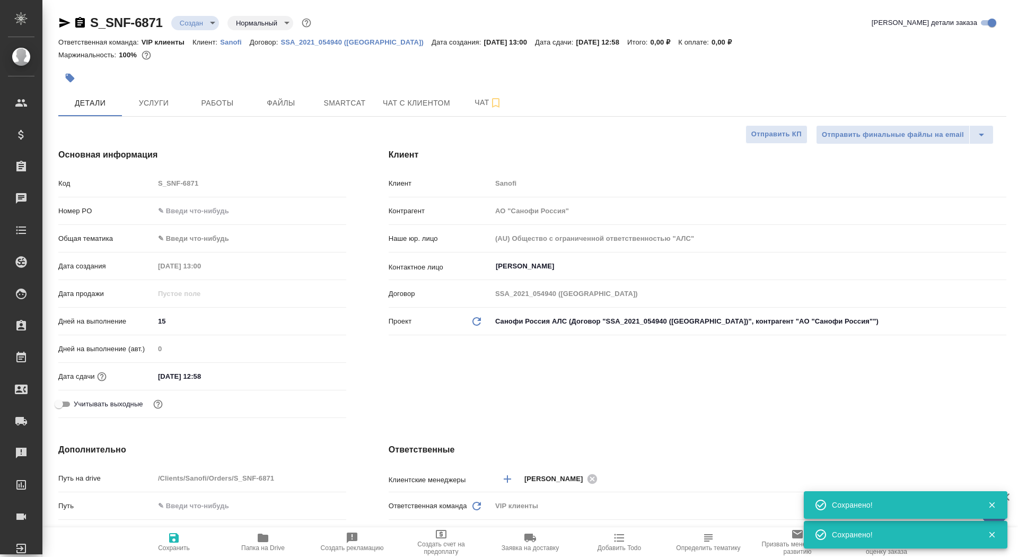
type textarea "x"
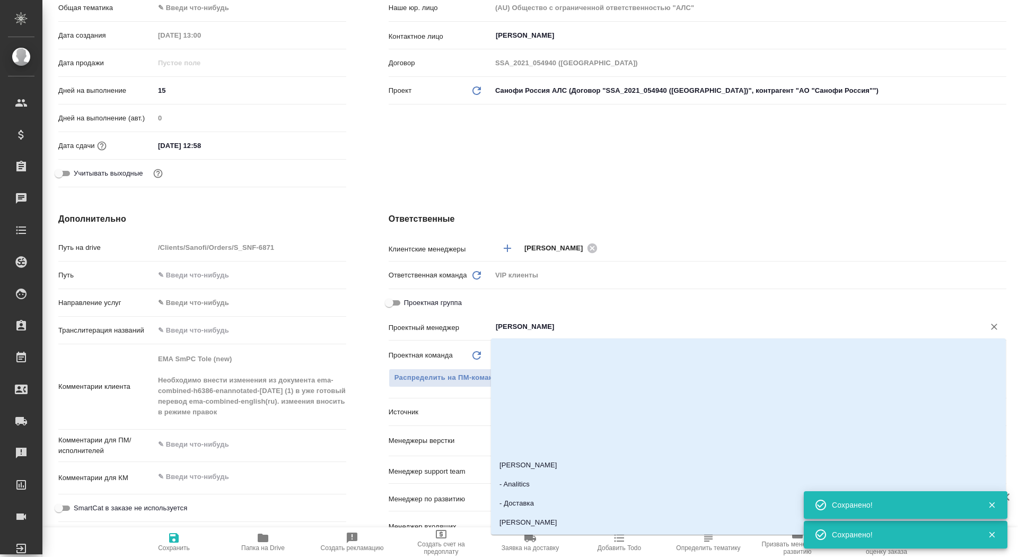
click at [513, 331] on input "[PERSON_NAME]" at bounding box center [731, 326] width 473 height 13
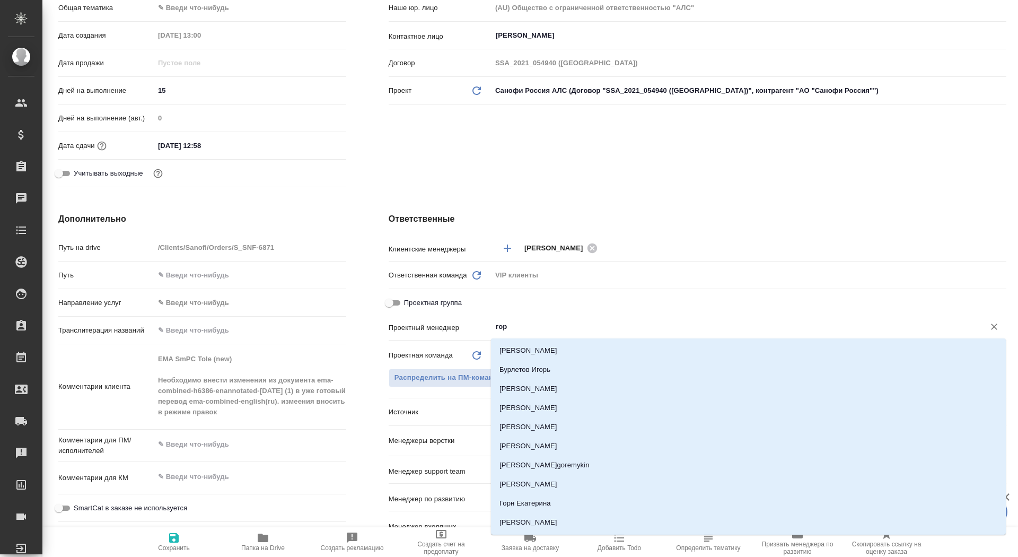
type input "горш"
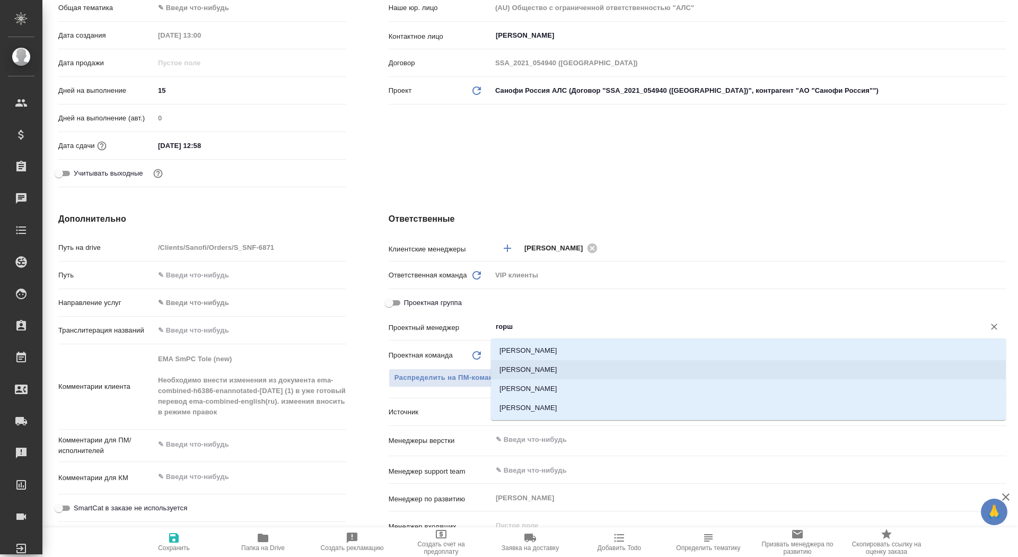
click at [553, 367] on li "[PERSON_NAME]" at bounding box center [748, 369] width 515 height 19
type textarea "x"
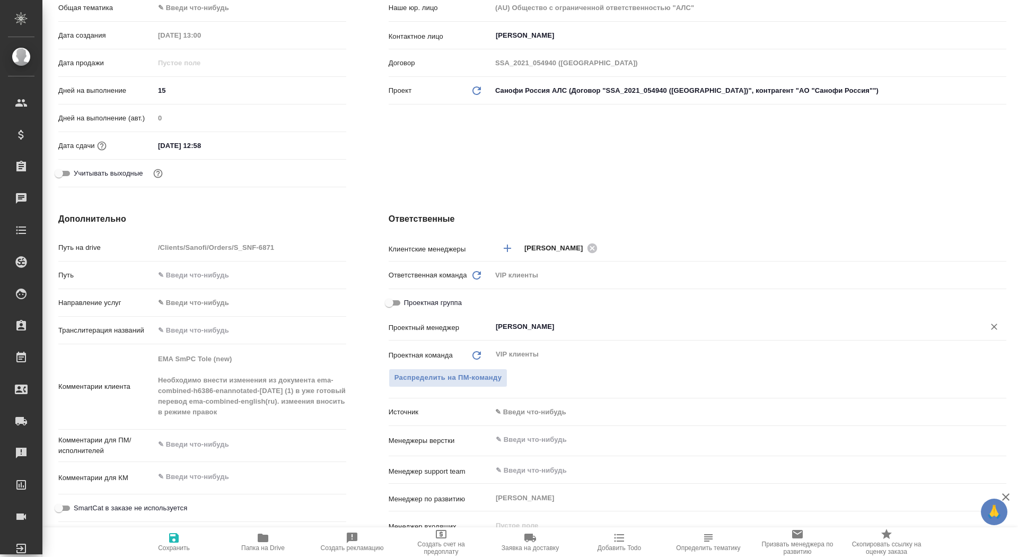
type input "[PERSON_NAME]"
click at [169, 547] on span "Сохранить" at bounding box center [174, 547] width 32 height 7
type textarea "x"
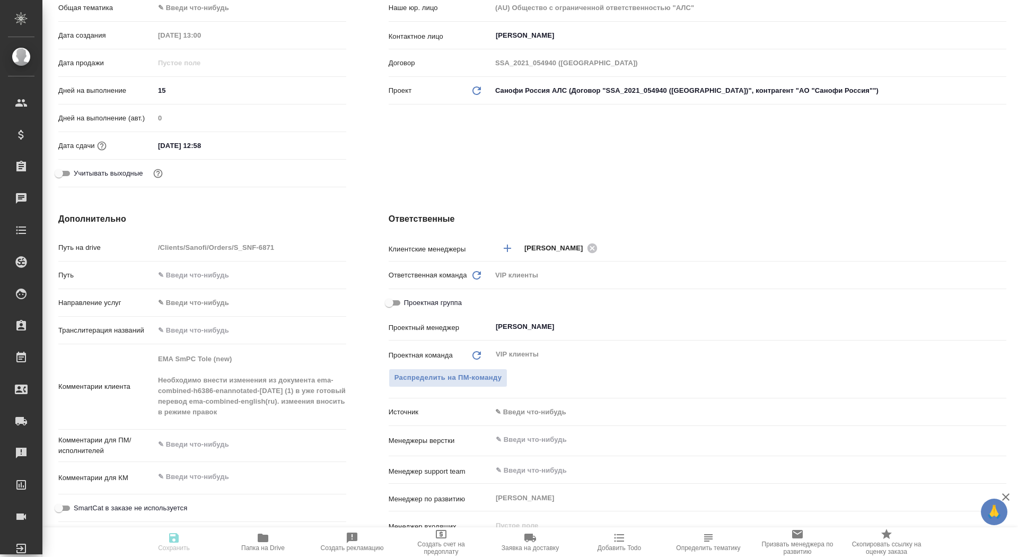
type textarea "x"
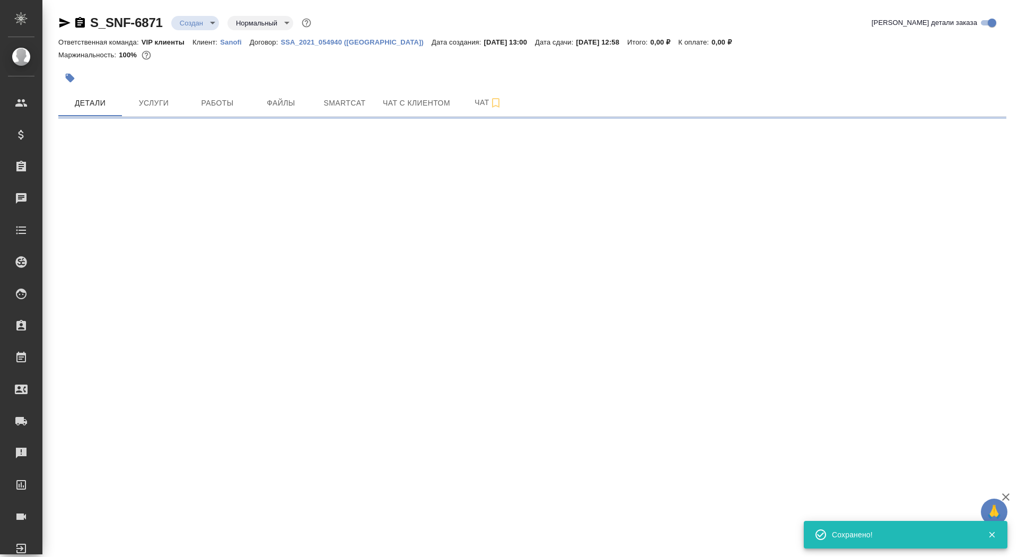
scroll to position [0, 0]
select select "RU"
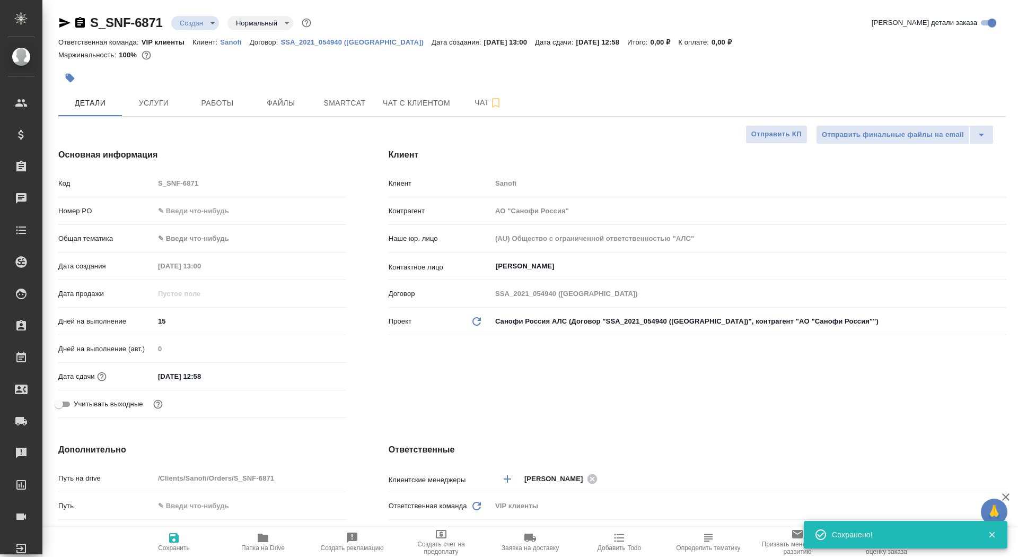
type textarea "x"
click at [169, 547] on span "Сохранить" at bounding box center [174, 547] width 32 height 7
type textarea "x"
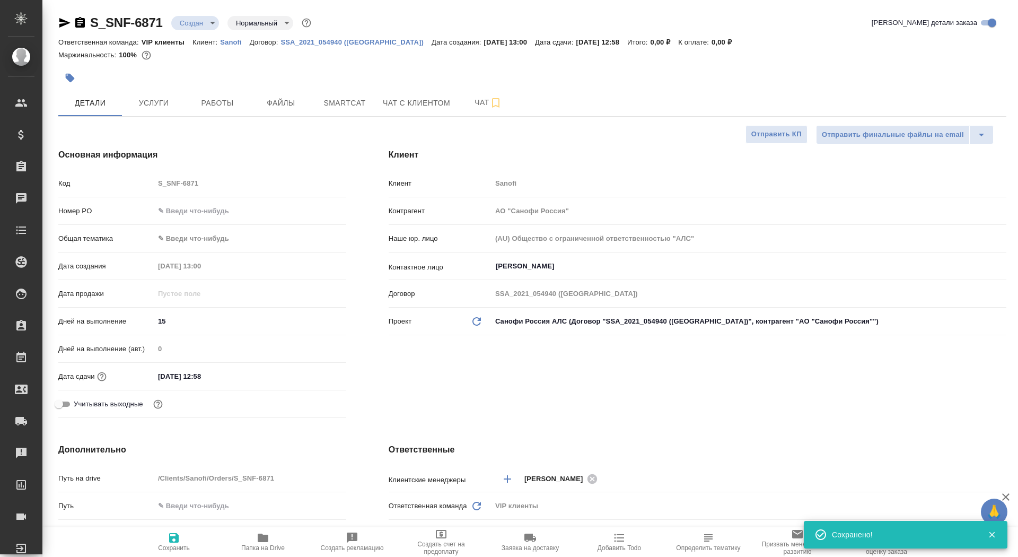
type textarea "x"
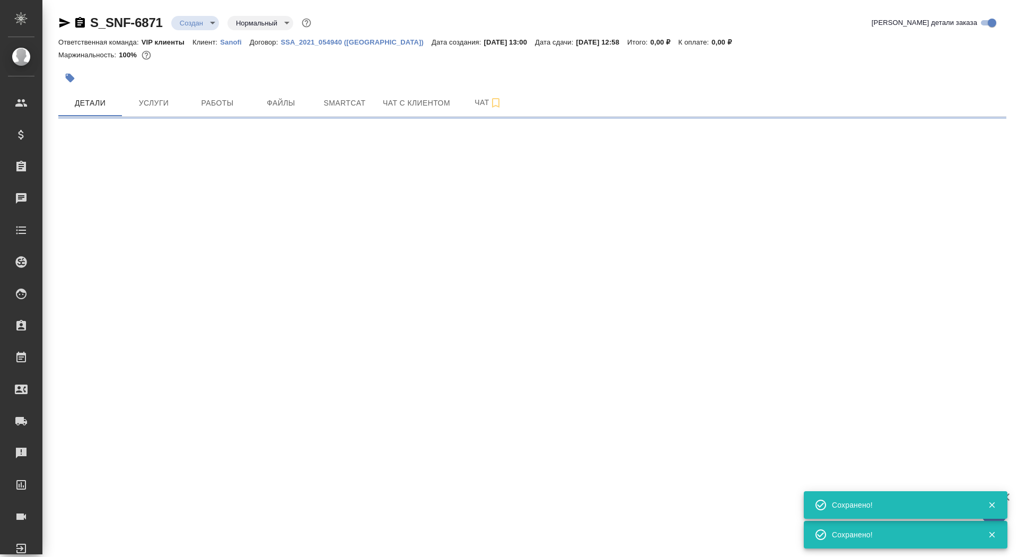
select select "RU"
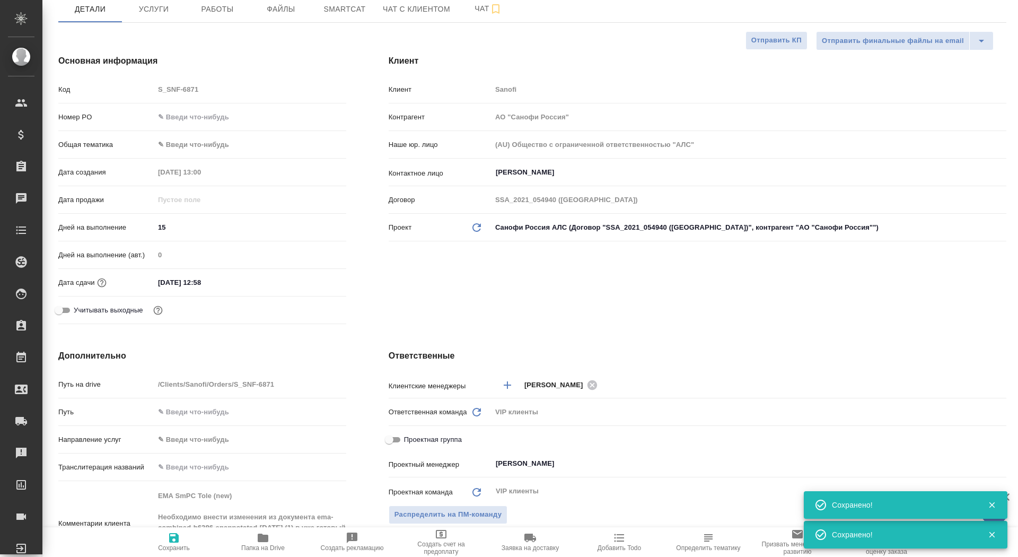
type textarea "x"
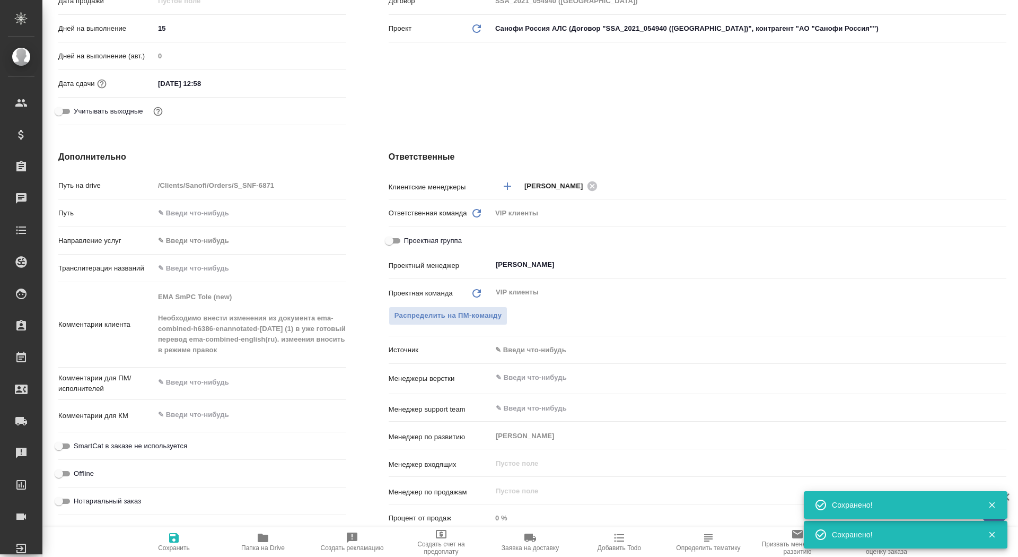
scroll to position [324, 0]
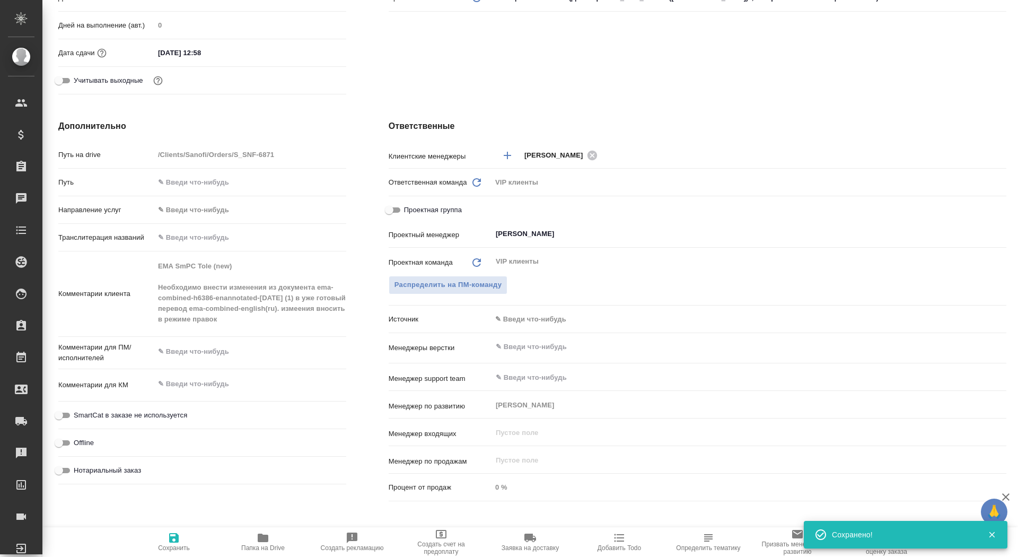
type textarea "x"
click at [180, 352] on textarea at bounding box center [250, 352] width 191 height 18
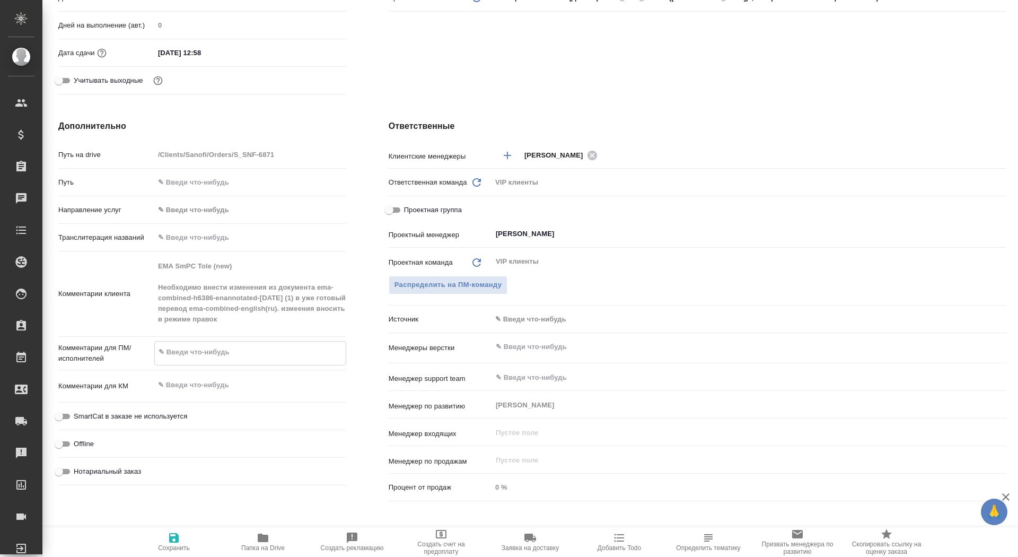
type textarea "м"
type textarea "x"
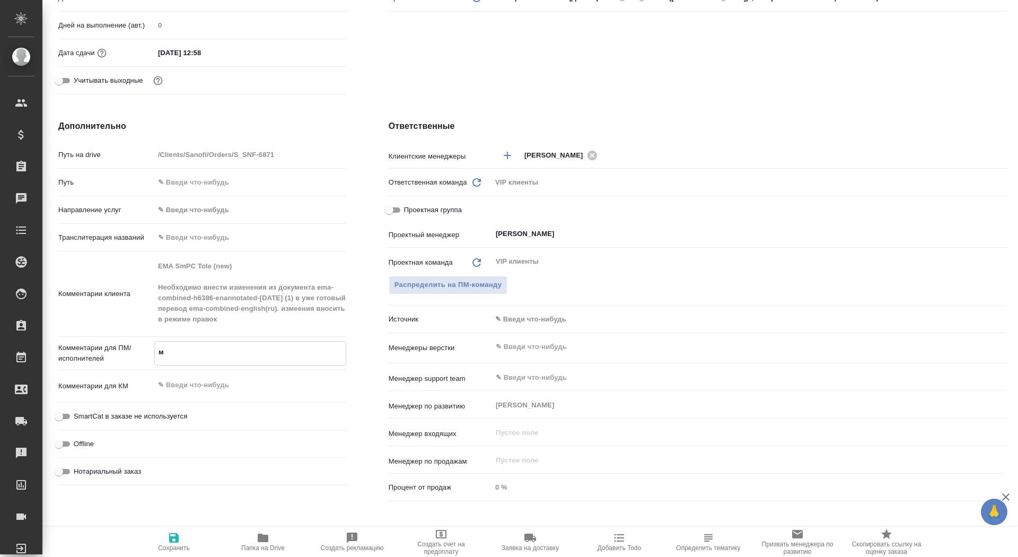
type textarea "x"
paste textarea "Необходимо внести изменения из документа ema-combined-h6386-enannotated-25Jul20…"
type textarea "Необходимо внести изменения из документа ema-combined-h6386-enannotated-25Jul20…"
type textarea "x"
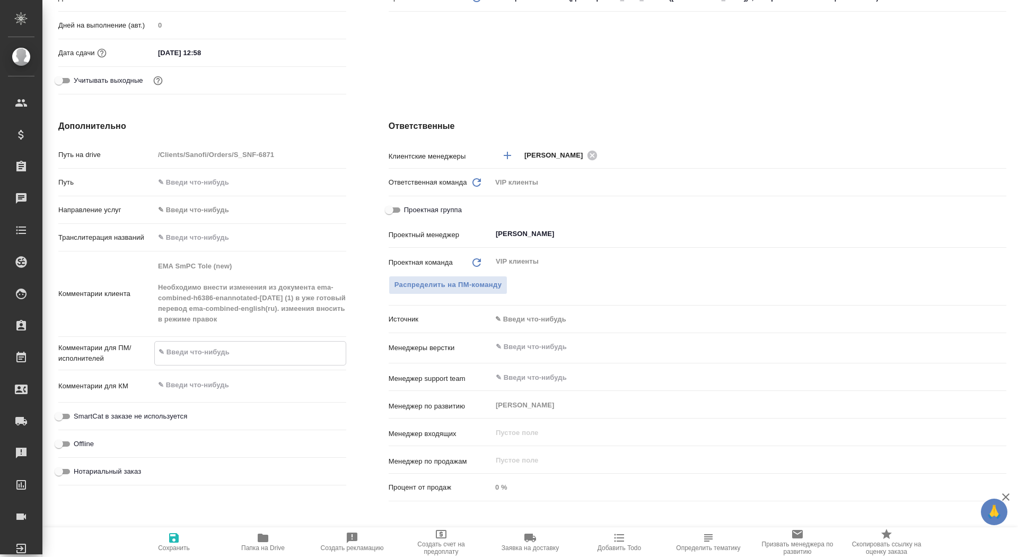
type textarea "x"
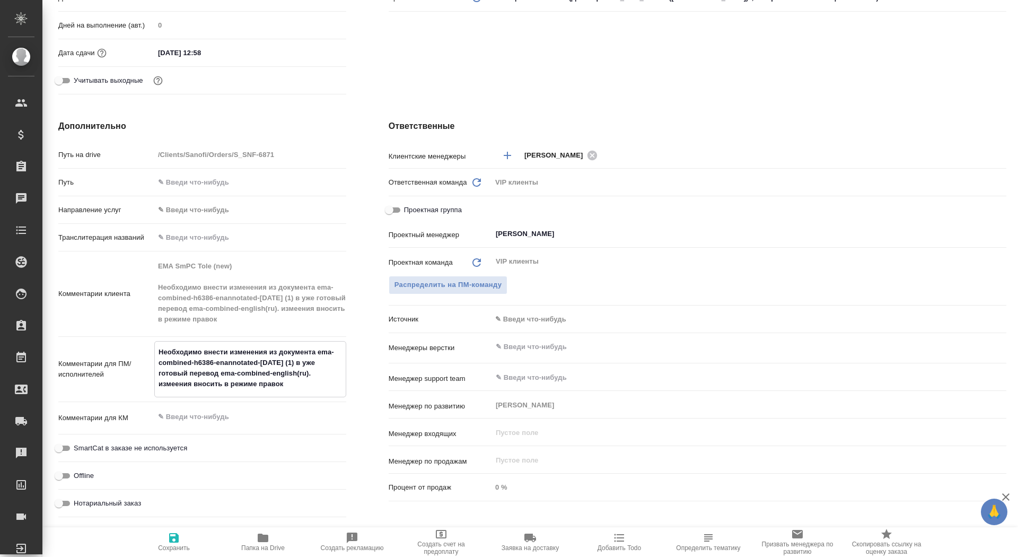
type textarea "Необходимо внести изменения из документа ema-combined-h6386-enannotated-25Jul20…"
type textarea "x"
click at [169, 548] on span "Сохранить" at bounding box center [174, 547] width 32 height 7
type textarea "x"
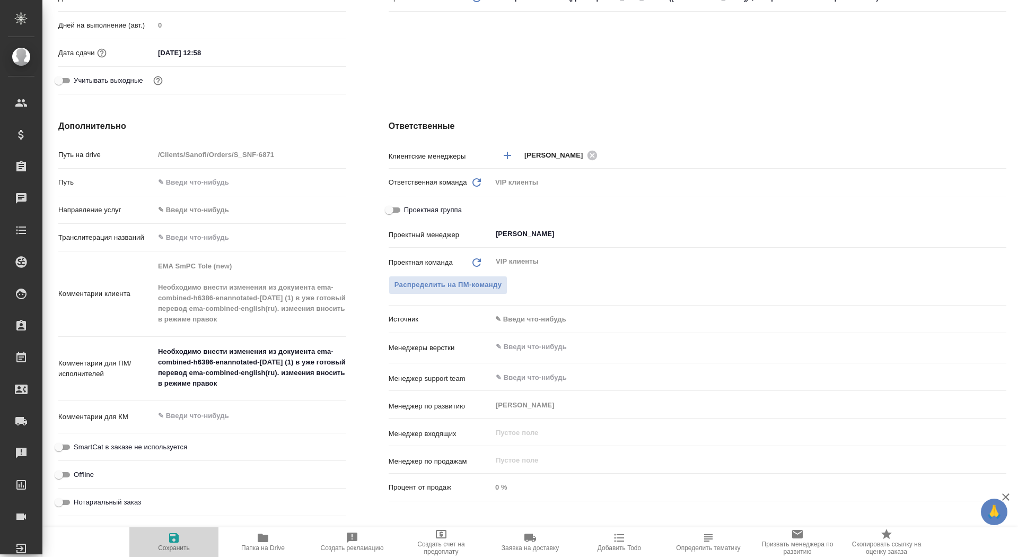
type textarea "x"
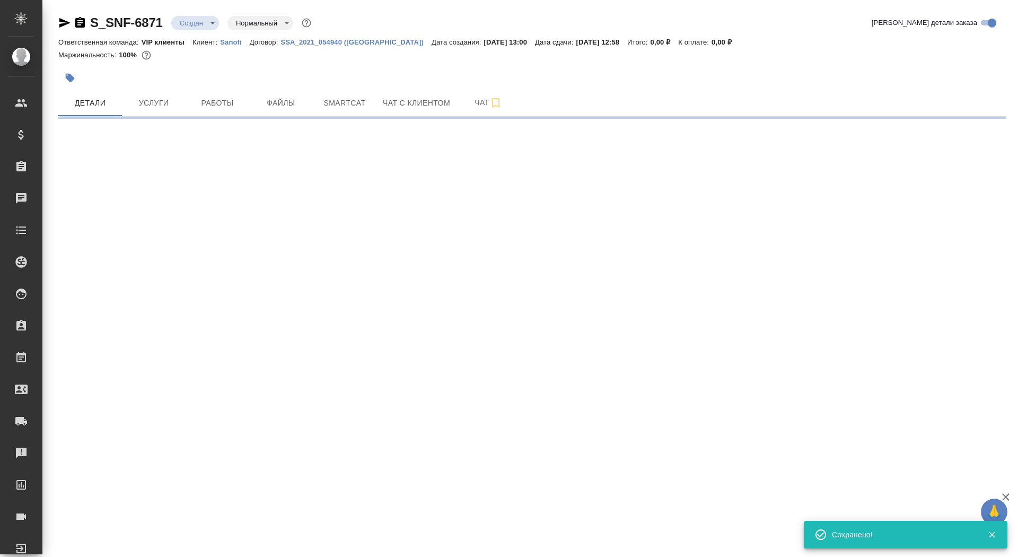
scroll to position [0, 0]
select select "RU"
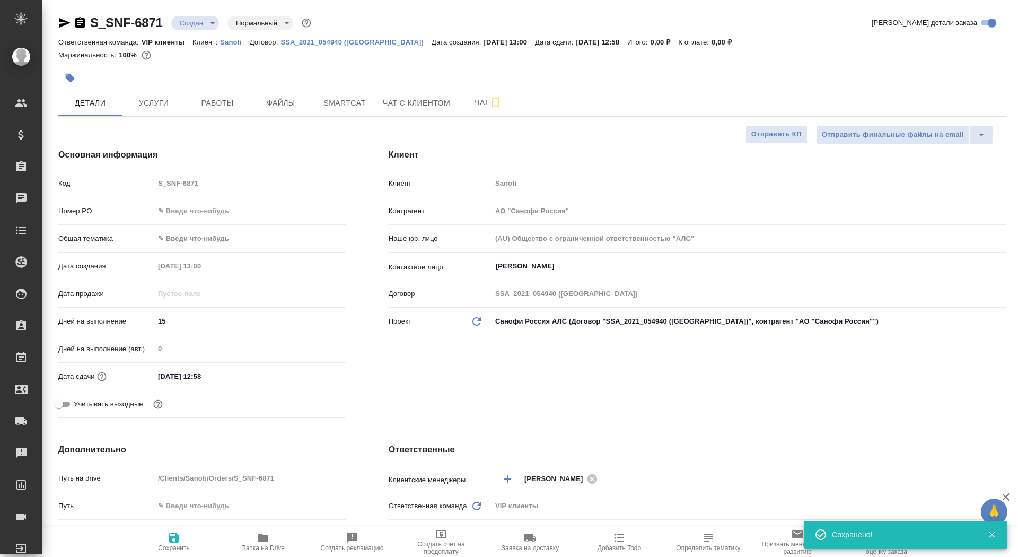
type textarea "x"
click at [70, 77] on icon "button" at bounding box center [70, 78] width 9 height 9
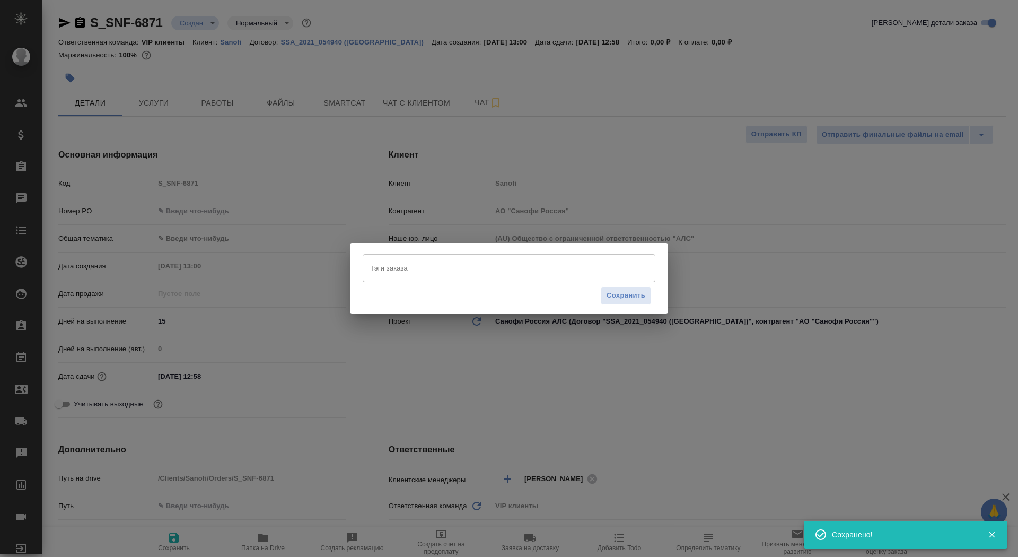
click at [452, 257] on div "Тэги заказа" at bounding box center [509, 268] width 293 height 28
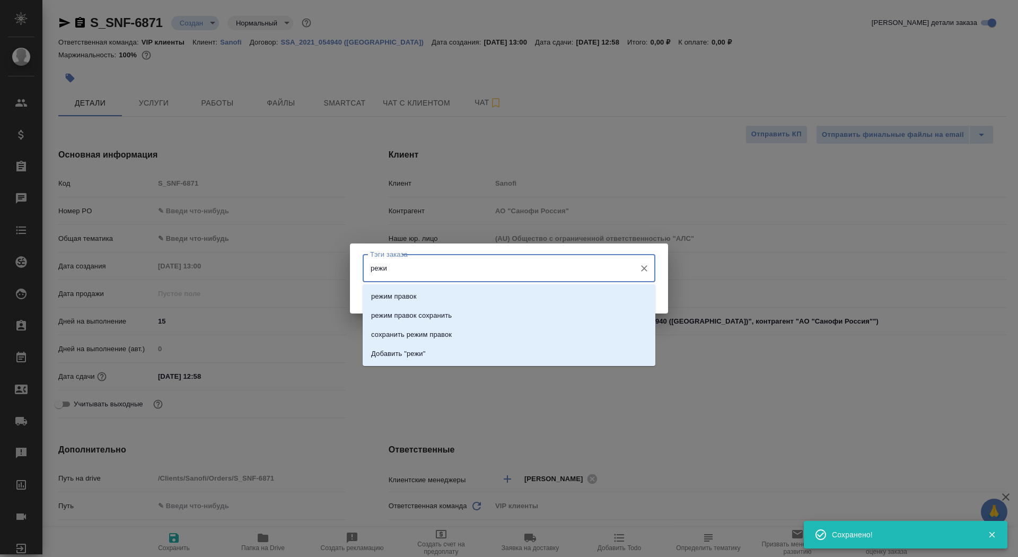
type input "режим"
click at [510, 296] on li "режим правок" at bounding box center [509, 296] width 293 height 19
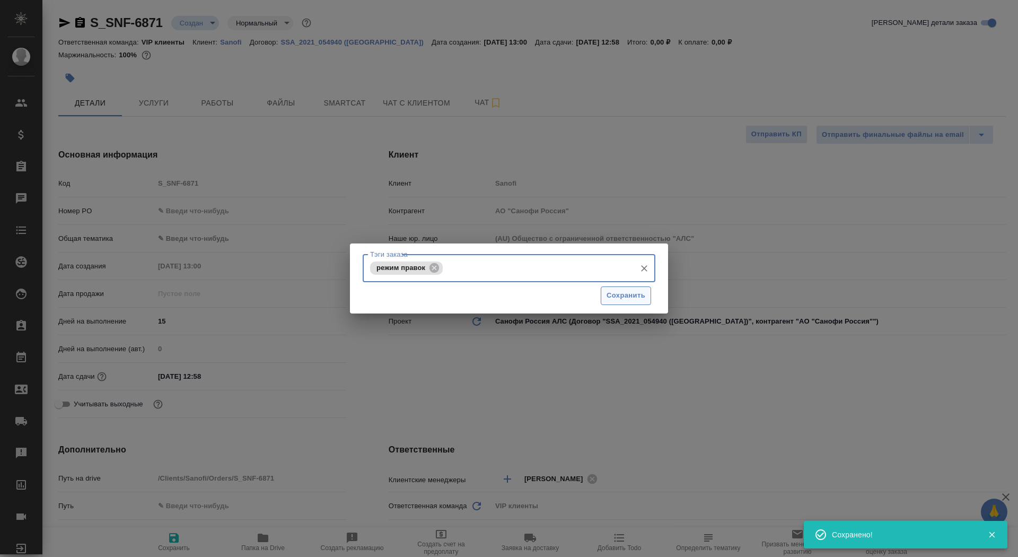
click at [628, 296] on span "Сохранить" at bounding box center [626, 296] width 39 height 12
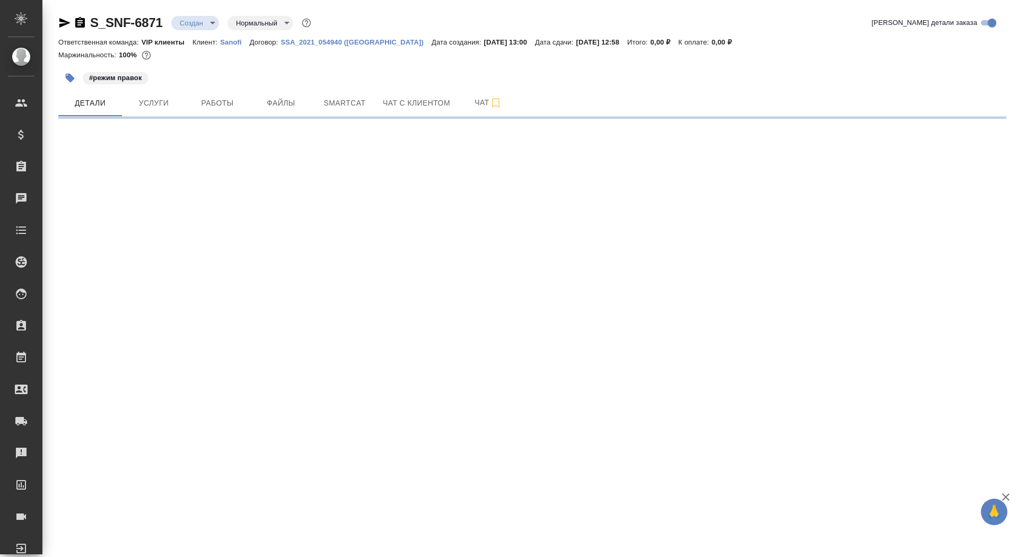
select select "RU"
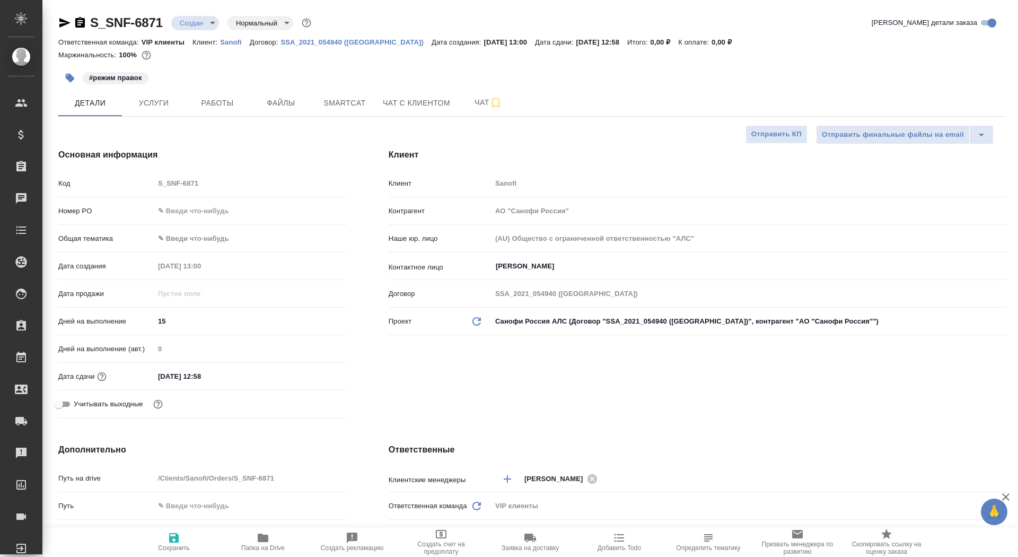
type textarea "x"
click at [266, 538] on icon "button" at bounding box center [263, 538] width 11 height 8
type textarea "x"
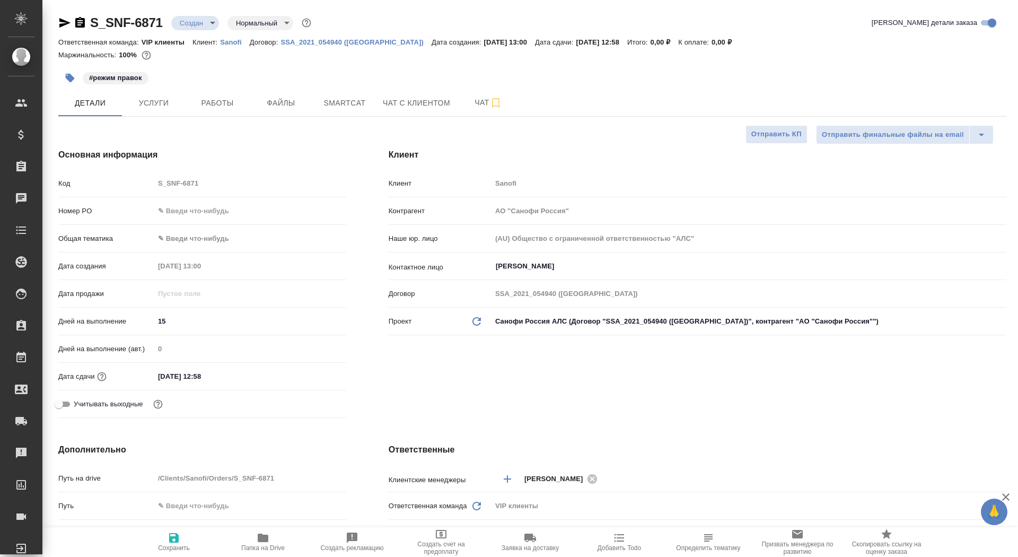
type textarea "x"
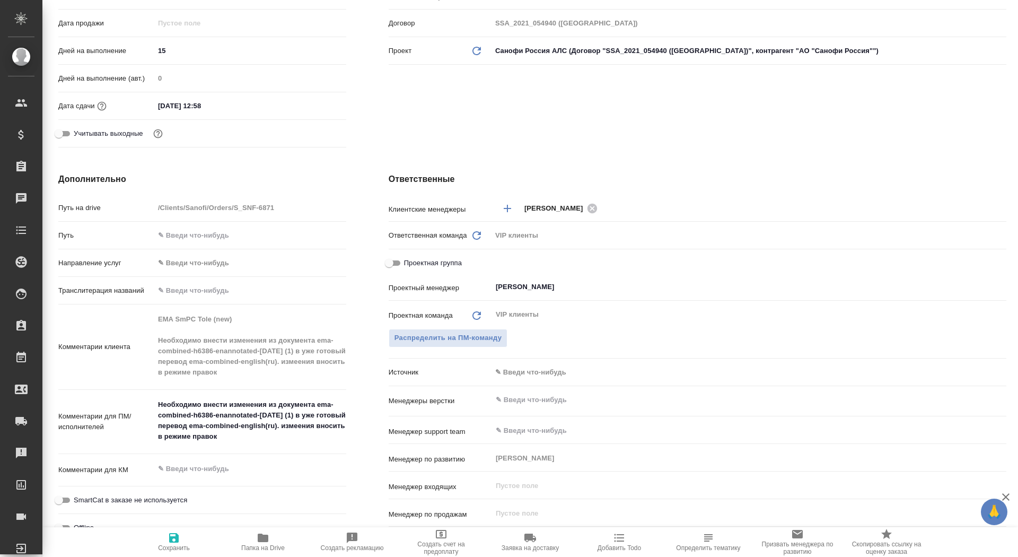
scroll to position [371, 0]
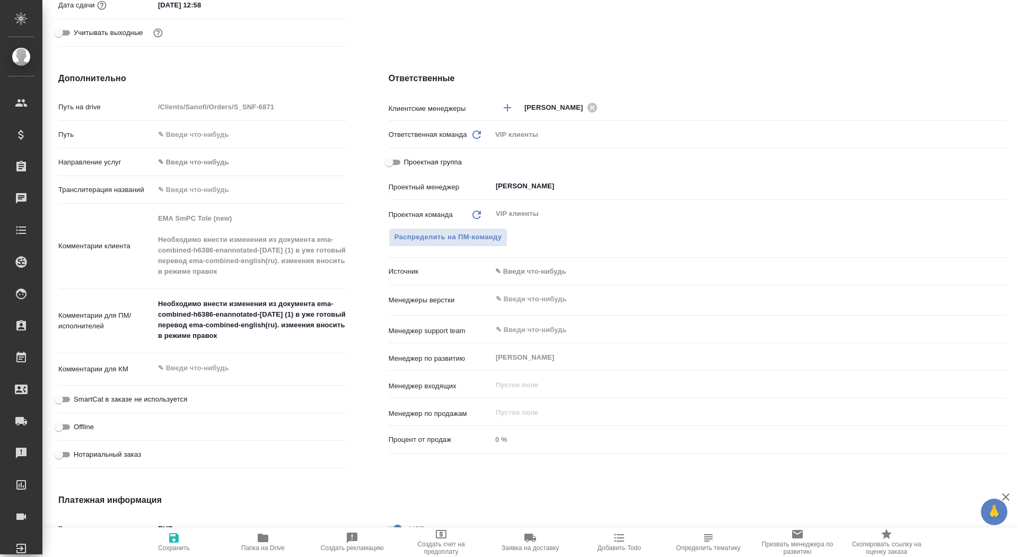
type textarea "x"
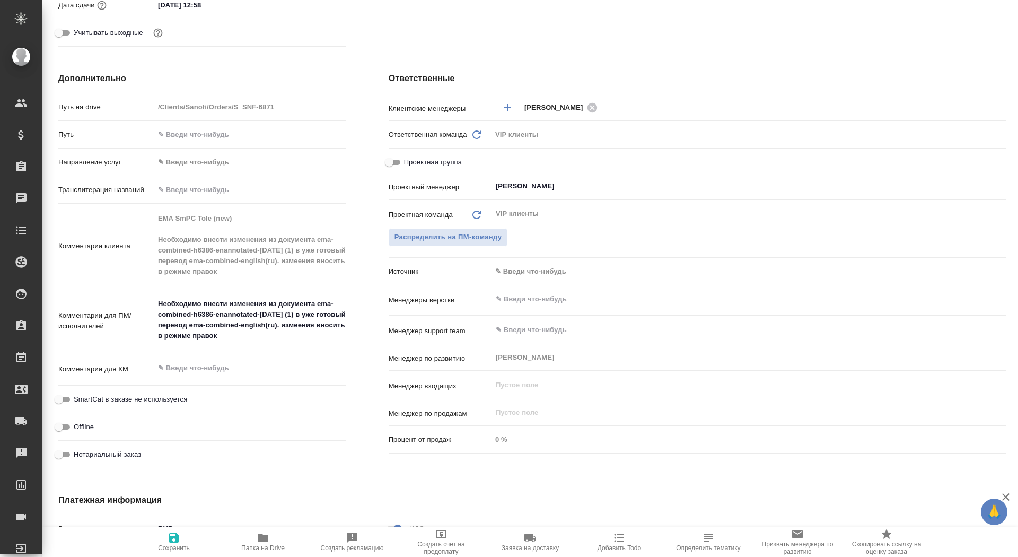
type textarea "x"
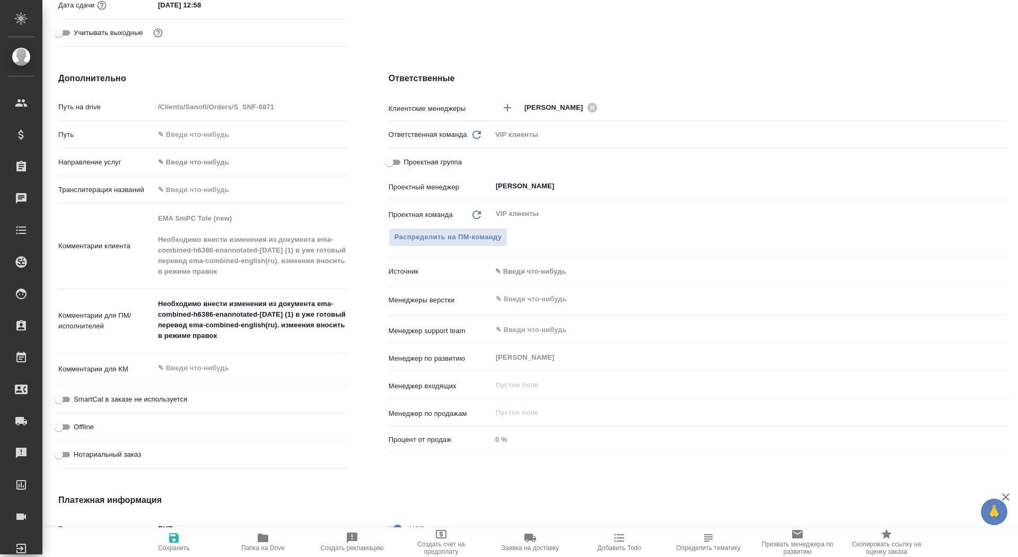
type textarea "x"
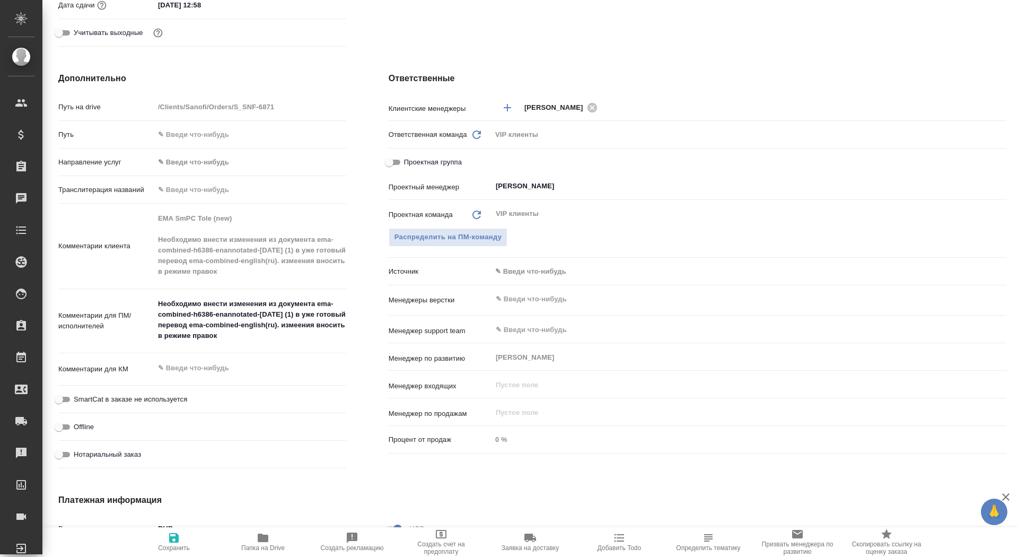
type textarea "x"
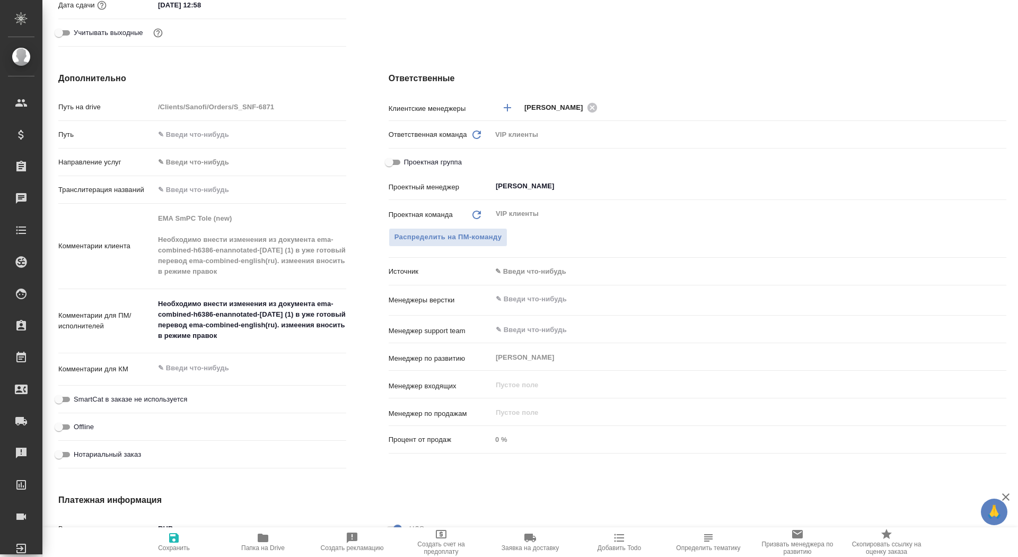
type textarea "x"
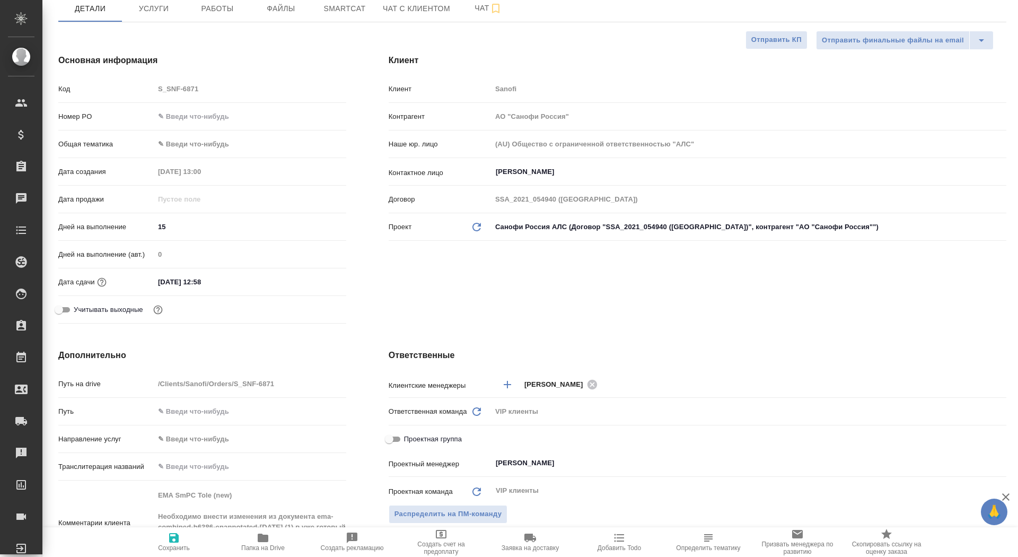
scroll to position [0, 0]
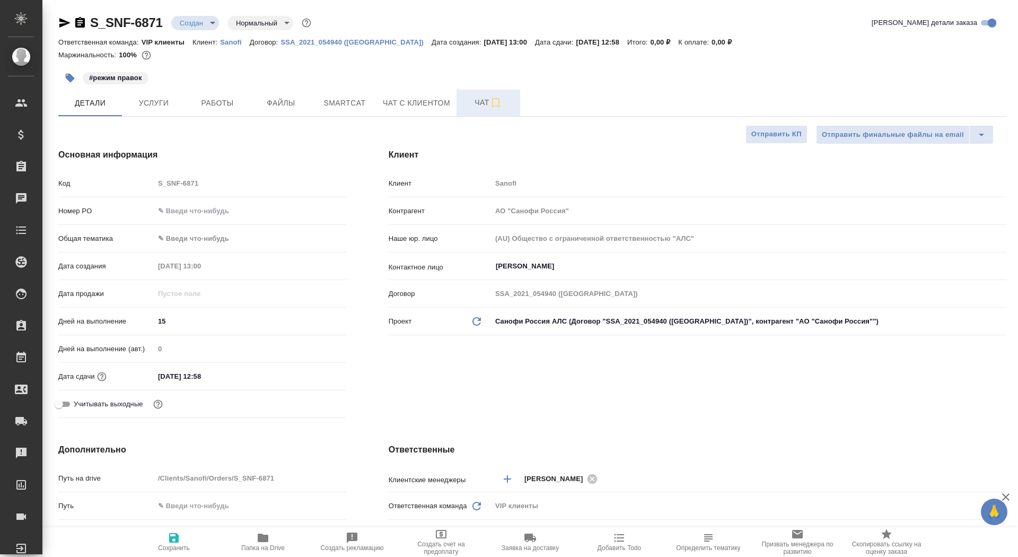
click at [482, 106] on span "Чат" at bounding box center [488, 102] width 51 height 13
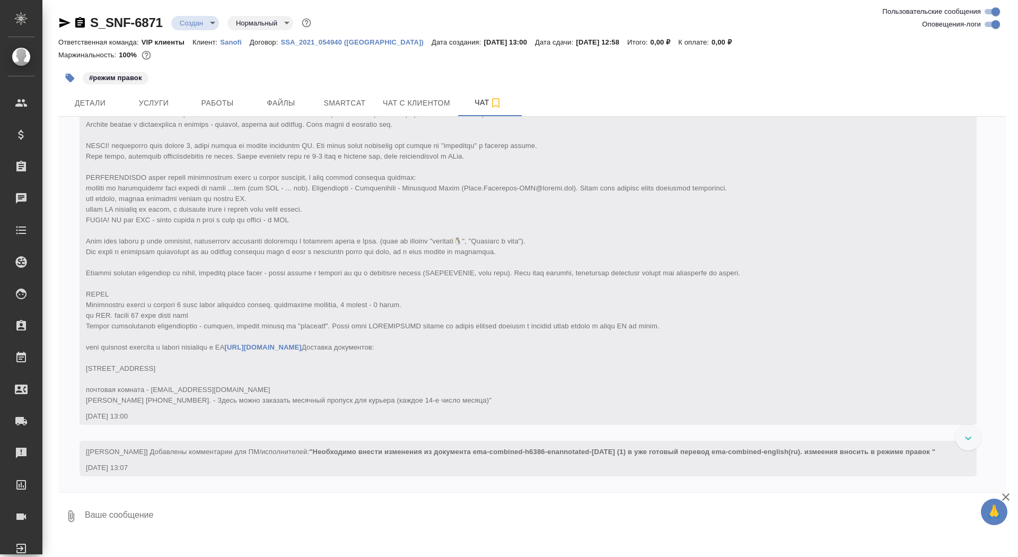
scroll to position [145, 0]
click at [141, 517] on textarea at bounding box center [545, 516] width 923 height 36
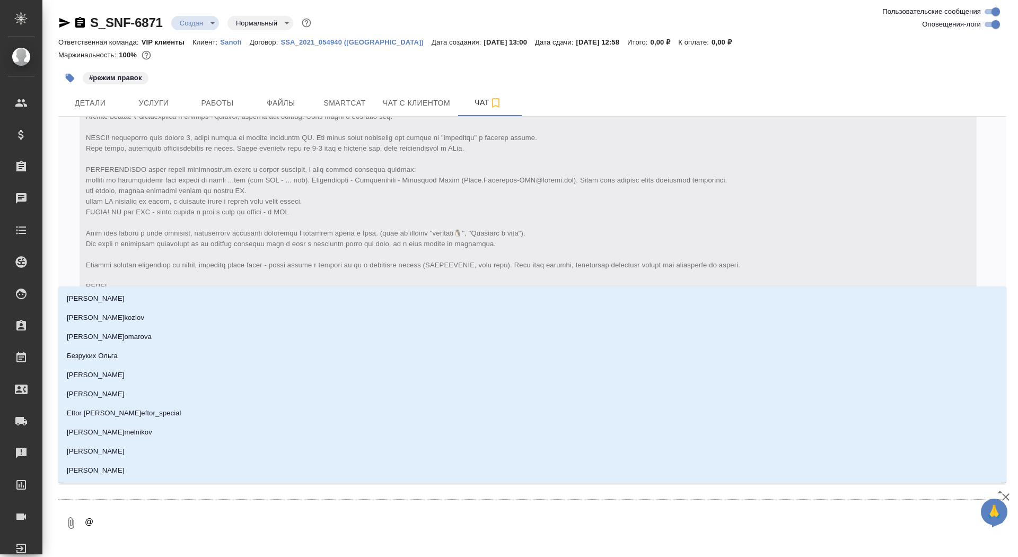
type textarea "@г"
type input "г"
type textarea "@го"
type input "го"
type textarea "@гор"
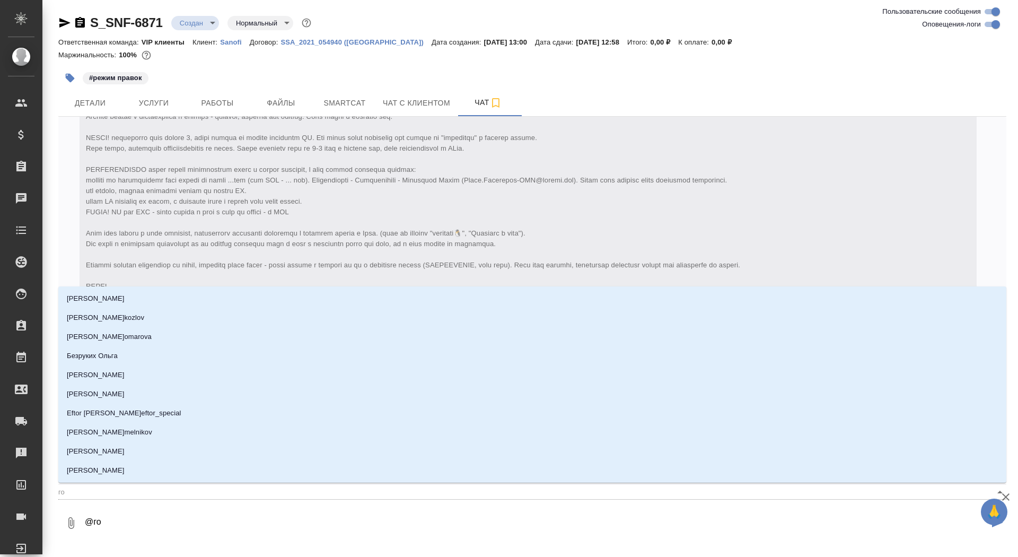
type input "гор"
type textarea "@горш"
type input "горш"
type textarea "@горшк"
type input "горшк"
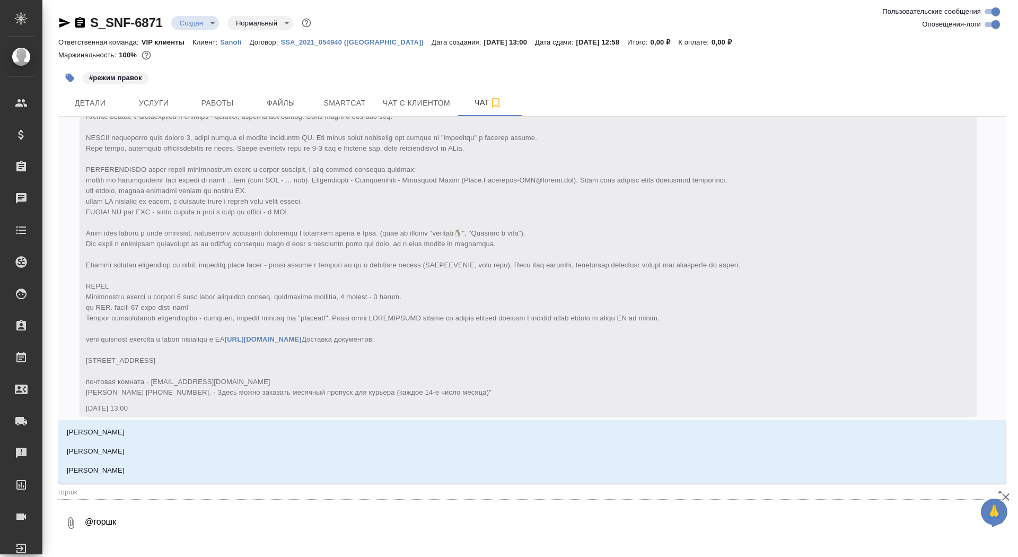
type textarea "@горшко"
type input "горшко"
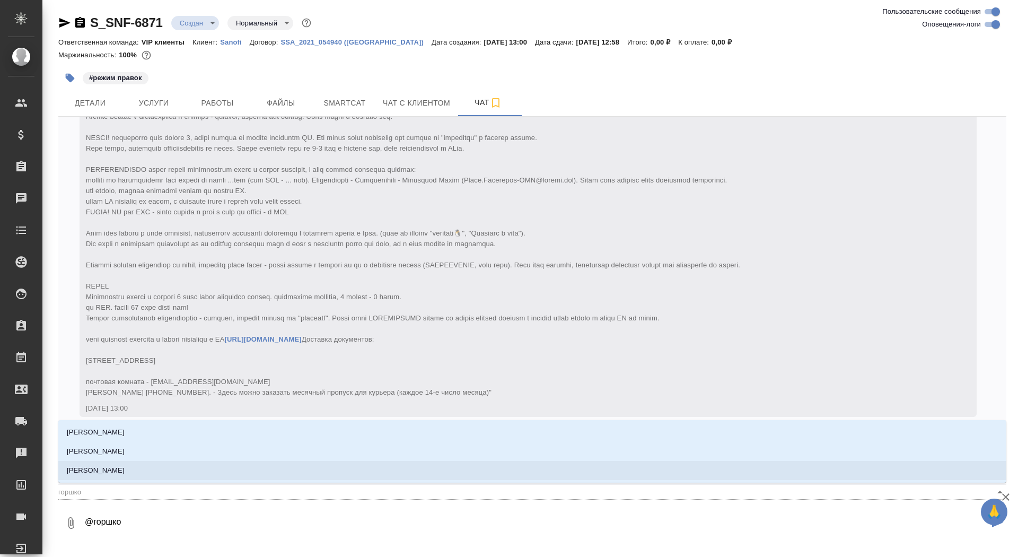
click at [147, 467] on li "[PERSON_NAME]" at bounding box center [532, 470] width 948 height 19
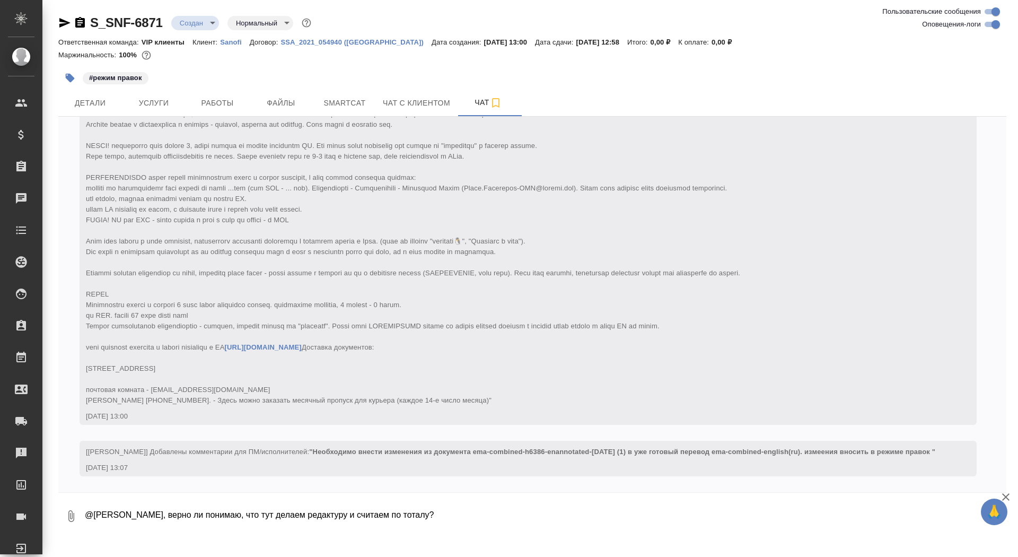
scroll to position [6, 0]
type textarea "@Горшкова Валентина Валечка, верно ли понимаю, что тут делаем редактуру и счита…"
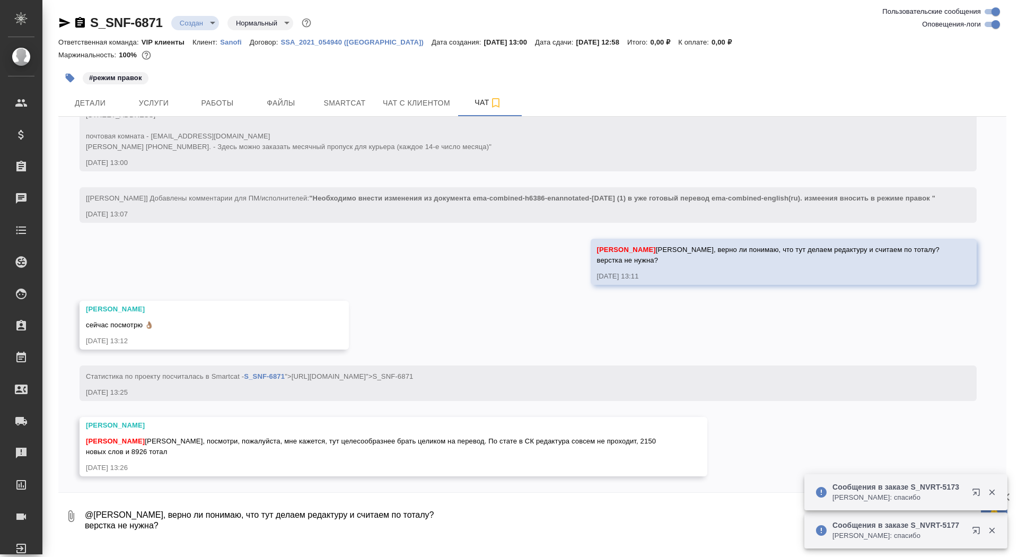
scroll to position [409, 0]
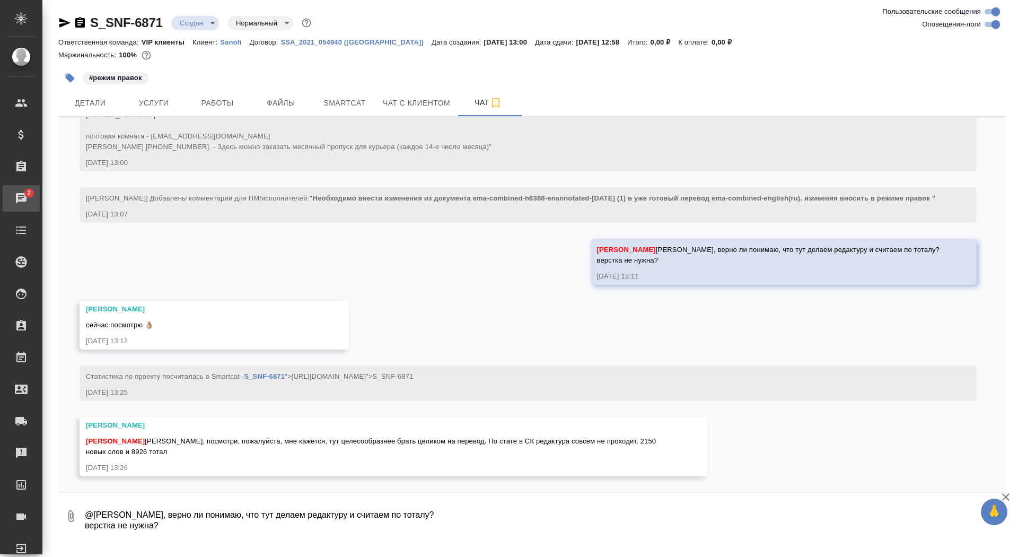
click at [21, 194] on div "Чаты" at bounding box center [8, 198] width 27 height 16
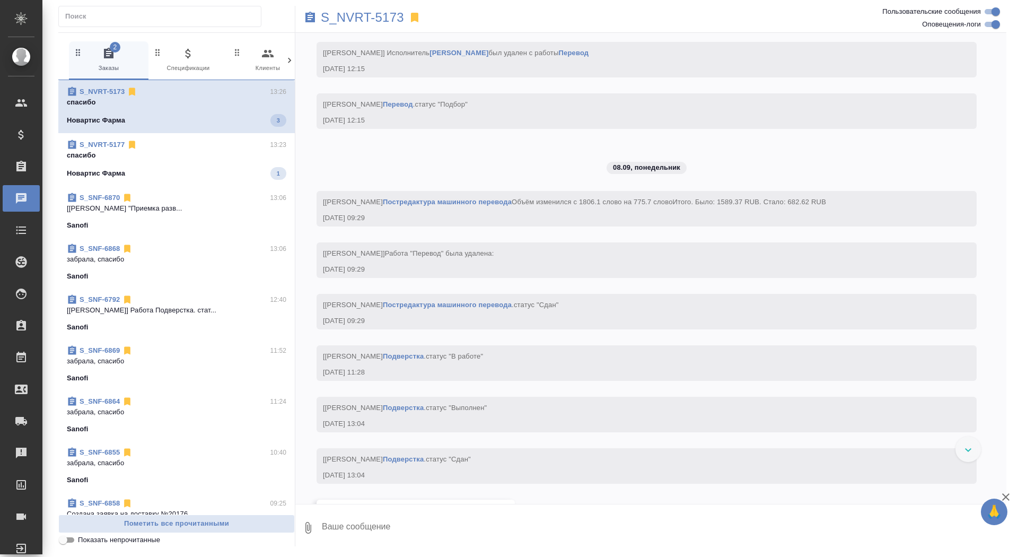
scroll to position [5825, 0]
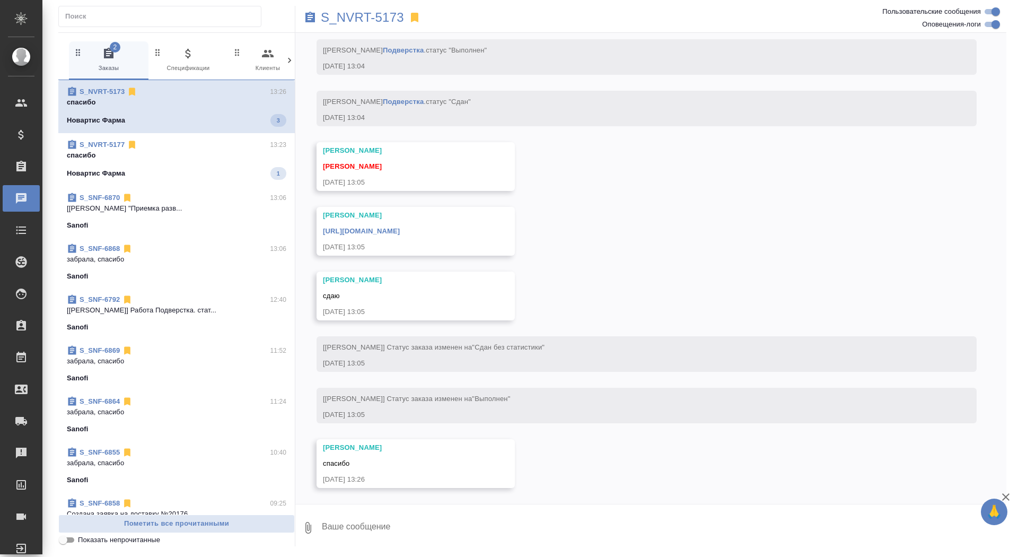
click at [164, 150] on p "спасибо" at bounding box center [177, 155] width 220 height 11
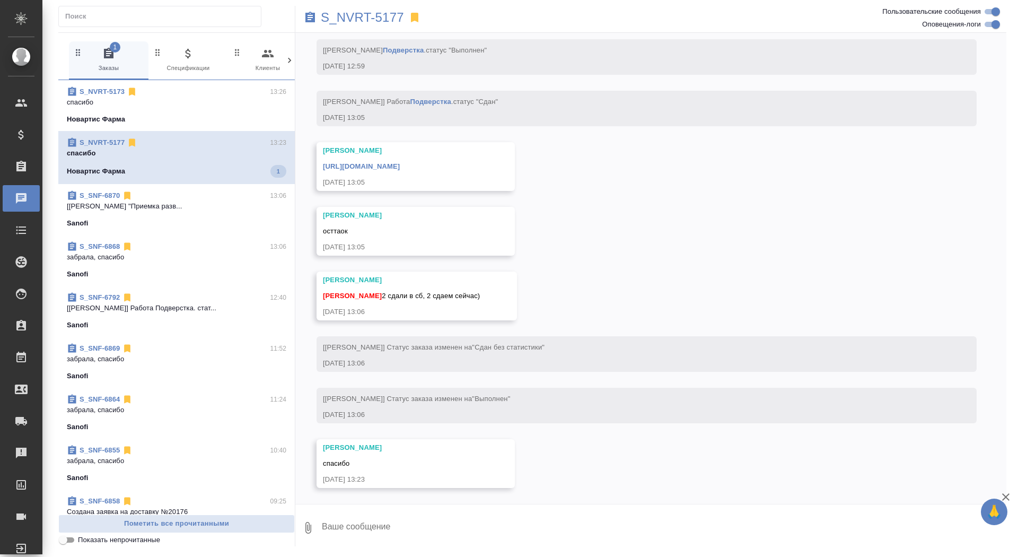
click at [155, 206] on p "[Оксютович Ирина] Работа "Приемка разв..." at bounding box center [177, 206] width 220 height 11
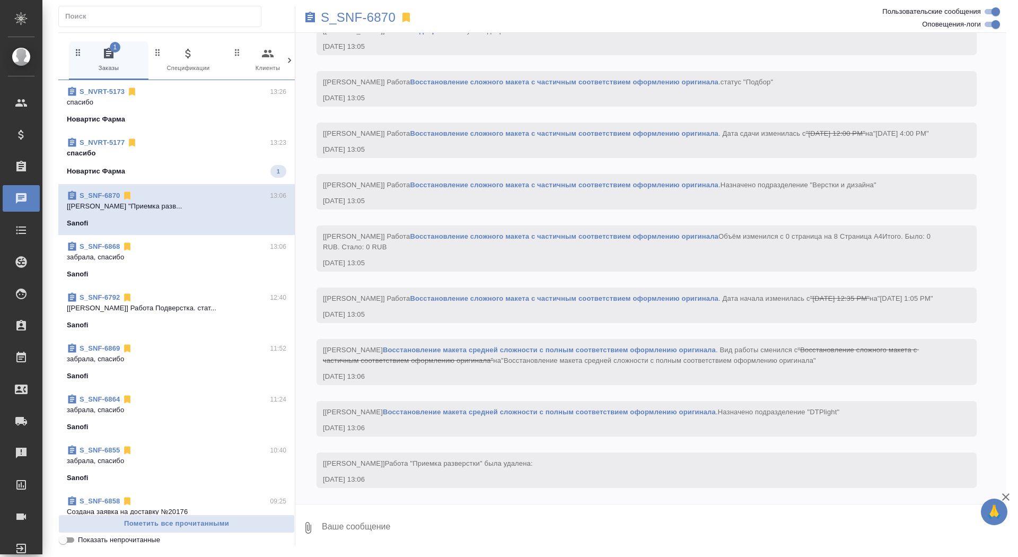
scroll to position [1588, 0]
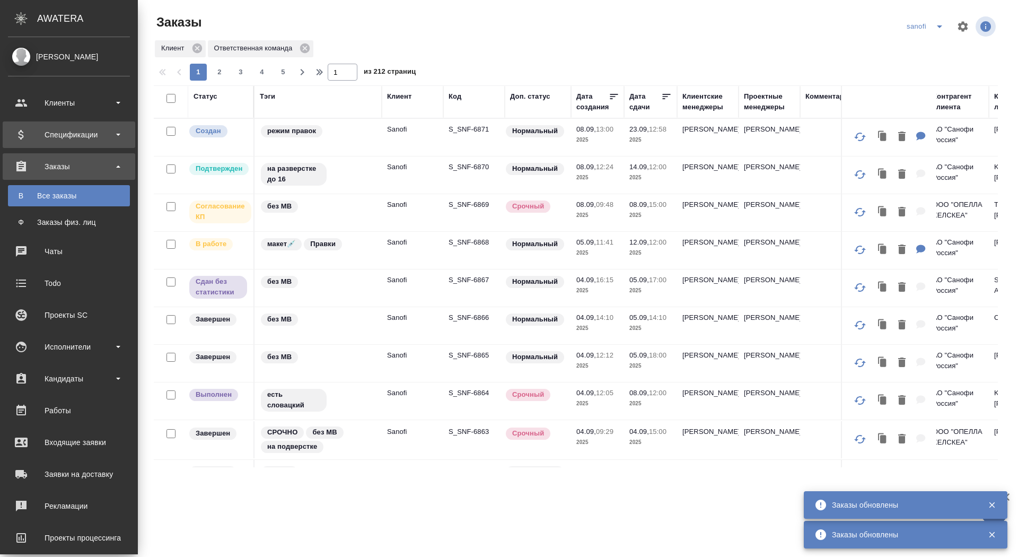
click at [41, 127] on div "Спецификации" at bounding box center [69, 135] width 122 height 16
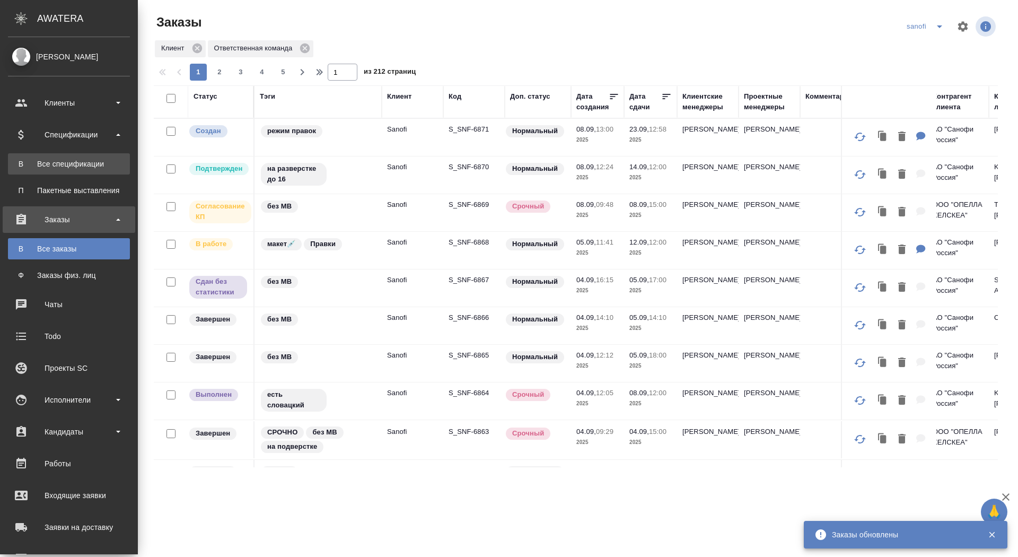
click at [43, 160] on div "Все спецификации" at bounding box center [68, 164] width 111 height 11
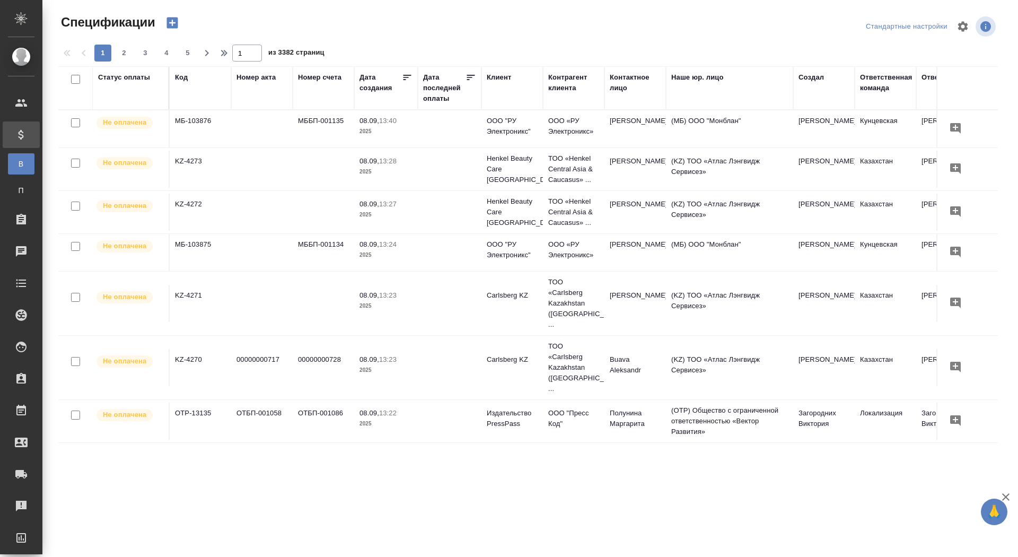
click at [132, 76] on div "Статус оплаты" at bounding box center [124, 77] width 52 height 11
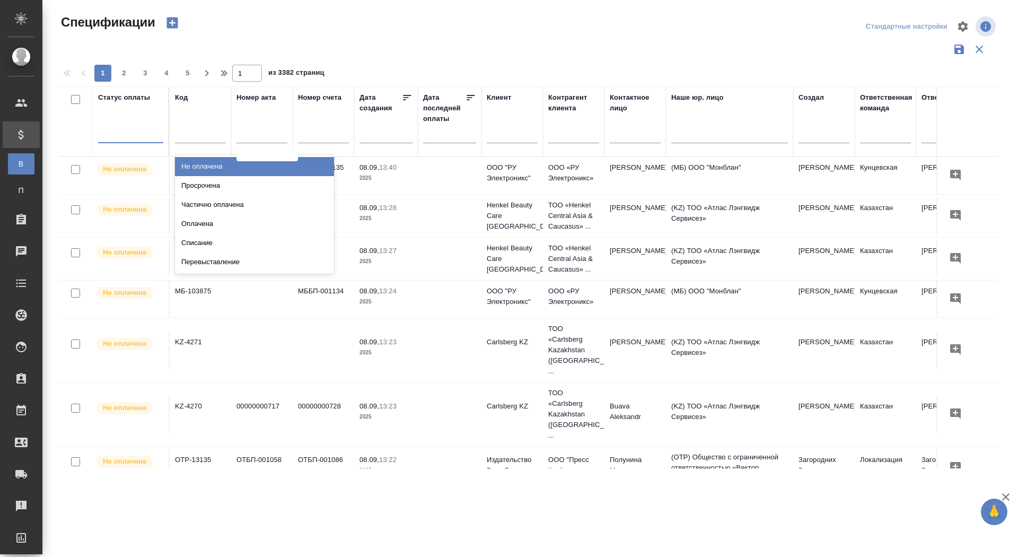
click at [128, 132] on div at bounding box center [130, 132] width 65 height 15
click at [290, 182] on div "Просрочена" at bounding box center [254, 185] width 159 height 19
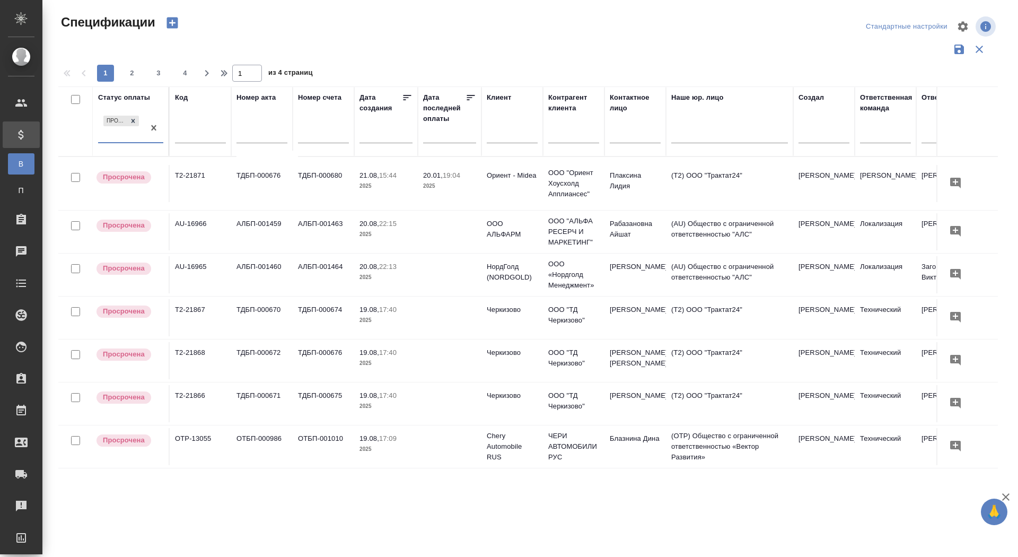
click at [505, 135] on input "text" at bounding box center [512, 135] width 51 height 13
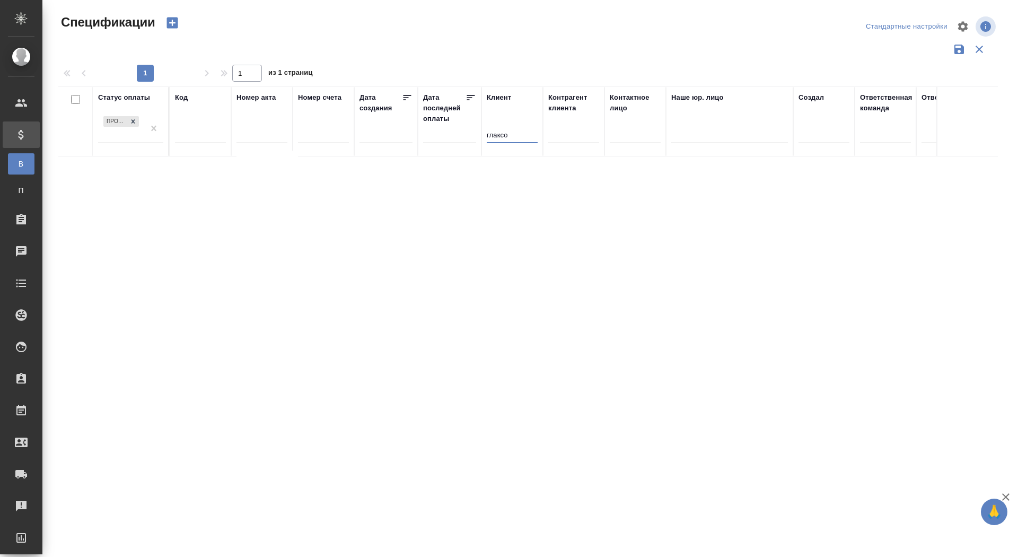
type input "глаксо"
